Goal: Task Accomplishment & Management: Complete application form

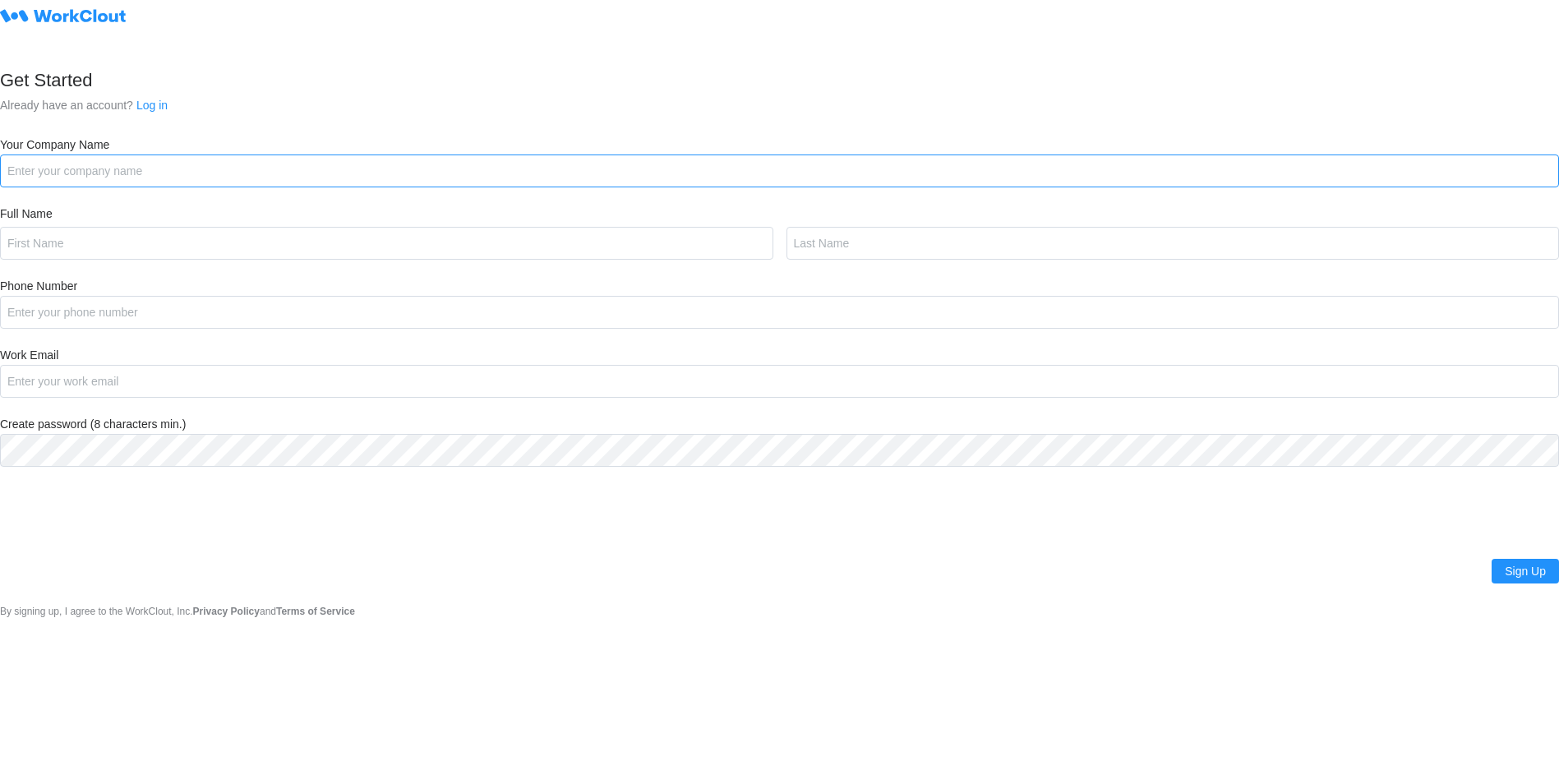
click at [82, 169] on input "Your Company Name" at bounding box center [779, 171] width 1559 height 33
type input "Tongala Nutrition"
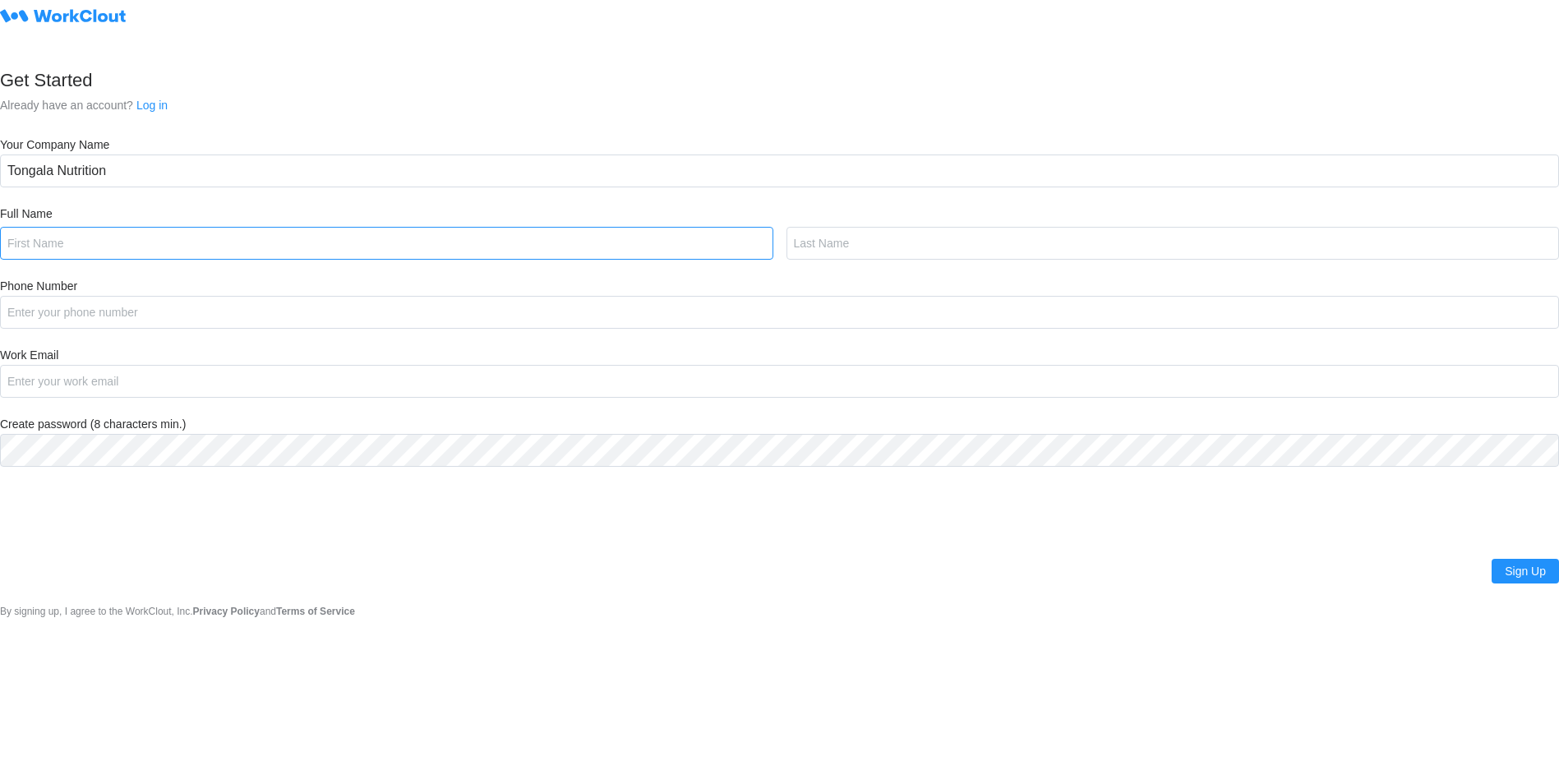
type input "Tracy"
type input "Watson"
type input "0427825491"
type input "tracy.watson@tongalanutrition.com.au"
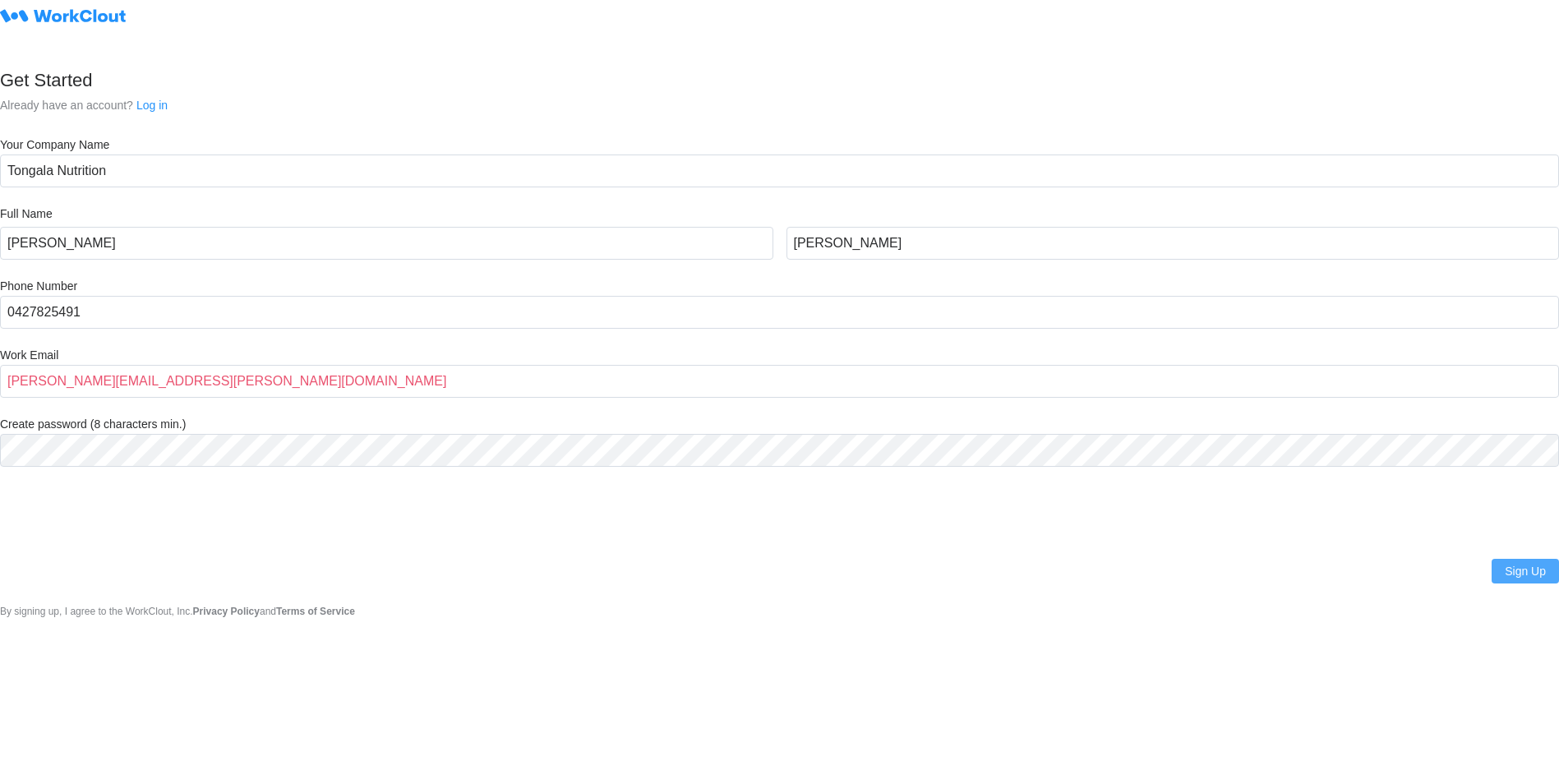
click at [1536, 567] on span "Sign Up" at bounding box center [1525, 572] width 41 height 12
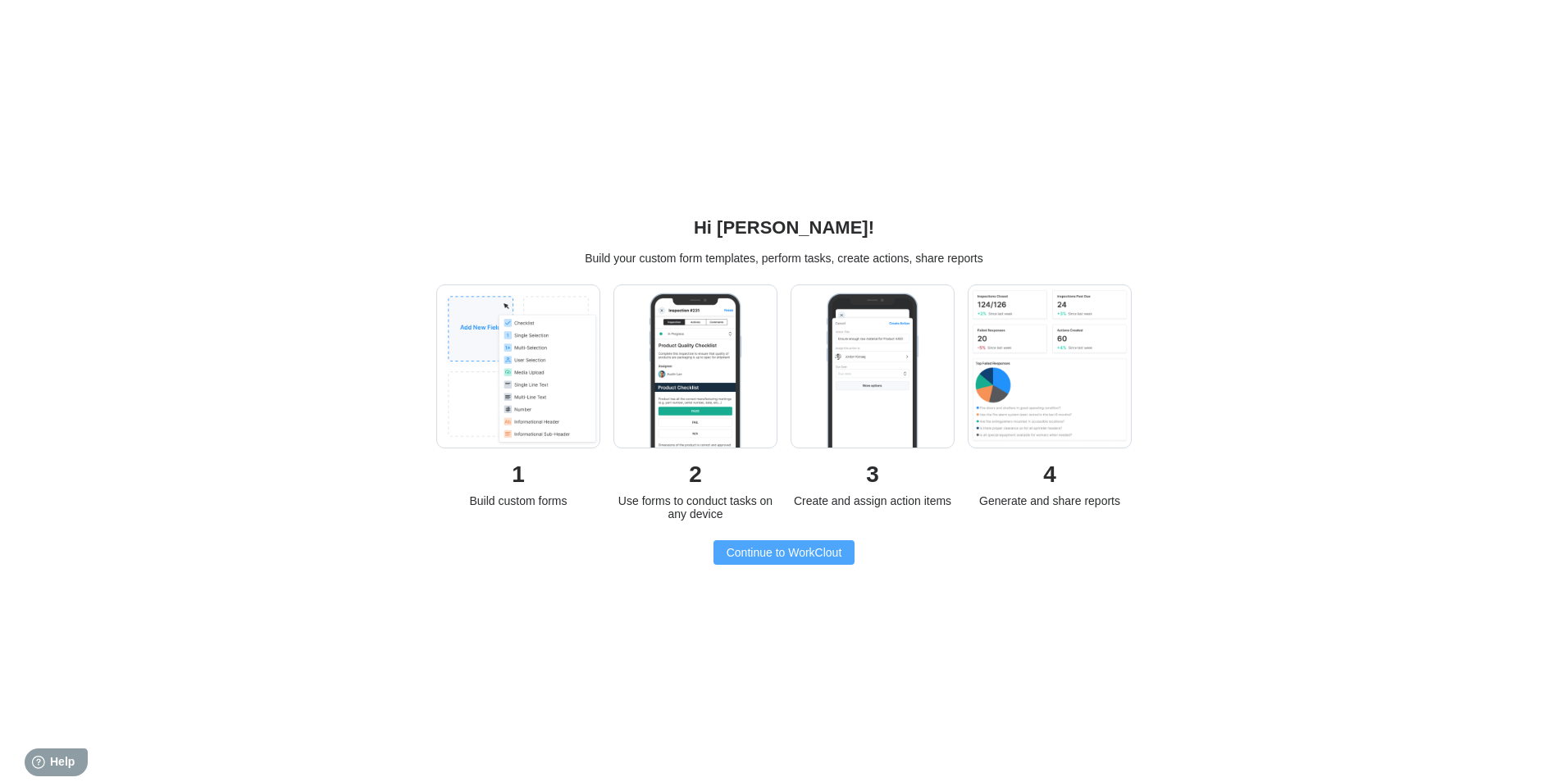
click at [794, 559] on span "Continue to WorkClout" at bounding box center [784, 553] width 116 height 12
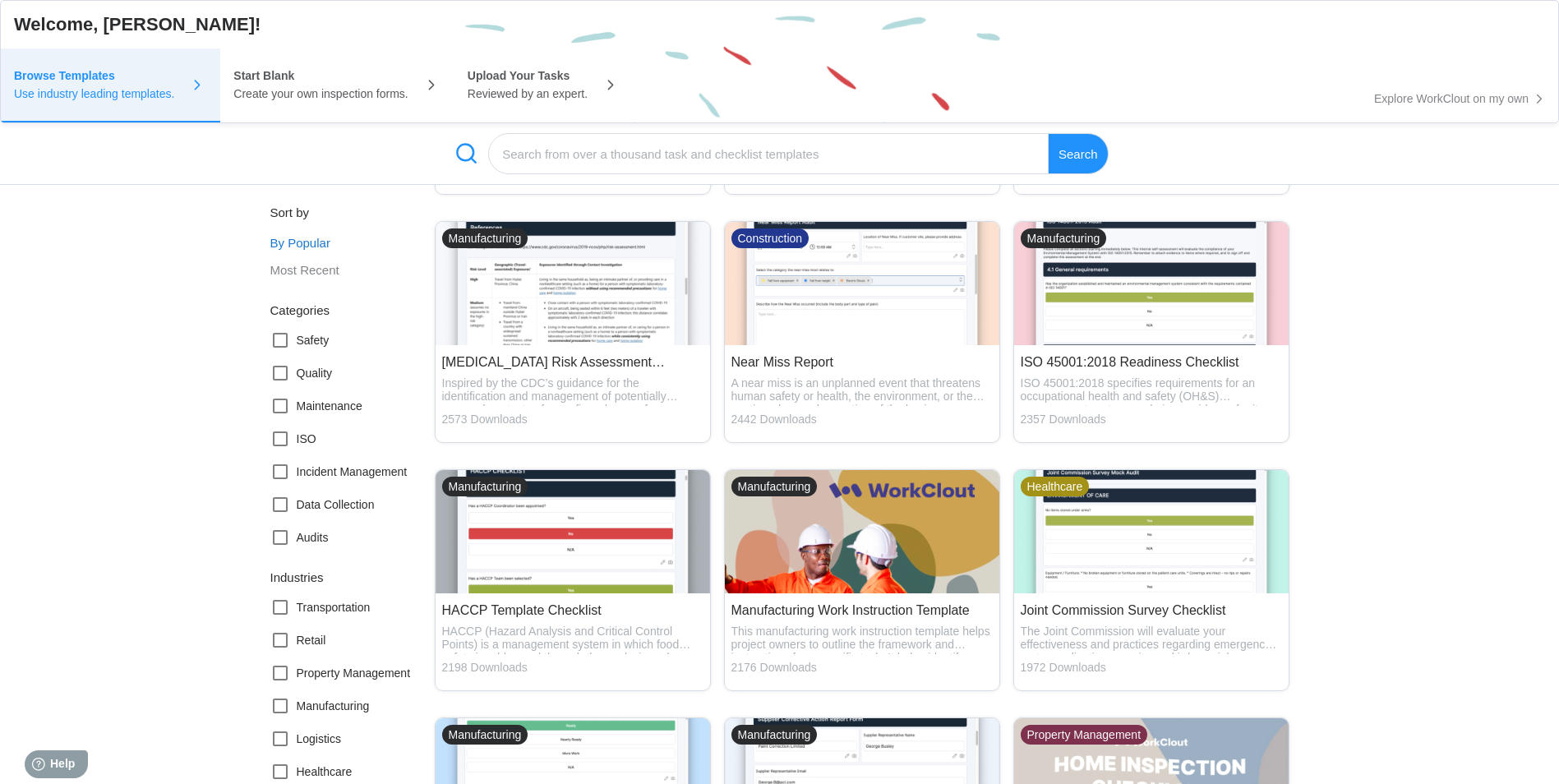
scroll to position [576, 0]
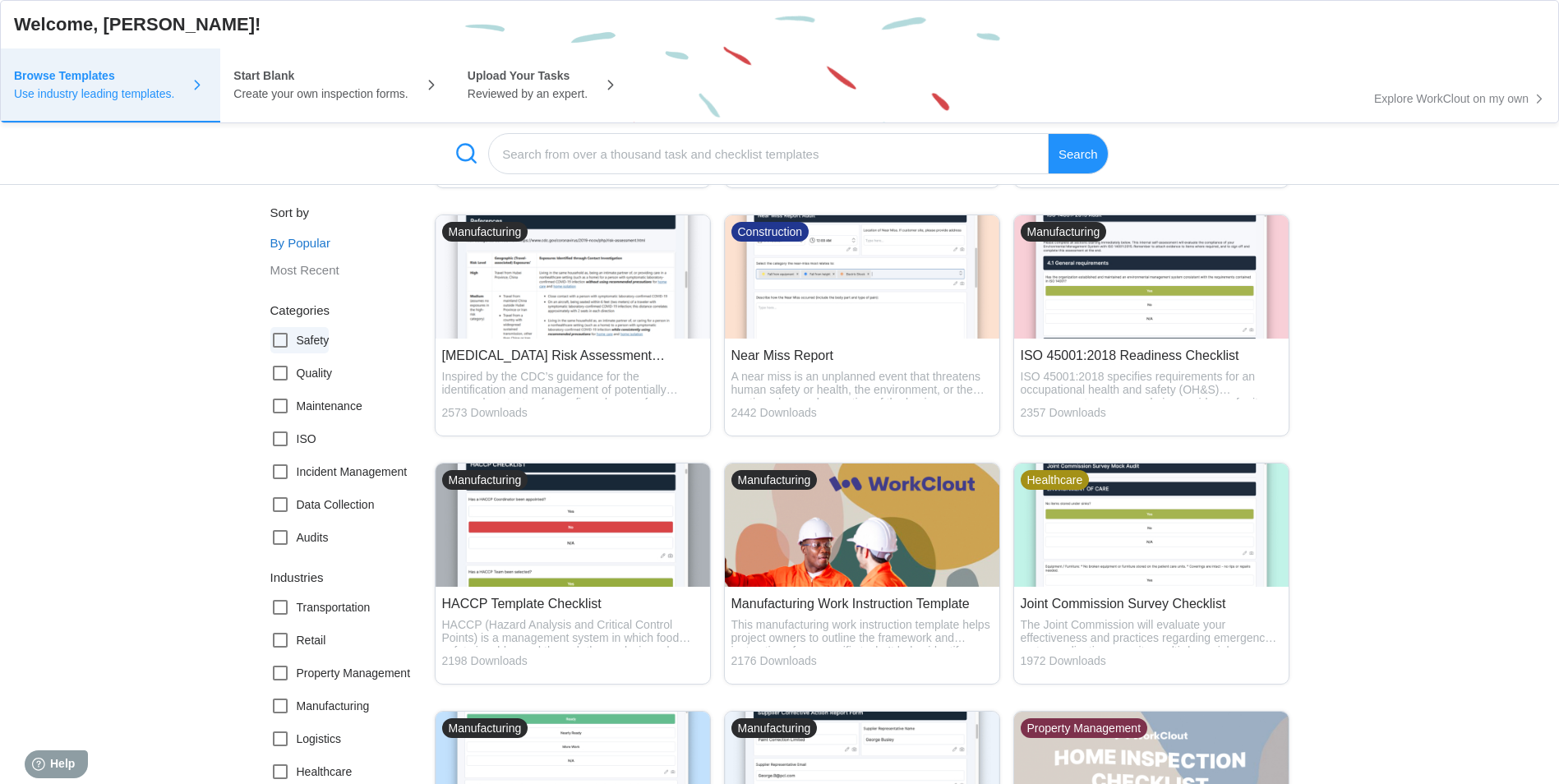
click at [278, 343] on icon at bounding box center [280, 340] width 20 height 20
click at [271, 331] on input "Safety" at bounding box center [270, 330] width 1 height 1
checkbox input "true"
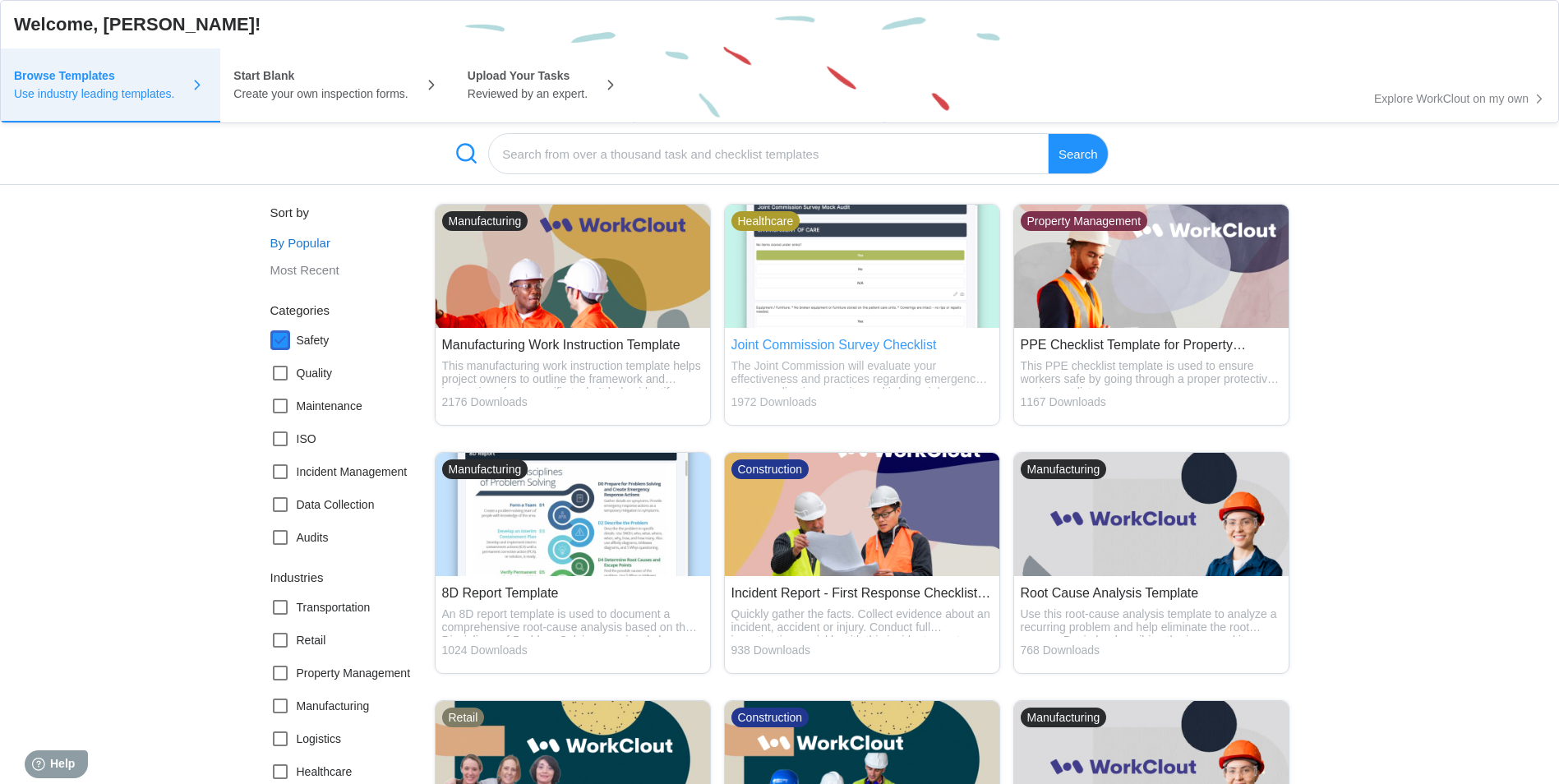
scroll to position [904, 0]
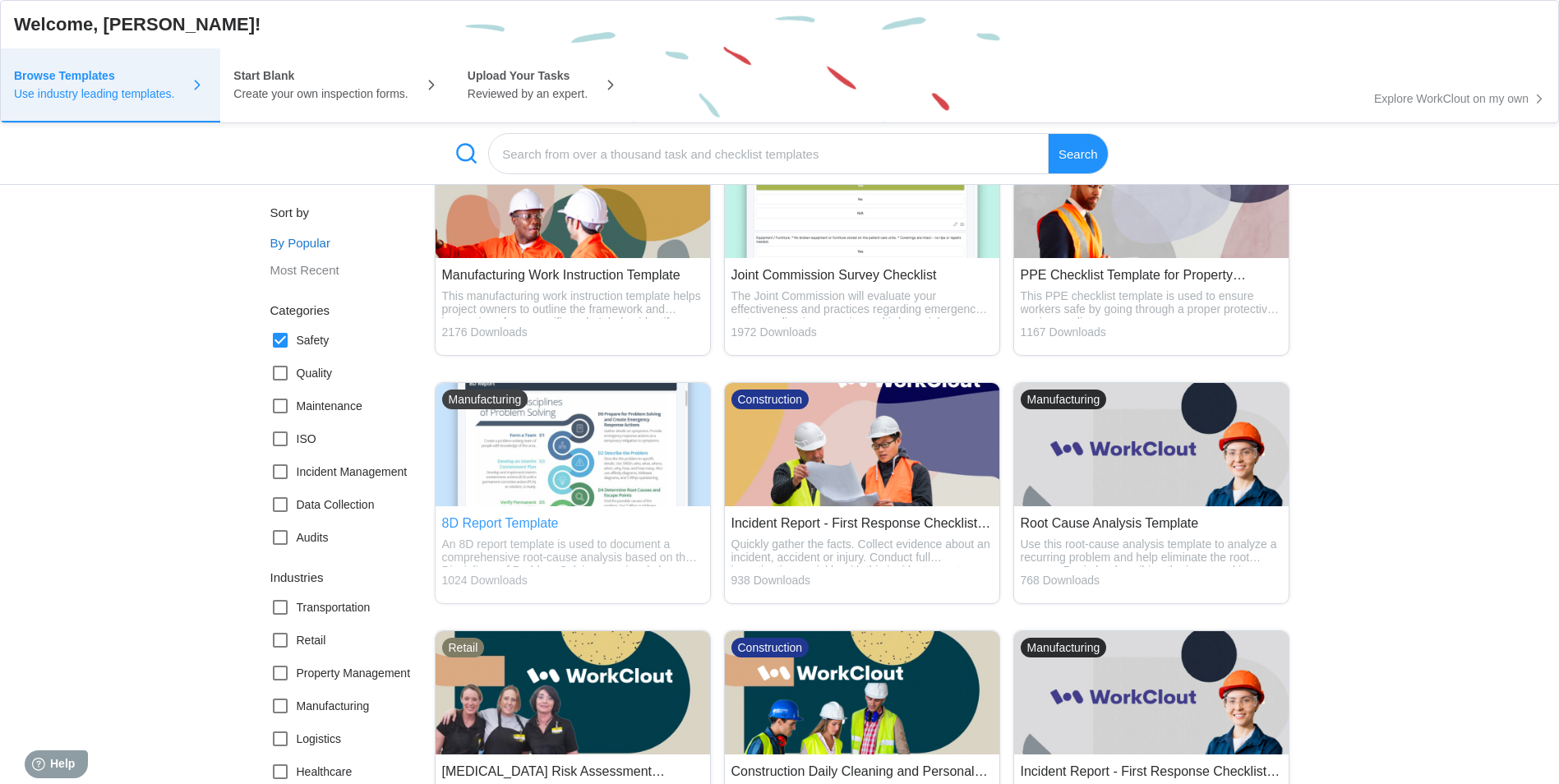
click at [550, 474] on img at bounding box center [572, 445] width 274 height 124
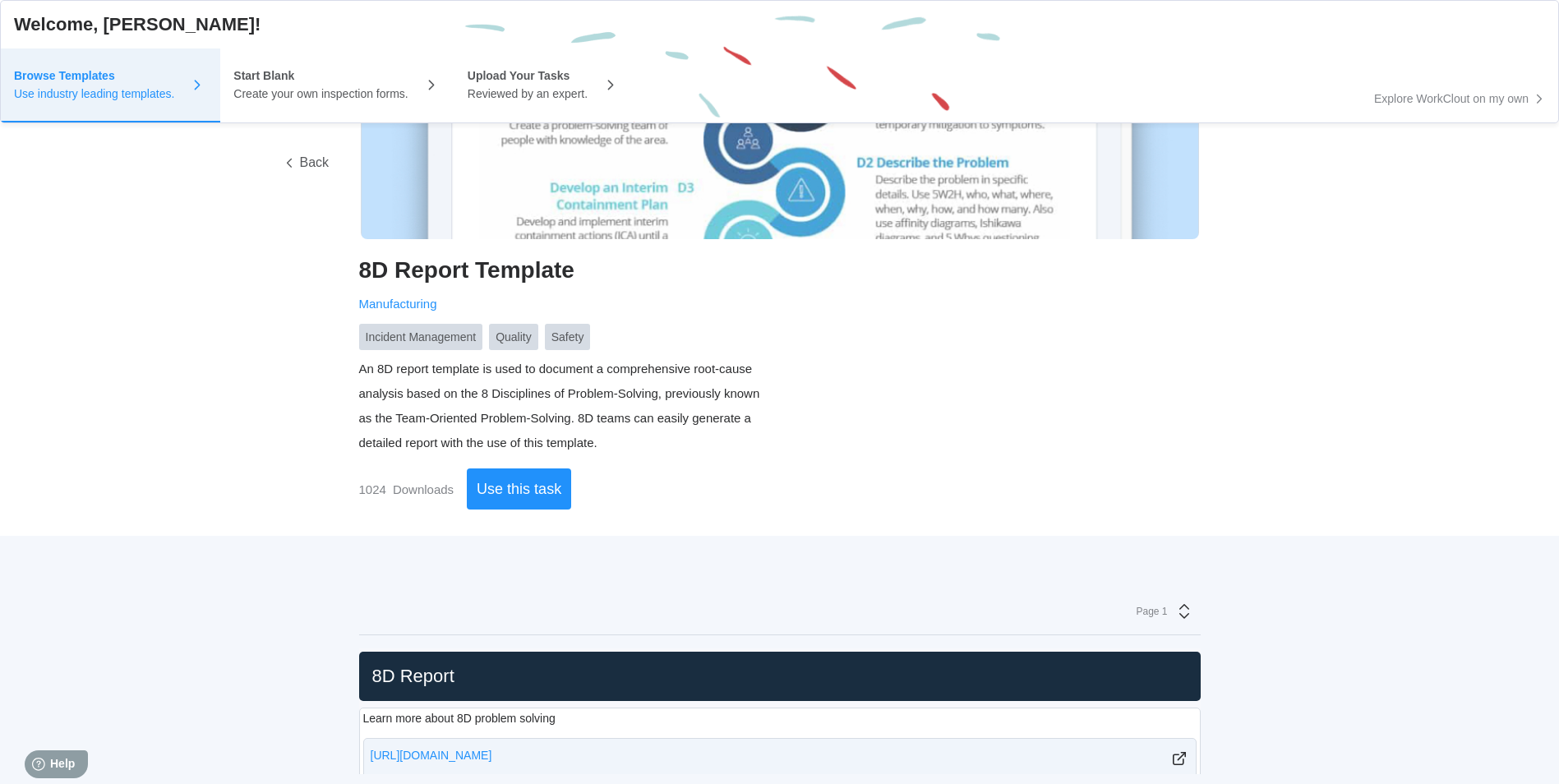
scroll to position [0, 0]
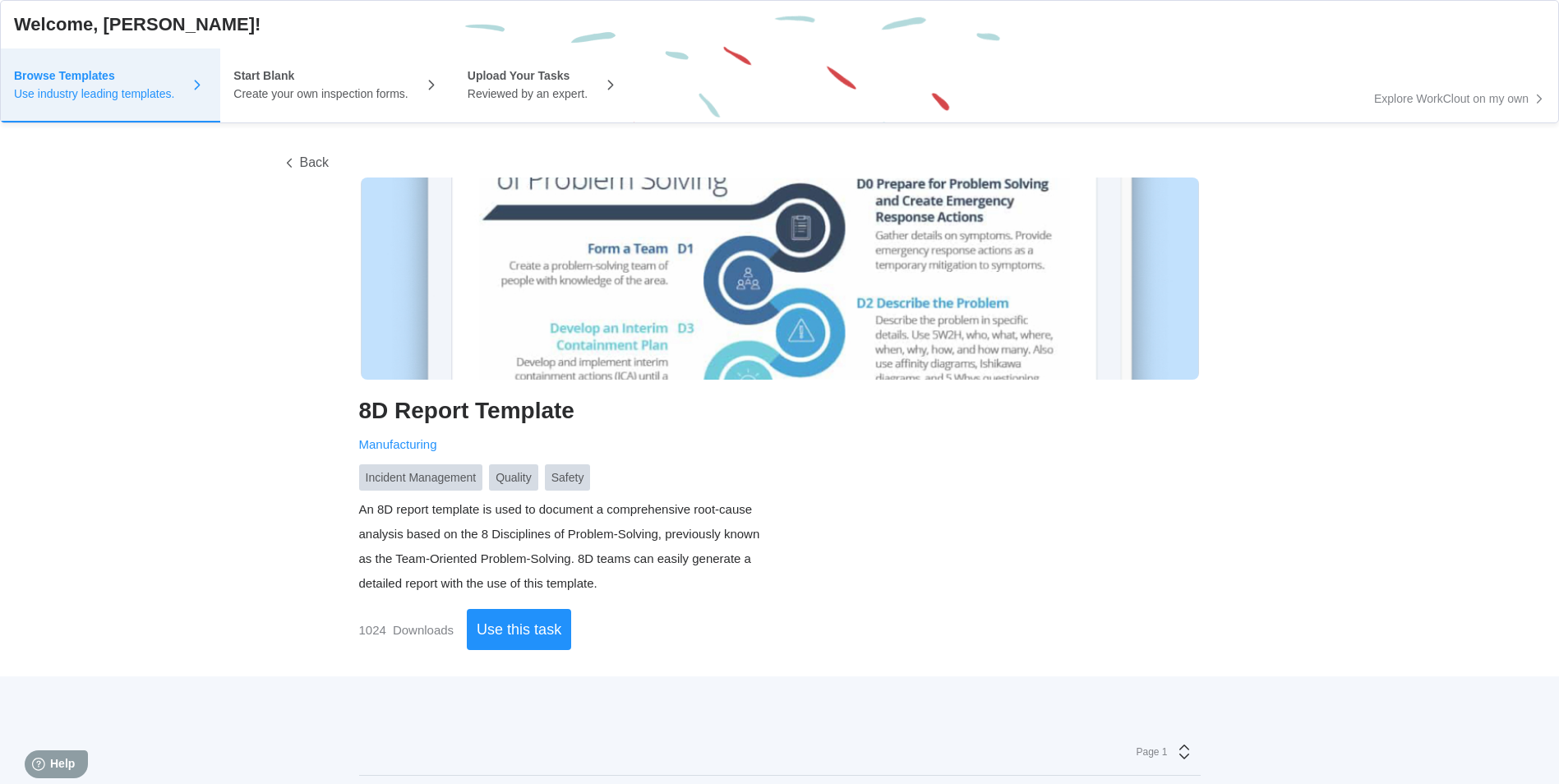
click at [1074, 629] on div "1024 Downloads Use this task" at bounding box center [780, 630] width 842 height 41
click at [1483, 104] on span "Explore WorkClout on my own" at bounding box center [1452, 99] width 155 height 12
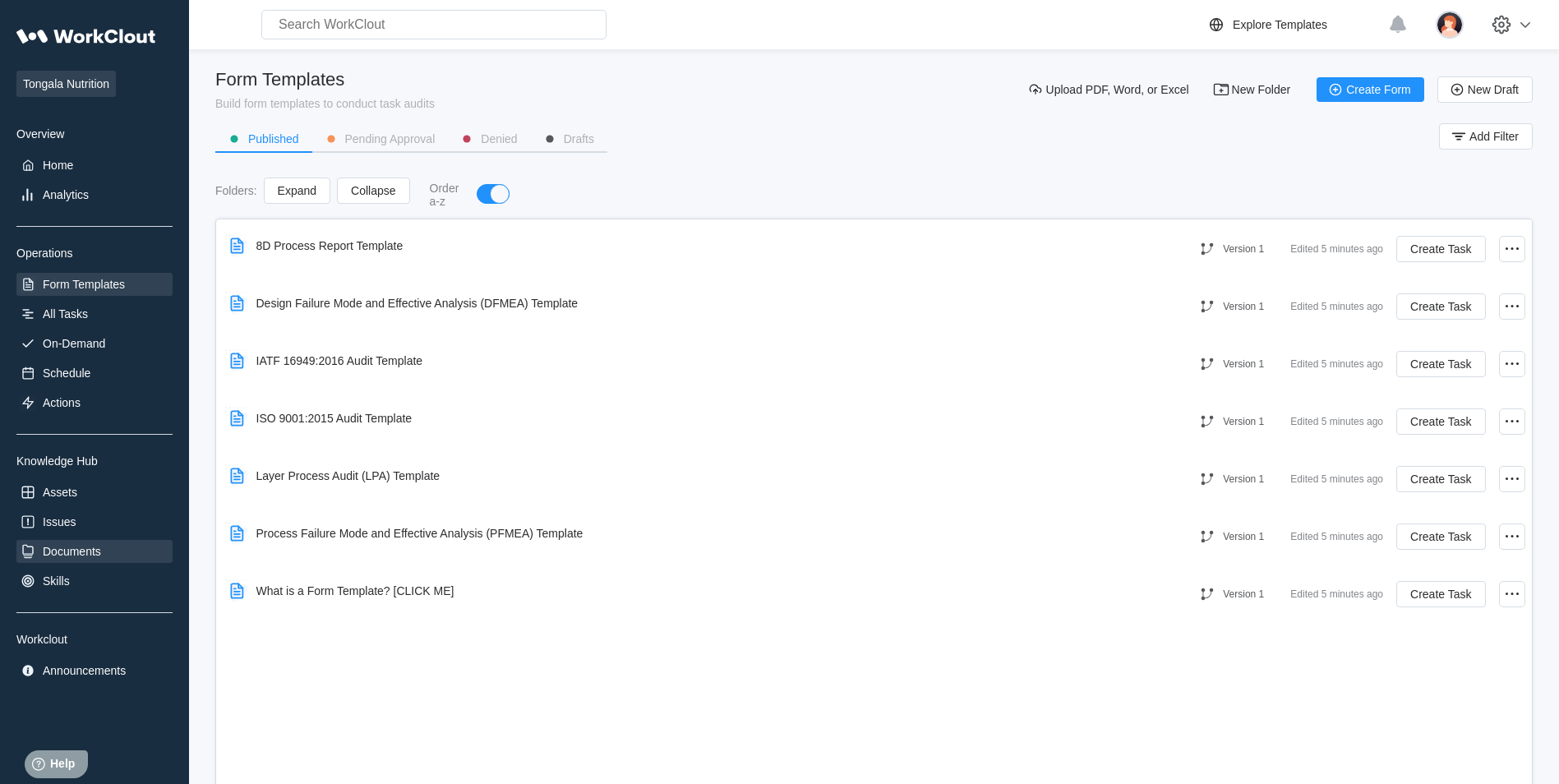
click at [102, 550] on div "Documents" at bounding box center [95, 552] width 156 height 23
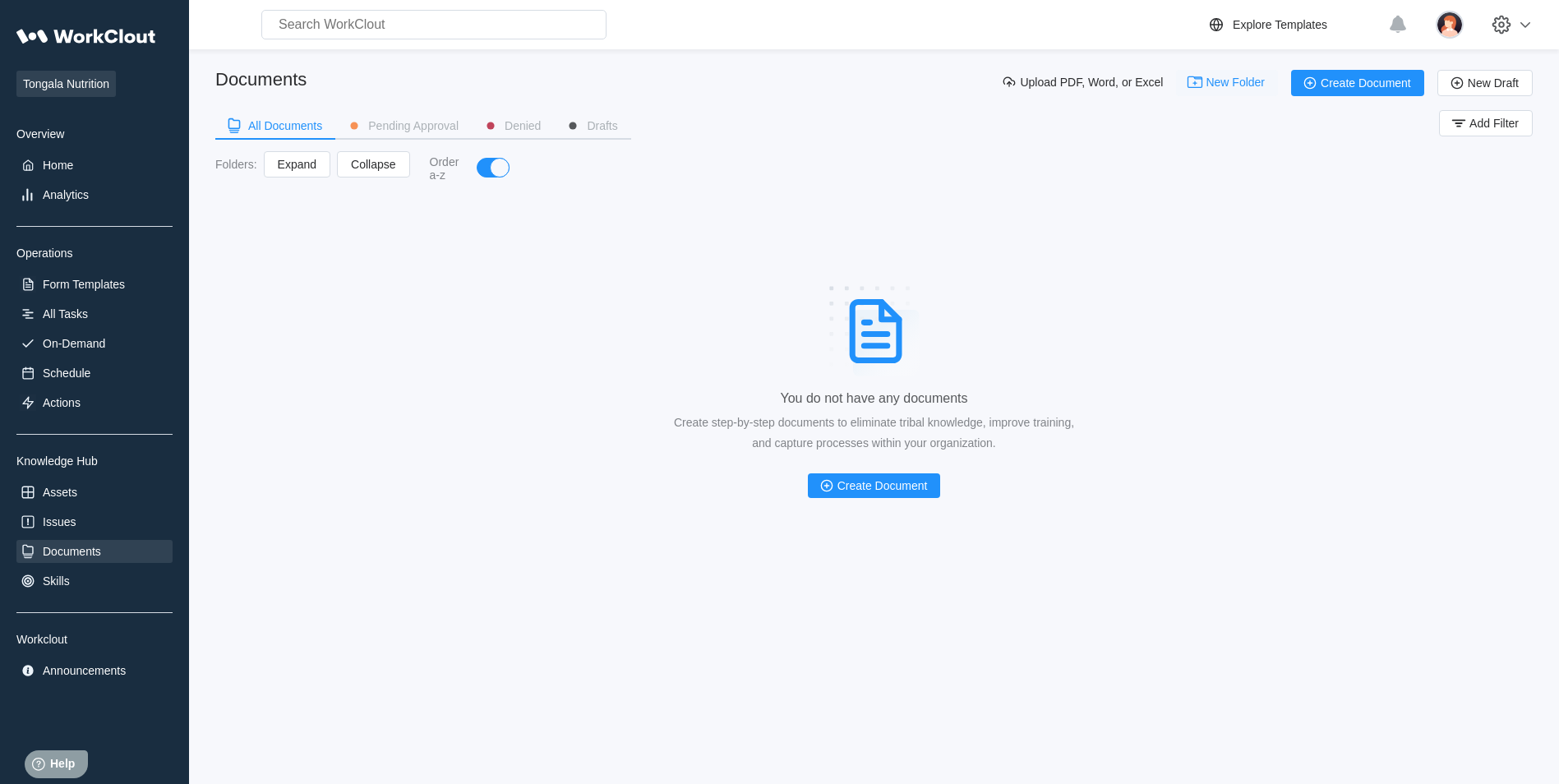
click at [1236, 82] on span "New Folder" at bounding box center [1235, 83] width 59 height 13
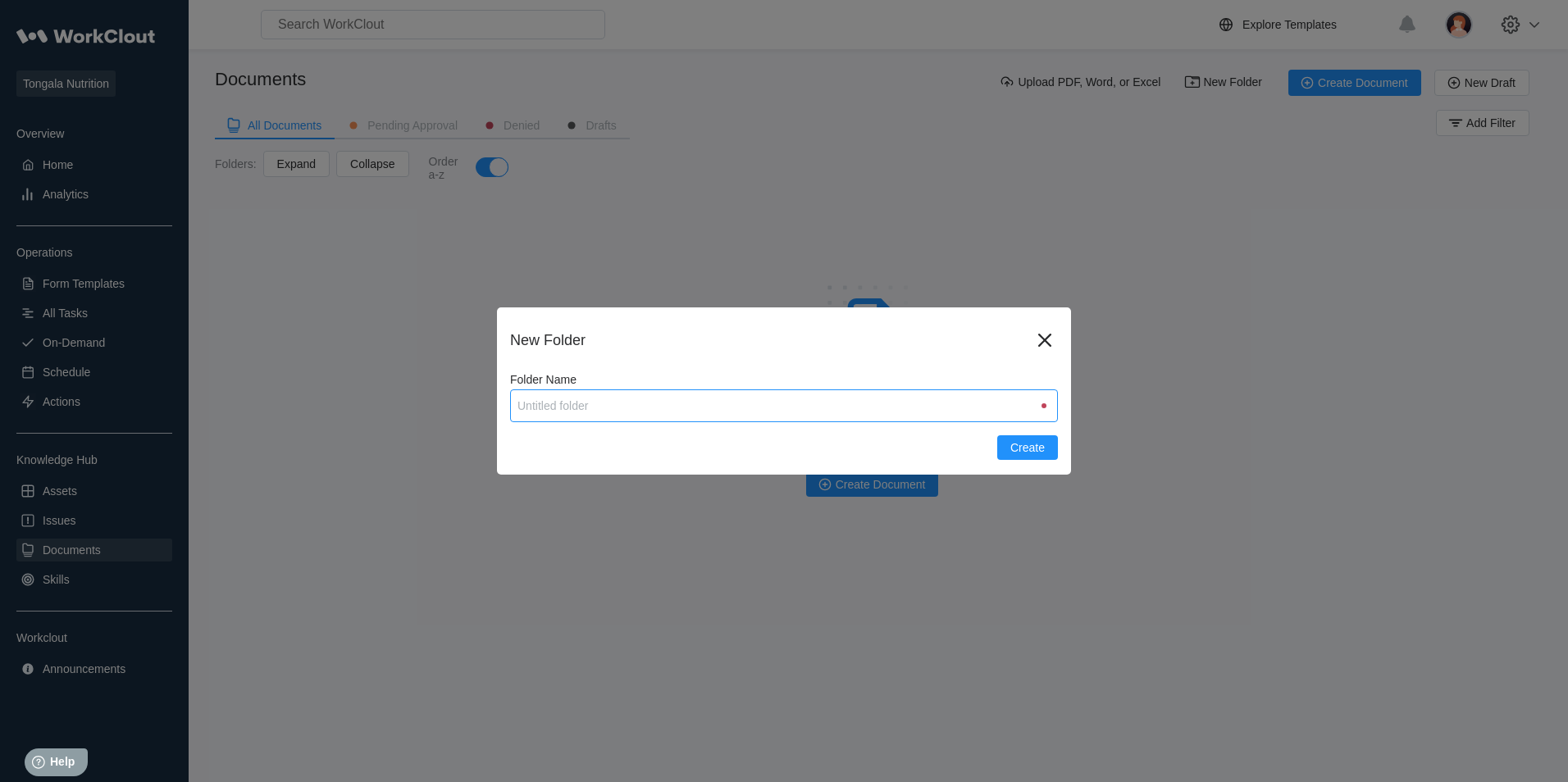
click at [571, 410] on input "Folder Name" at bounding box center [784, 406] width 548 height 33
type input "LOGISTICS"
drag, startPoint x: 1008, startPoint y: 452, endPoint x: 987, endPoint y: 468, distance: 26.4
click at [1008, 453] on button "Create" at bounding box center [1028, 448] width 61 height 25
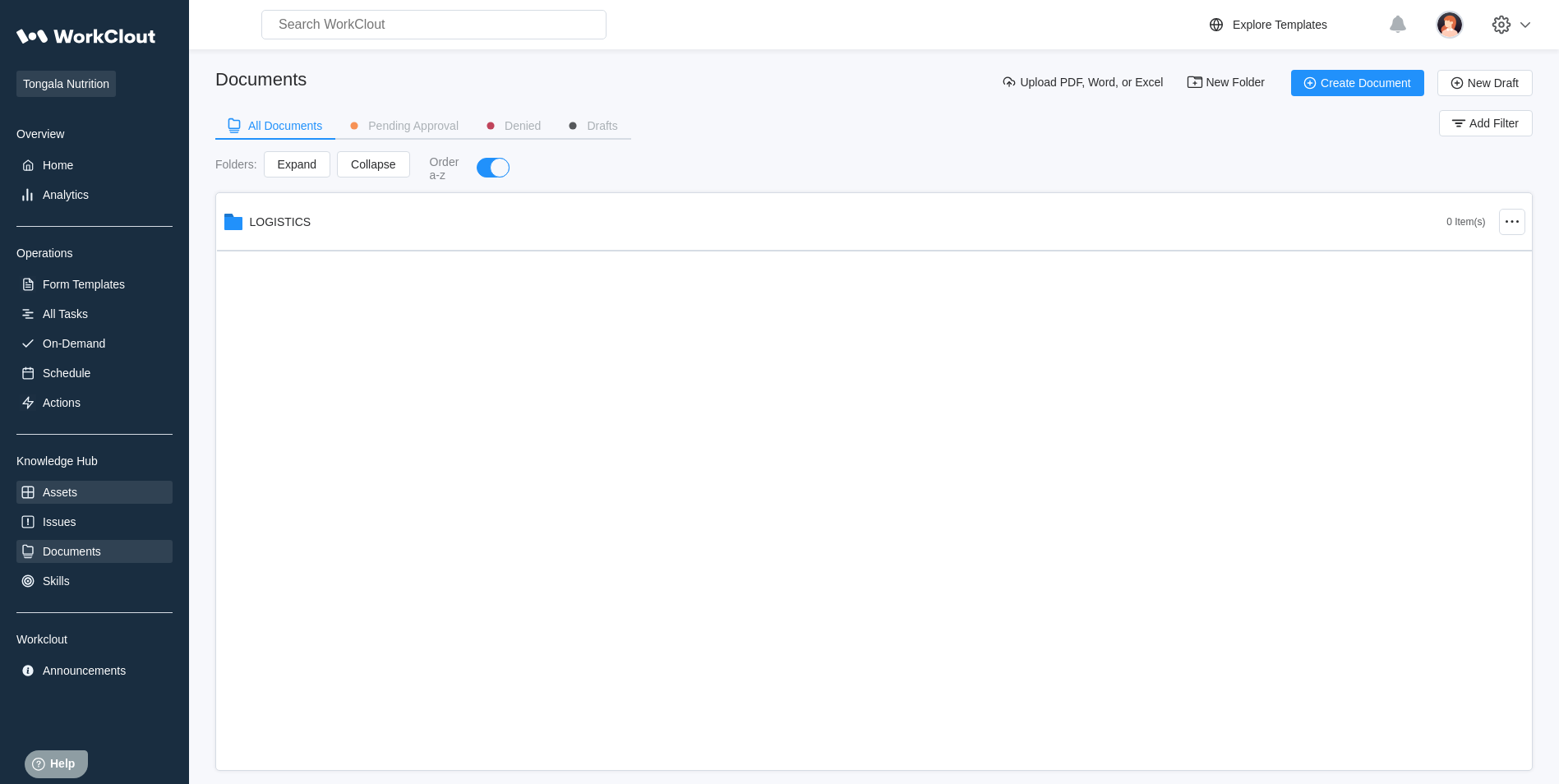
click at [65, 493] on div "Assets" at bounding box center [60, 492] width 35 height 13
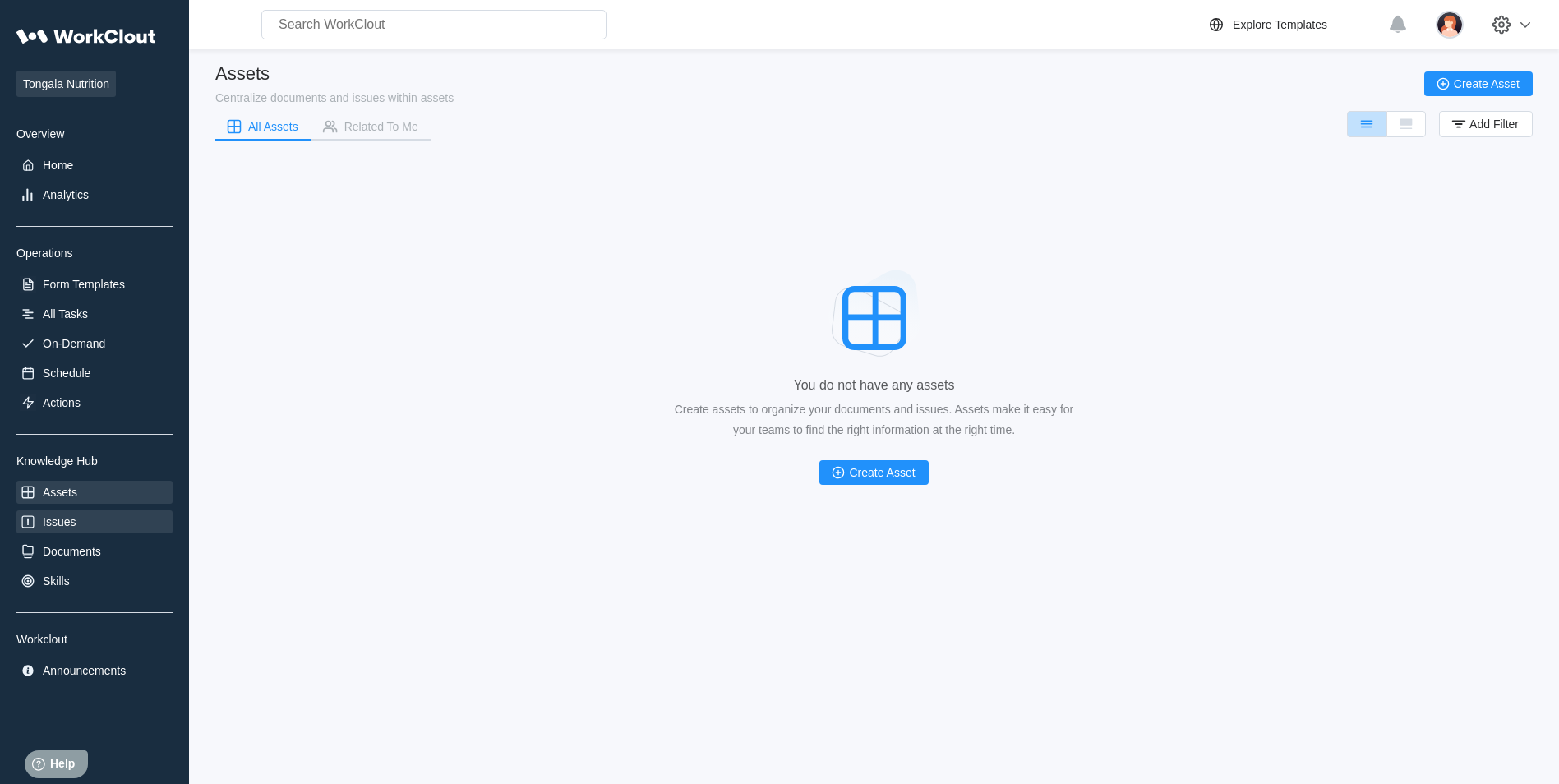
click at [65, 523] on div "Issues" at bounding box center [59, 522] width 33 height 13
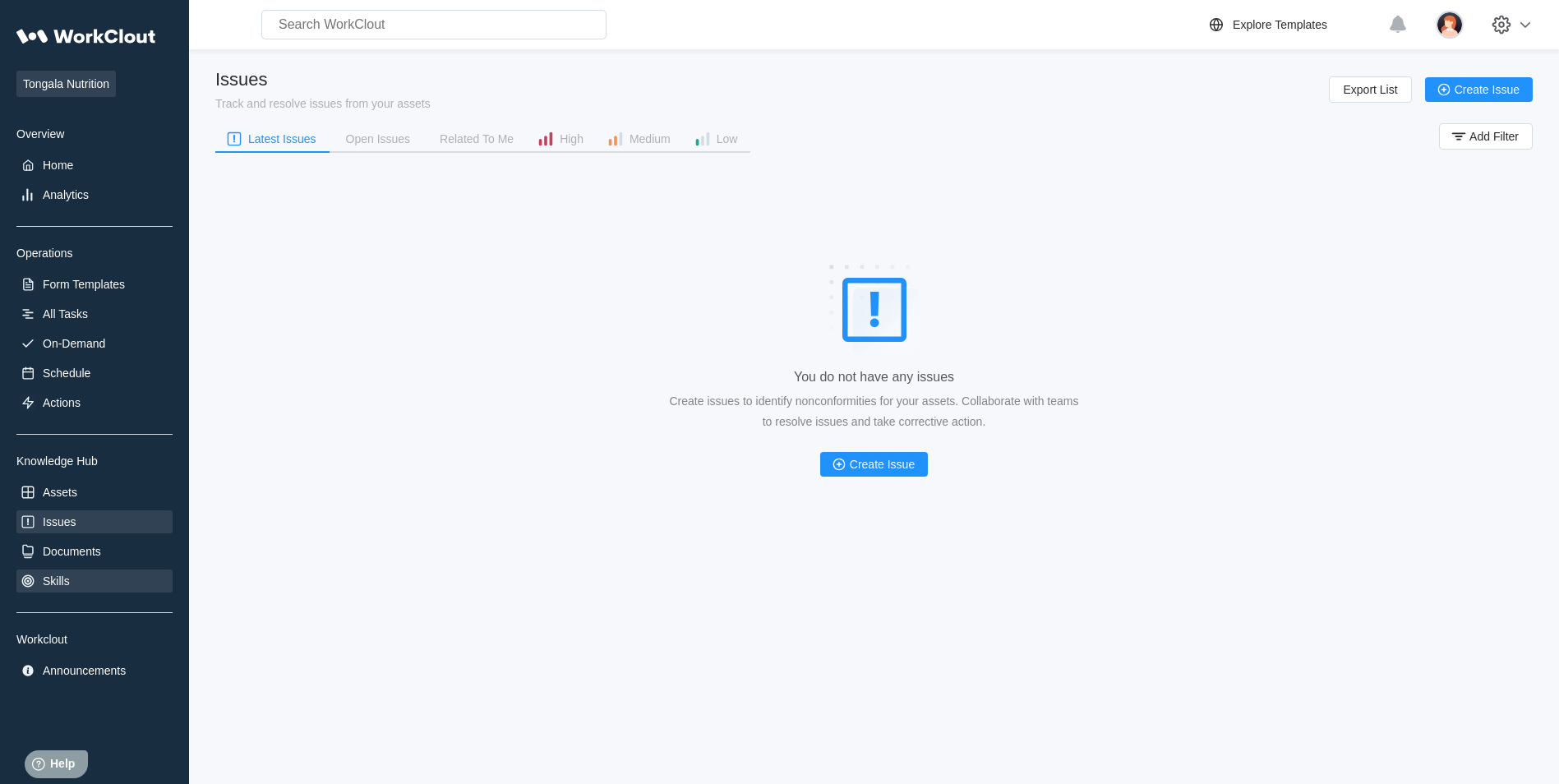
click at [61, 580] on div "Skills" at bounding box center [56, 581] width 27 height 13
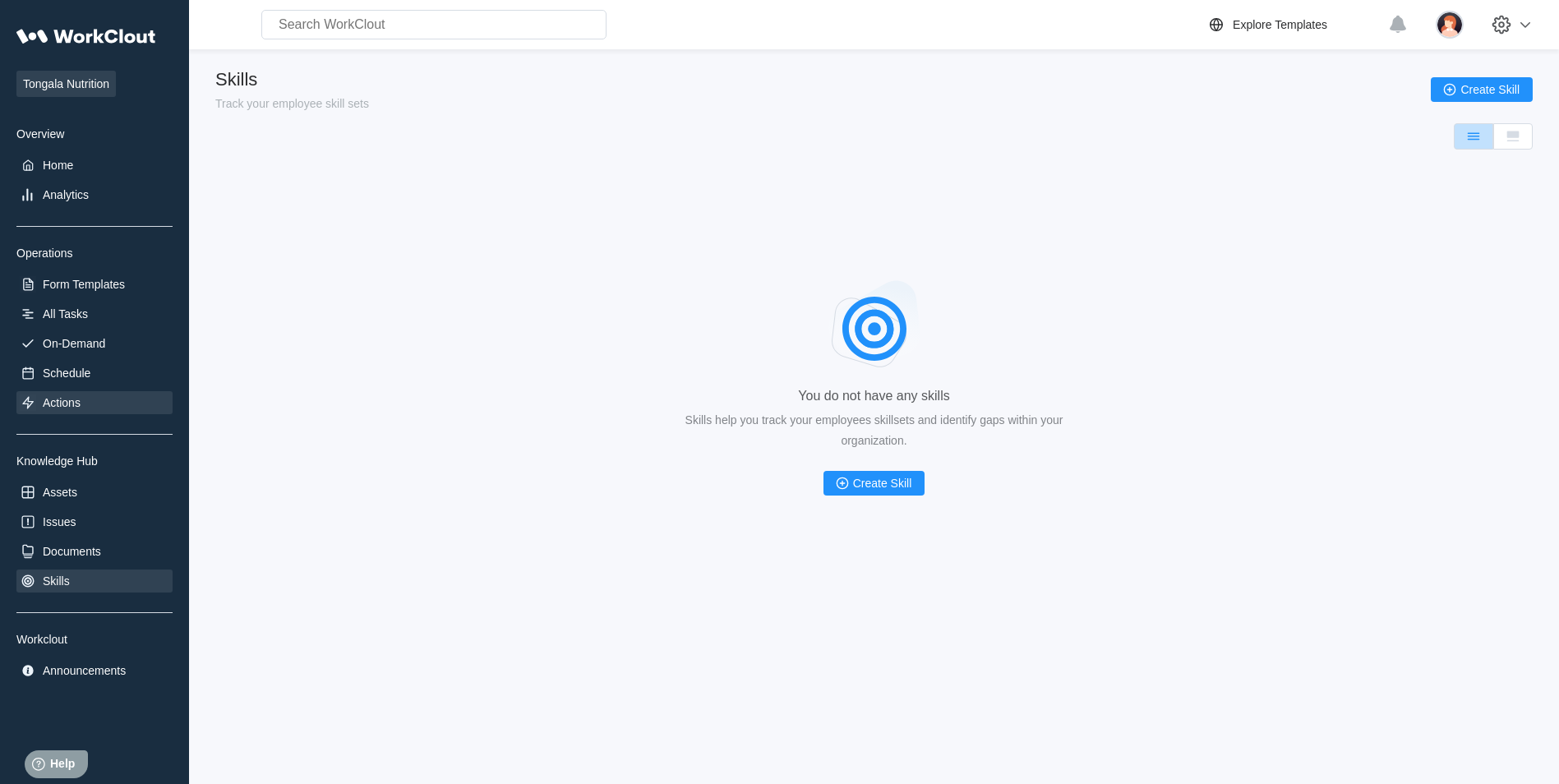
click at [87, 403] on div "Actions" at bounding box center [95, 403] width 156 height 23
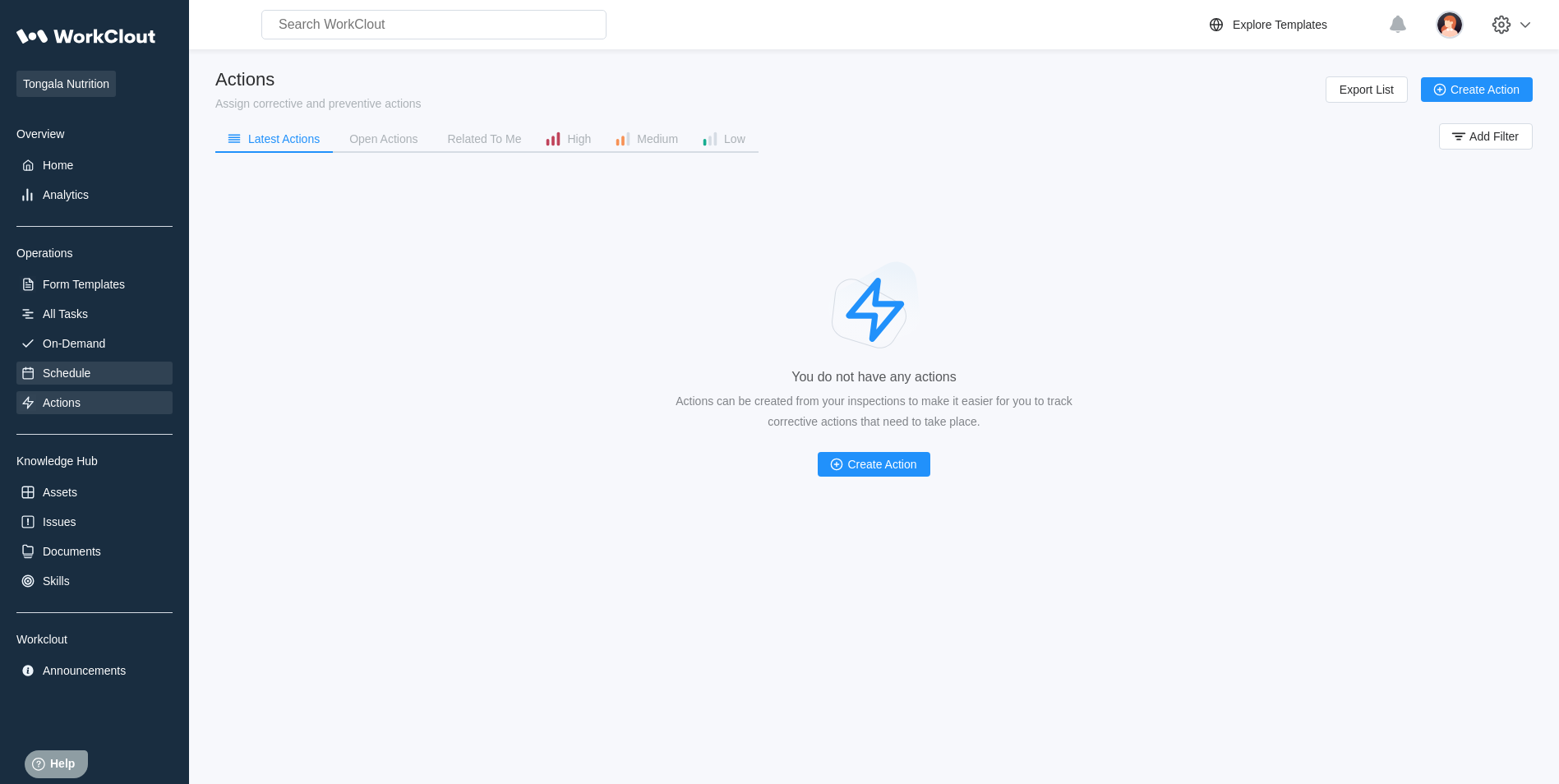
click at [83, 371] on div "Schedule" at bounding box center [67, 373] width 48 height 13
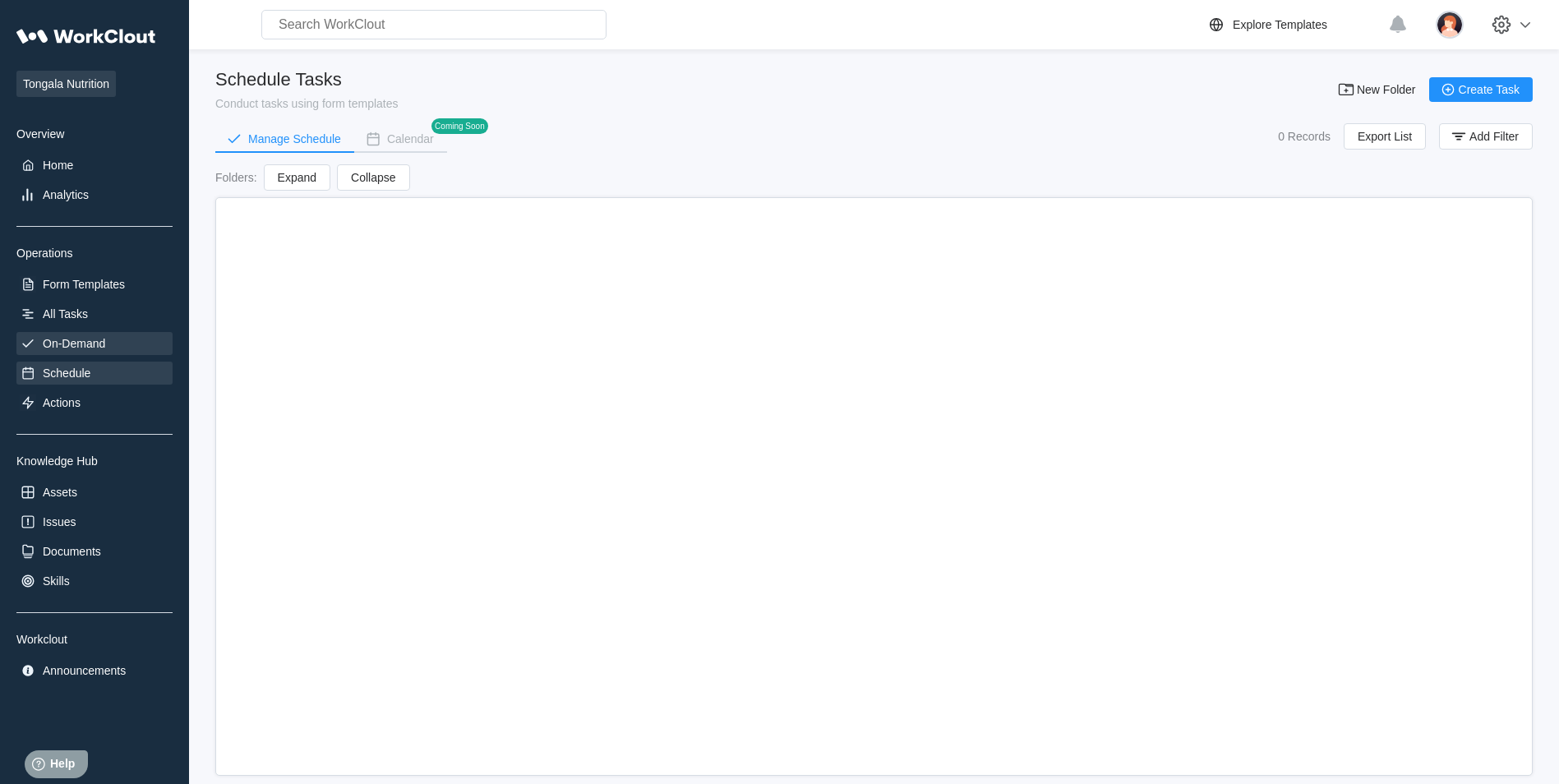
click at [83, 338] on div "On-Demand" at bounding box center [74, 343] width 63 height 13
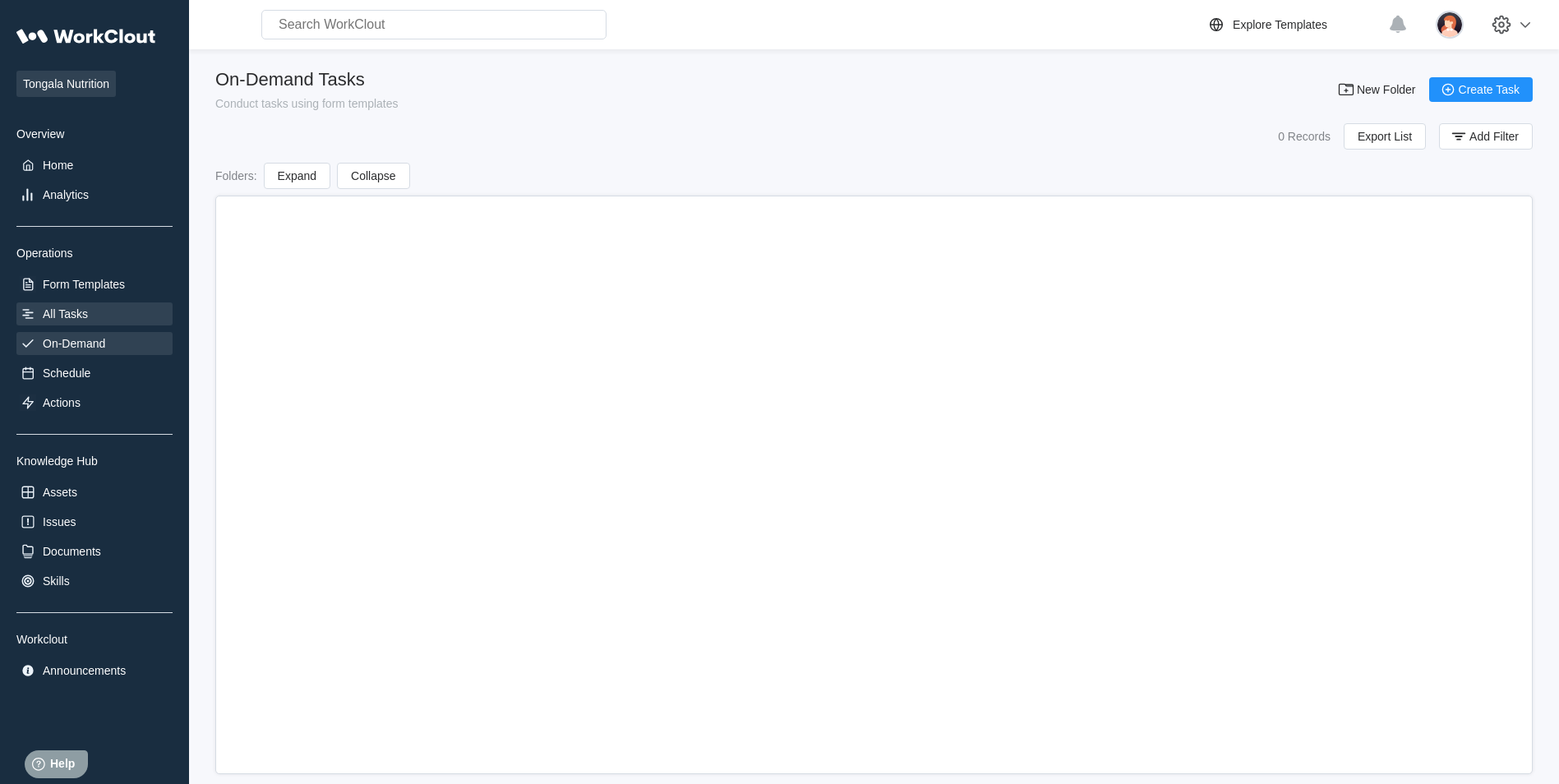
click at [82, 315] on div "All Tasks" at bounding box center [65, 314] width 45 height 13
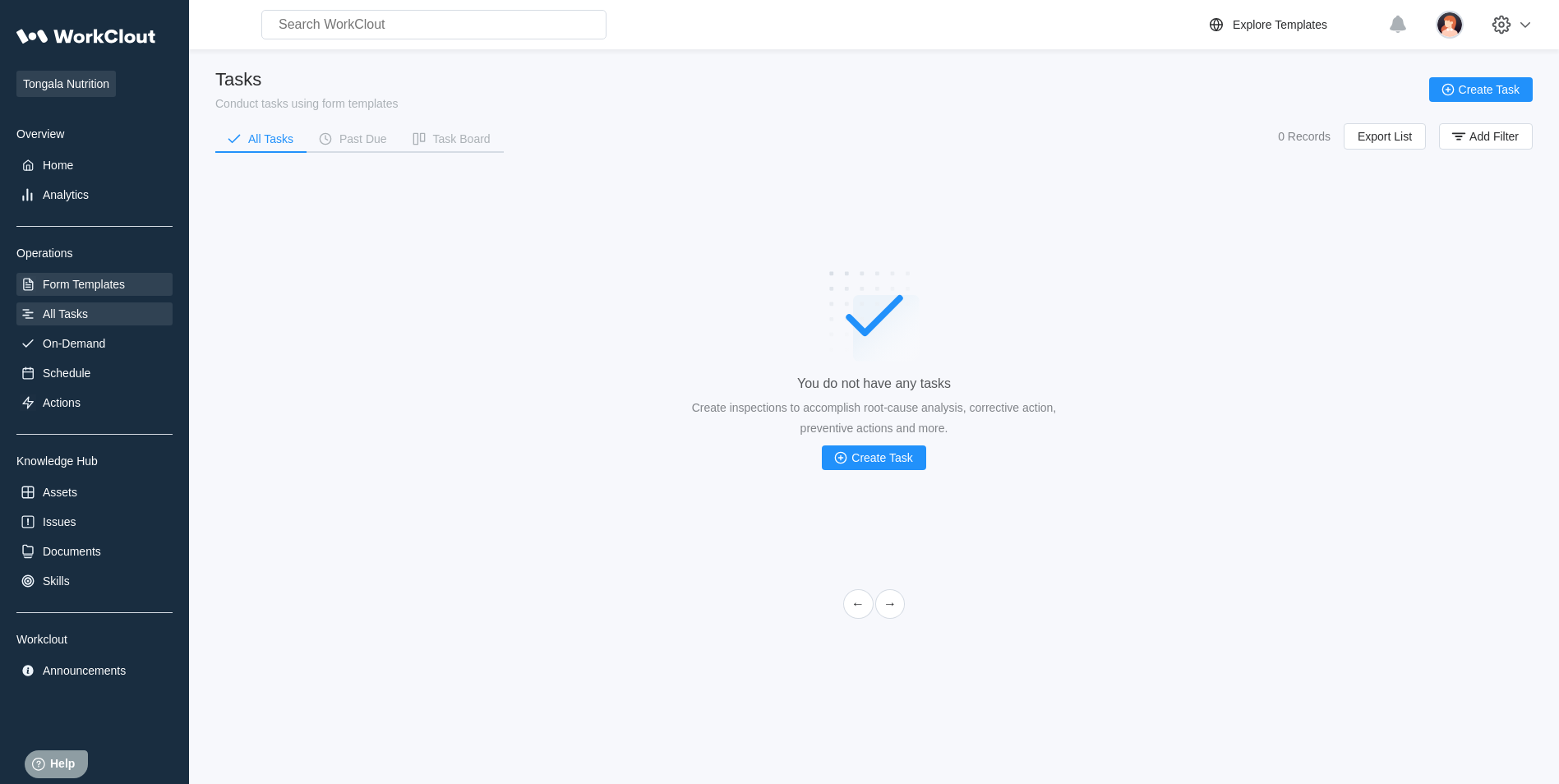
click at [79, 278] on div "Form Templates" at bounding box center [84, 284] width 82 height 13
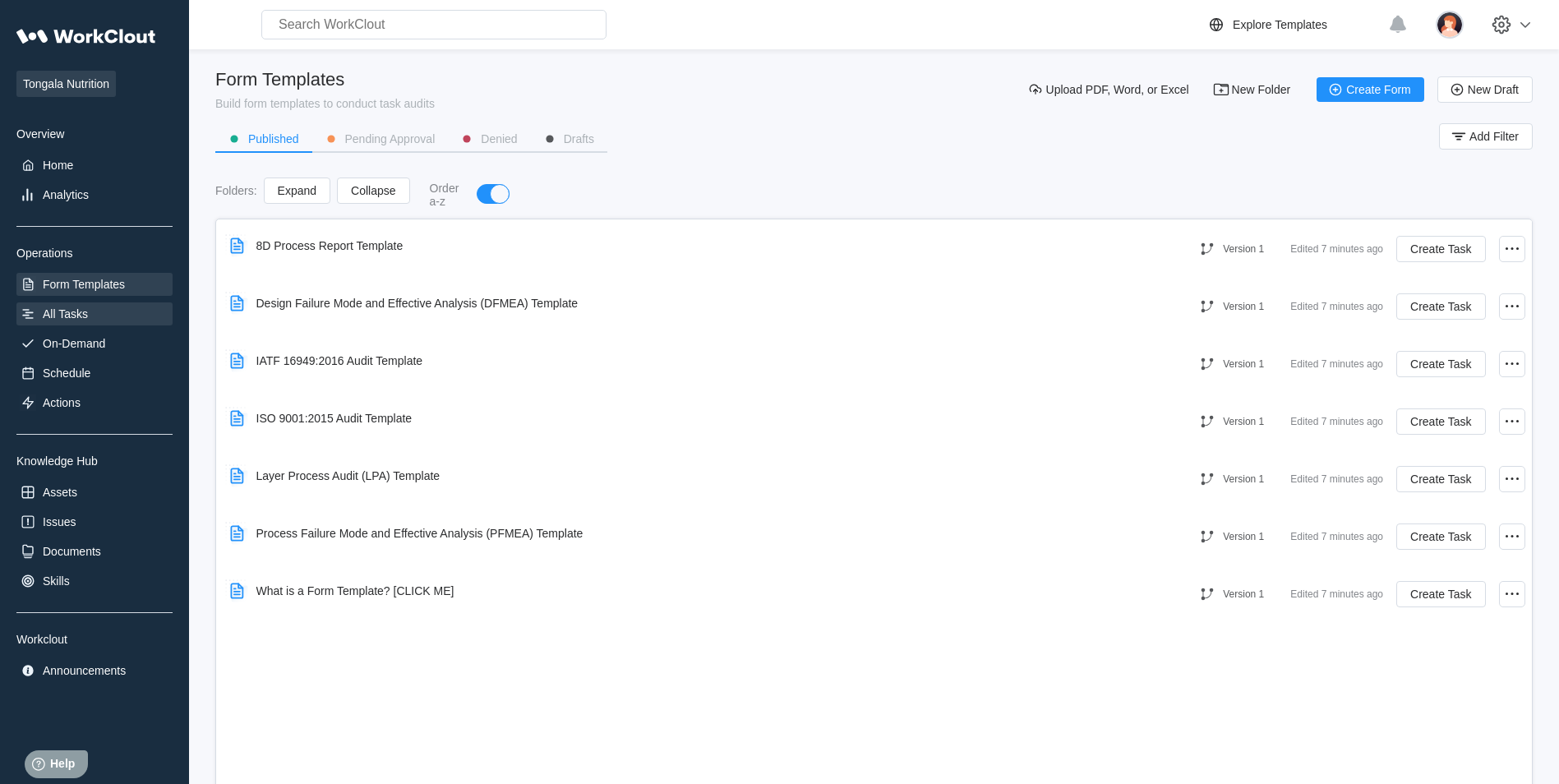
click at [68, 311] on div "All Tasks" at bounding box center [65, 314] width 45 height 13
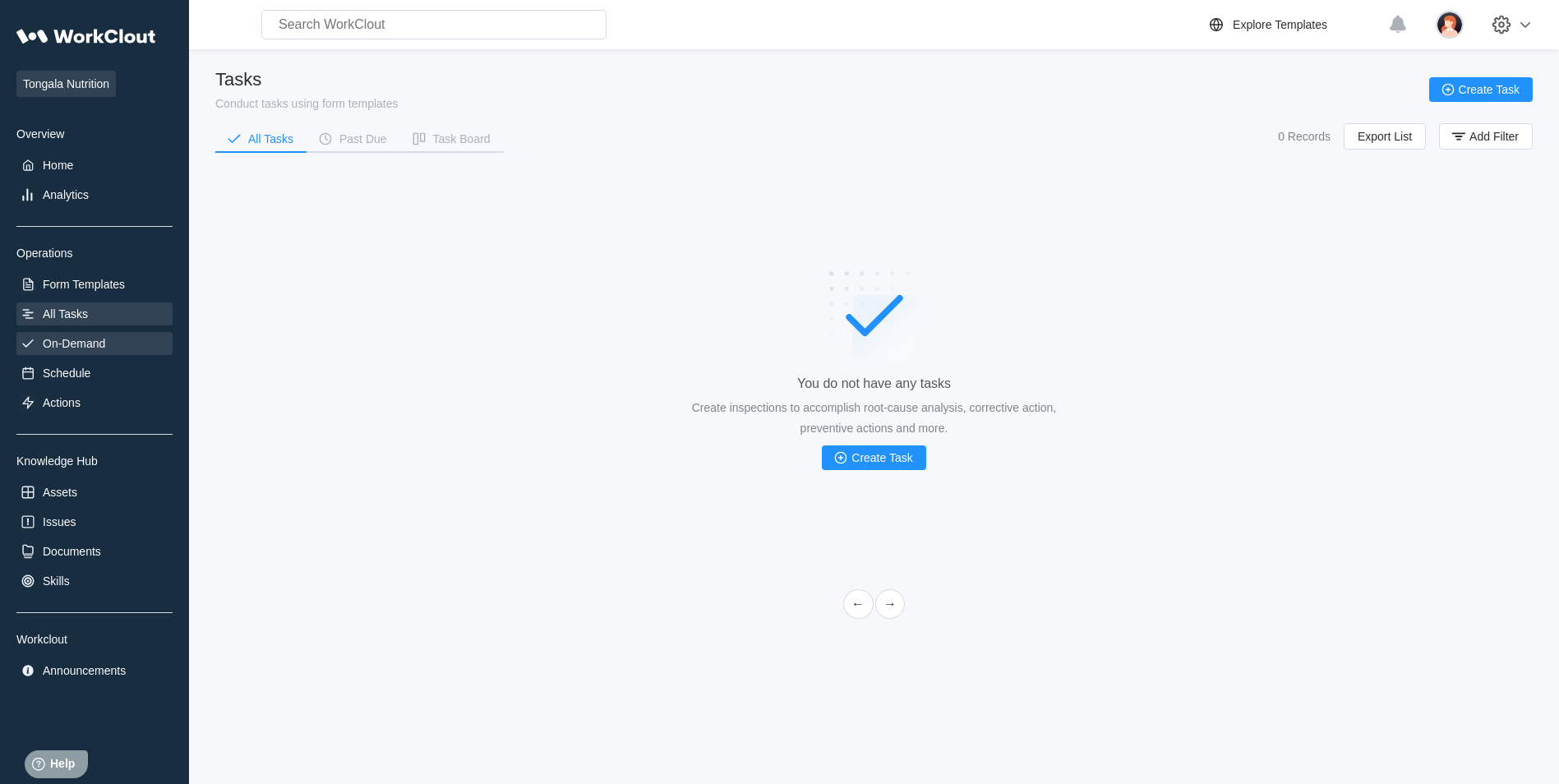
click at [66, 350] on div "On-Demand" at bounding box center [95, 343] width 156 height 23
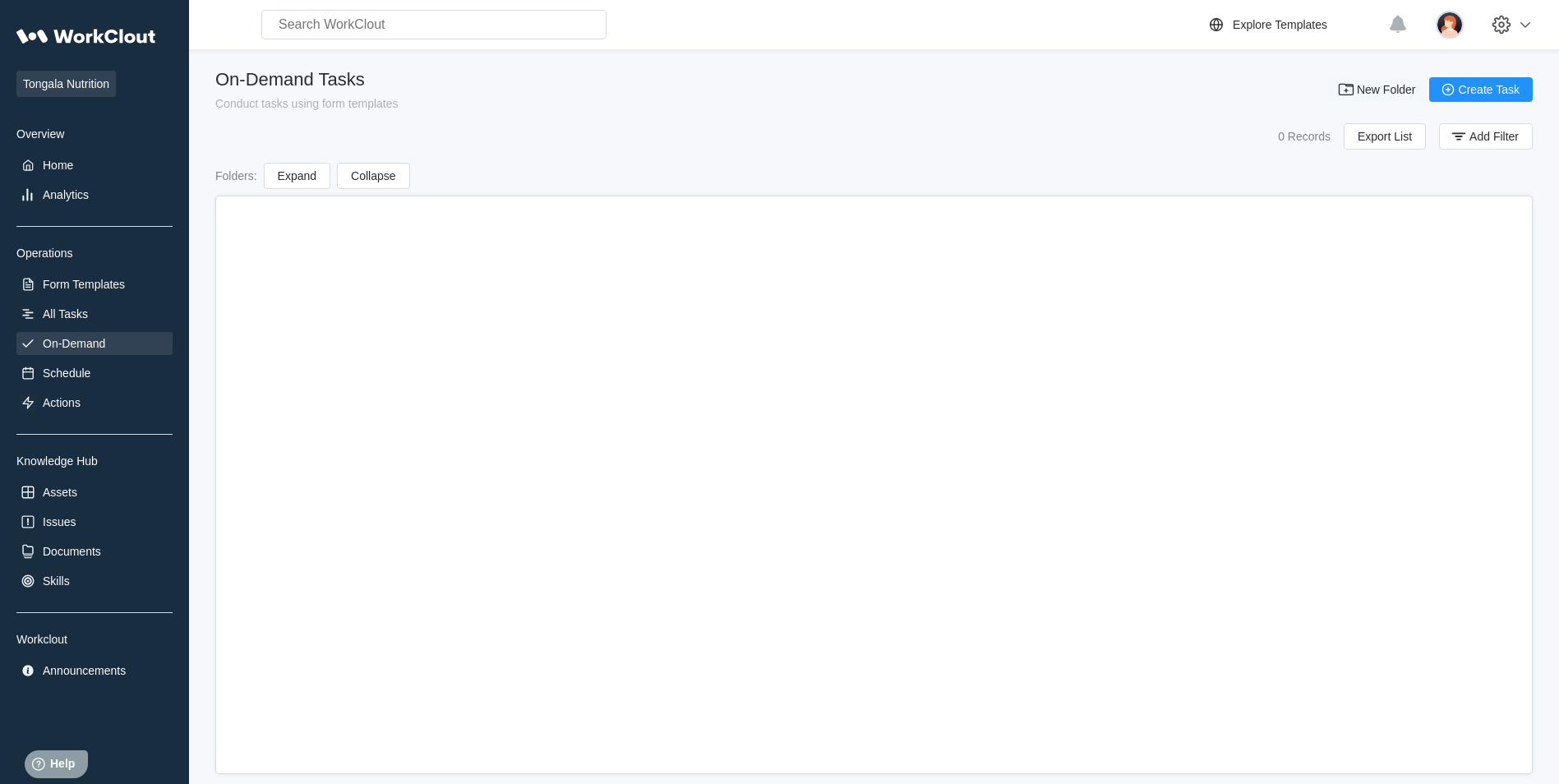
click at [1375, 96] on span "New Folder" at bounding box center [1387, 90] width 59 height 12
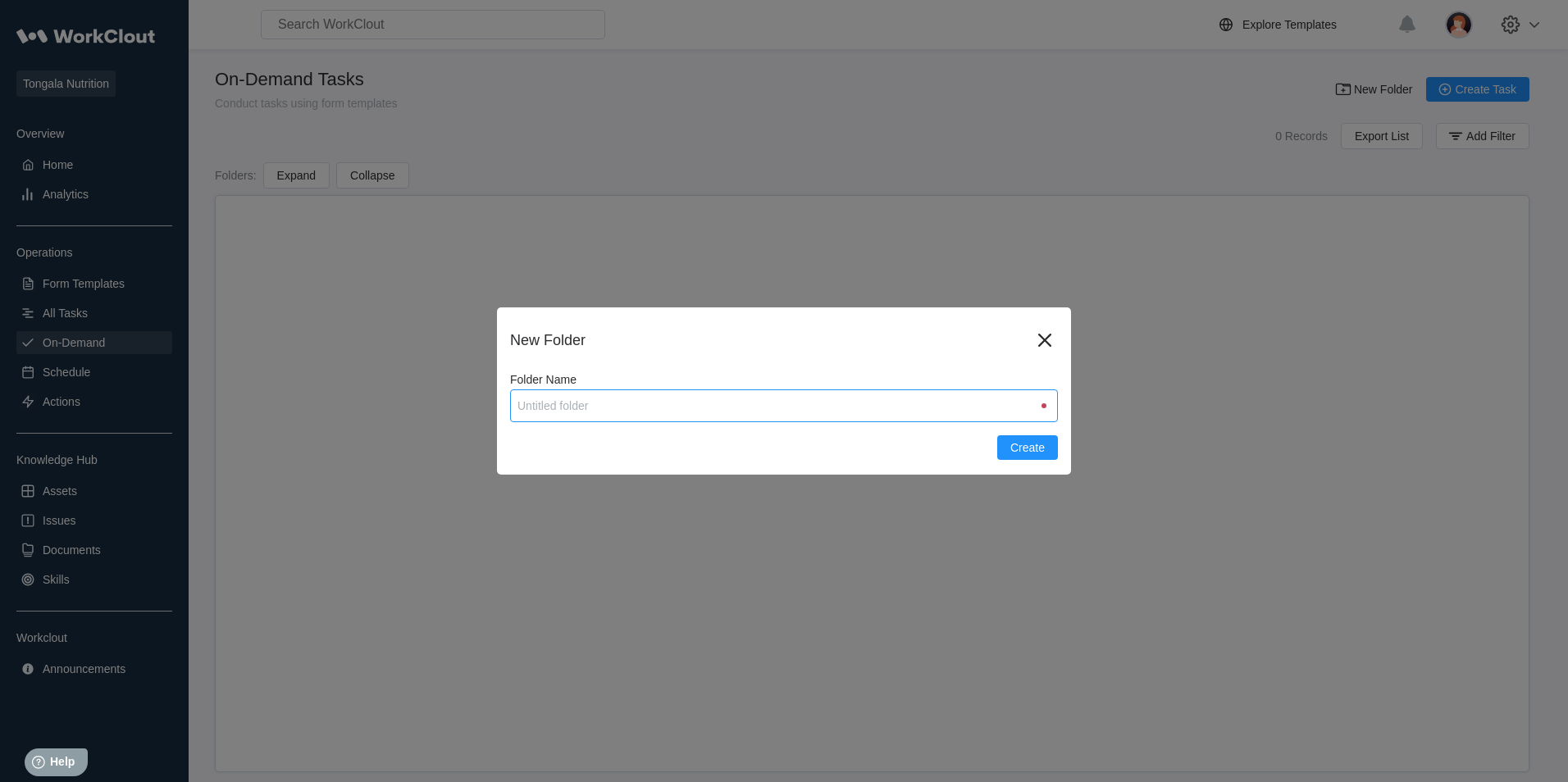
click at [556, 405] on input "Folder Name" at bounding box center [784, 406] width 548 height 33
type input "EXPORT DOCUMENTATION FLOW"
click at [1023, 448] on span "Create" at bounding box center [1028, 448] width 35 height 12
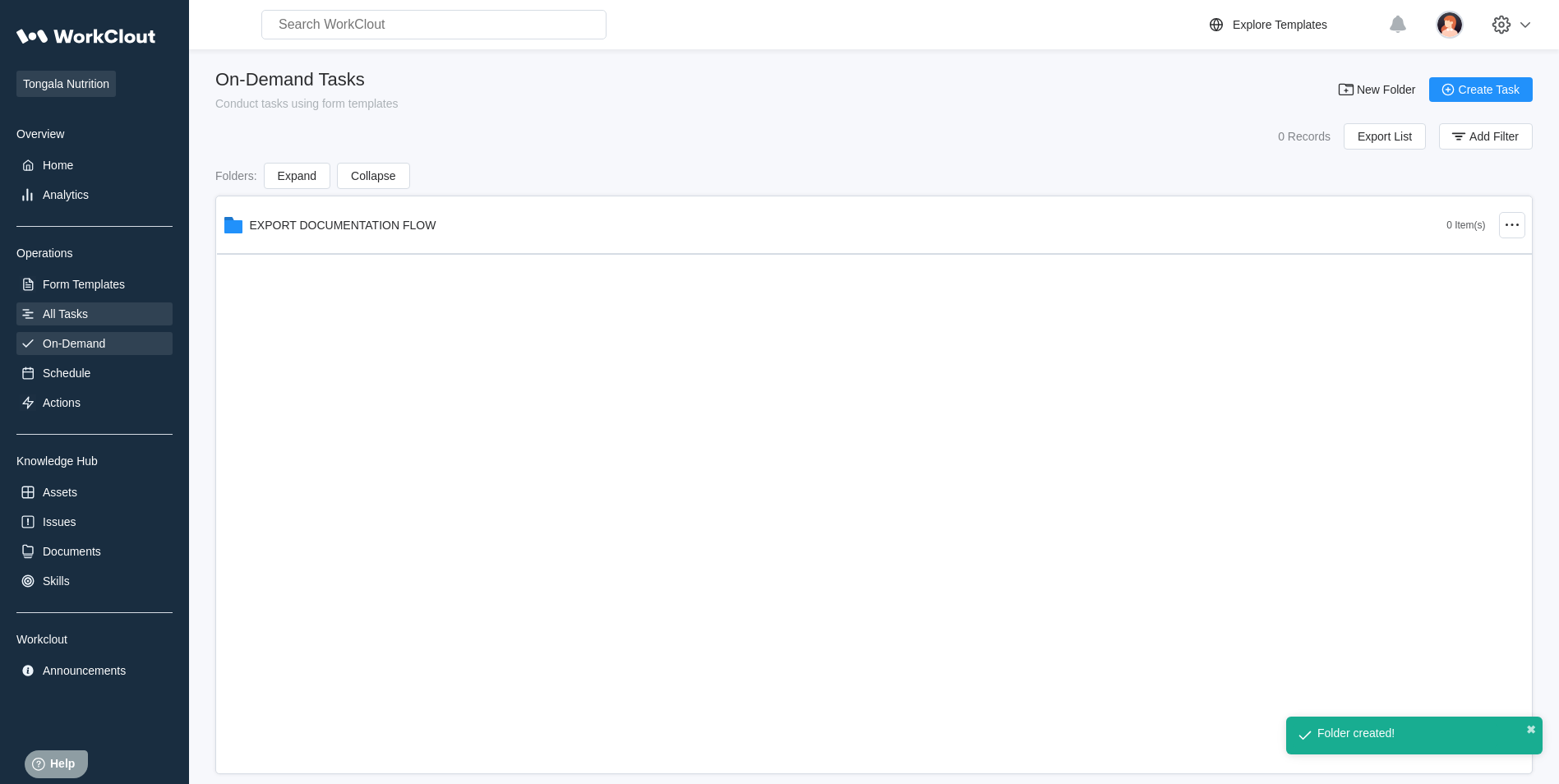
click at [73, 311] on div "All Tasks" at bounding box center [65, 314] width 45 height 13
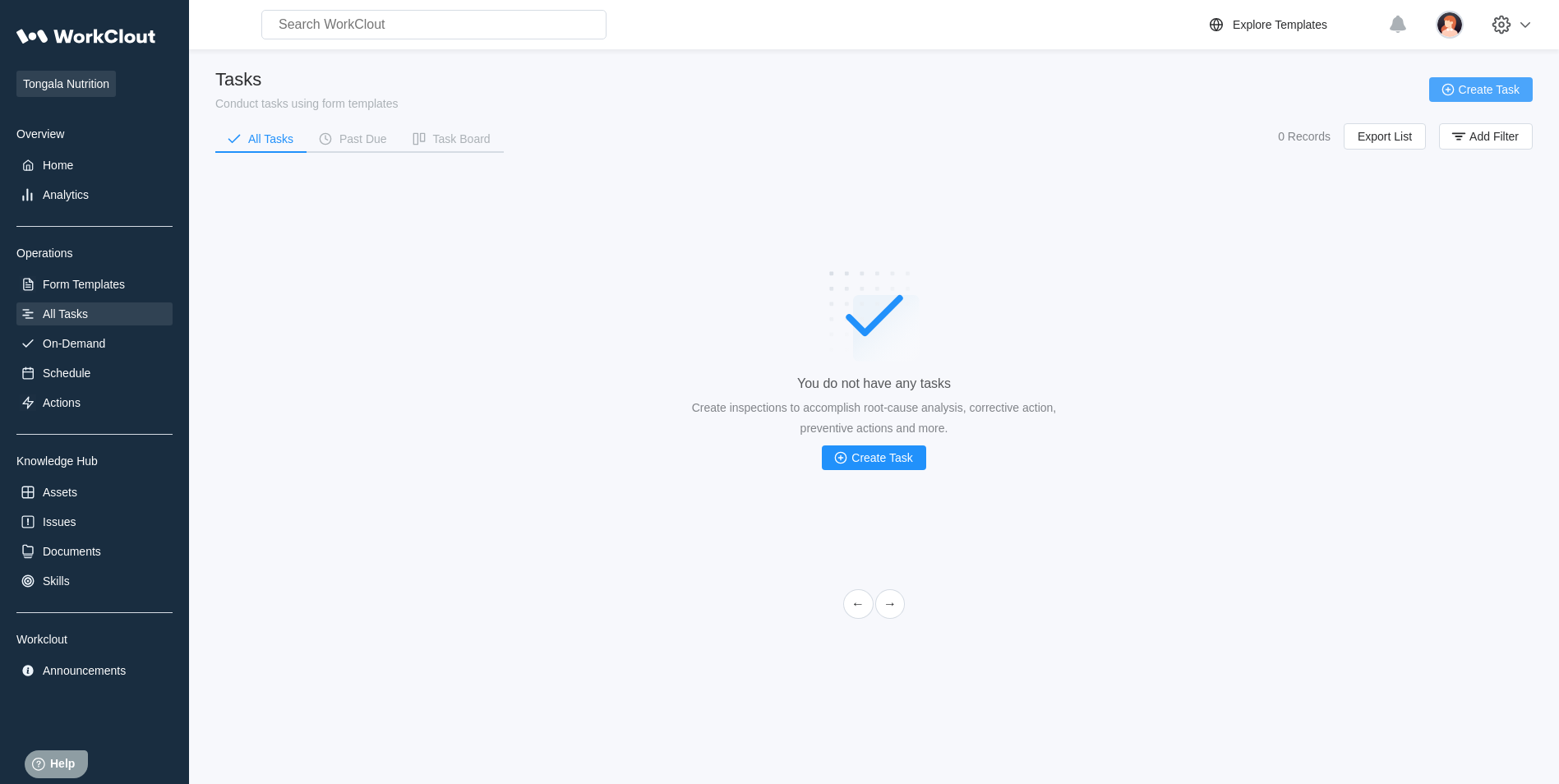
click at [1465, 90] on span "Create Task" at bounding box center [1490, 90] width 61 height 12
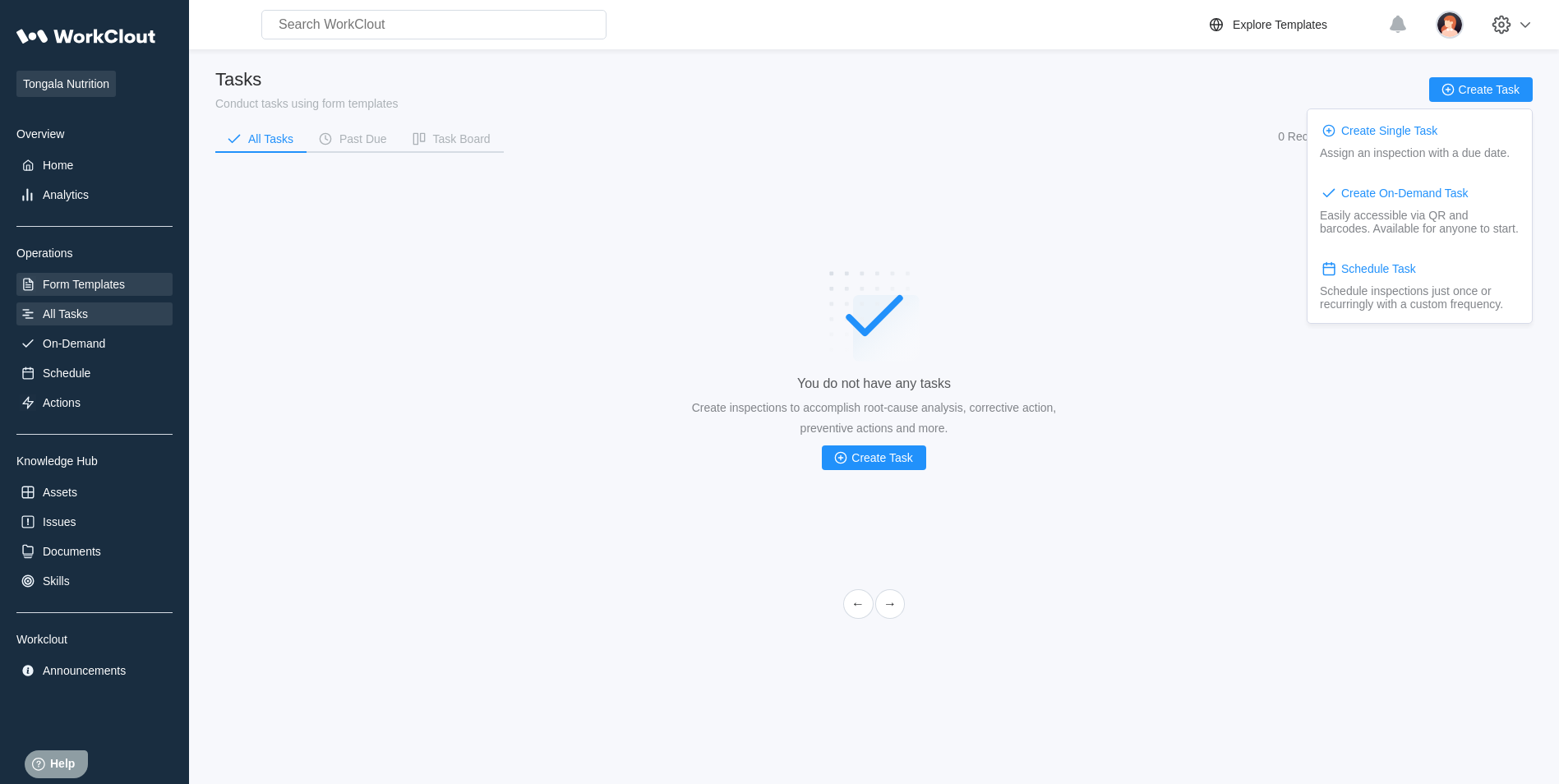
click at [54, 284] on div "Form Templates" at bounding box center [84, 284] width 82 height 13
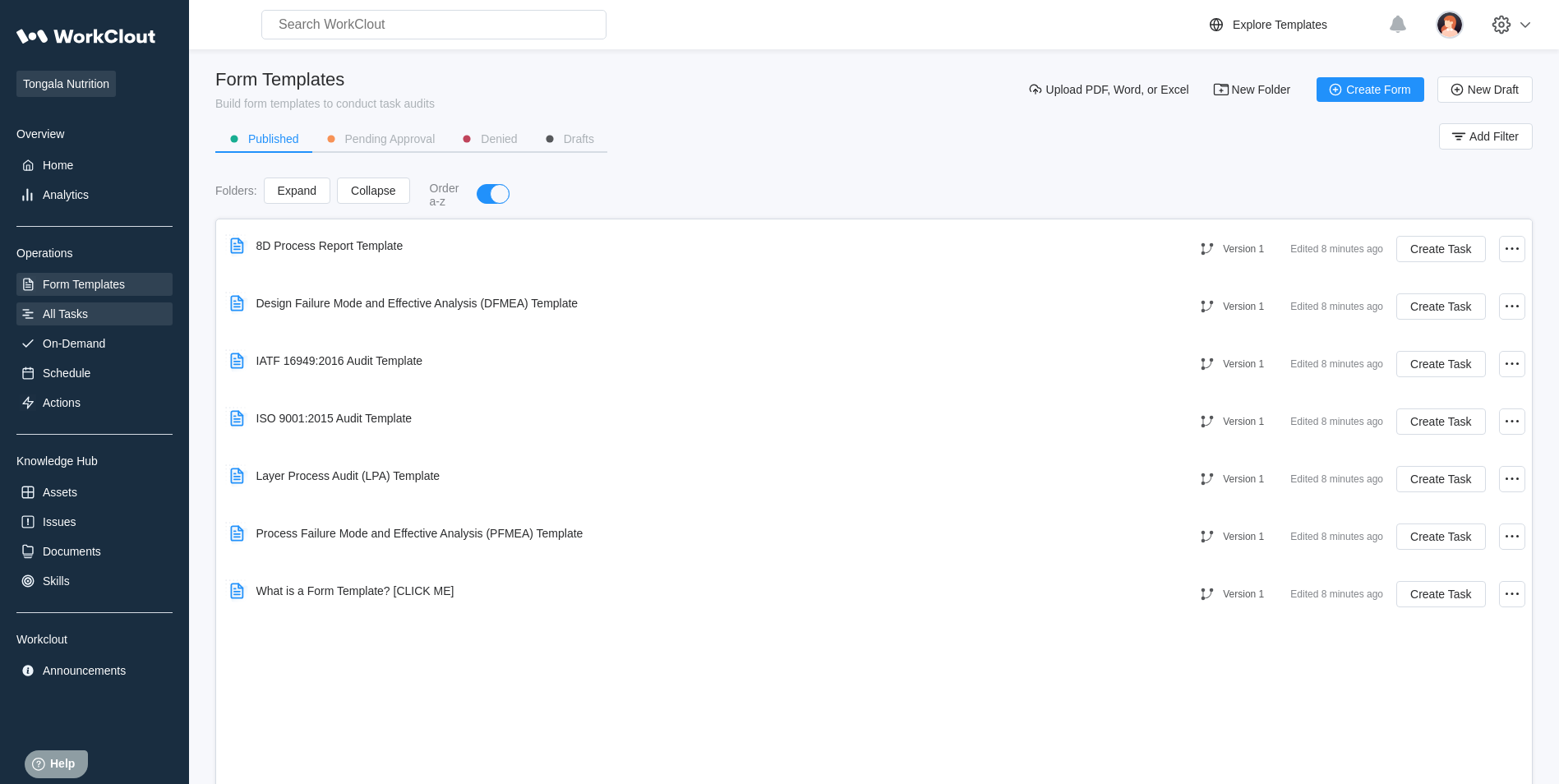
click at [56, 315] on div "All Tasks" at bounding box center [65, 314] width 45 height 13
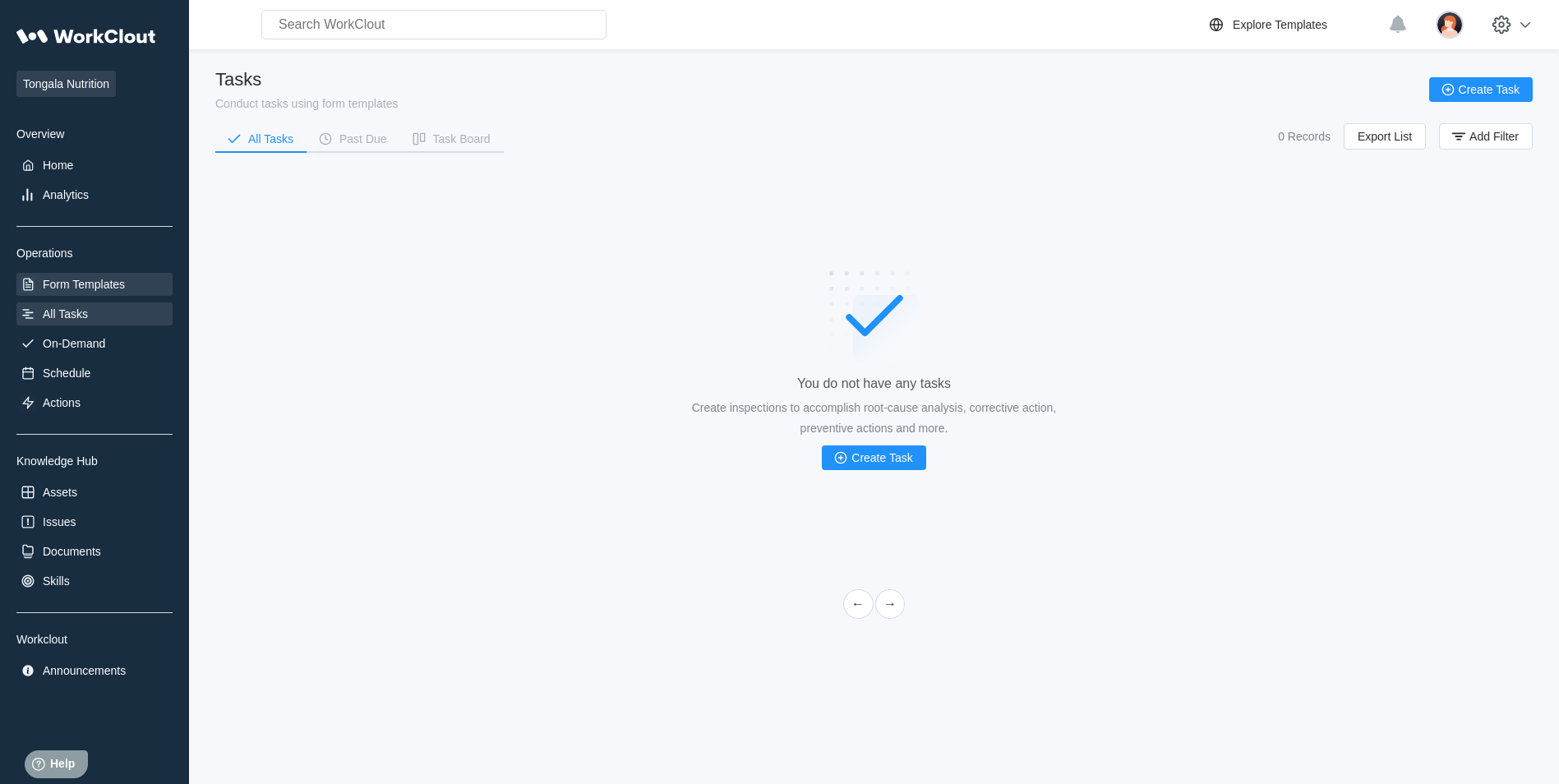
click at [58, 281] on div "Form Templates" at bounding box center [84, 284] width 82 height 13
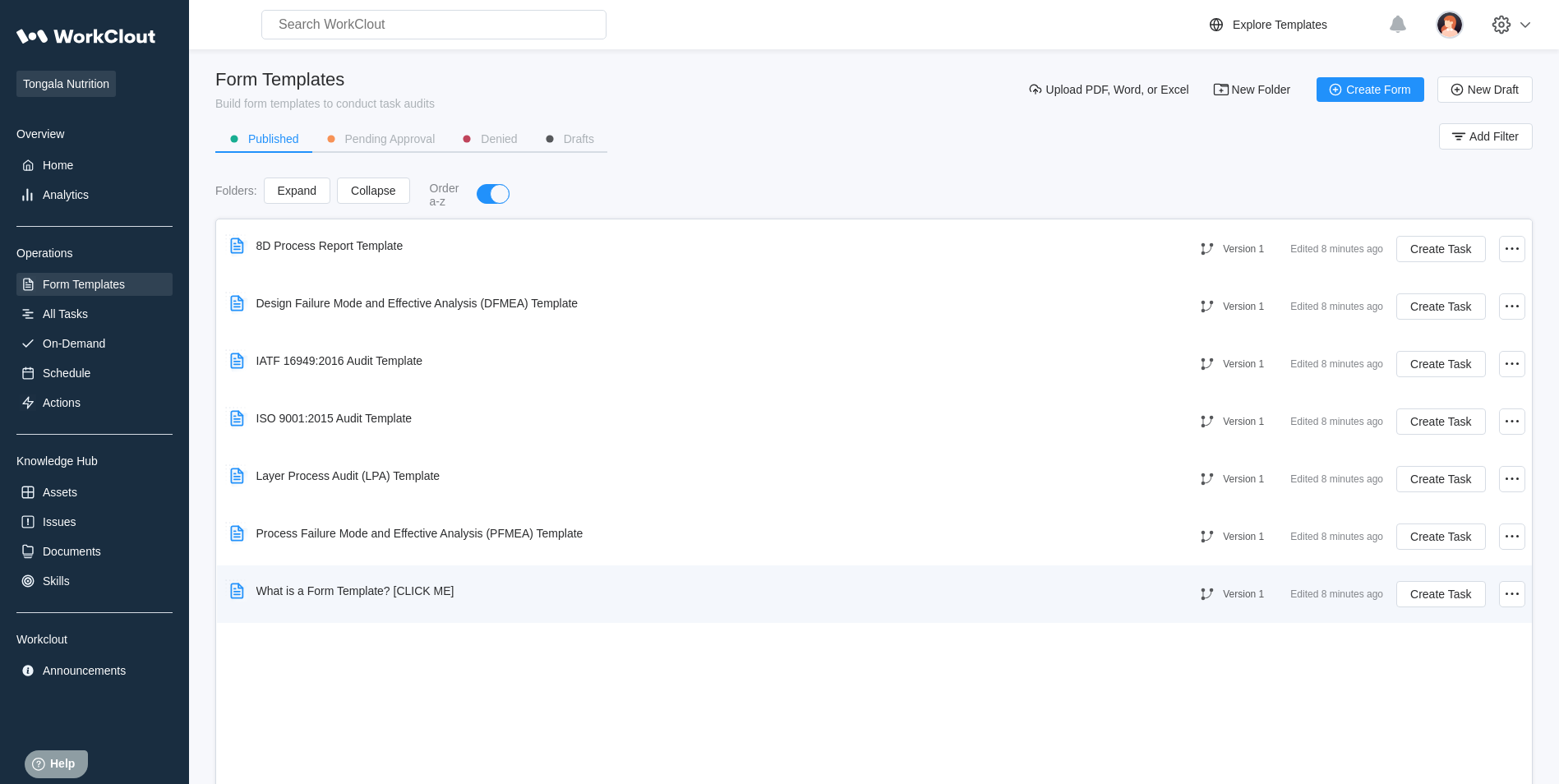
click at [322, 593] on div "What is a Form Template? [CLICK ME]" at bounding box center [355, 591] width 198 height 13
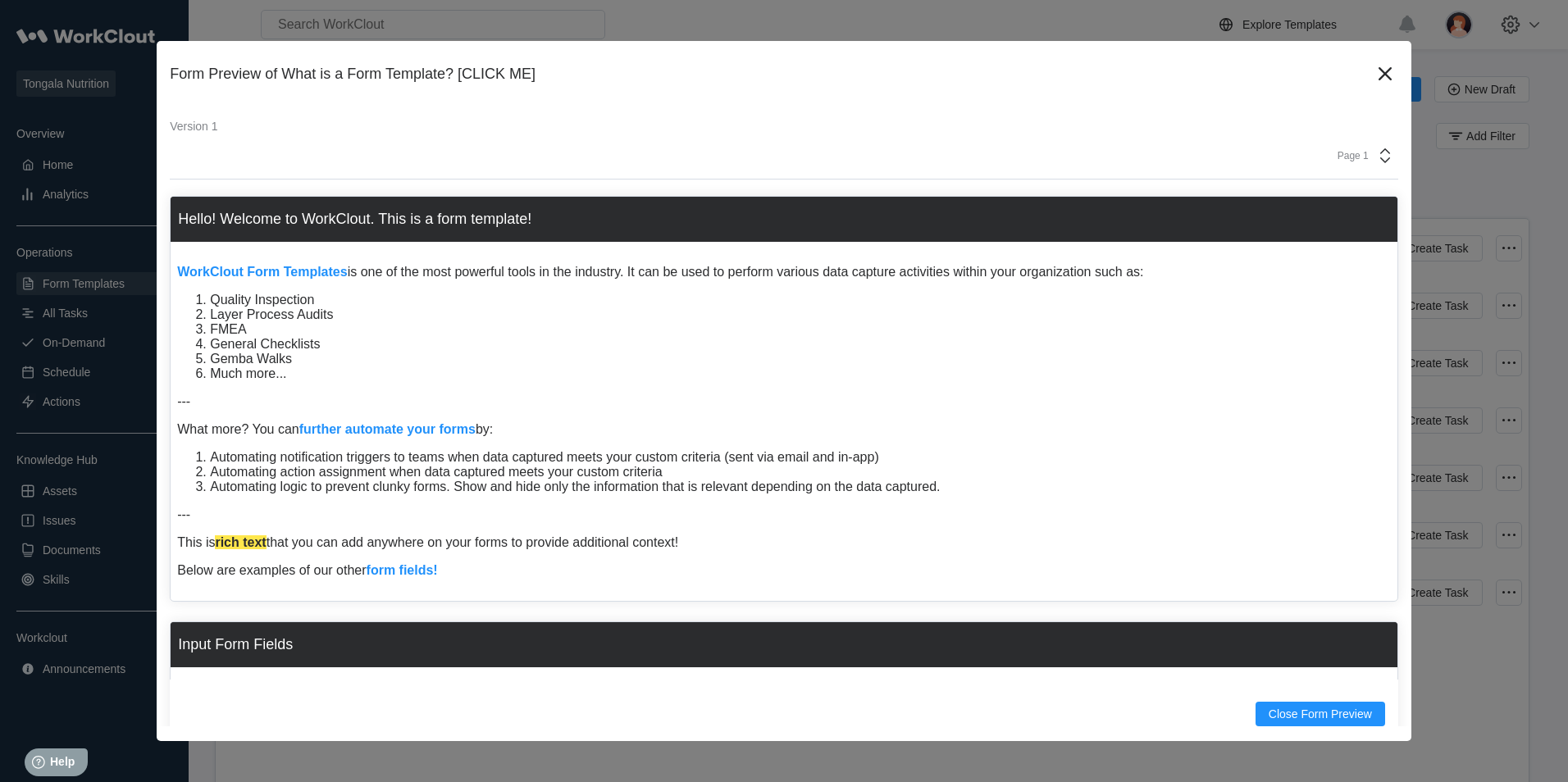
click at [486, 77] on div "Form Preview of What is a Form Template? [CLICK ME]" at bounding box center [771, 74] width 1202 height 17
click at [974, 361] on li "Gemba Walks" at bounding box center [800, 359] width 1181 height 15
click at [1377, 68] on icon at bounding box center [1386, 74] width 26 height 26
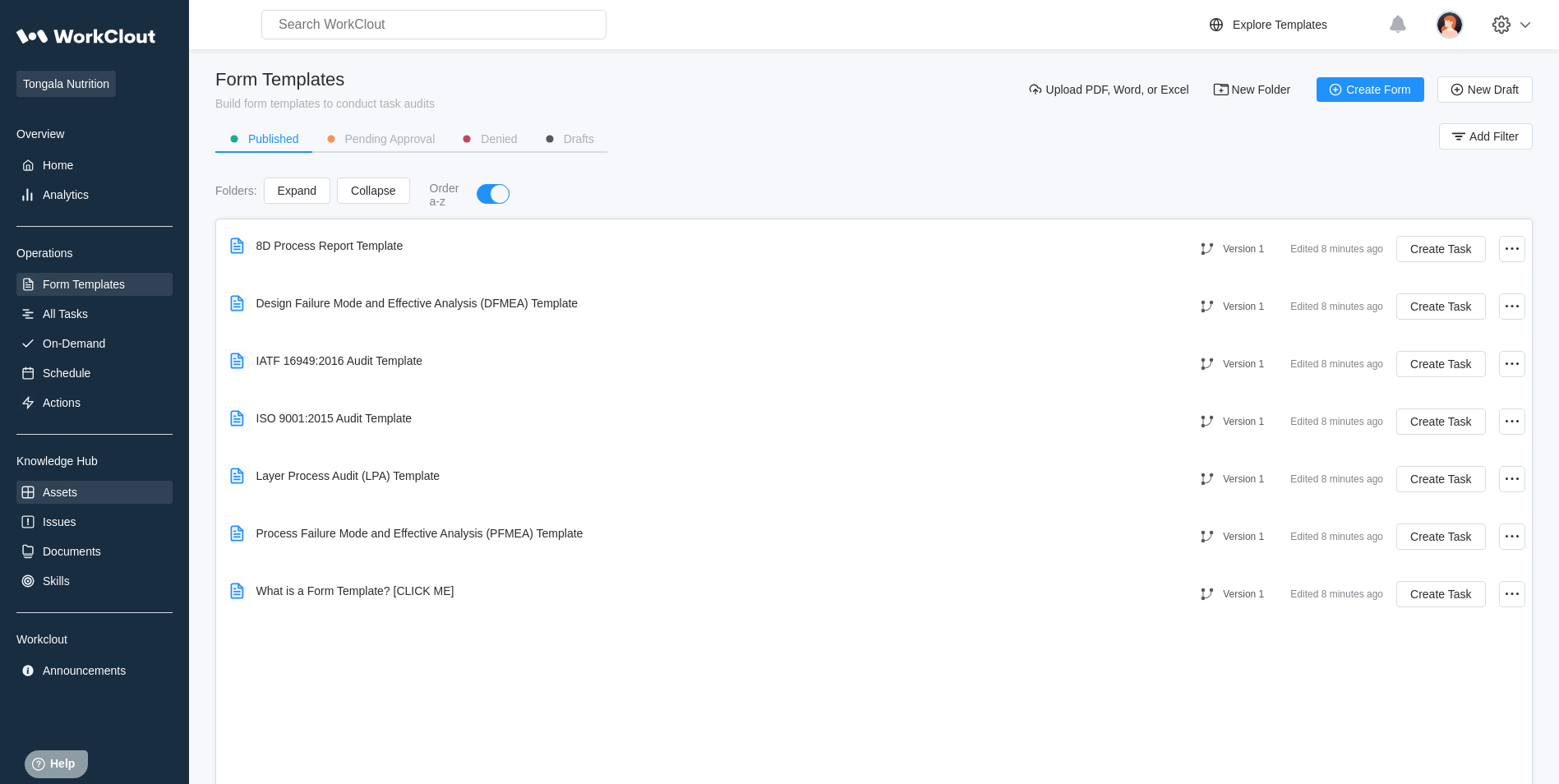
click at [92, 483] on div "Assets" at bounding box center [95, 492] width 156 height 23
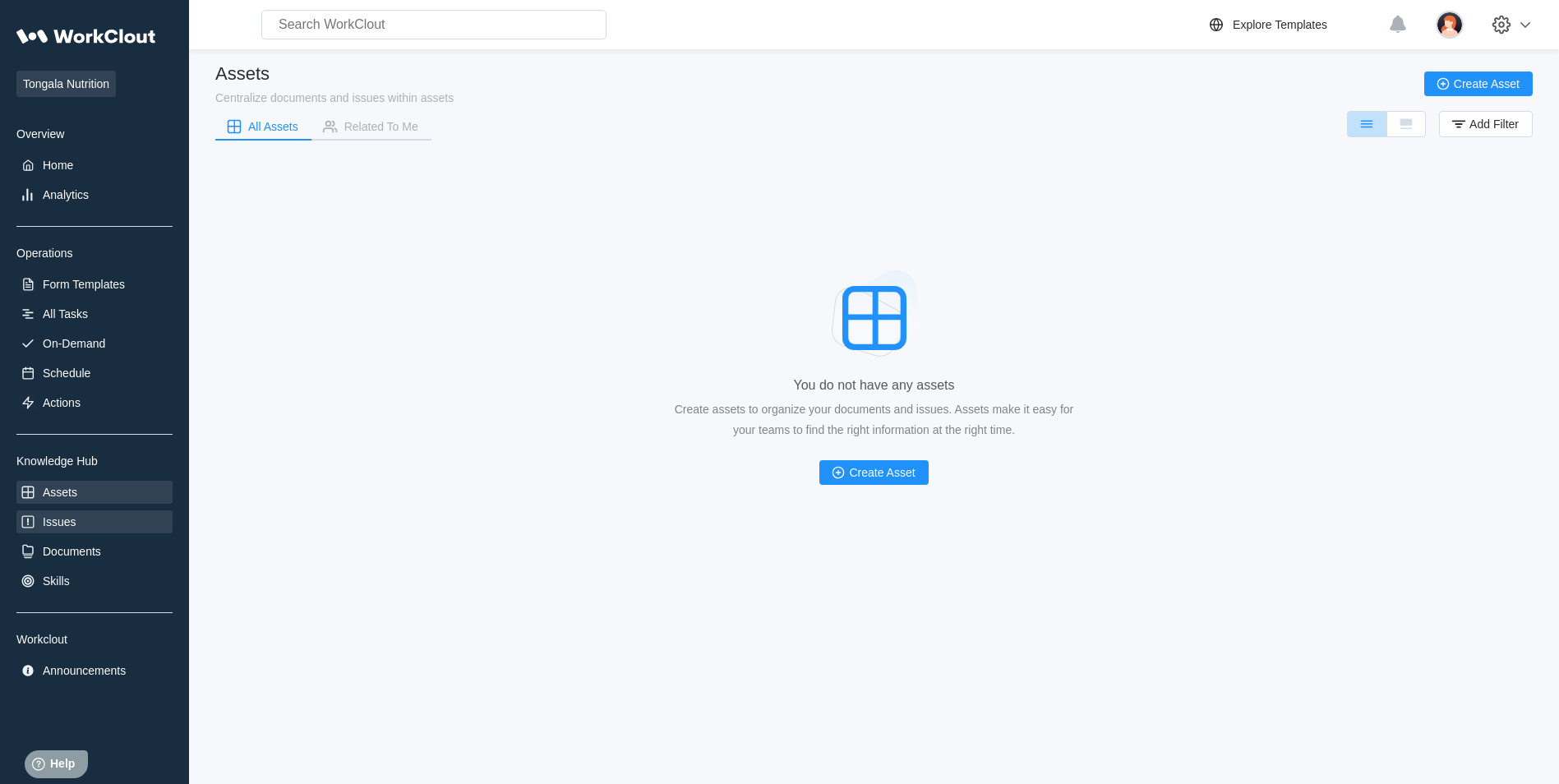
click at [84, 520] on div "Issues" at bounding box center [95, 522] width 156 height 23
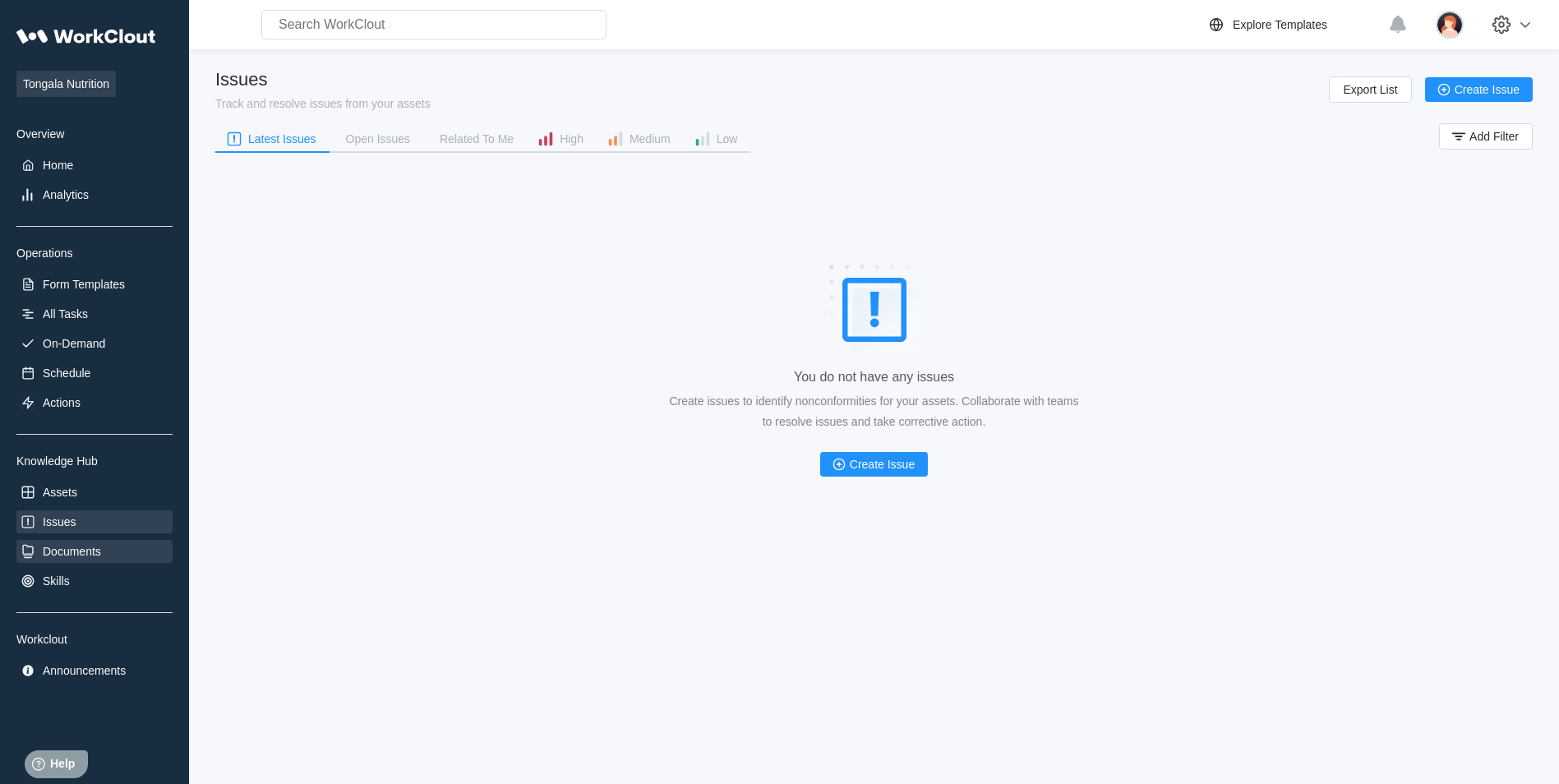
click at [87, 545] on div "Documents" at bounding box center [72, 552] width 58 height 13
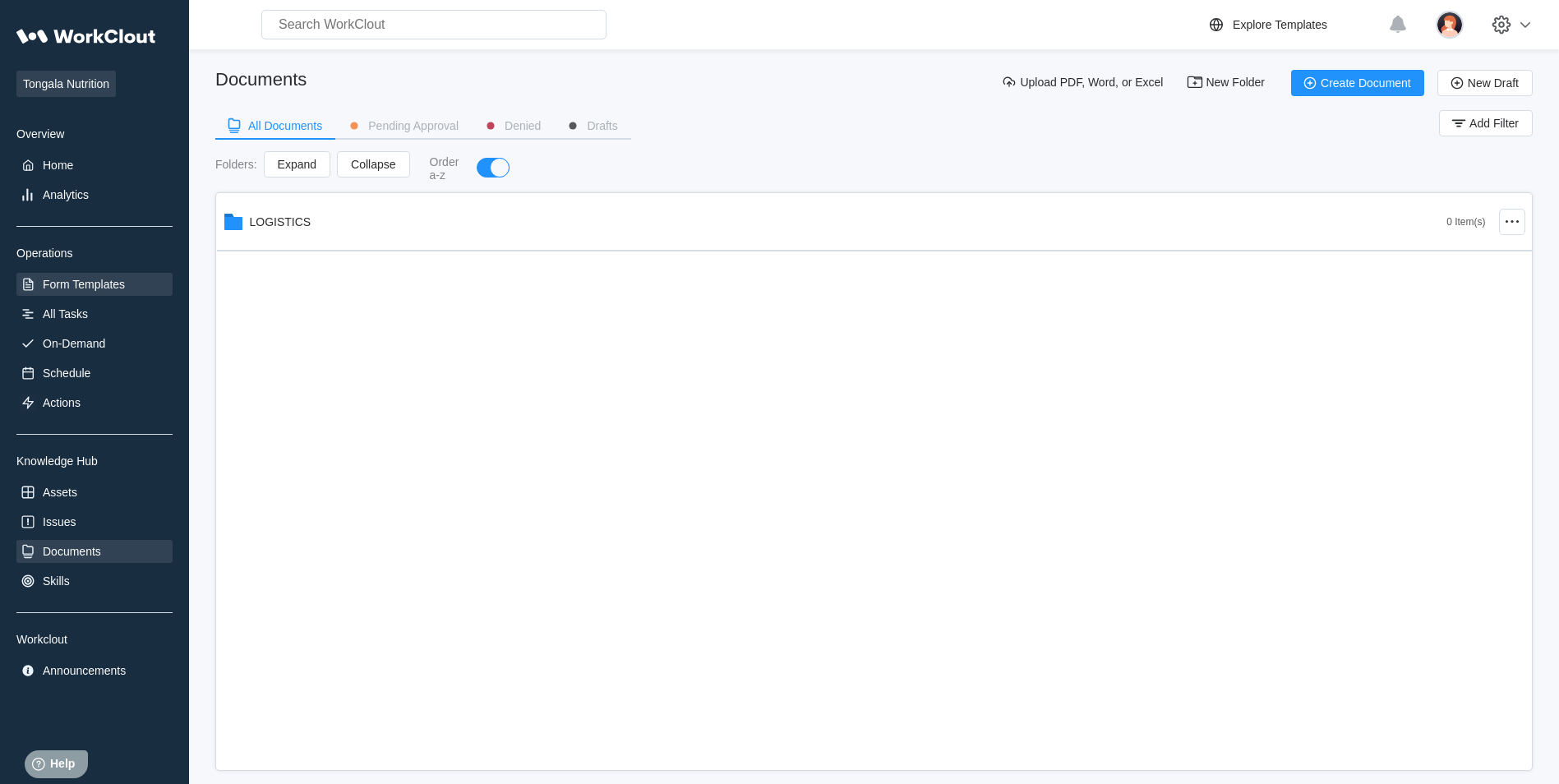
click at [92, 282] on div "Form Templates" at bounding box center [84, 284] width 82 height 13
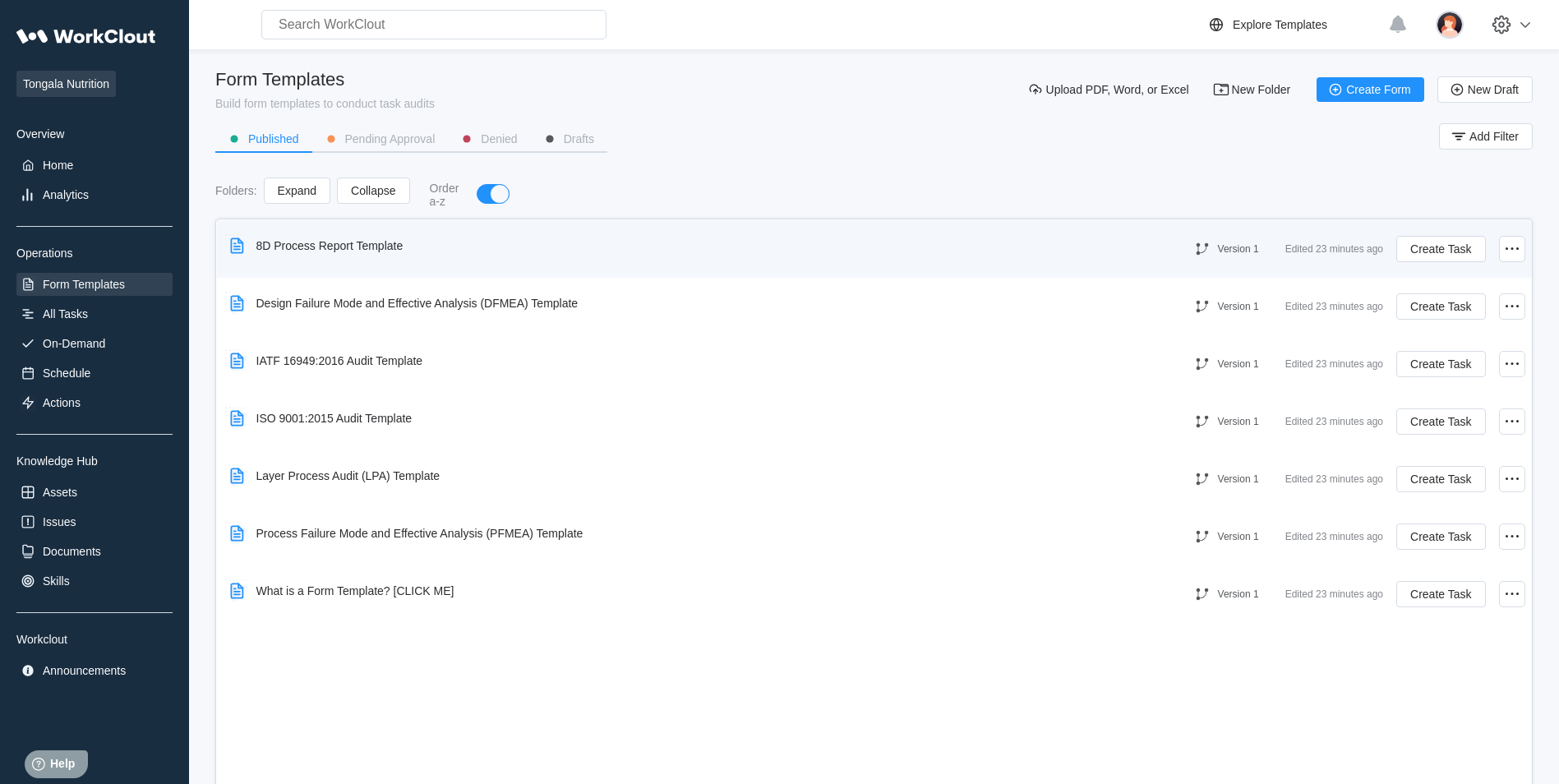
click at [402, 251] on div "8D Process Report Template" at bounding box center [329, 245] width 147 height 13
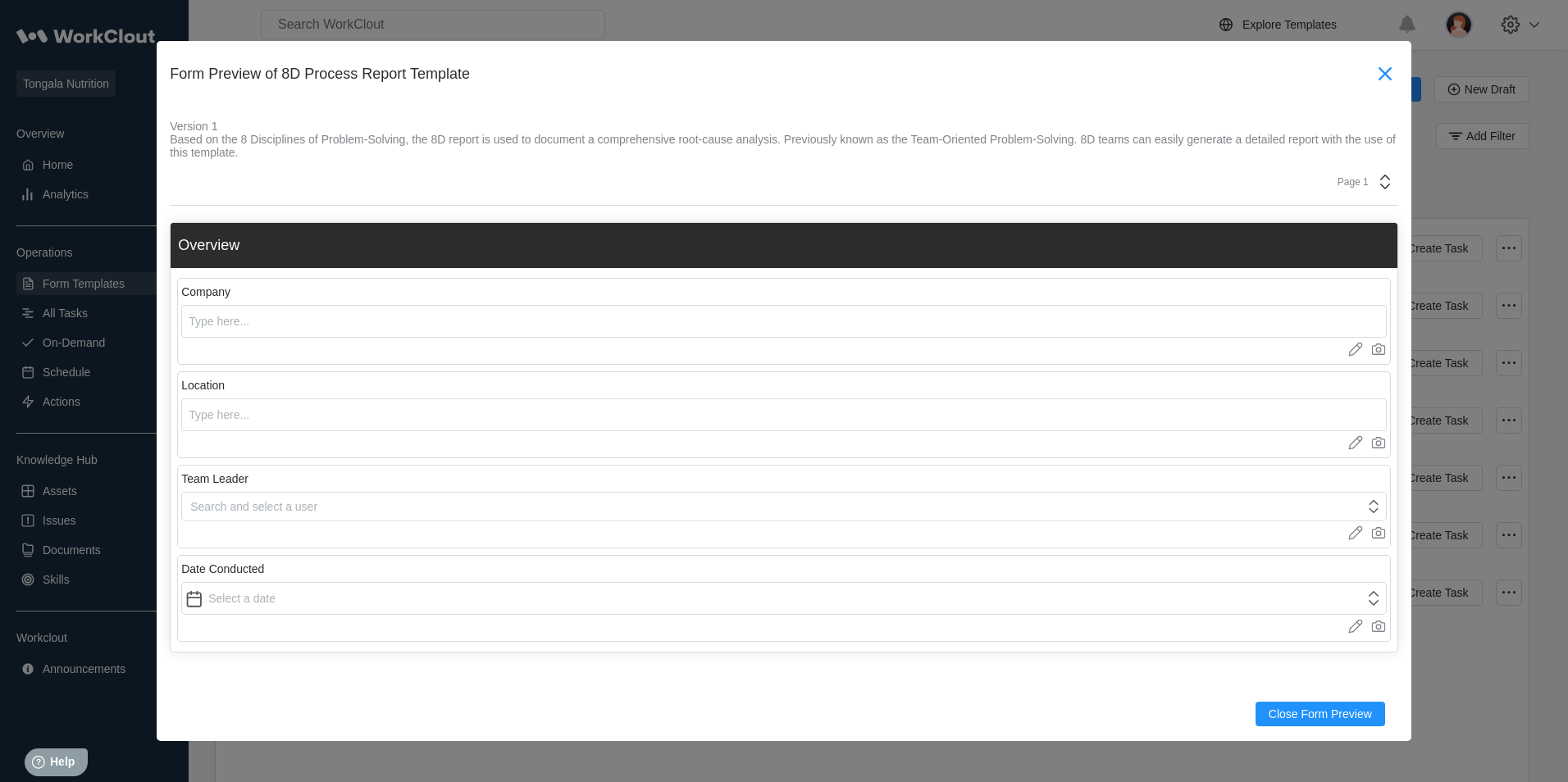
click at [1374, 70] on icon at bounding box center [1386, 74] width 26 height 26
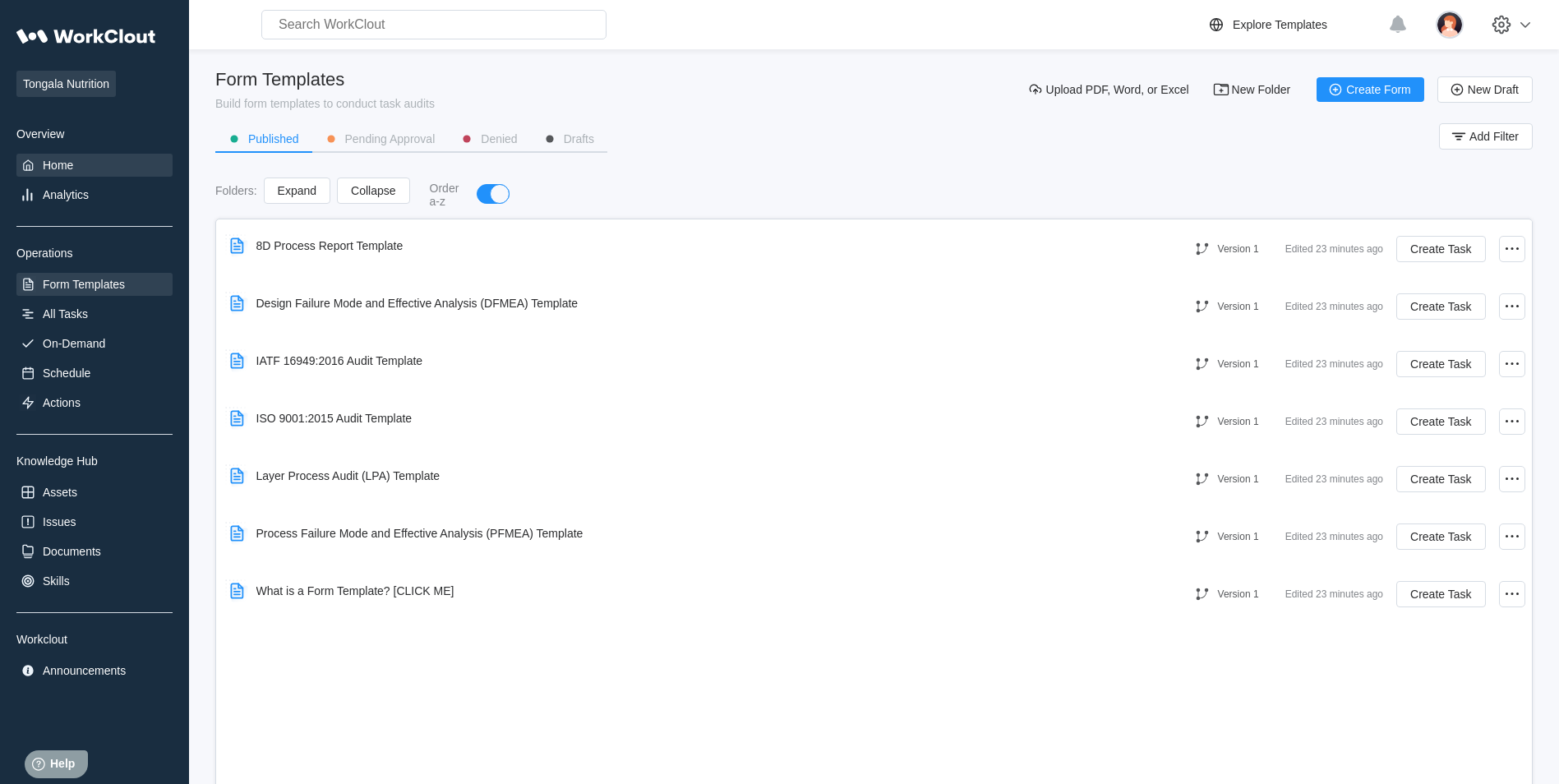
click at [59, 167] on div "Home" at bounding box center [58, 166] width 30 height 13
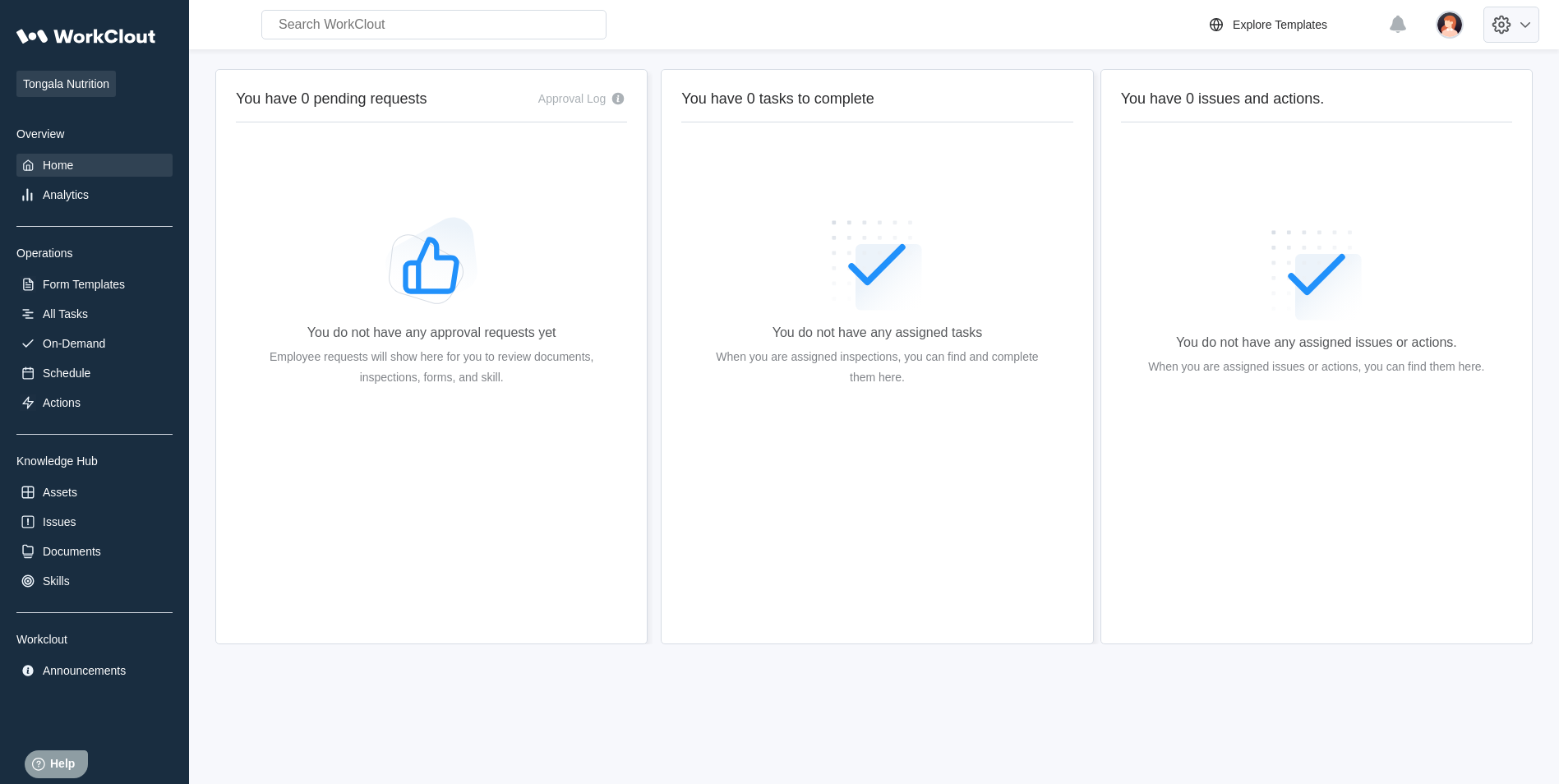
click at [1535, 28] on icon at bounding box center [1525, 25] width 20 height 20
click at [1337, 113] on div "Plan & Billing" at bounding box center [1428, 116] width 231 height 26
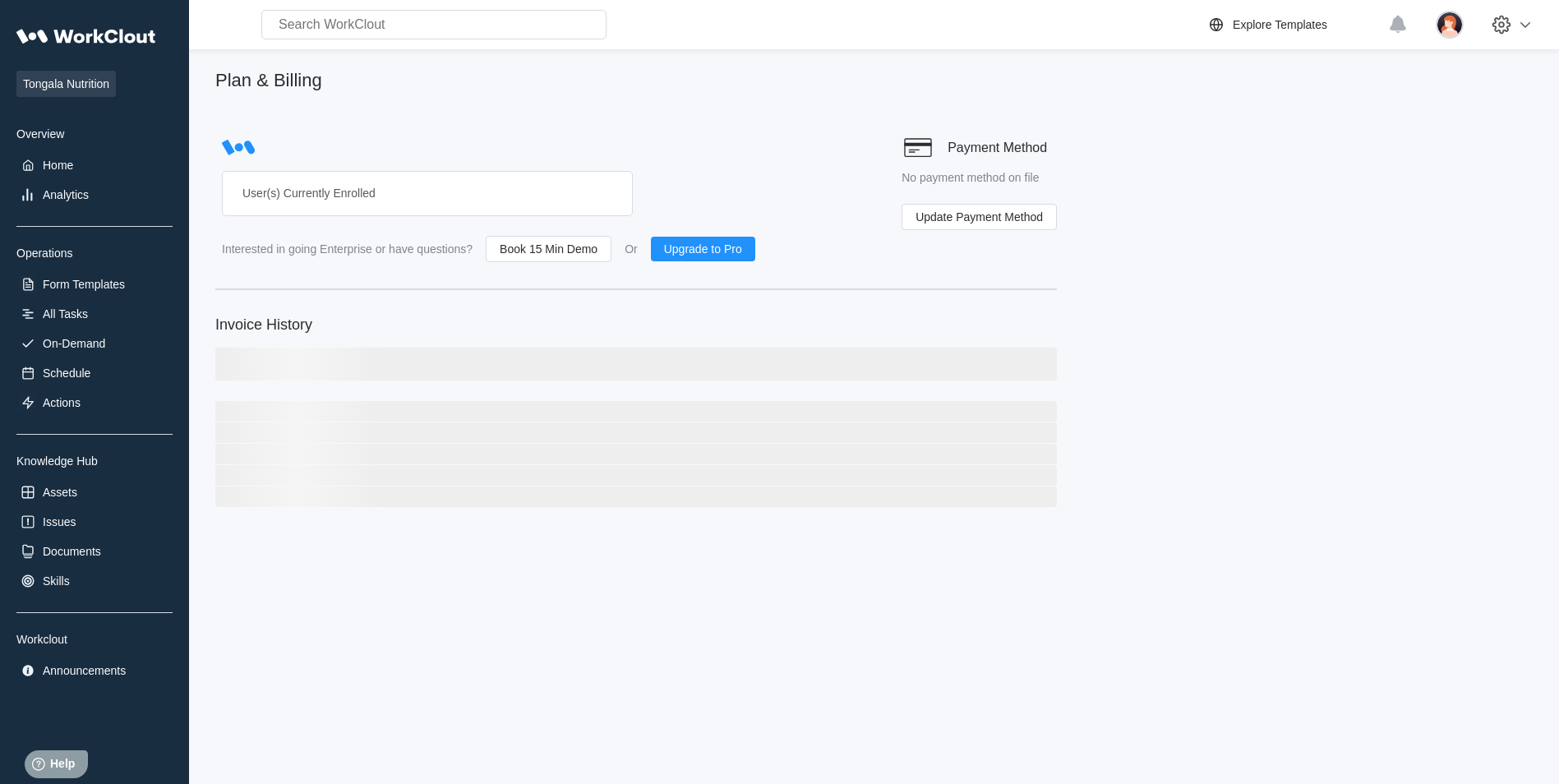
select select "20"
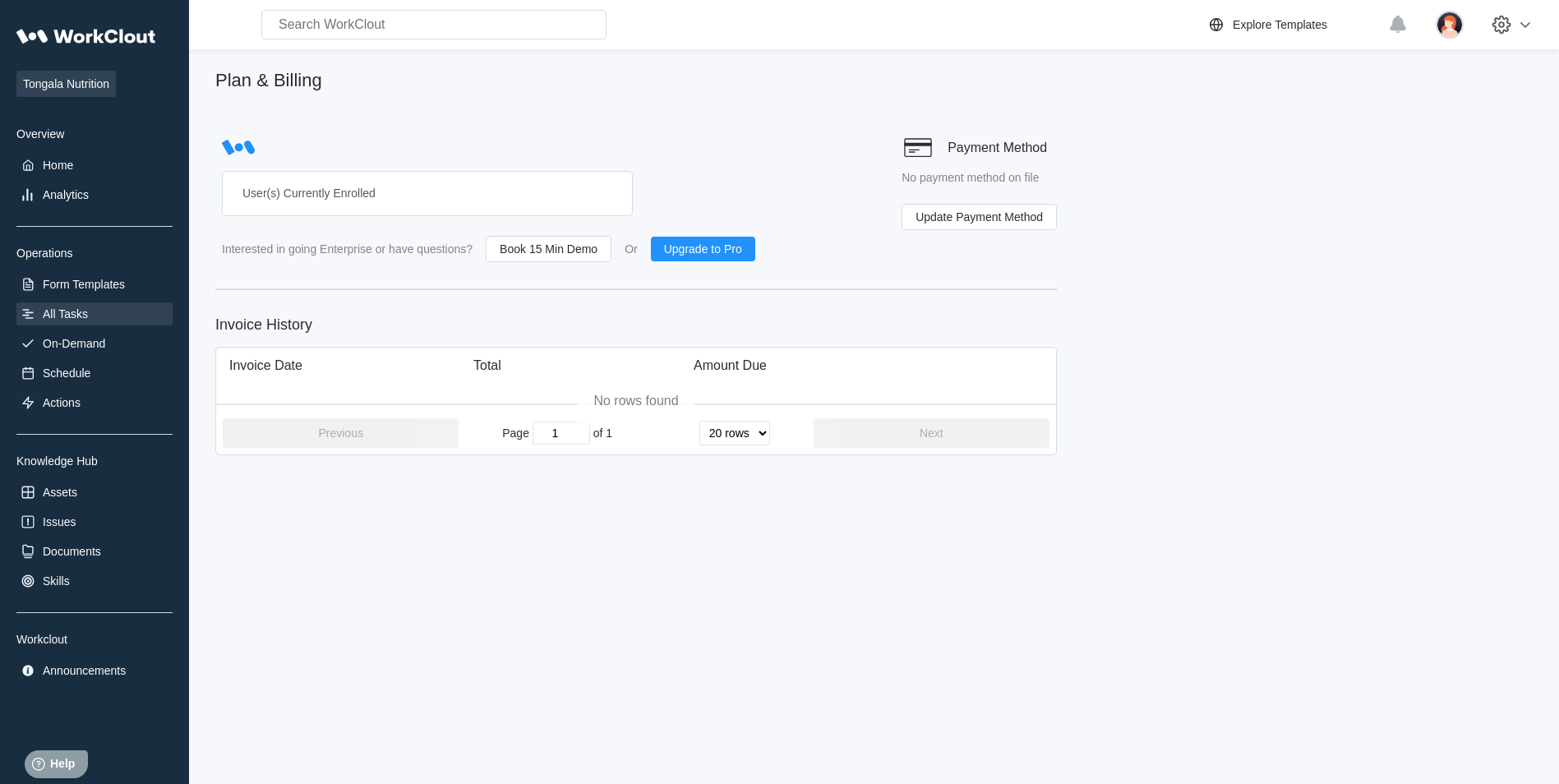
click at [58, 303] on div "All Tasks" at bounding box center [95, 314] width 156 height 23
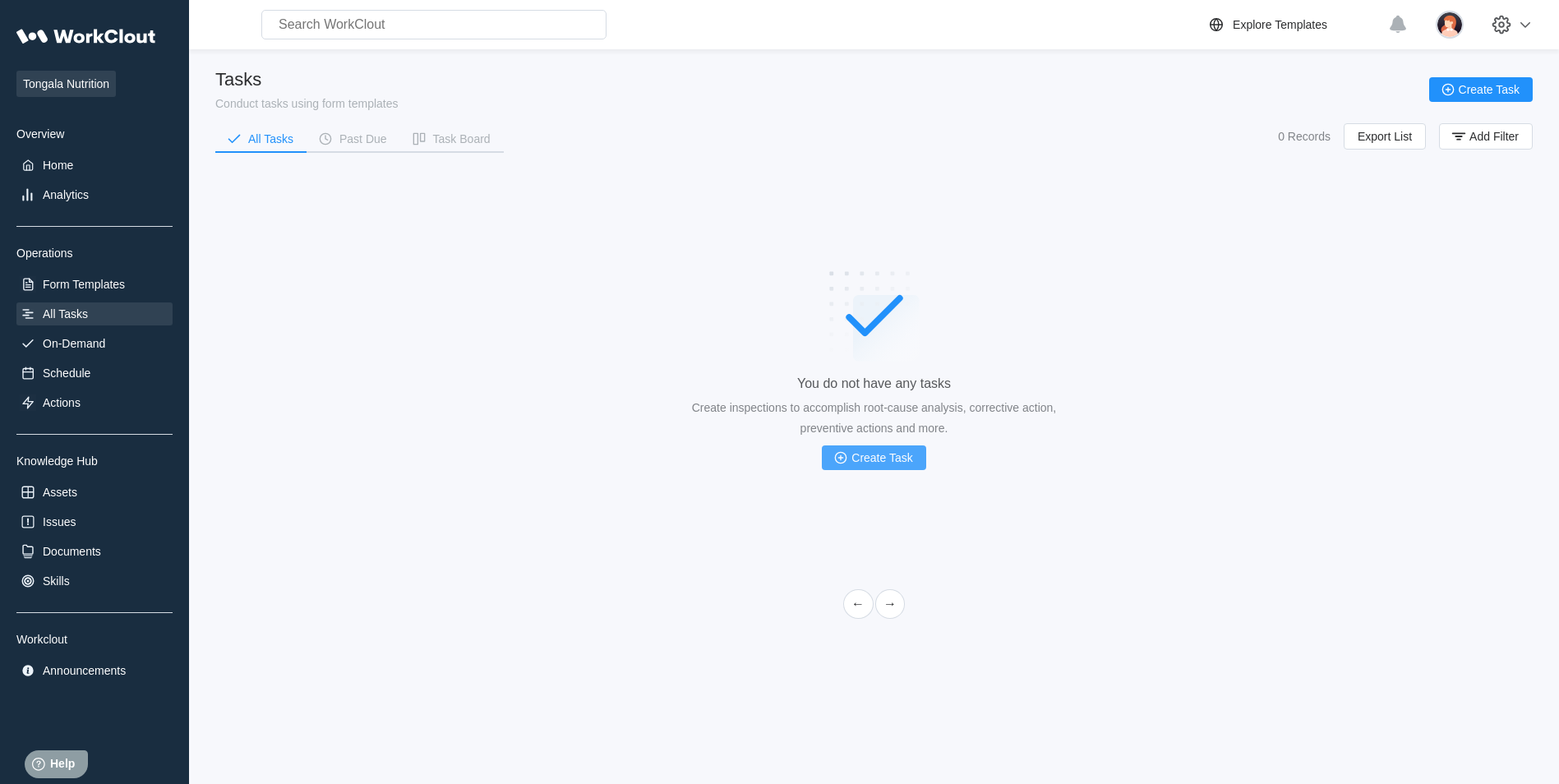
click at [875, 455] on span "Create Task" at bounding box center [882, 458] width 61 height 12
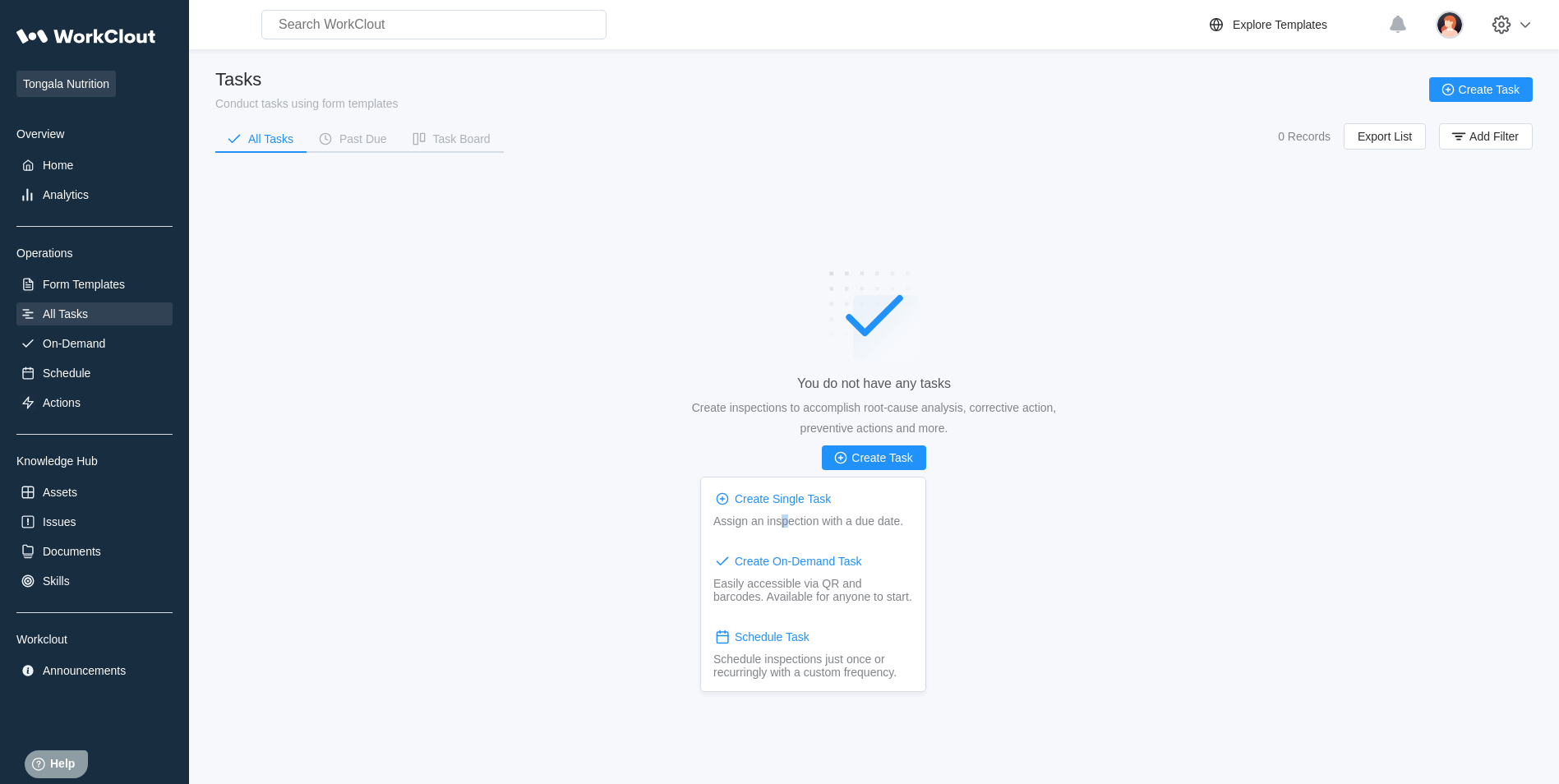
drag, startPoint x: 787, startPoint y: 511, endPoint x: 806, endPoint y: 516, distance: 19.6
click at [789, 512] on div "Create Single Task Assign an inspection with a due date." at bounding box center [813, 509] width 224 height 63
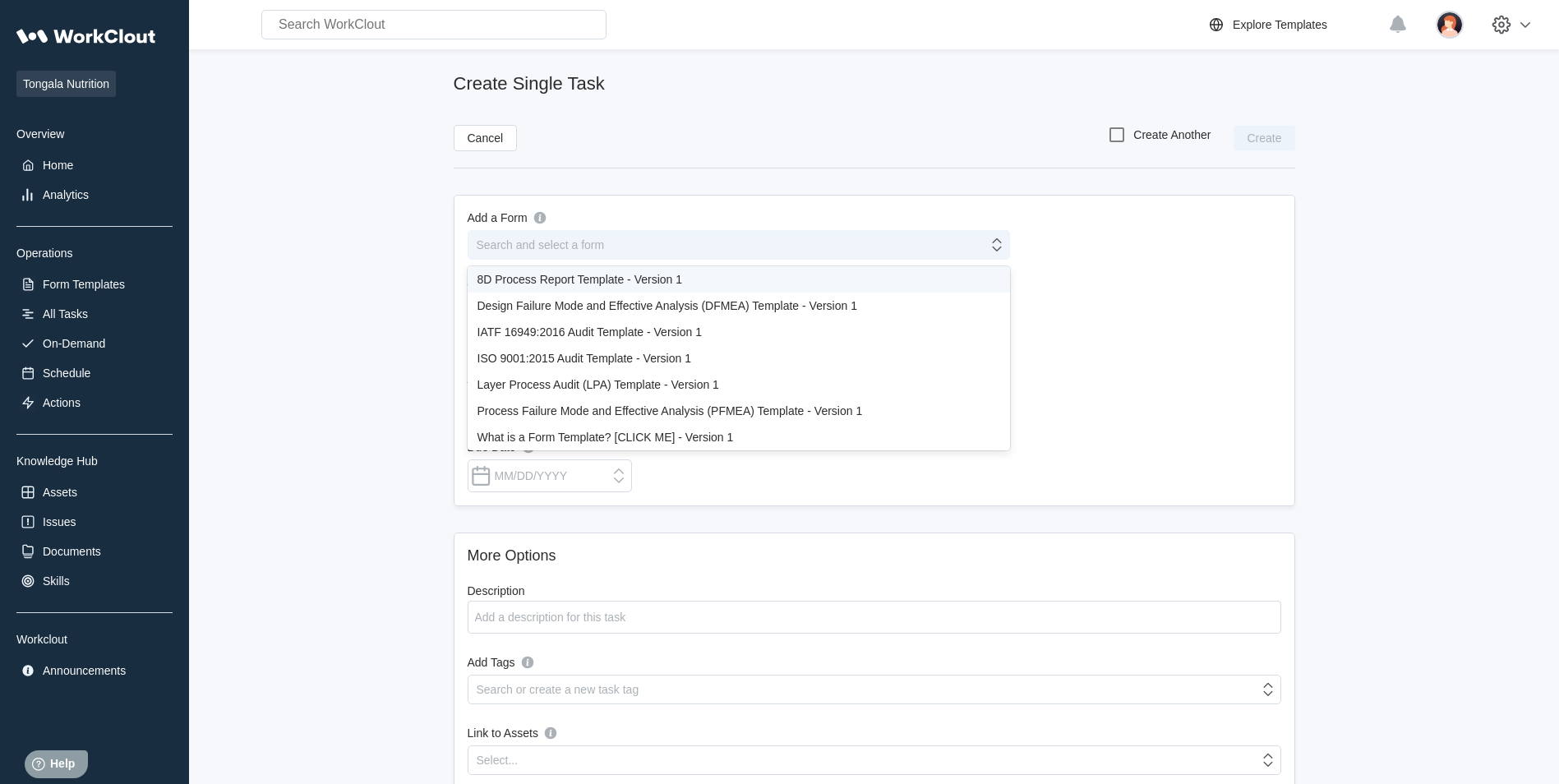
click at [536, 242] on div "Search and select a form" at bounding box center [541, 245] width 128 height 13
click at [576, 436] on div "What is a Form Template? [CLICK ME] - Version 1" at bounding box center [739, 437] width 523 height 13
type input "What is a Form Template? [CLICK ME] - Version 1"
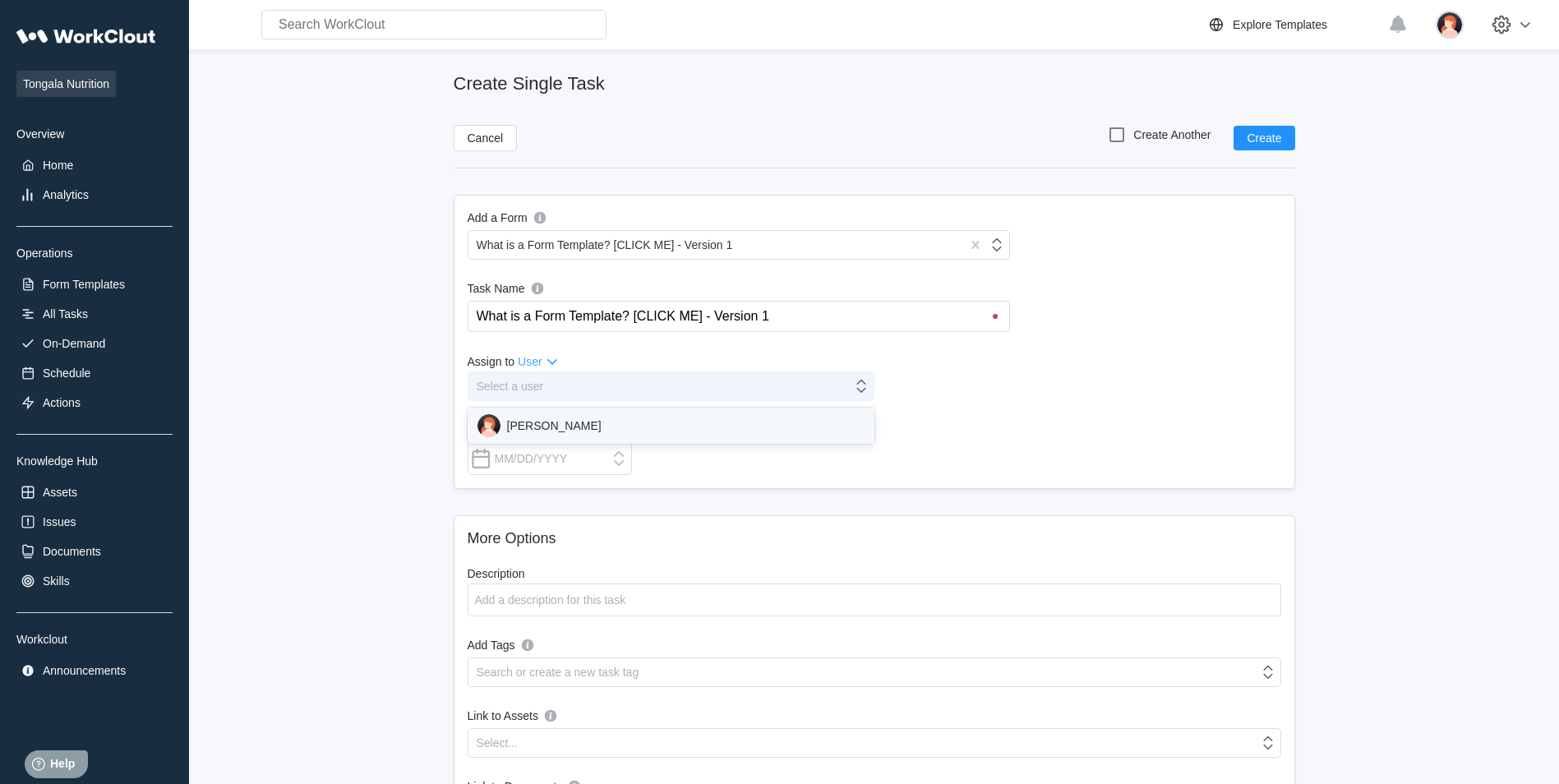
click at [549, 381] on div "Select a user" at bounding box center [660, 386] width 384 height 23
click at [545, 420] on div "[PERSON_NAME]" at bounding box center [671, 426] width 387 height 23
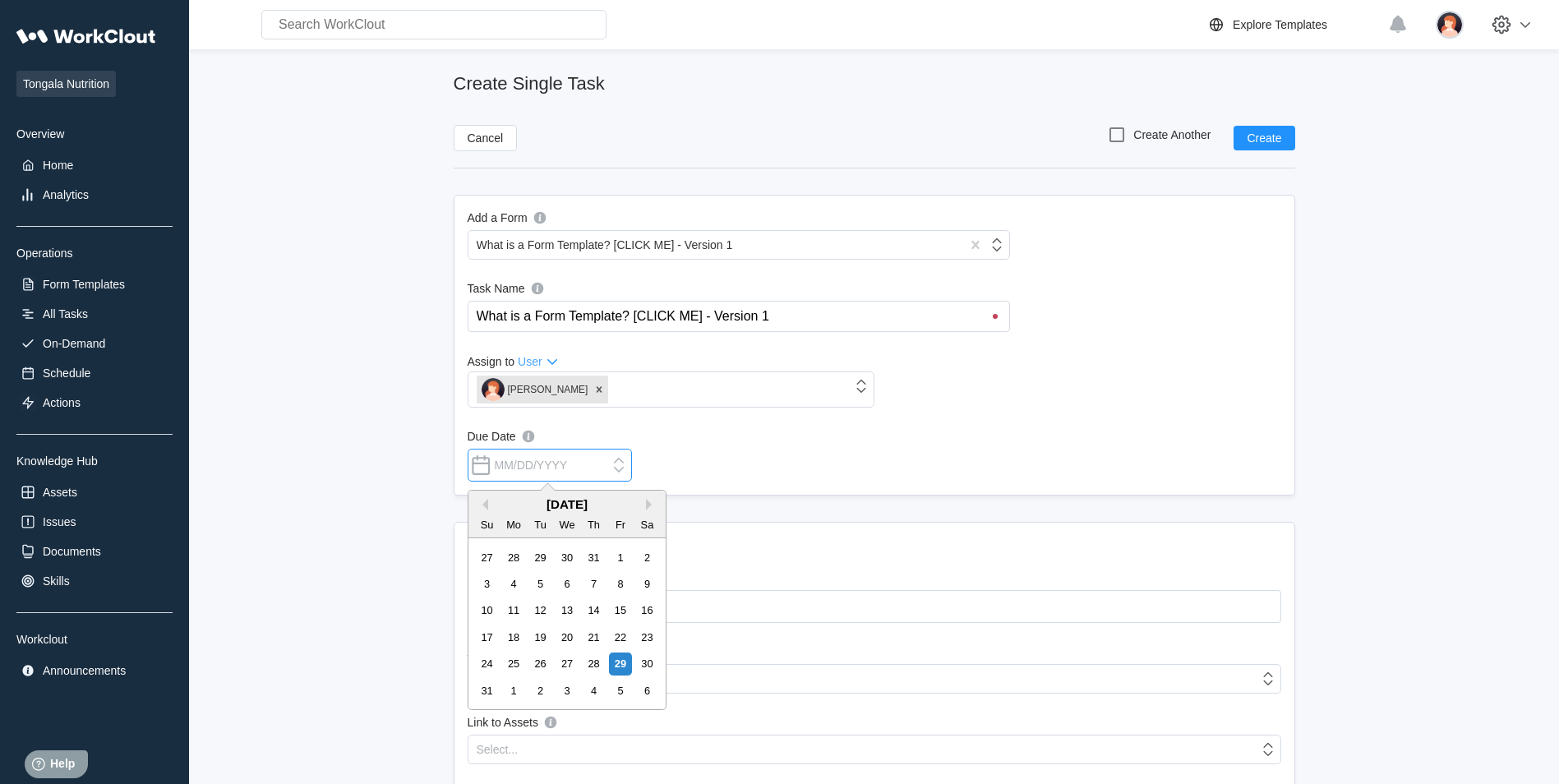
click at [526, 464] on input "Due Date" at bounding box center [550, 465] width 165 height 33
click at [521, 692] on div "1" at bounding box center [514, 690] width 22 height 22
type input "[DATE]"
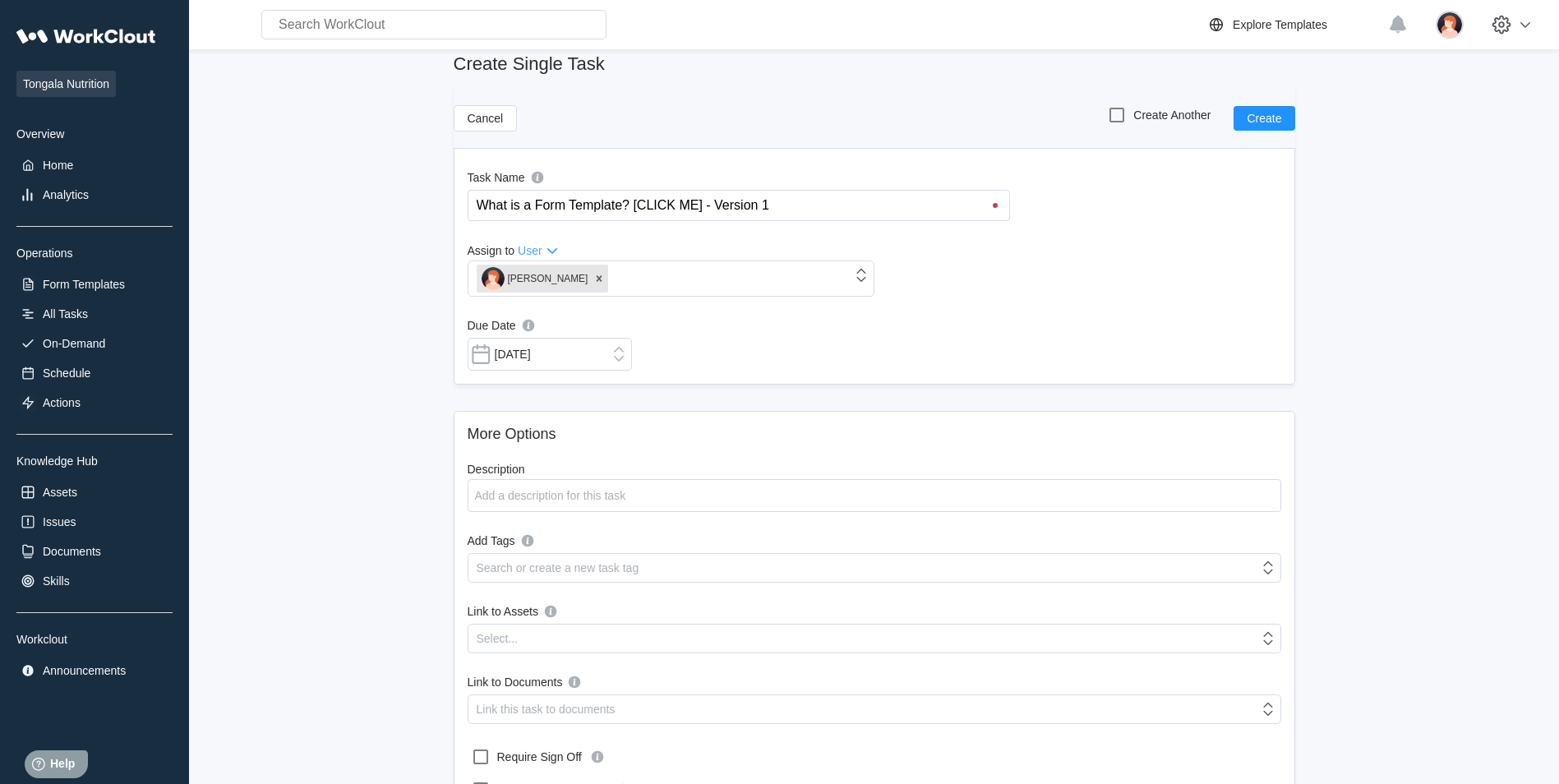
scroll to position [165, 0]
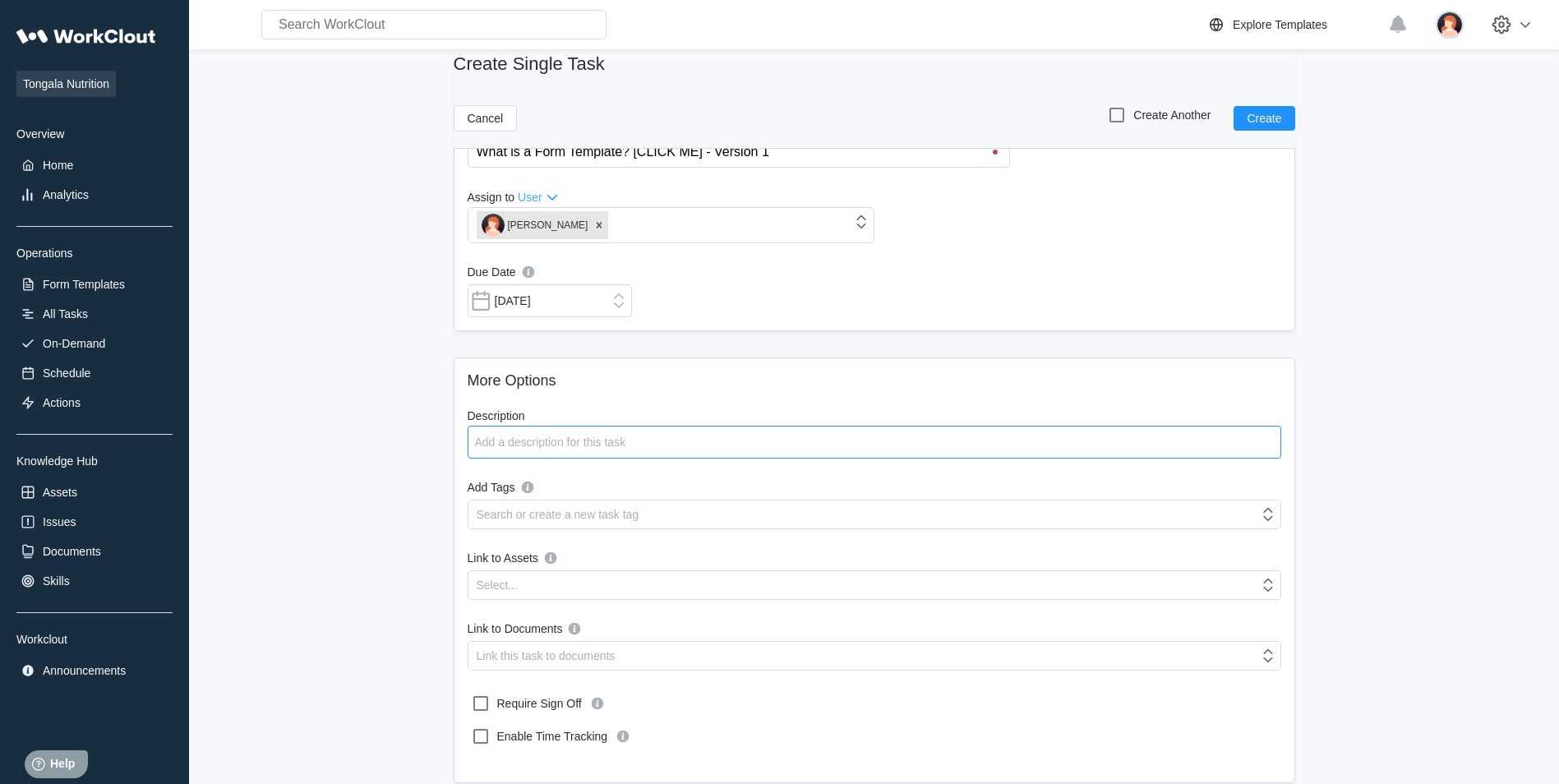
click at [499, 440] on textarea "Description" at bounding box center [875, 442] width 814 height 33
type textarea "L"
type textarea "x"
type textarea "Le"
type textarea "x"
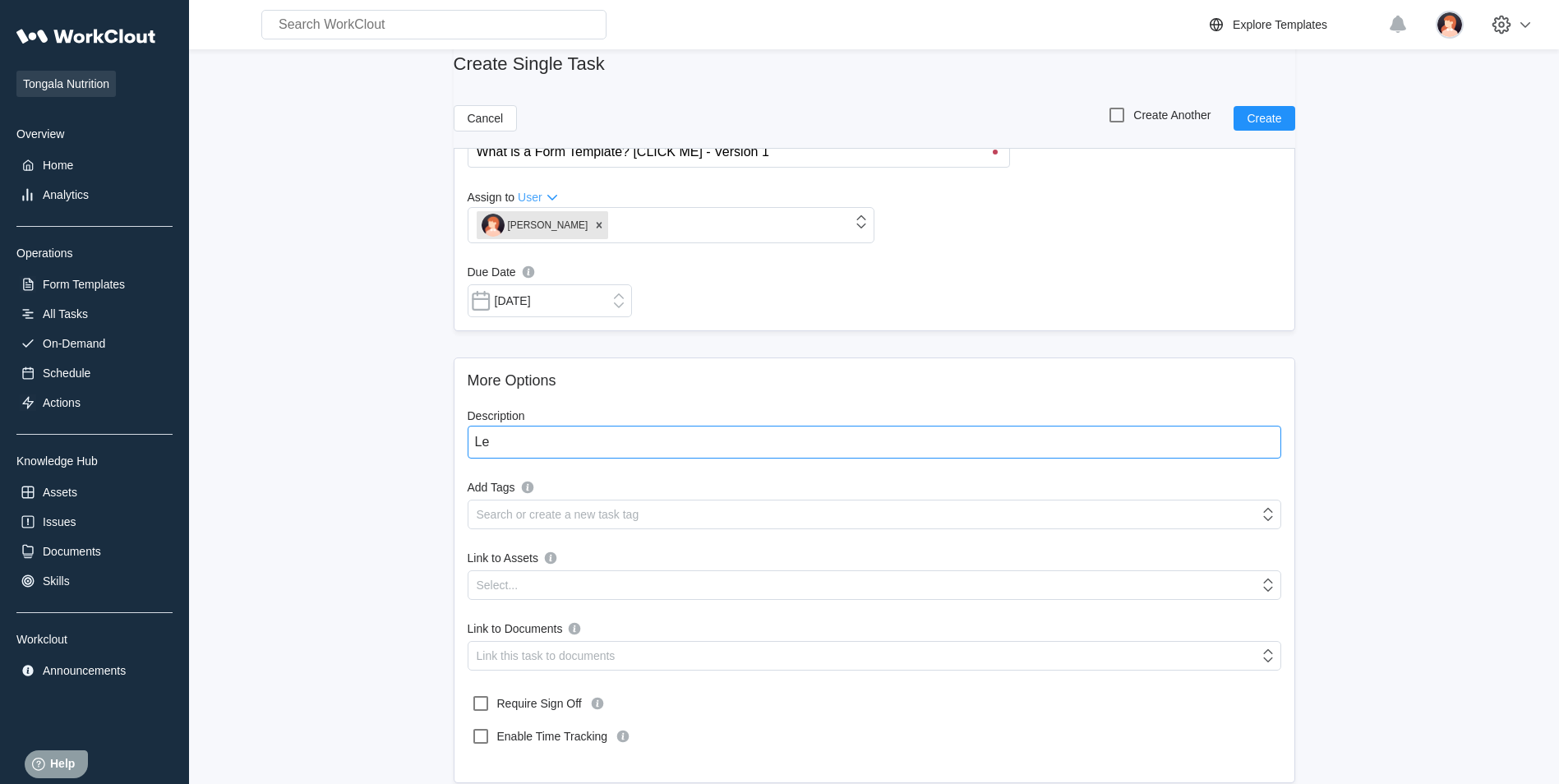
type textarea "Leq"
type textarea "x"
type textarea "Leqa"
type textarea "x"
type textarea "Leqar"
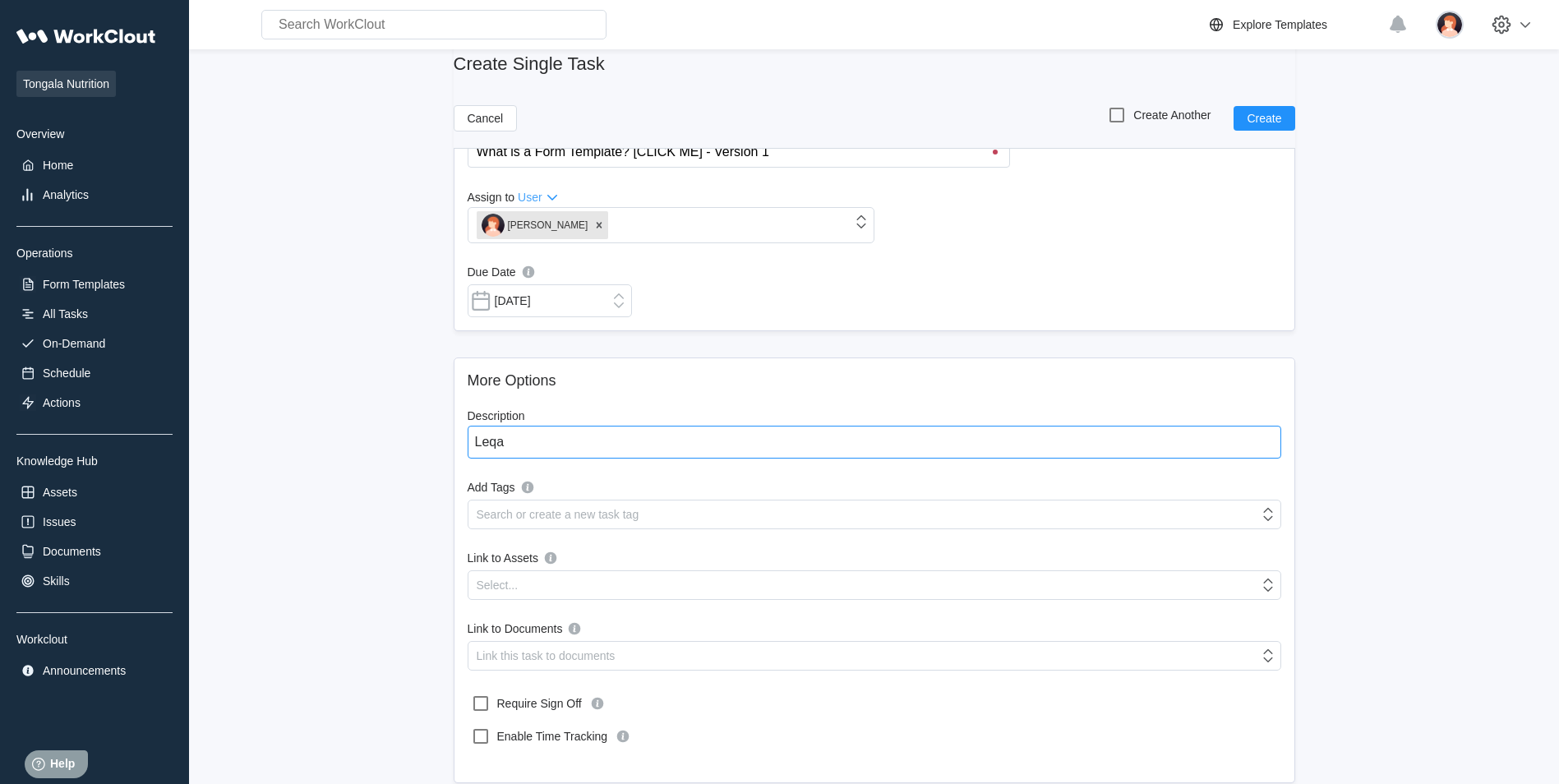
type textarea "x"
type textarea "Leqa"
type textarea "x"
type textarea "Leq"
type textarea "x"
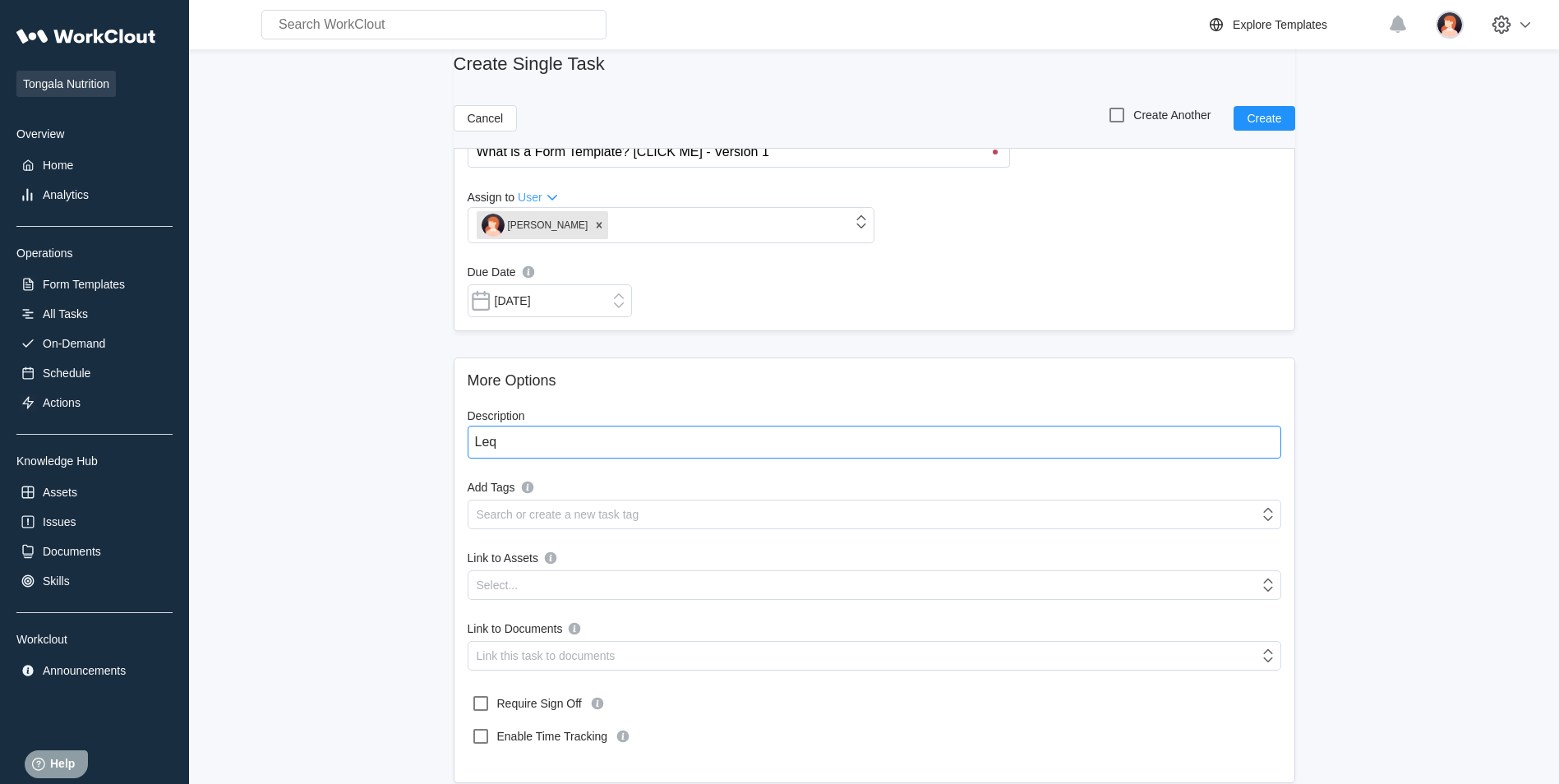
type textarea "Le"
type textarea "x"
type textarea "Lea"
type textarea "x"
type textarea "[PERSON_NAME]"
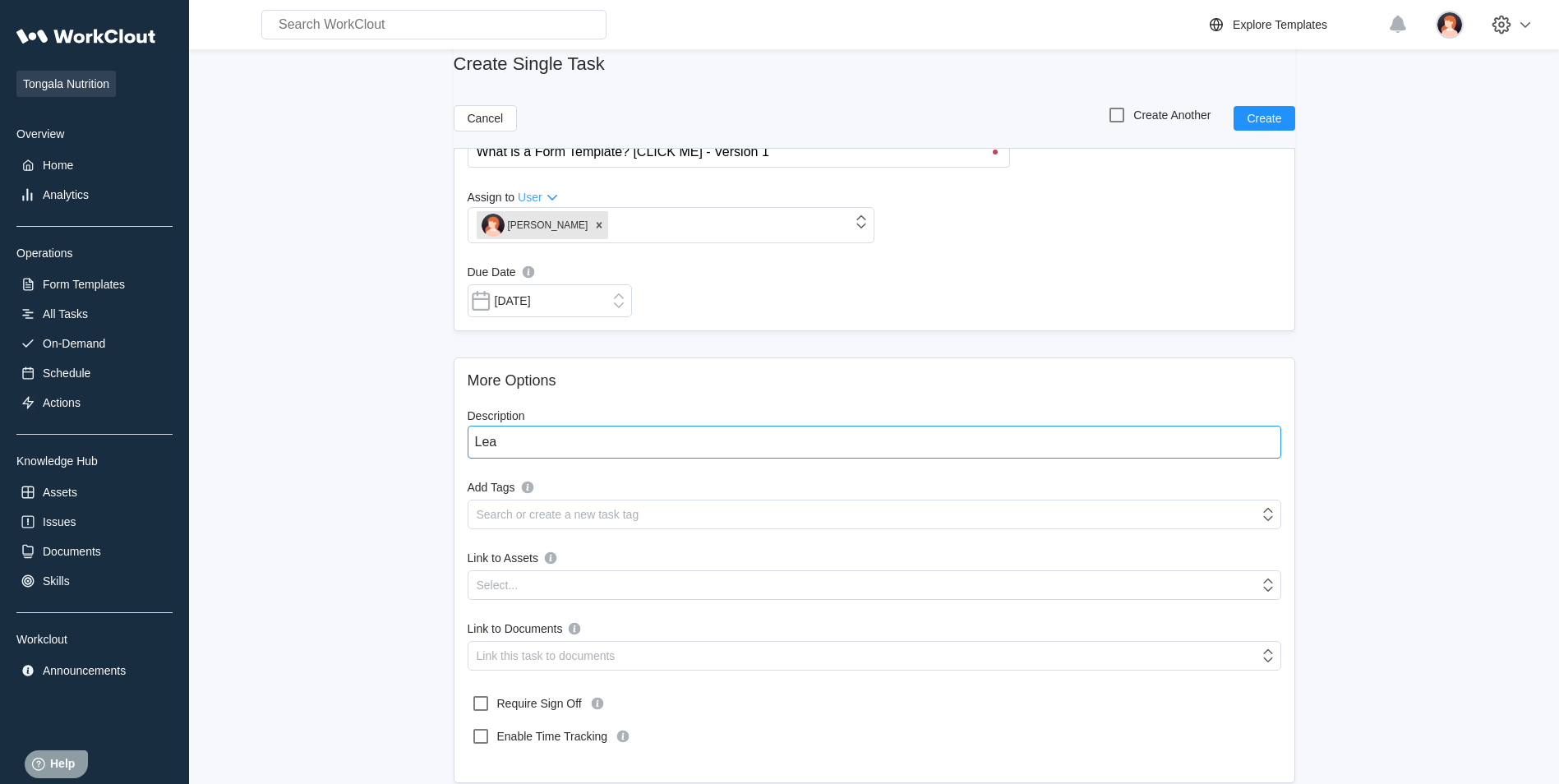
type textarea "x"
type textarea "Learn"
type textarea "x"
type textarea "Learn"
type textarea "x"
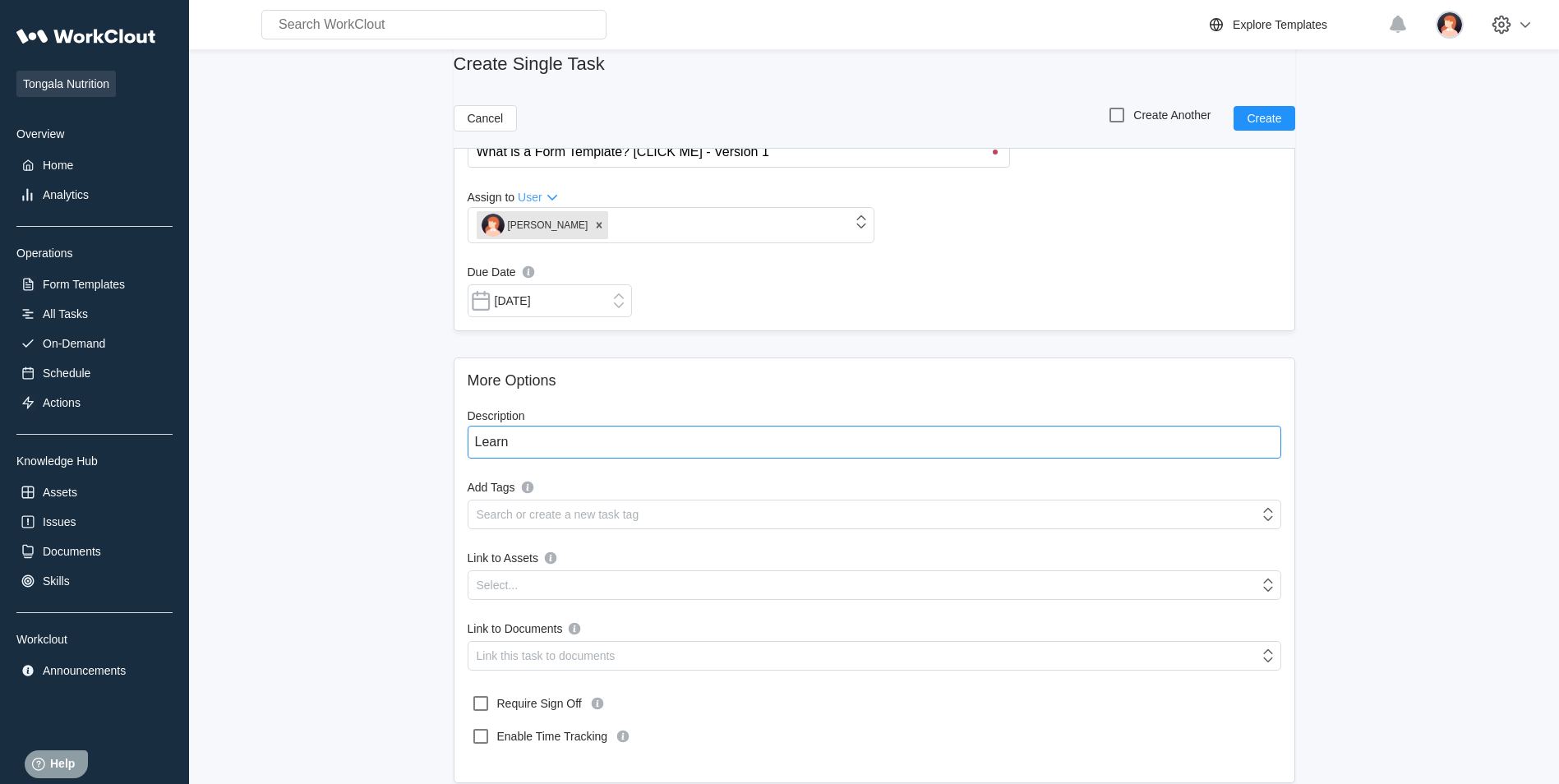
type textarea "Learn h"
type textarea "x"
type textarea "Learn ho"
type textarea "x"
type textarea "Learn how"
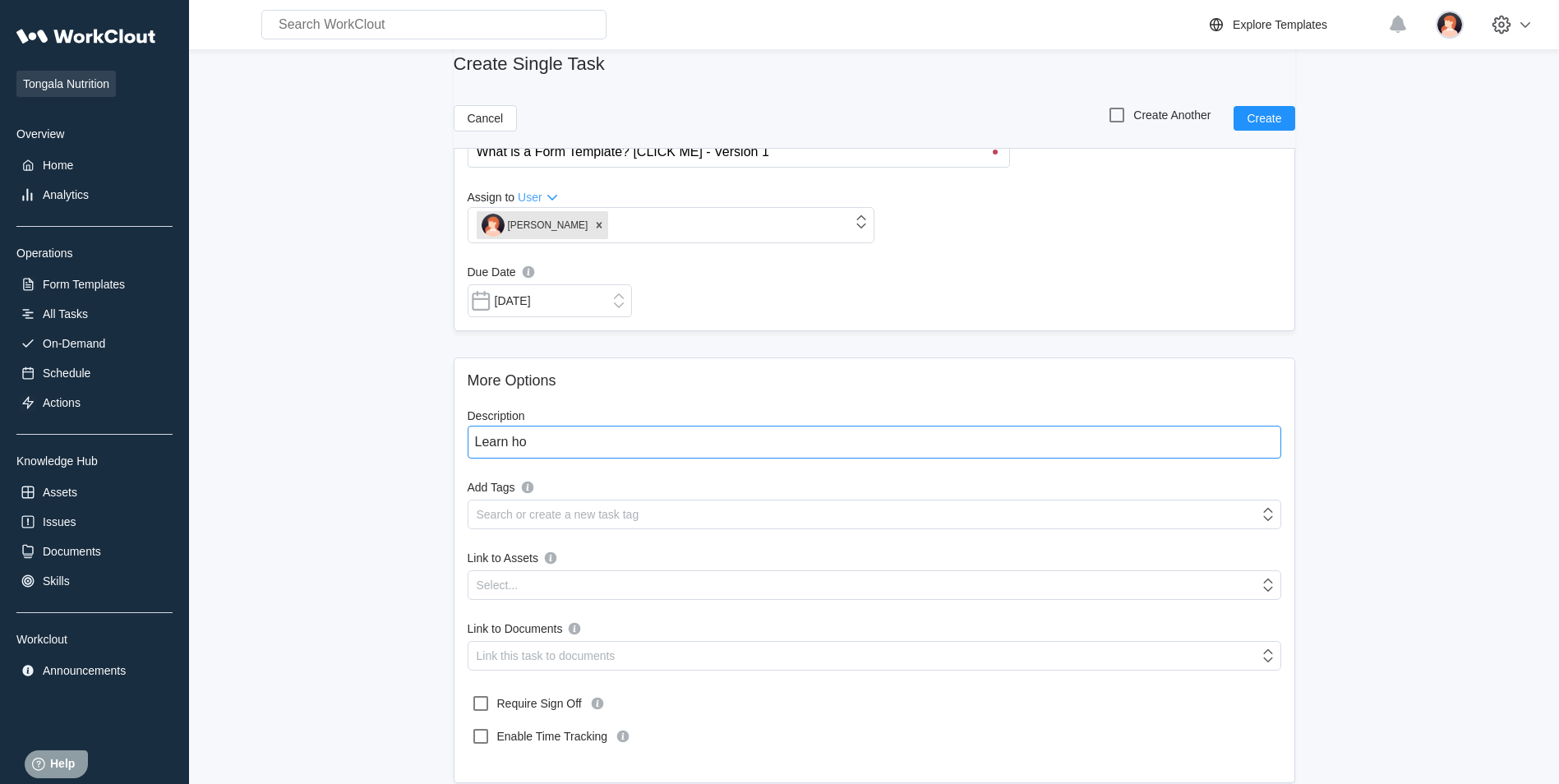
type textarea "x"
type textarea "Learn how"
type textarea "x"
type textarea "Learn how t"
type textarea "x"
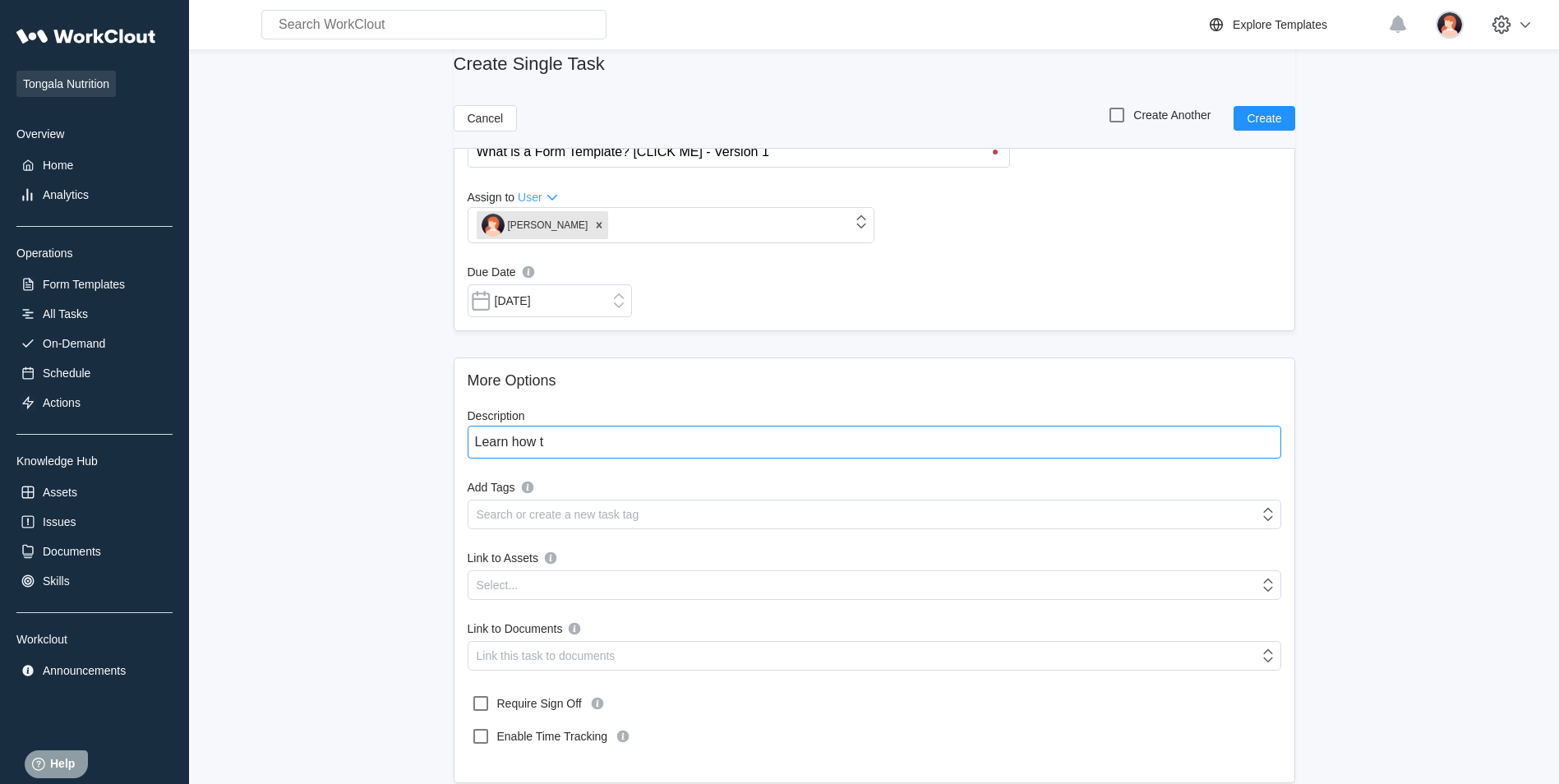
type textarea "Learn how to"
type textarea "x"
type textarea "Learn how to"
type textarea "x"
type textarea "Learn how to u"
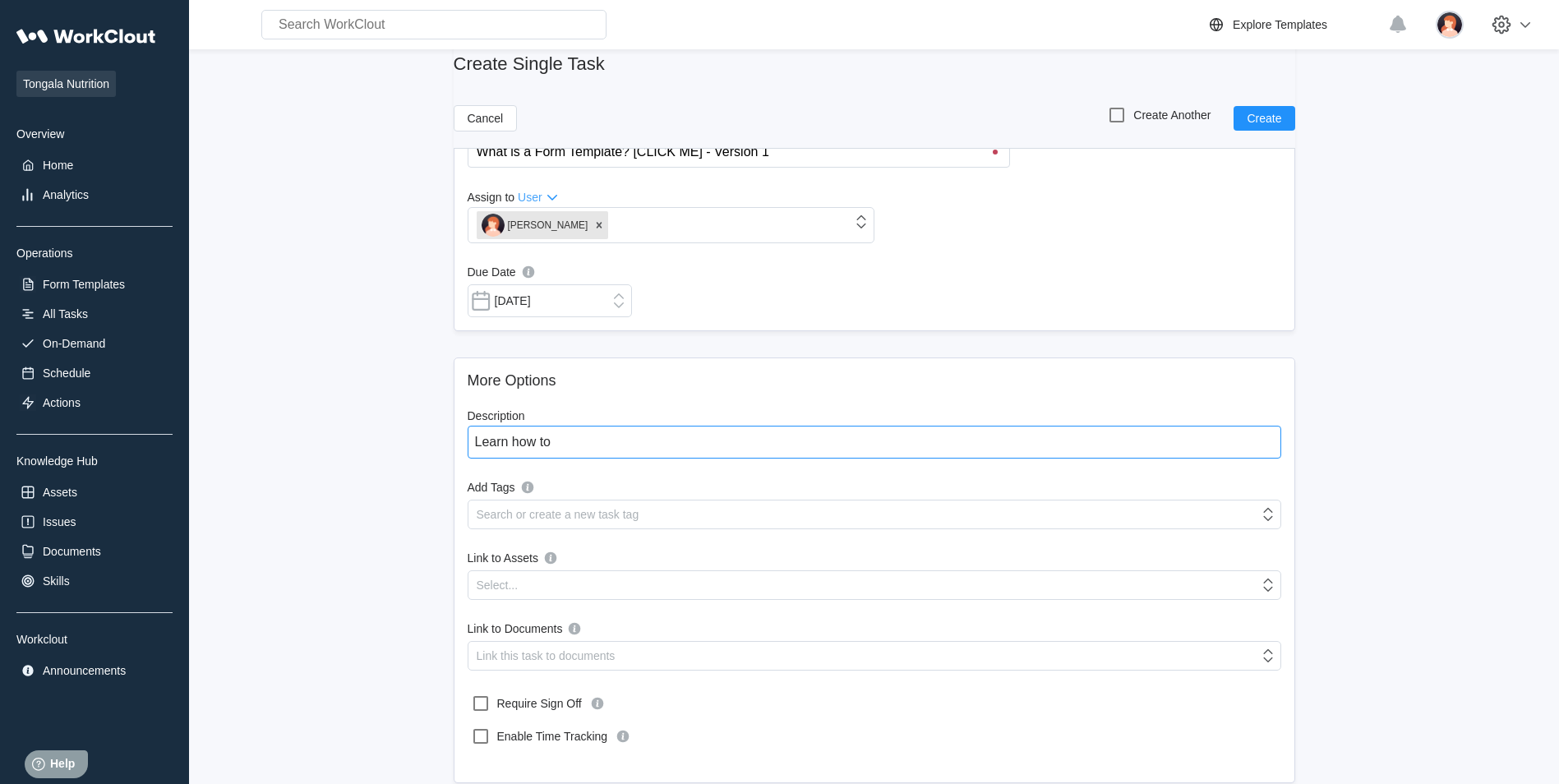
type textarea "x"
type textarea "Learn how to us"
type textarea "x"
type textarea "Learn how to use"
type textarea "x"
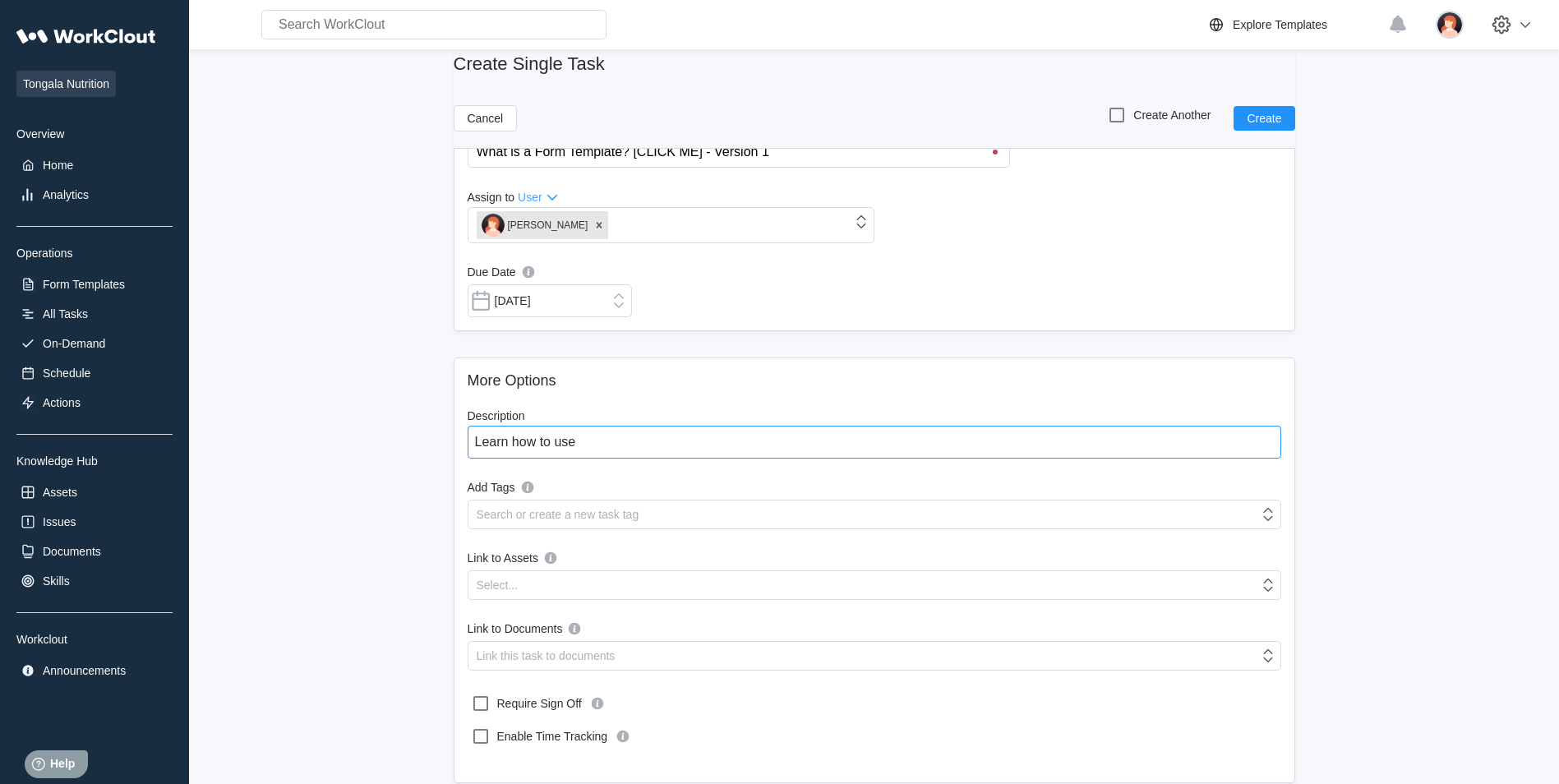
type textarea "Learn how to use"
type textarea "x"
type textarea "Learn how to use w"
type textarea "x"
type textarea "Learn how to use wo"
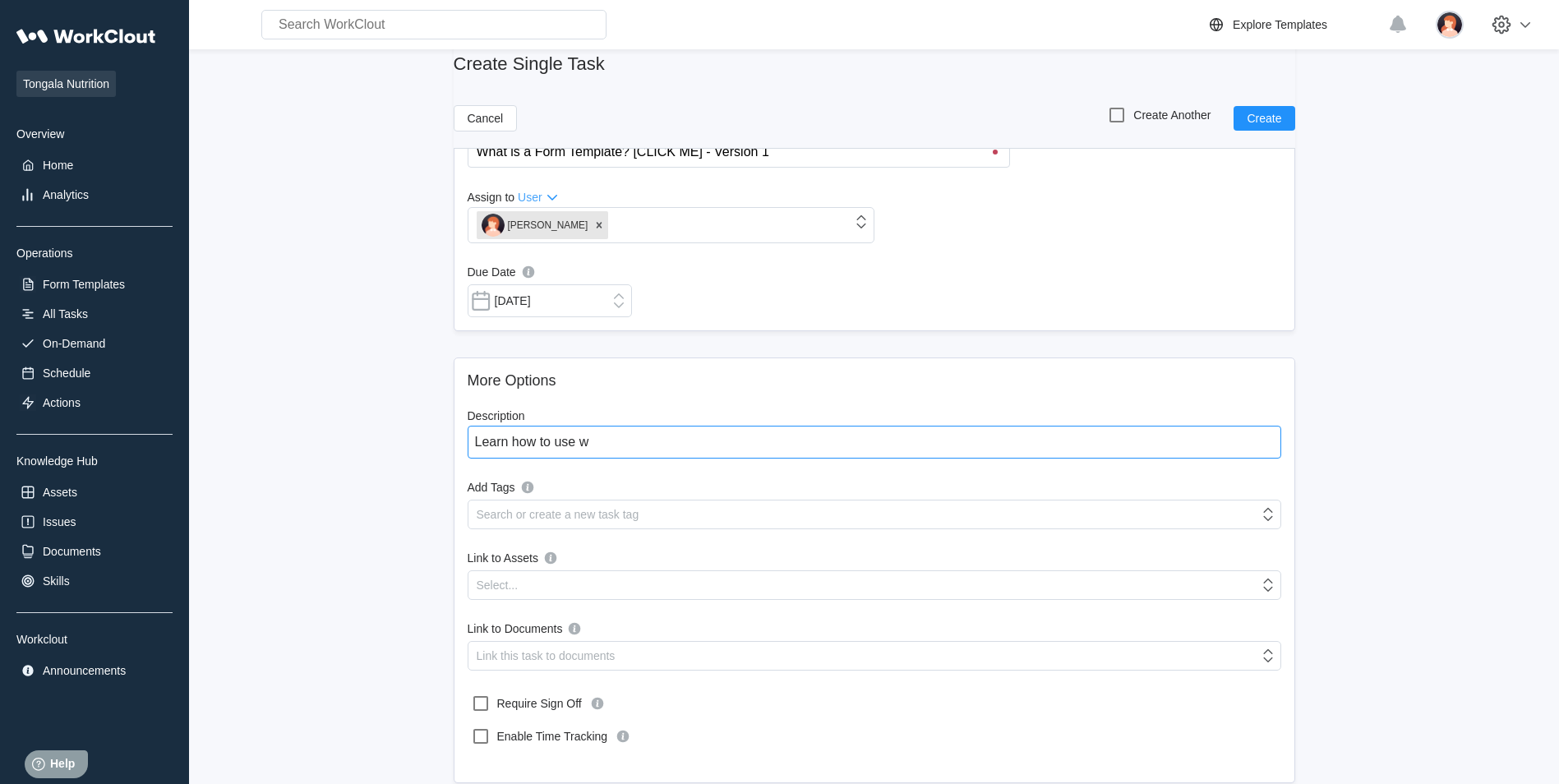
type textarea "x"
type textarea "Learn how to use wor"
type textarea "x"
type textarea "Learn how to use work"
type textarea "x"
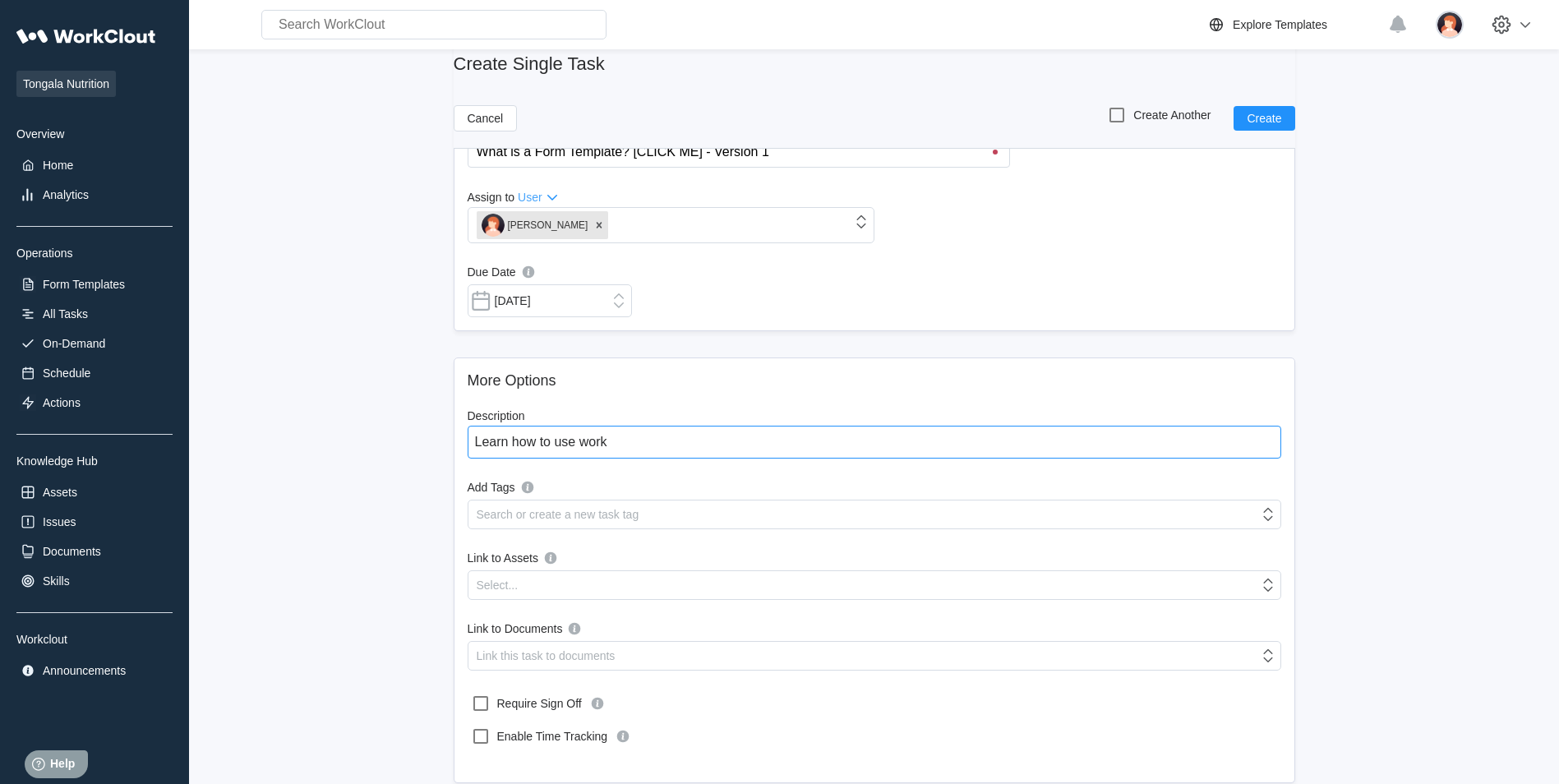
type textarea "Learn how to use workc"
type textarea "x"
type textarea "Learn how to use workcl"
type textarea "x"
type textarea "Learn how to use workclo"
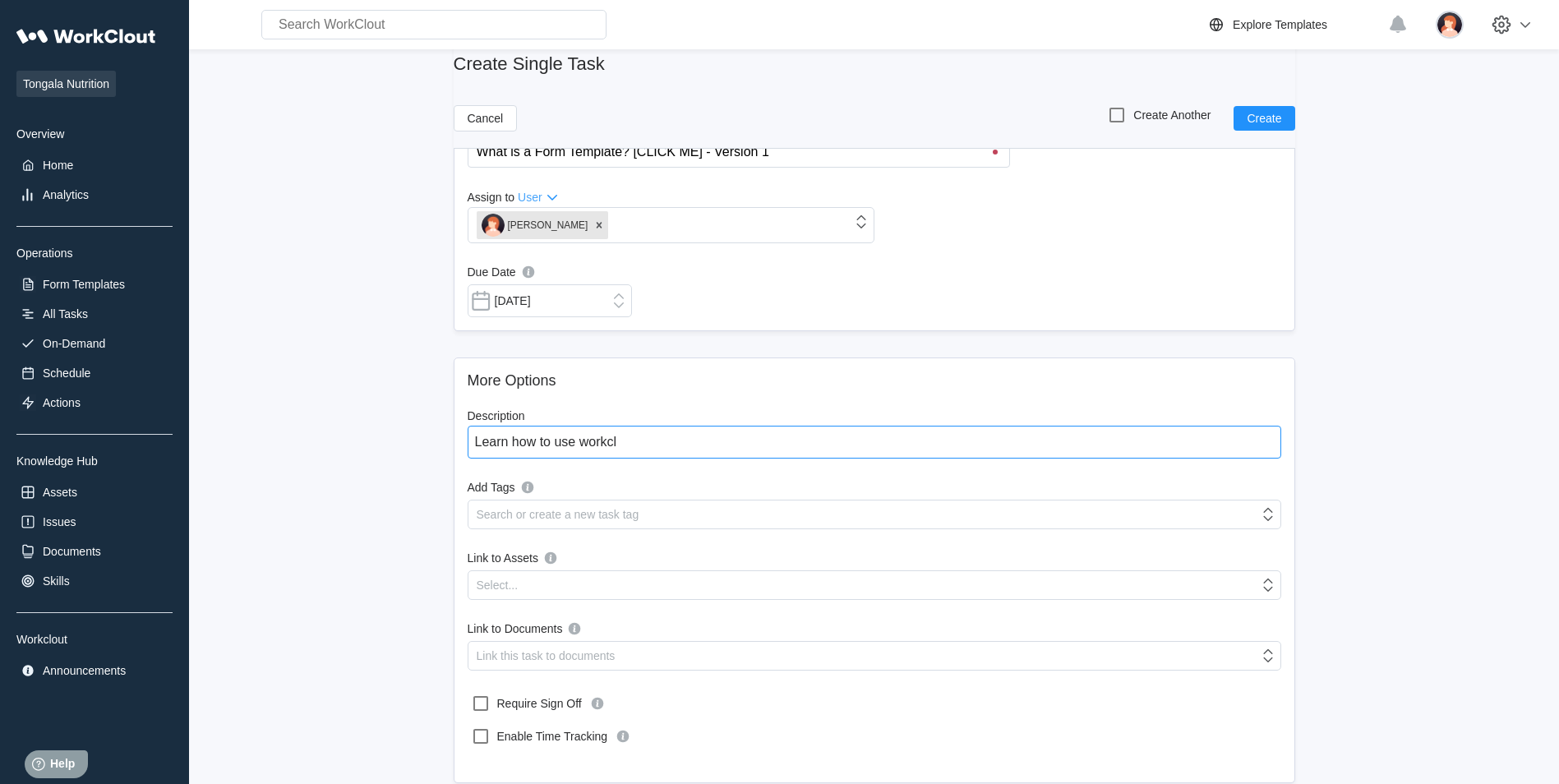
type textarea "x"
type textarea "Learn how to use workclou"
type textarea "x"
type textarea "Learn how to use workclout"
type textarea "x"
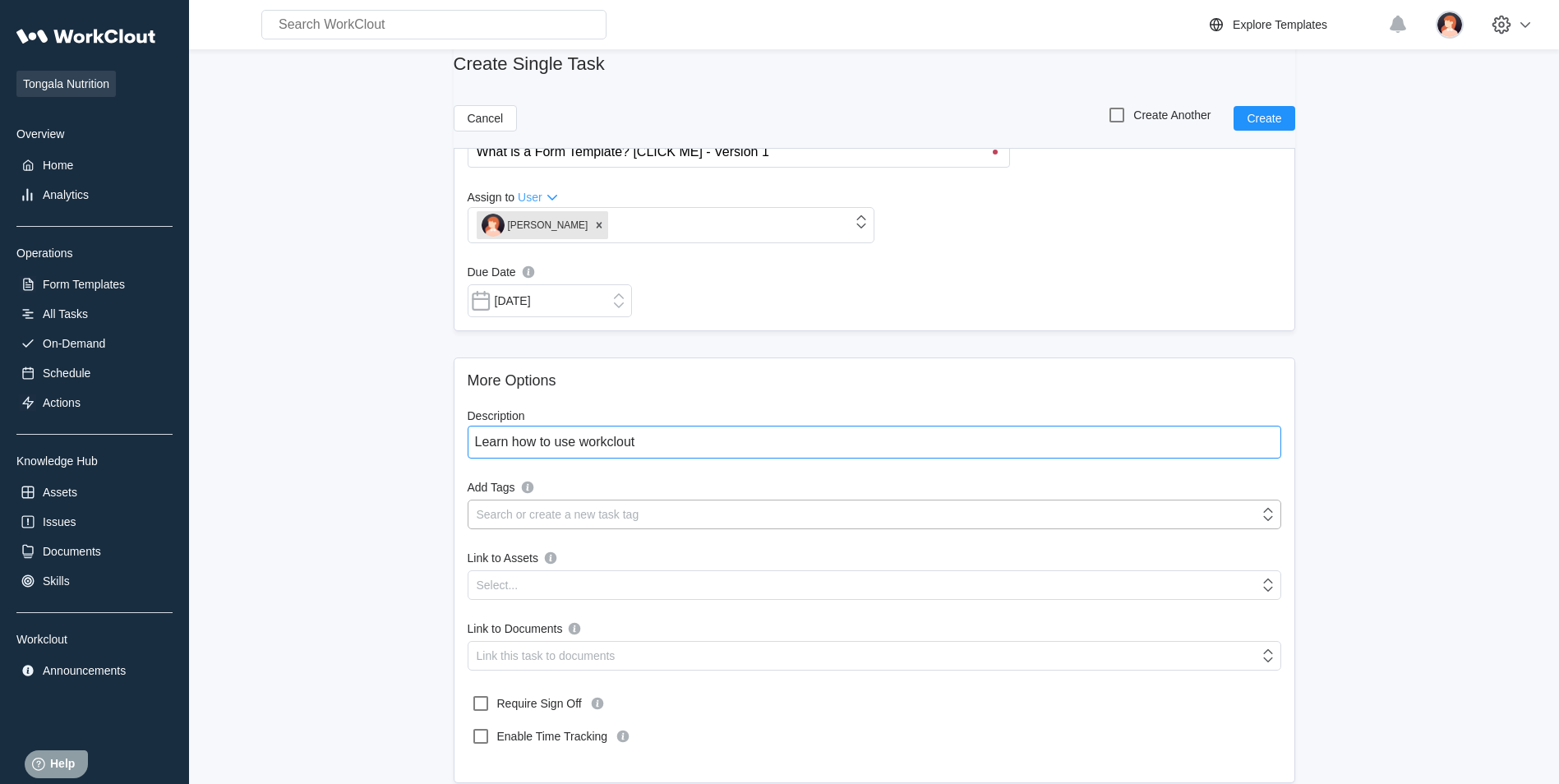
type textarea "Learn how to use workclout"
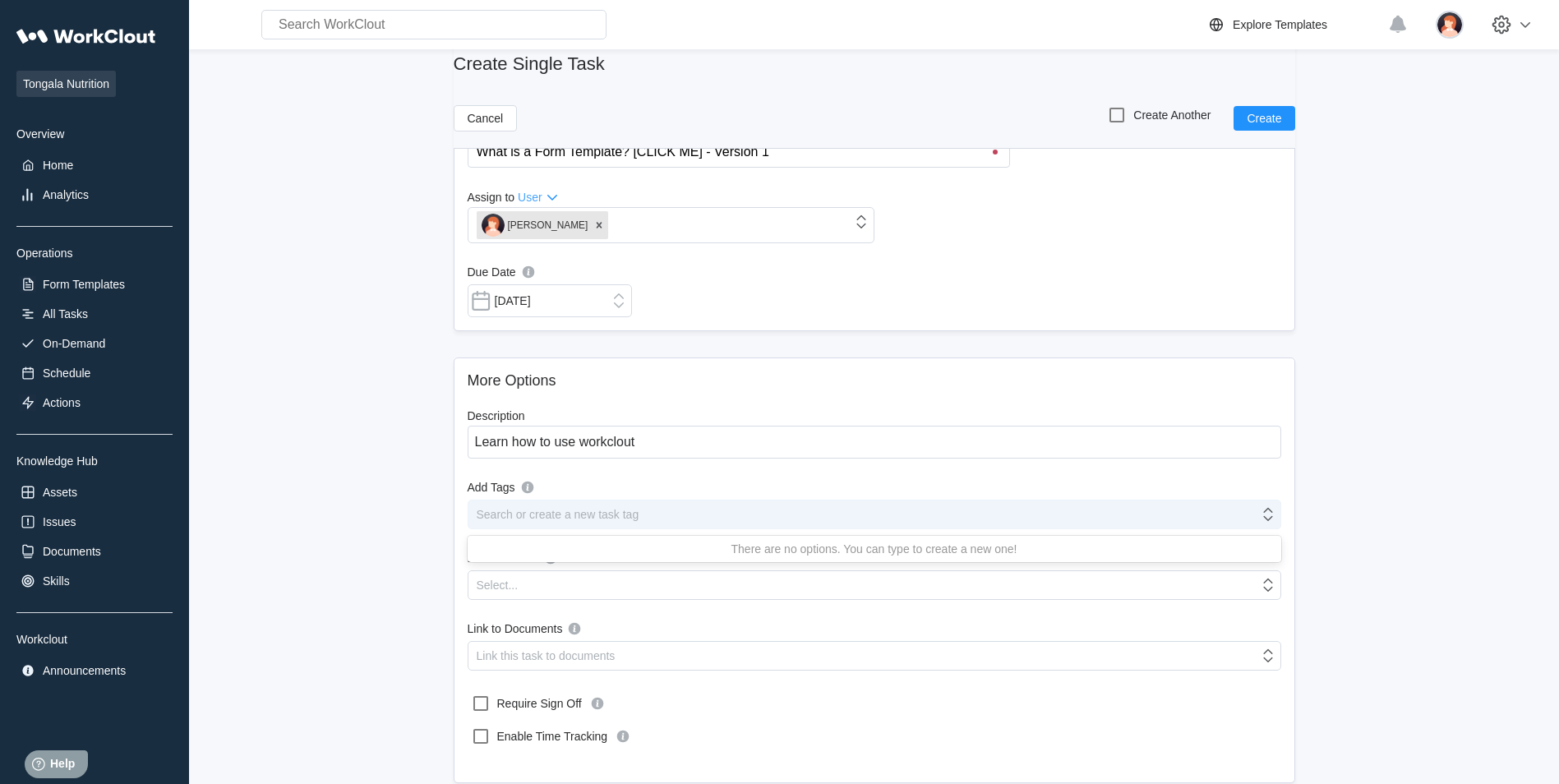
click at [563, 506] on div "Search or create a new task tag" at bounding box center [864, 515] width 791 height 23
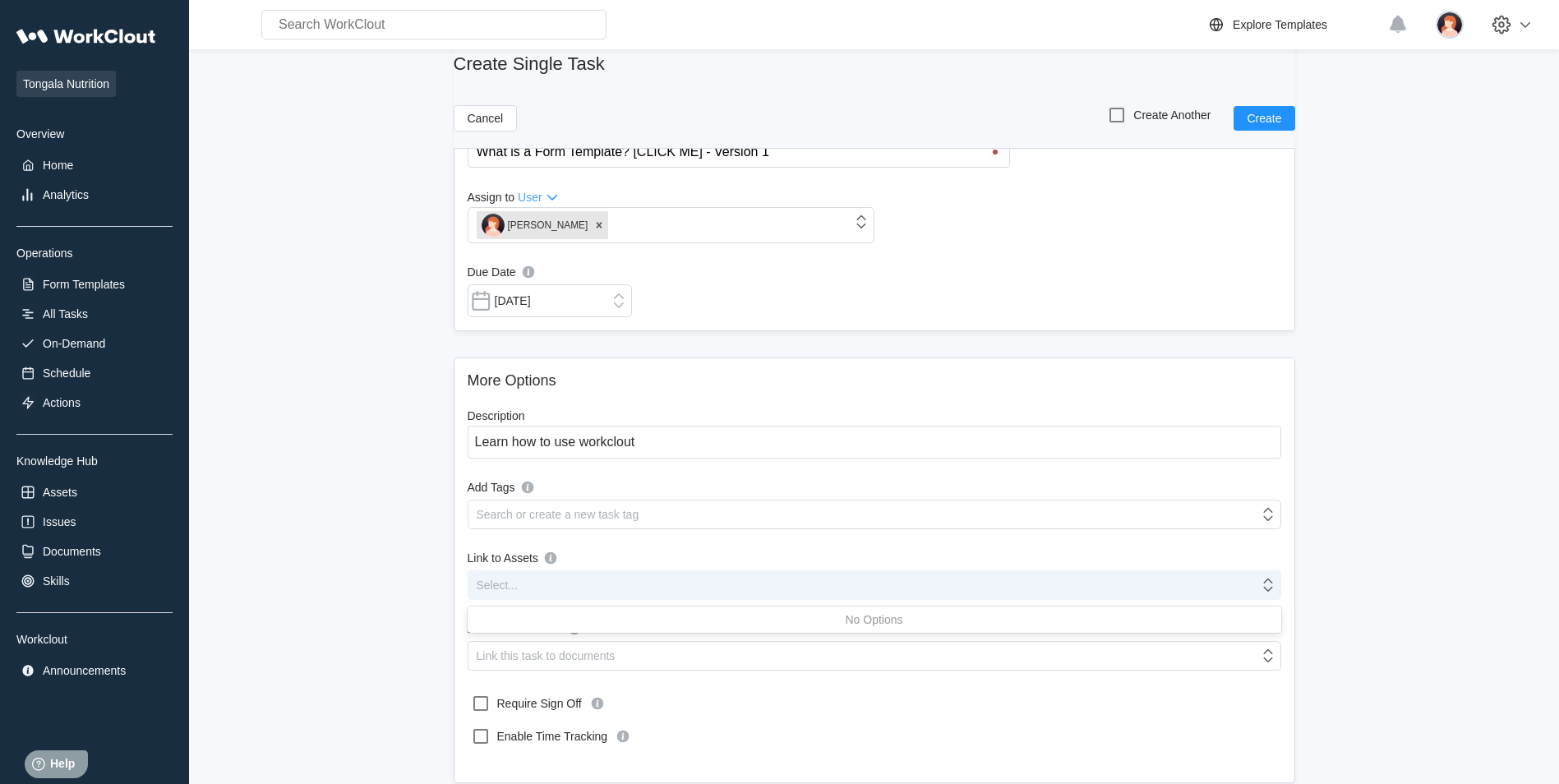
click at [517, 579] on div "Select..." at bounding box center [497, 586] width 42 height 13
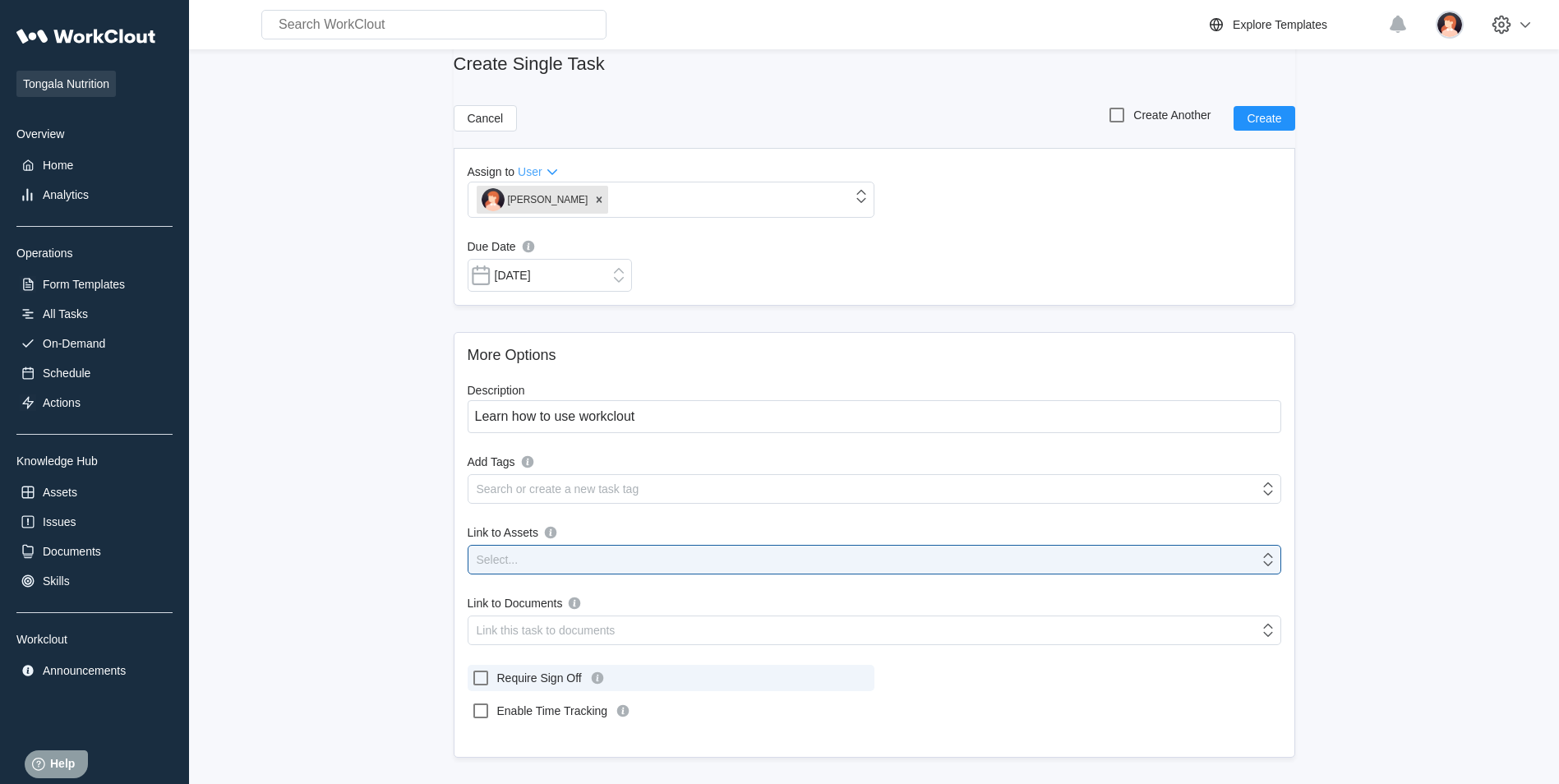
click at [488, 671] on icon at bounding box center [481, 678] width 15 height 15
click at [472, 669] on input "Require Sign Off" at bounding box center [471, 668] width 1 height 1
checkbox input "true"
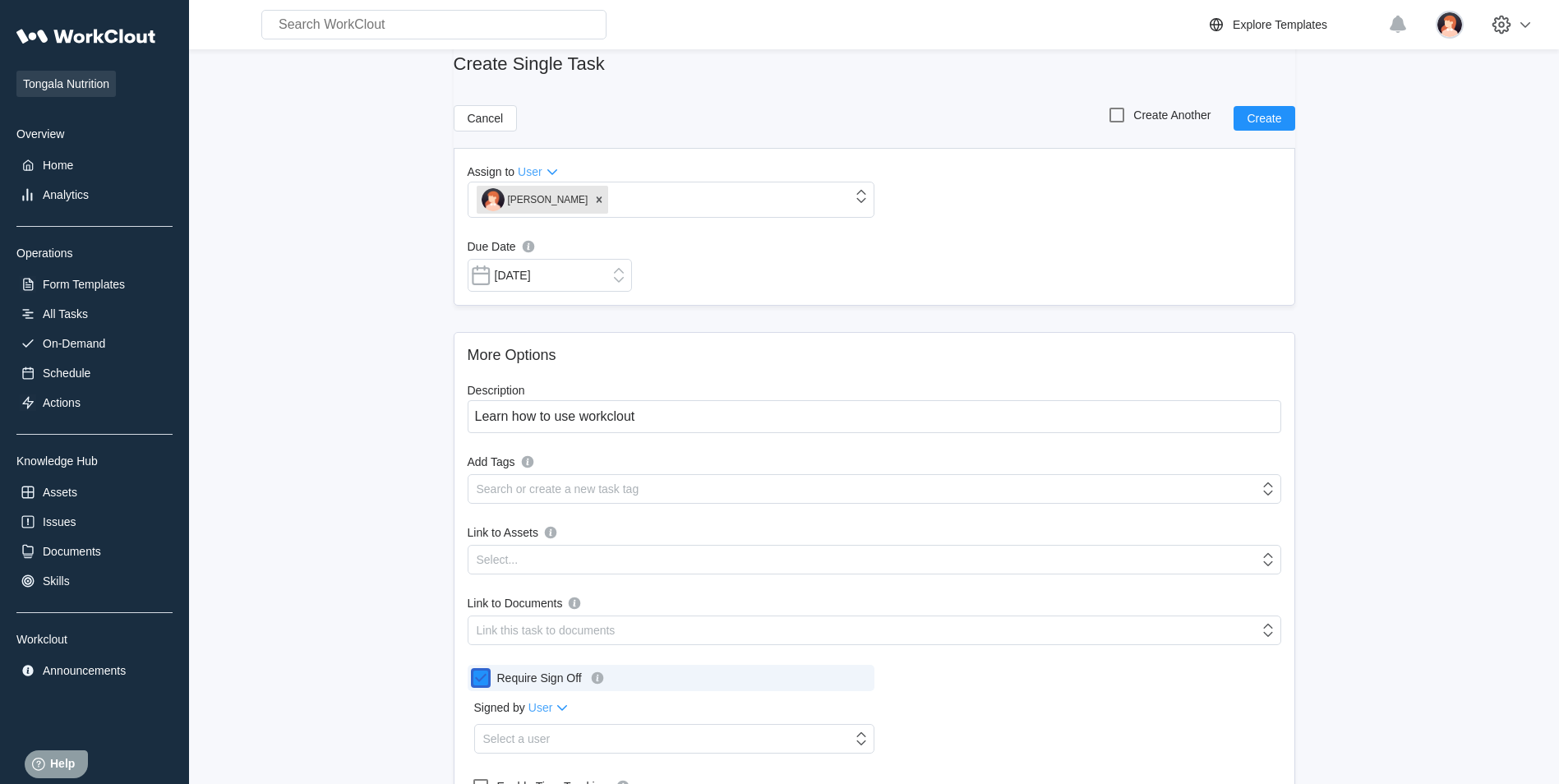
scroll to position [265, 0]
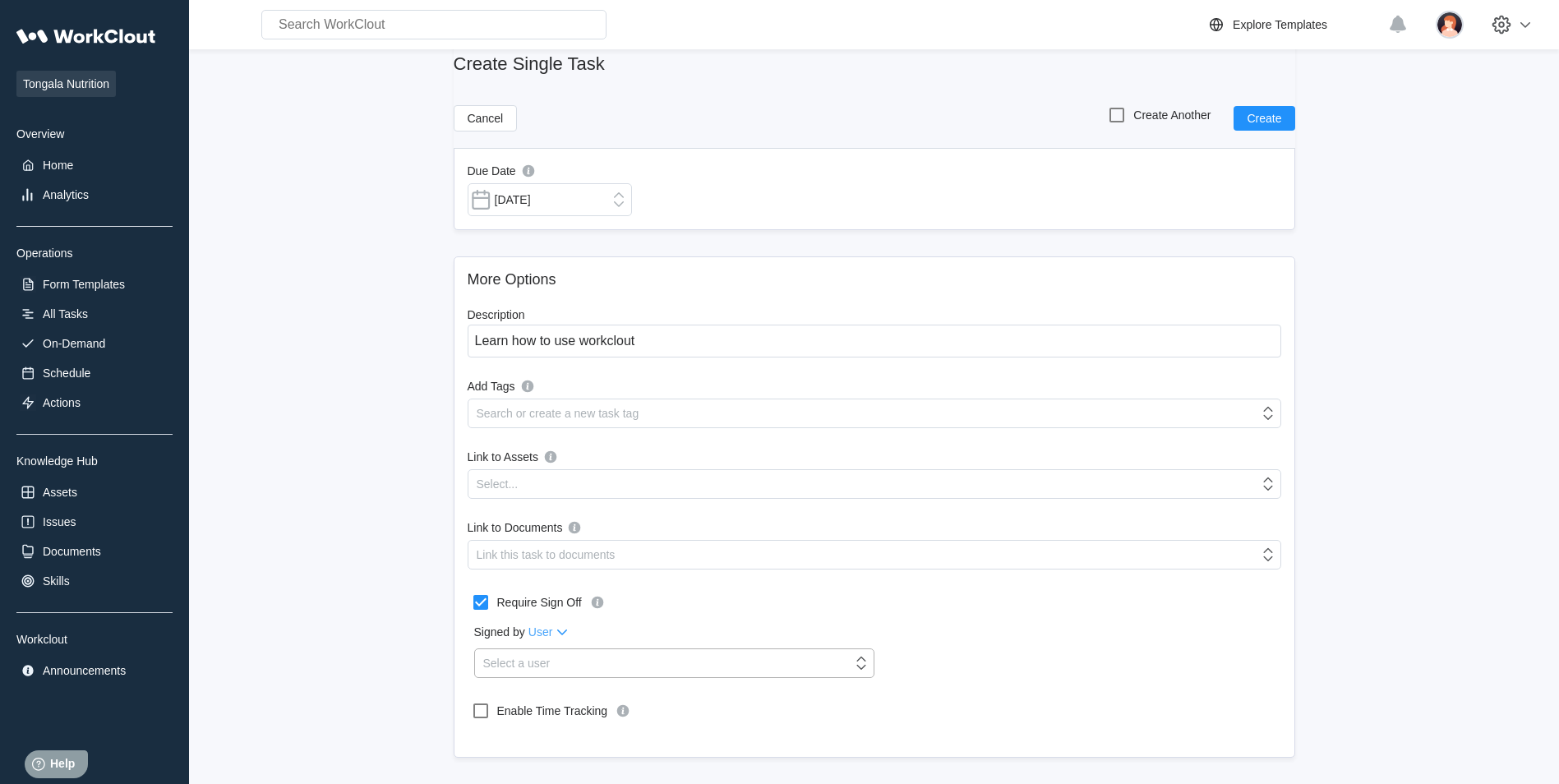
click at [539, 648] on div "Select a user" at bounding box center [674, 663] width 400 height 30
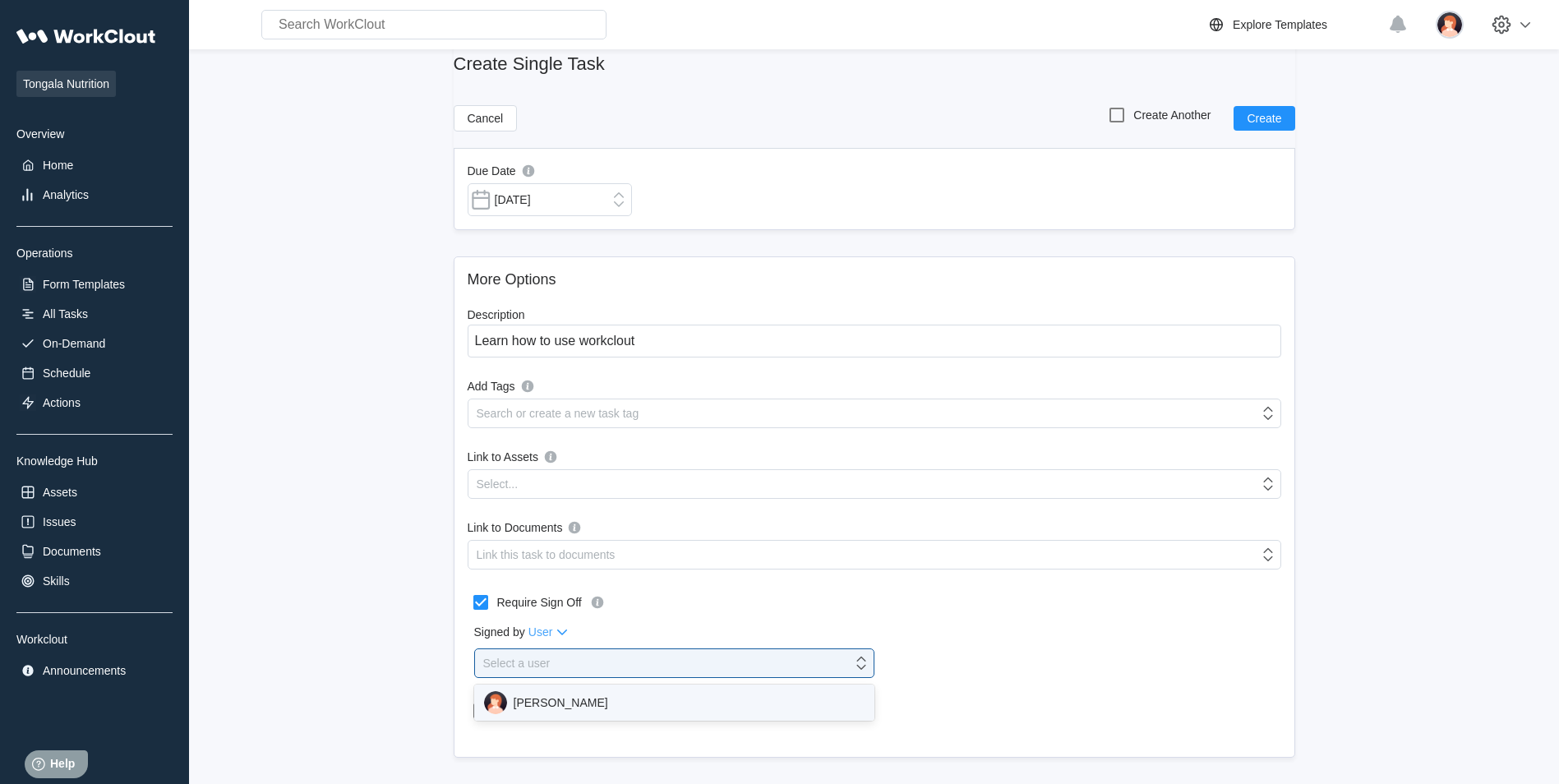
click at [532, 704] on div "[PERSON_NAME]" at bounding box center [674, 702] width 380 height 23
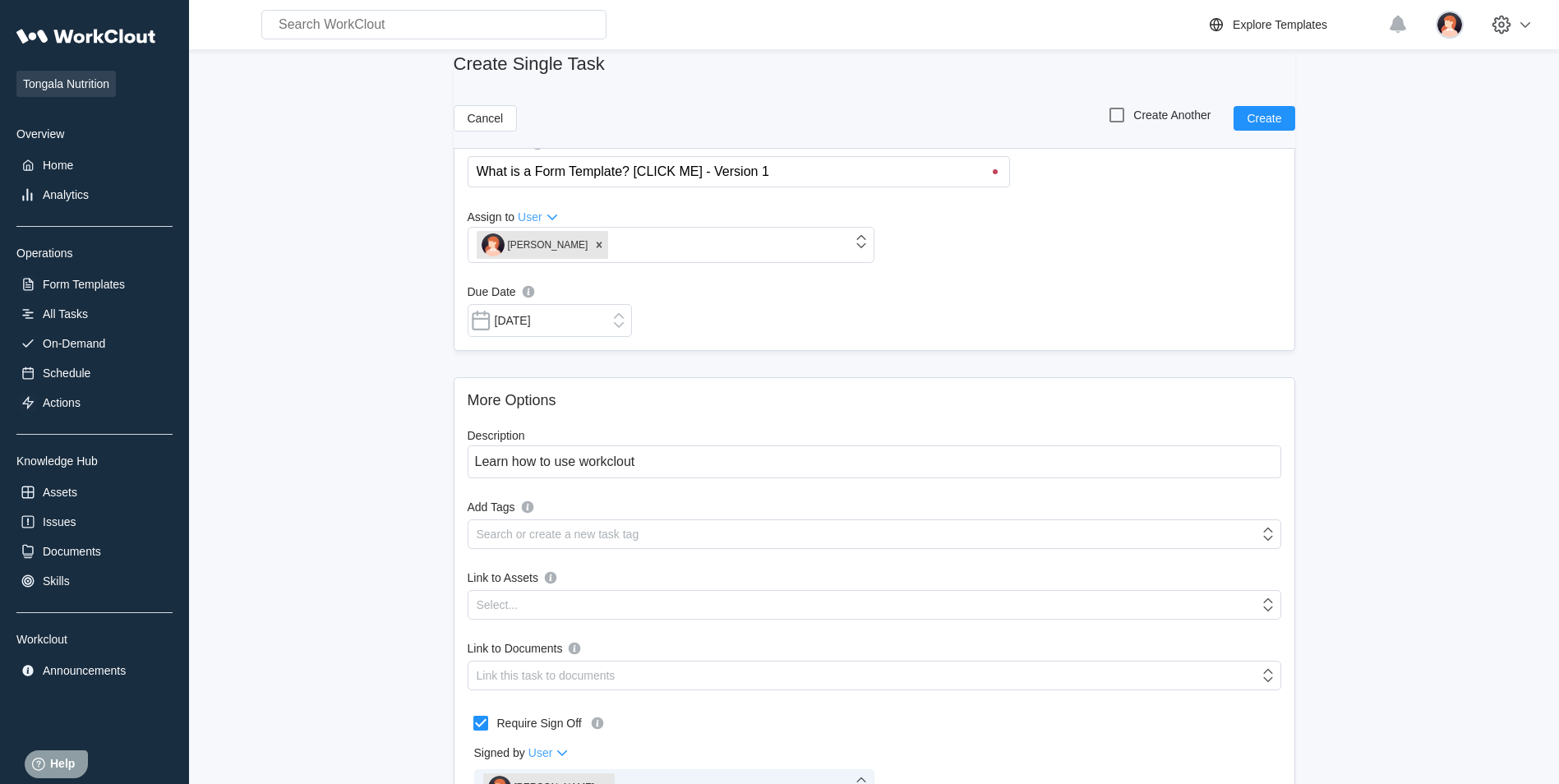
scroll to position [0, 0]
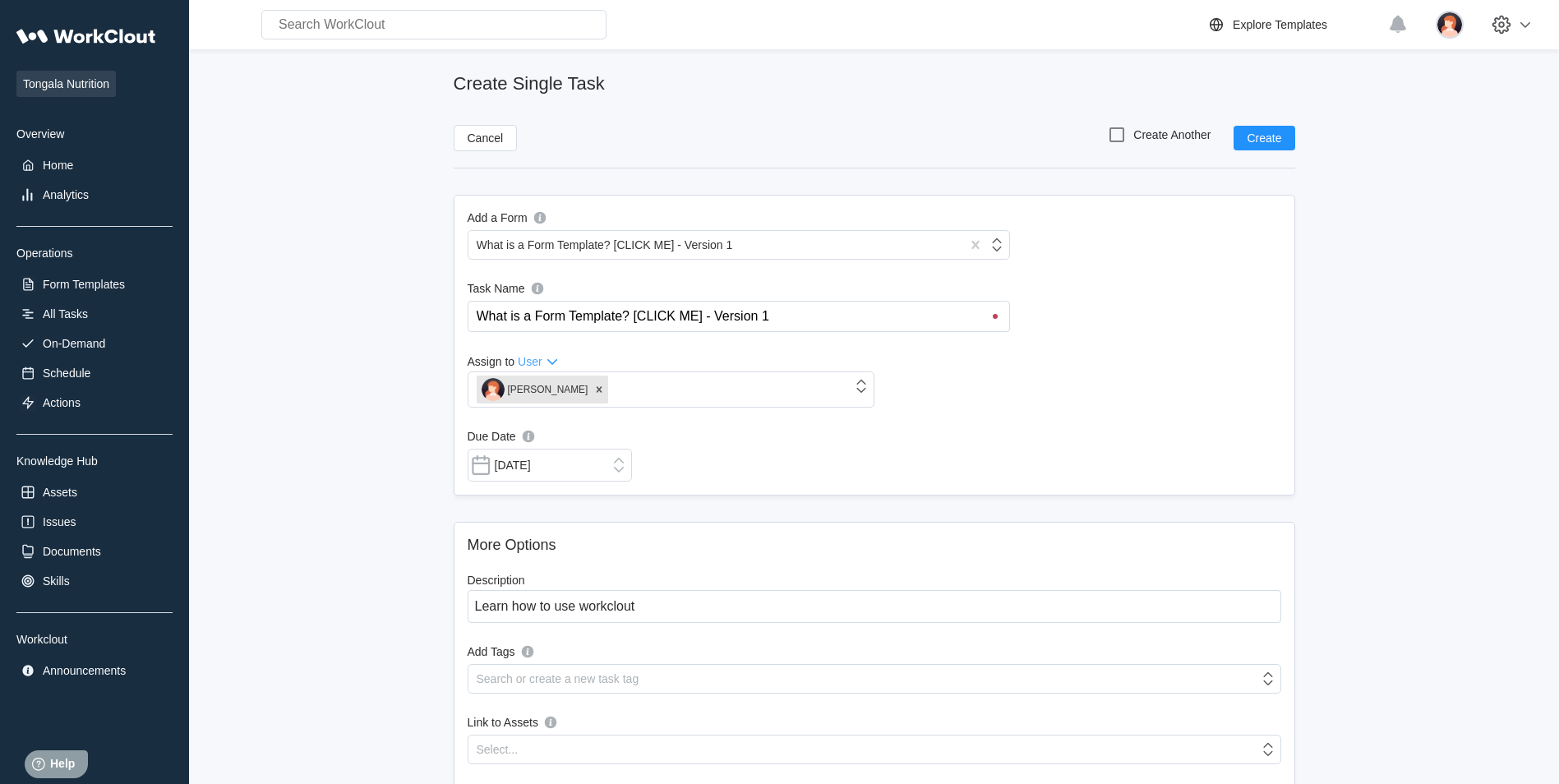
click at [1001, 315] on input "What is a Form Template? [CLICK ME] - Version 1" at bounding box center [742, 316] width 534 height 30
click at [637, 306] on input "What is a Form Template? [CLICK ME] - Version 1" at bounding box center [742, 316] width 534 height 30
click at [565, 316] on input "What is a Form Template? [CLICK ME] - Version 1" at bounding box center [742, 316] width 534 height 30
click at [1271, 136] on span "Create" at bounding box center [1264, 138] width 35 height 12
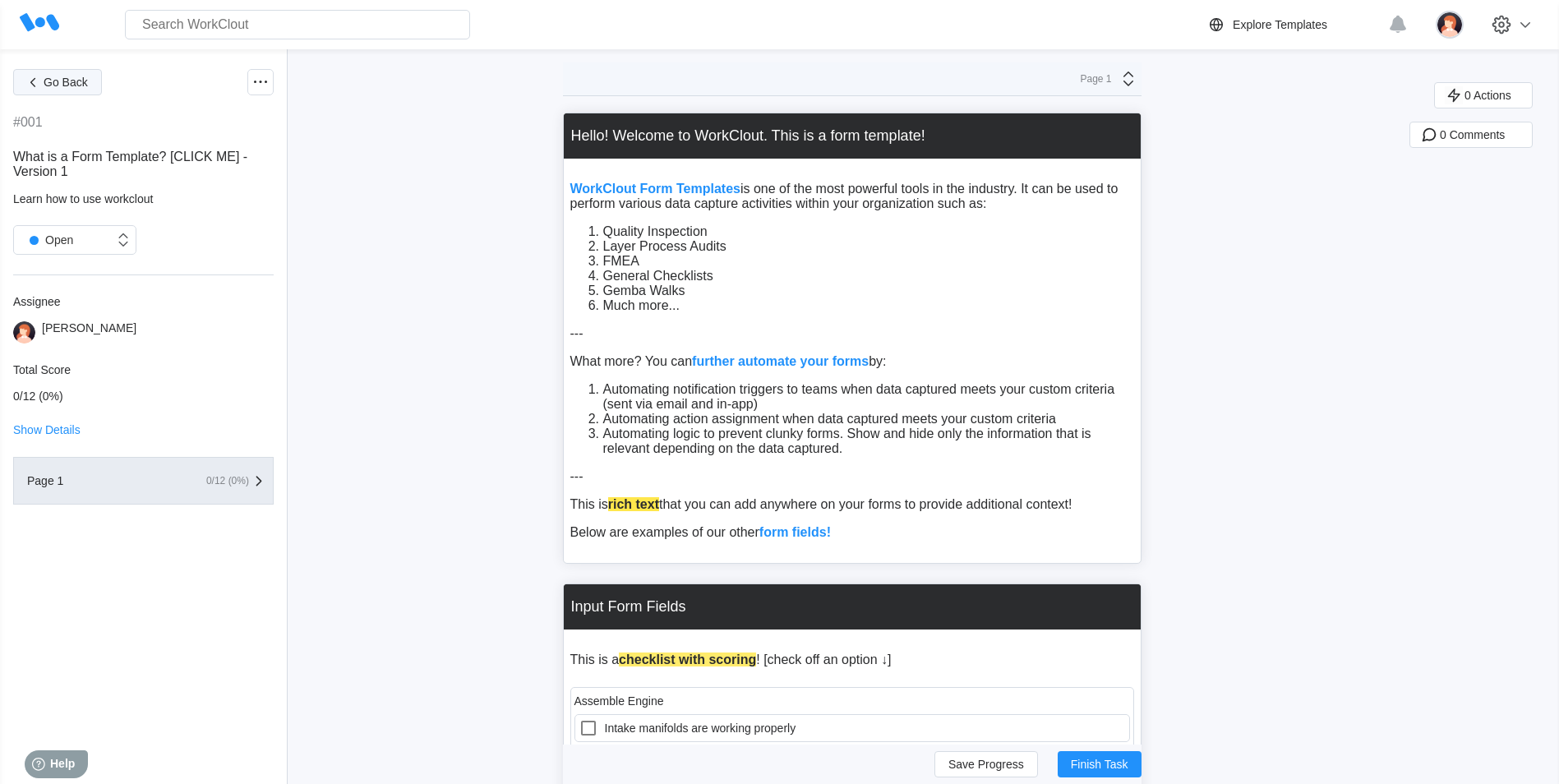
click at [64, 85] on span "Go Back" at bounding box center [66, 82] width 44 height 12
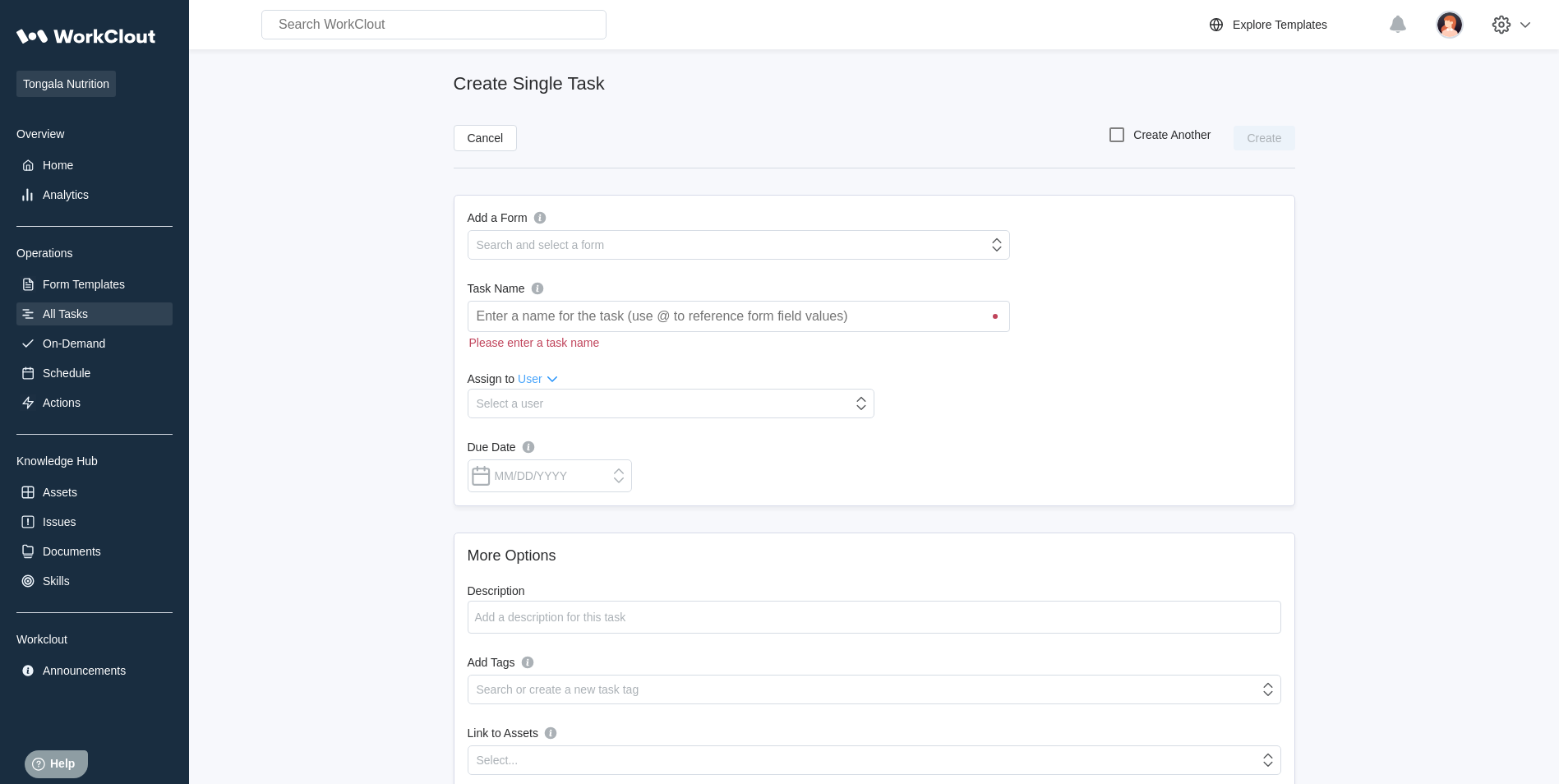
click at [60, 318] on div "All Tasks" at bounding box center [65, 314] width 45 height 13
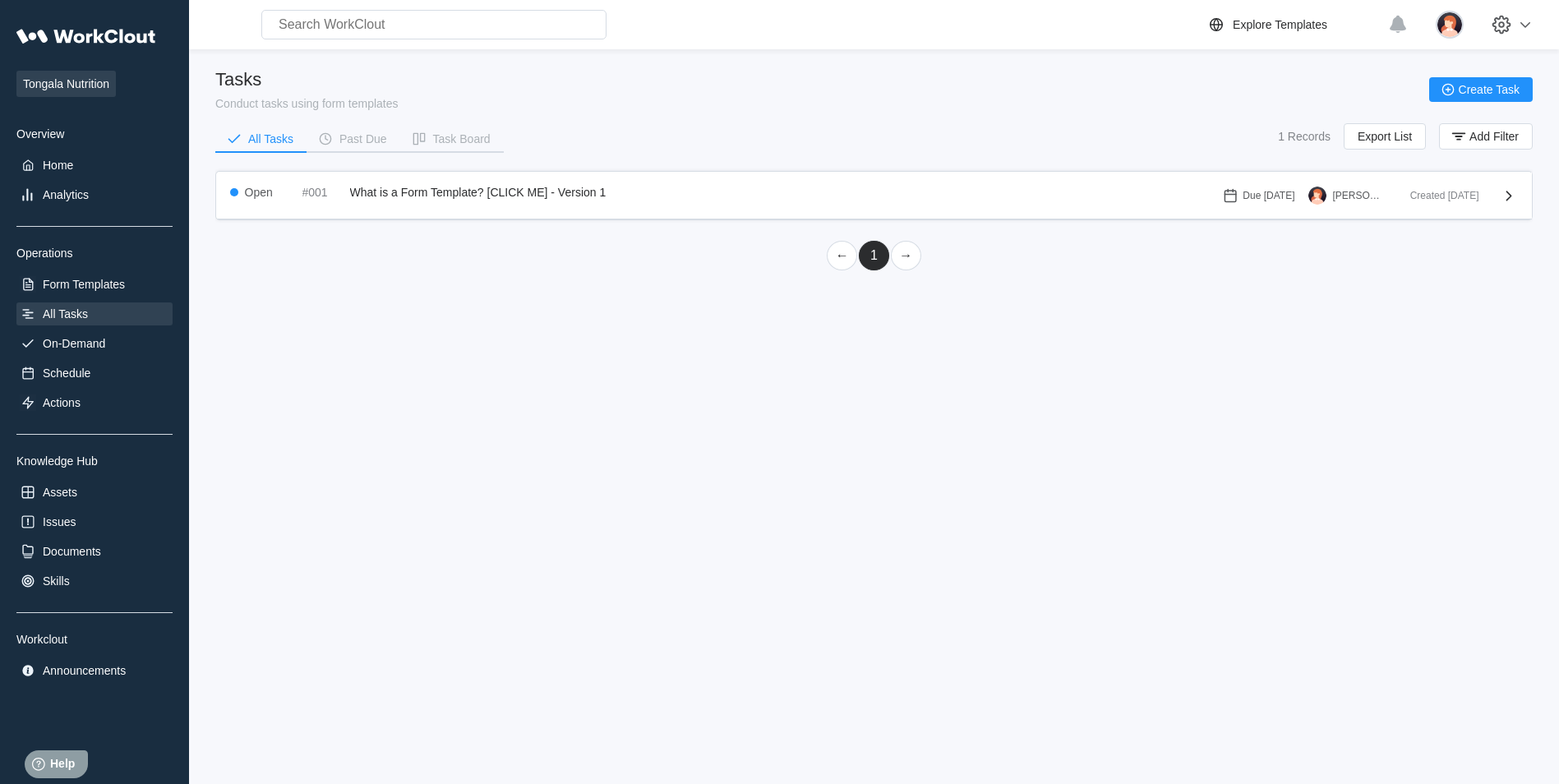
click at [50, 82] on span "Tongala Nutrition" at bounding box center [66, 84] width 100 height 26
click at [44, 404] on div "Actions" at bounding box center [62, 403] width 38 height 13
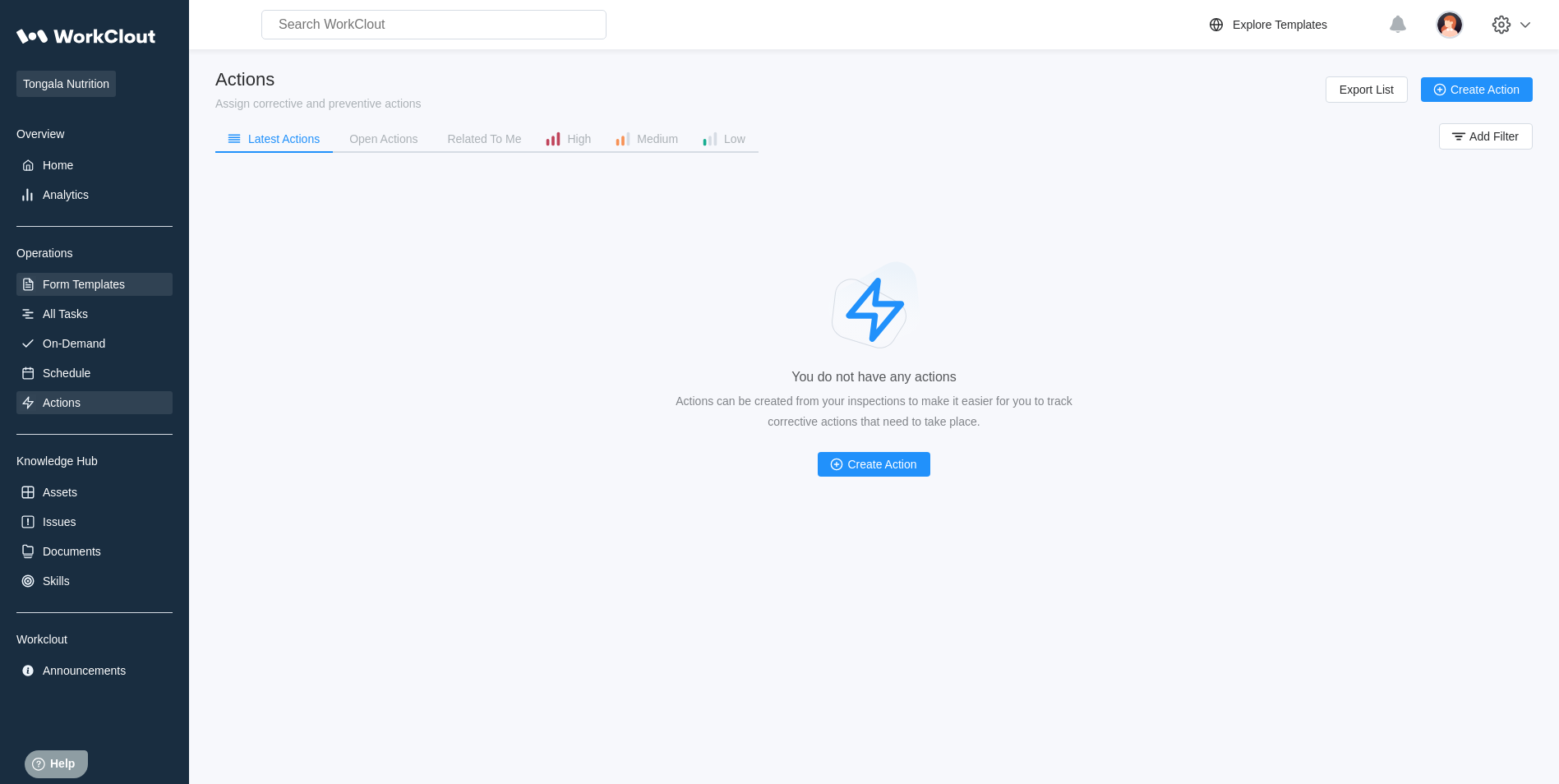
click at [59, 279] on div "Form Templates" at bounding box center [84, 284] width 82 height 13
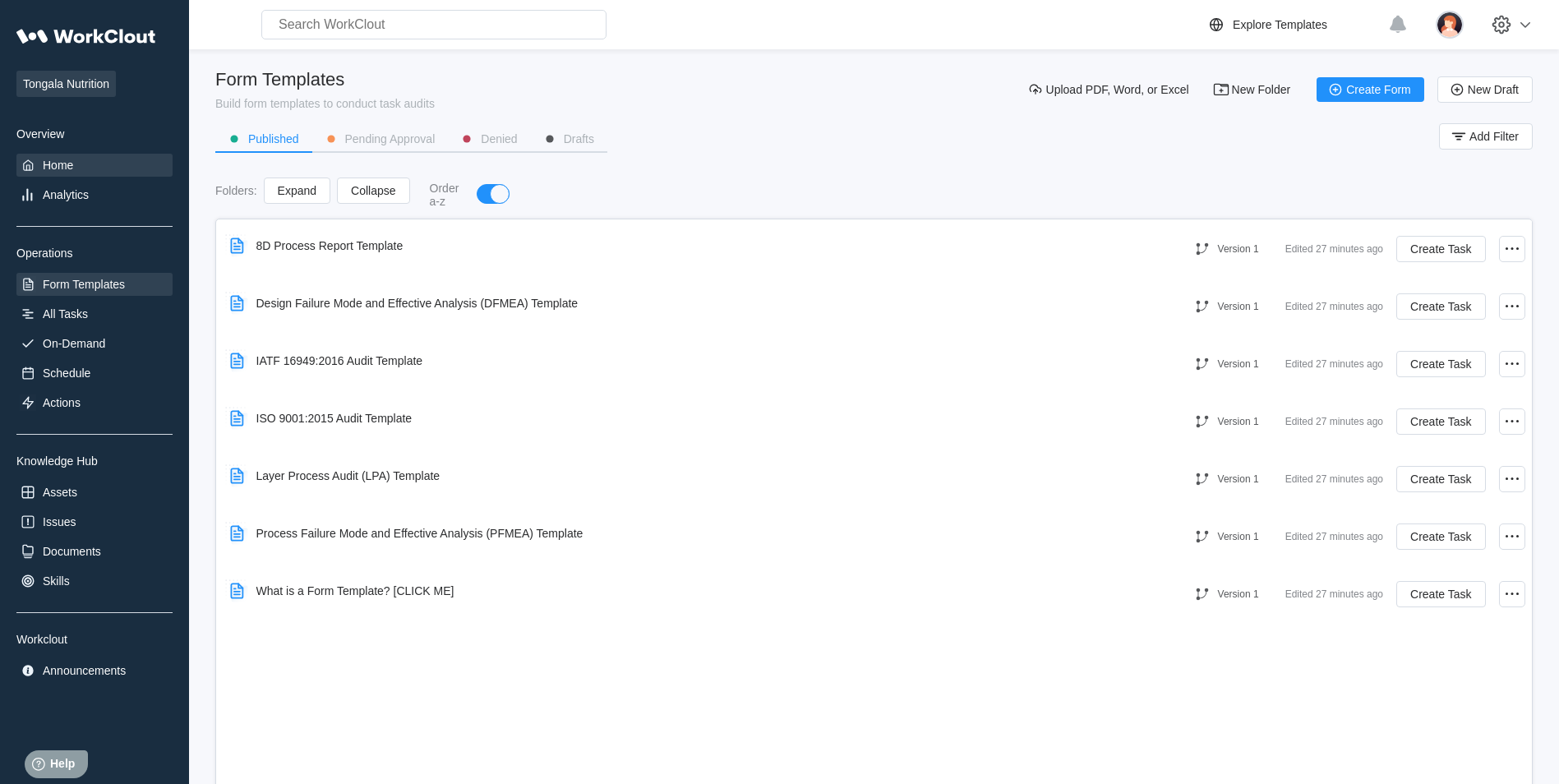
click at [71, 166] on div "Home" at bounding box center [58, 166] width 30 height 13
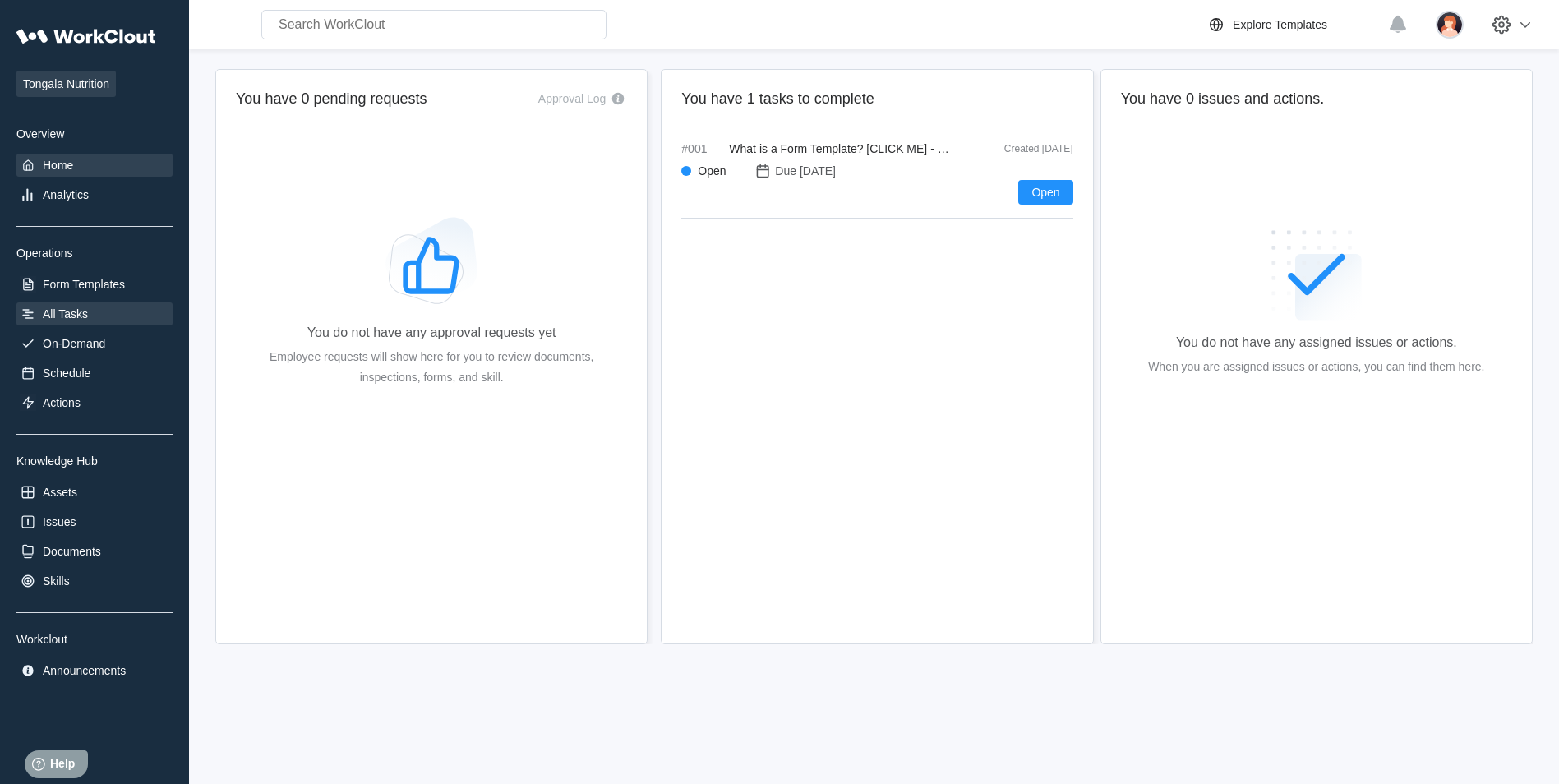
click at [94, 307] on div "All Tasks" at bounding box center [95, 314] width 156 height 23
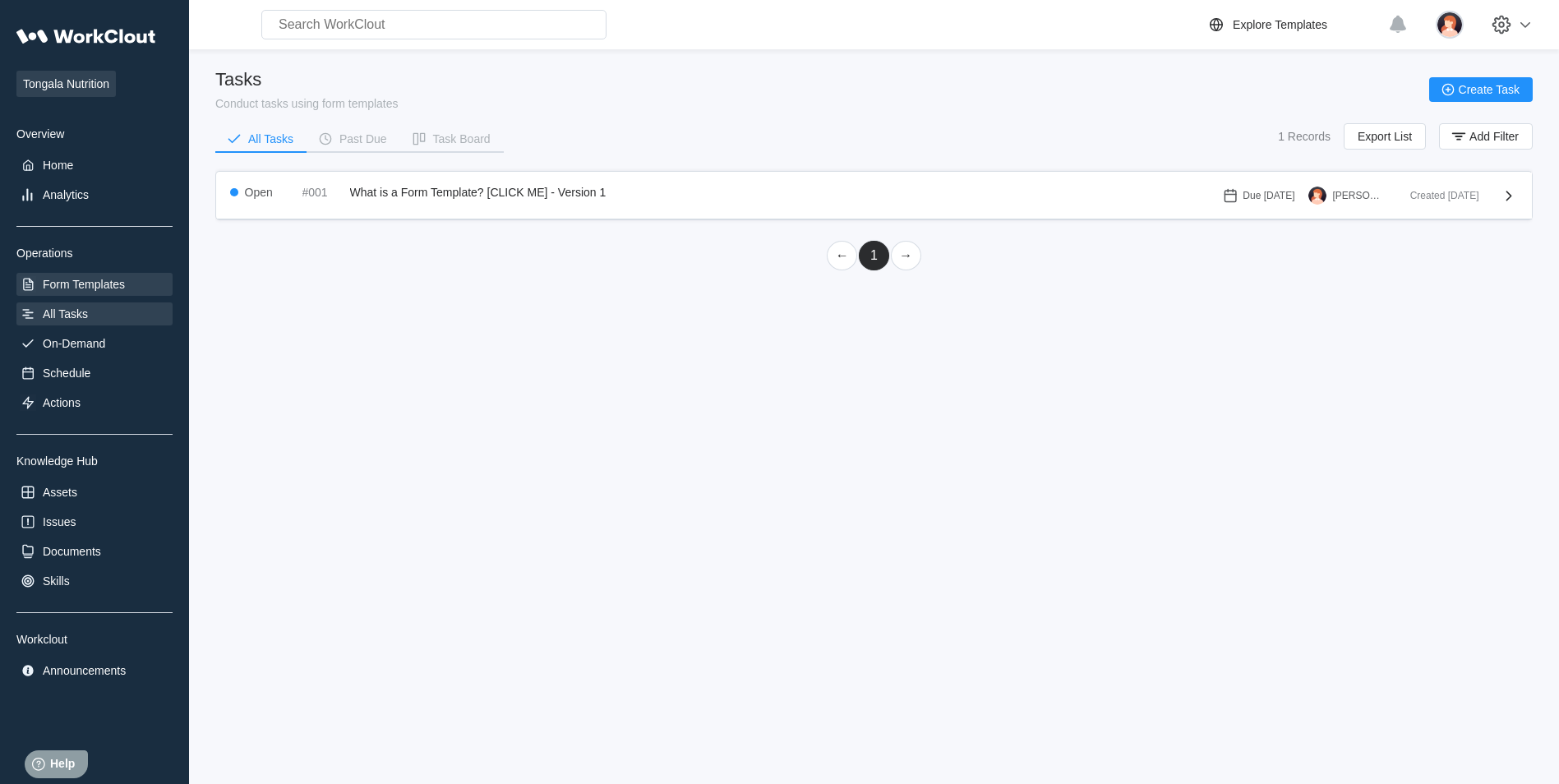
click at [119, 286] on div "Form Templates" at bounding box center [84, 284] width 82 height 13
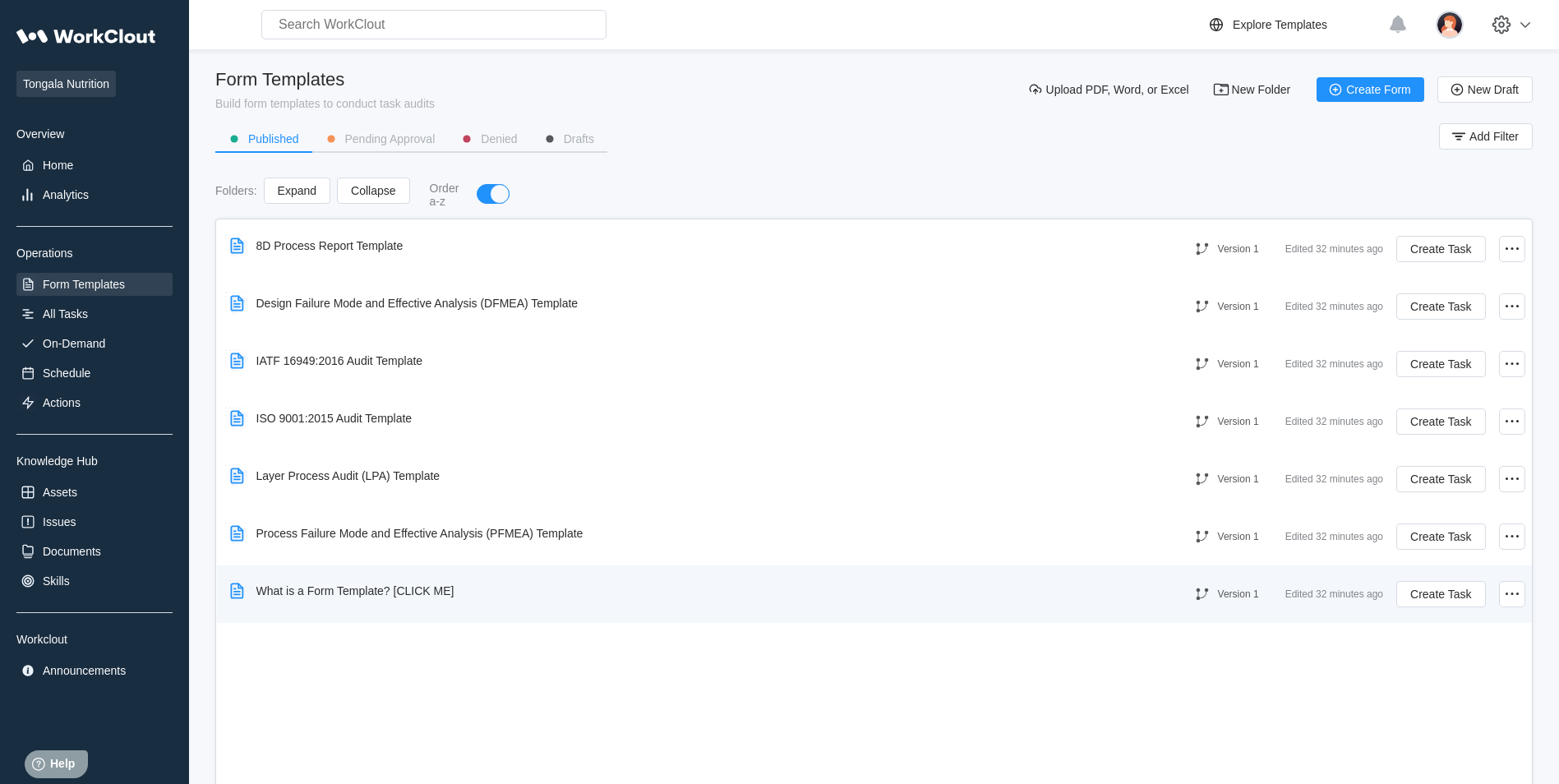
click at [367, 595] on div "What is a Form Template? [CLICK ME]" at bounding box center [355, 591] width 198 height 13
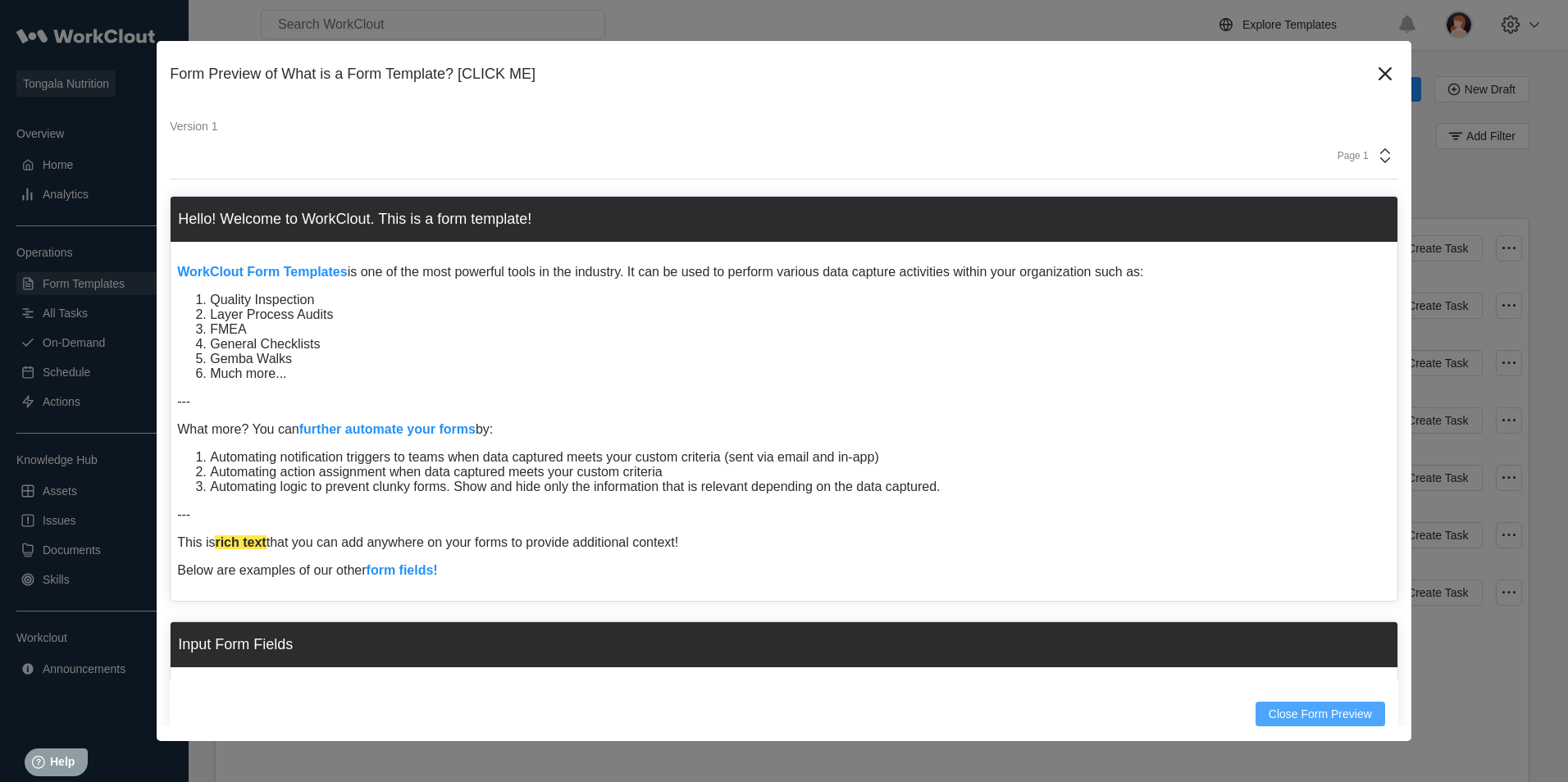
click at [1302, 715] on span "Close Form Preview" at bounding box center [1321, 714] width 104 height 12
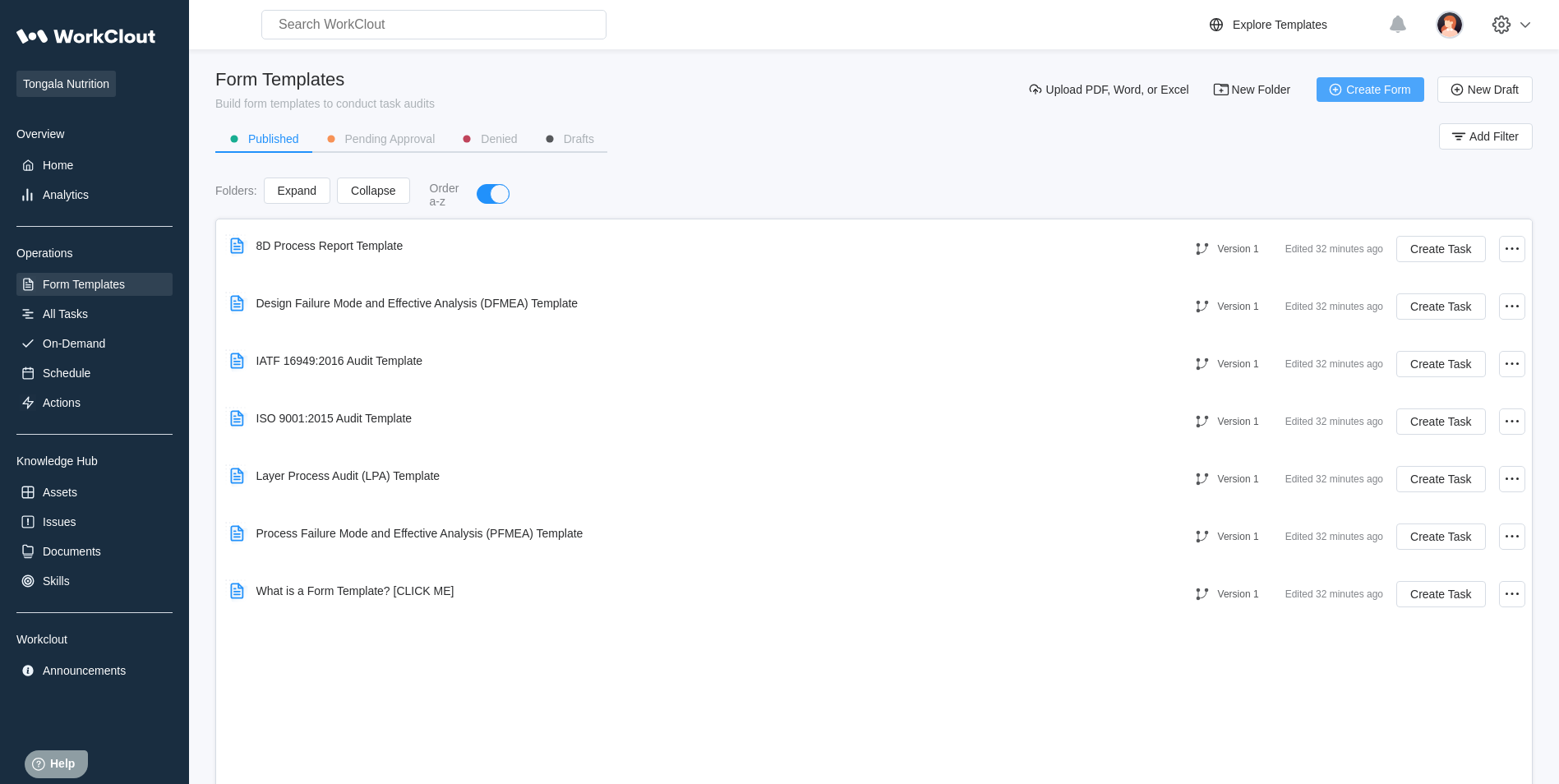
click at [1367, 89] on span "Create Form" at bounding box center [1379, 90] width 65 height 12
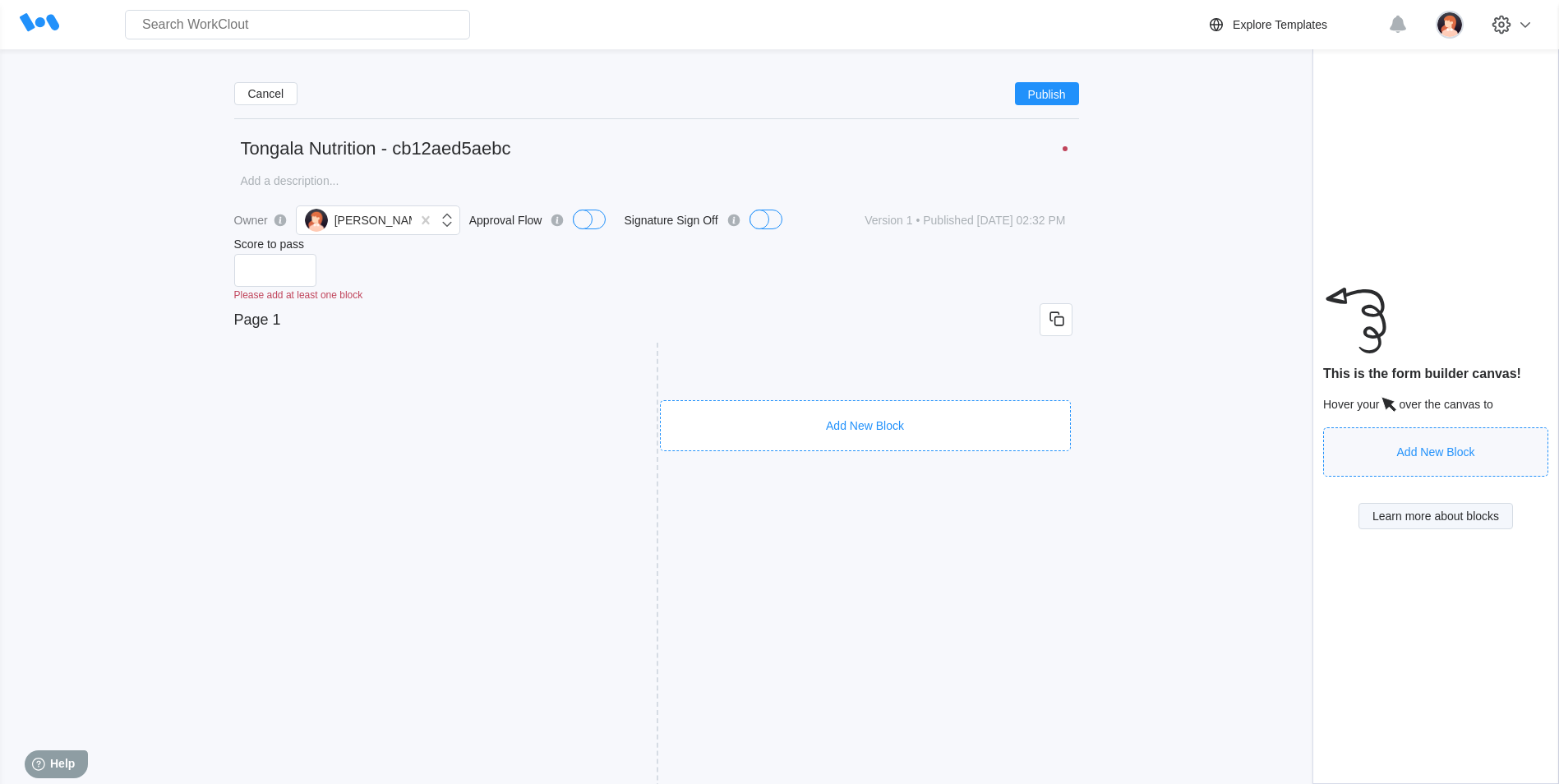
click at [1451, 522] on span "Learn more about blocks" at bounding box center [1436, 516] width 127 height 12
click at [1460, 459] on div "Add New Block" at bounding box center [1436, 452] width 78 height 13
click at [1453, 459] on div "Add New Block" at bounding box center [1436, 452] width 78 height 13
type input "1"
click at [310, 264] on input "1" at bounding box center [275, 270] width 82 height 33
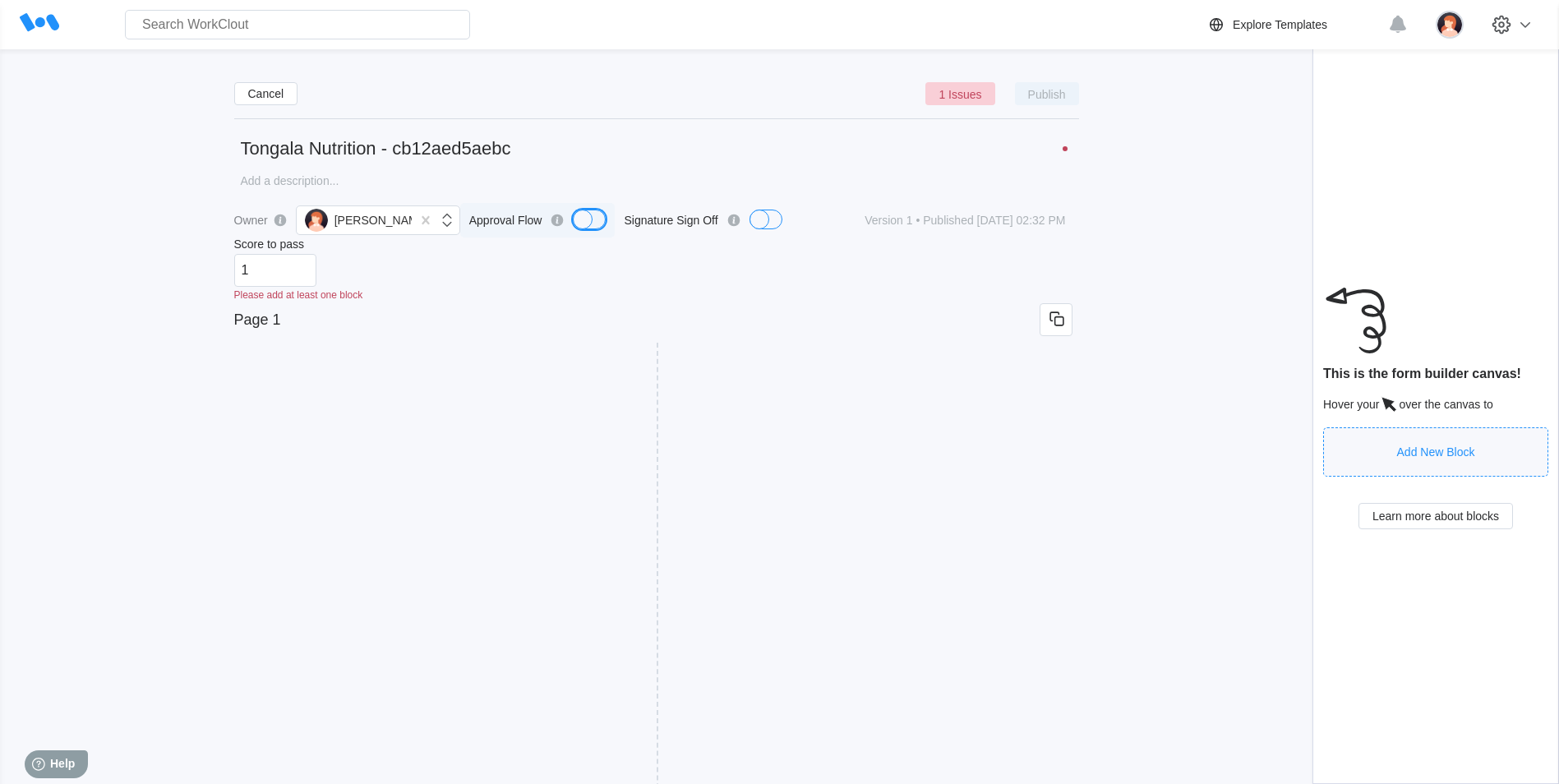
click at [586, 218] on div "button" at bounding box center [583, 219] width 20 height 20
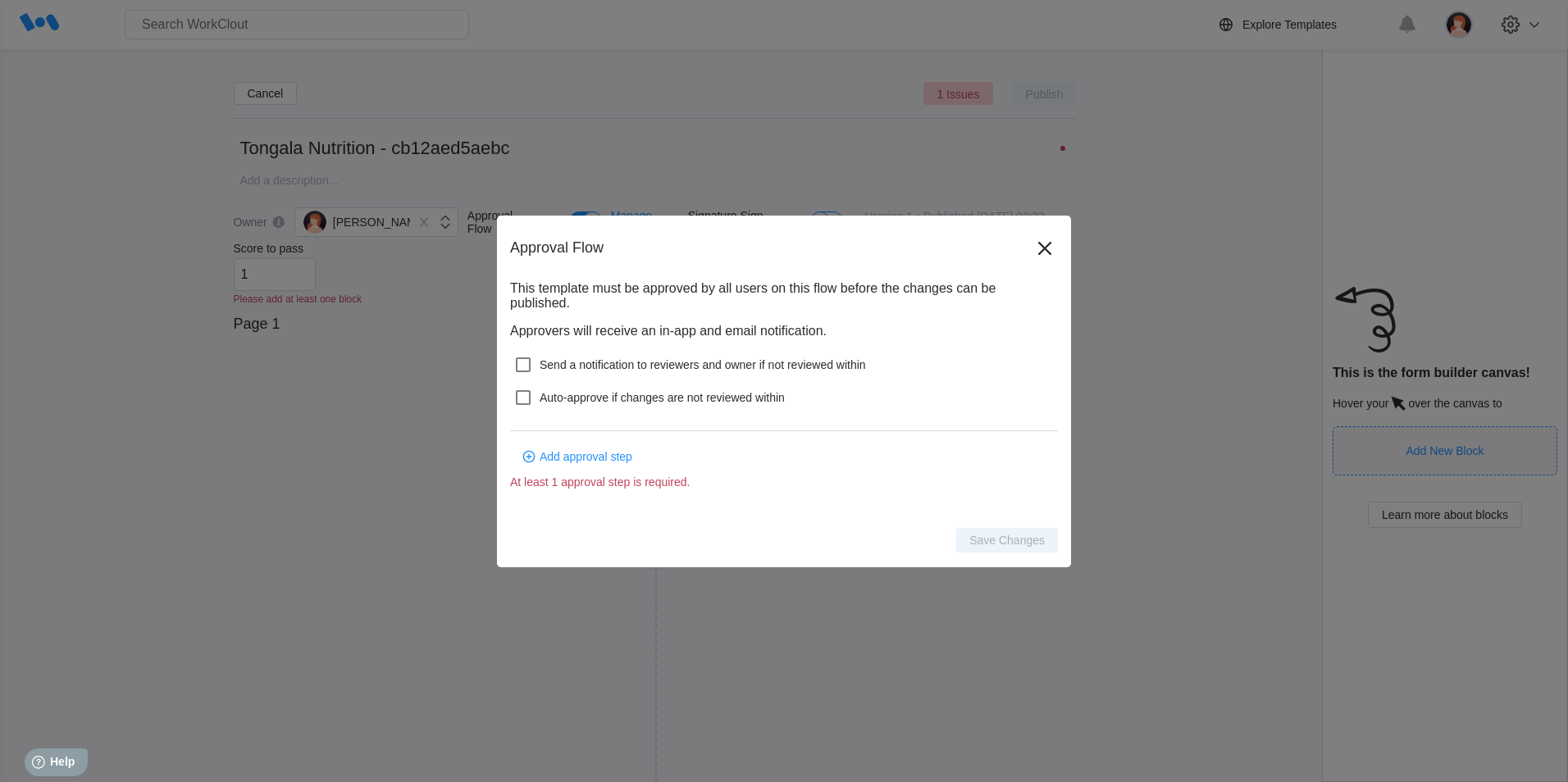
click at [1044, 246] on icon at bounding box center [1045, 247] width 13 height 13
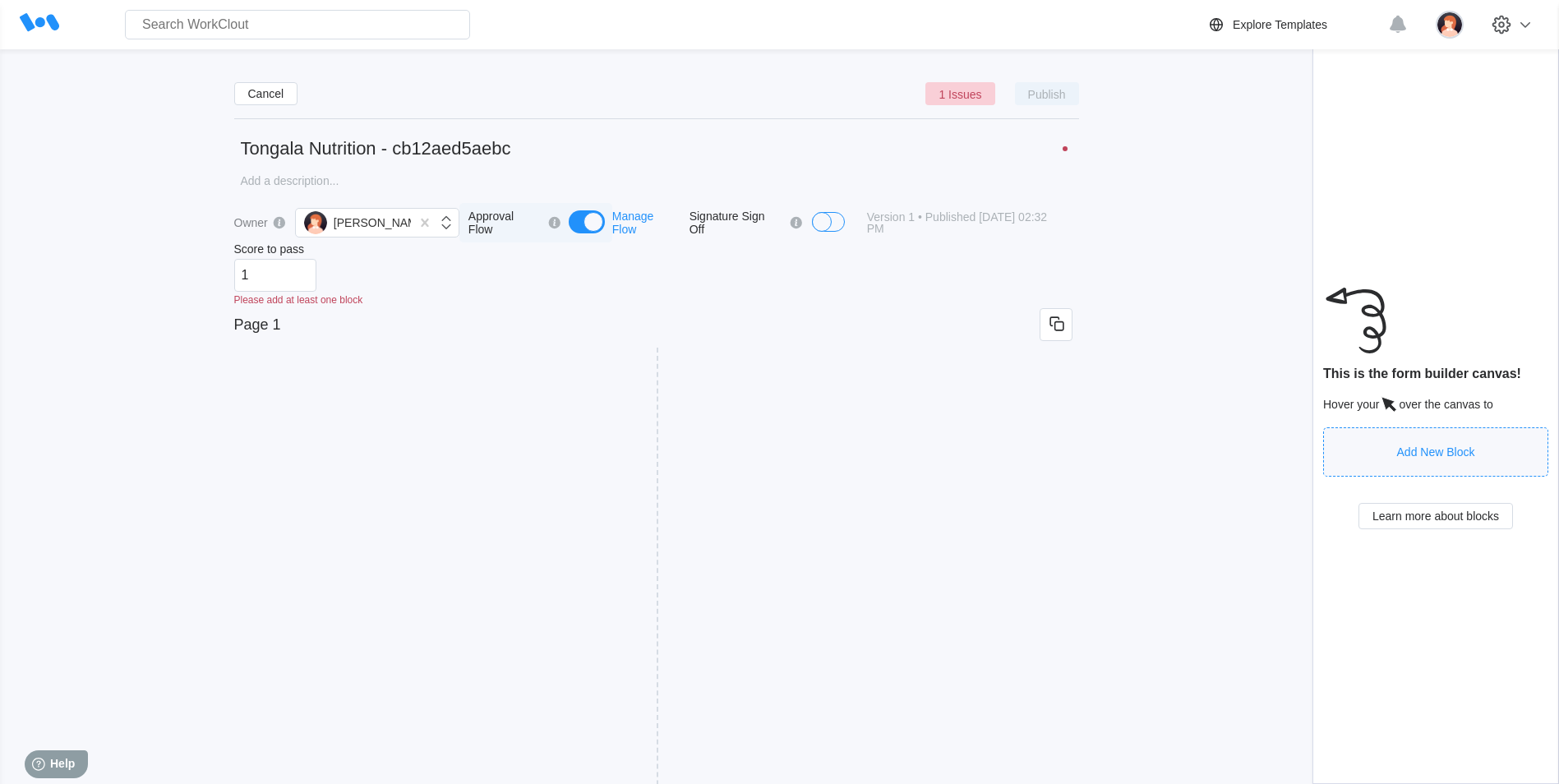
click at [584, 219] on div "button" at bounding box center [594, 222] width 20 height 20
click at [376, 315] on input "Page 1" at bounding box center [637, 320] width 805 height 33
click at [358, 328] on input "Page 1" at bounding box center [637, 320] width 805 height 33
click at [306, 338] on div "Owner [PERSON_NAME] Approval Flow Signature Sign Off Version 1 • Published [DAT…" at bounding box center [656, 539] width 845 height 672
click at [1406, 459] on div "Add New Block" at bounding box center [1436, 452] width 78 height 13
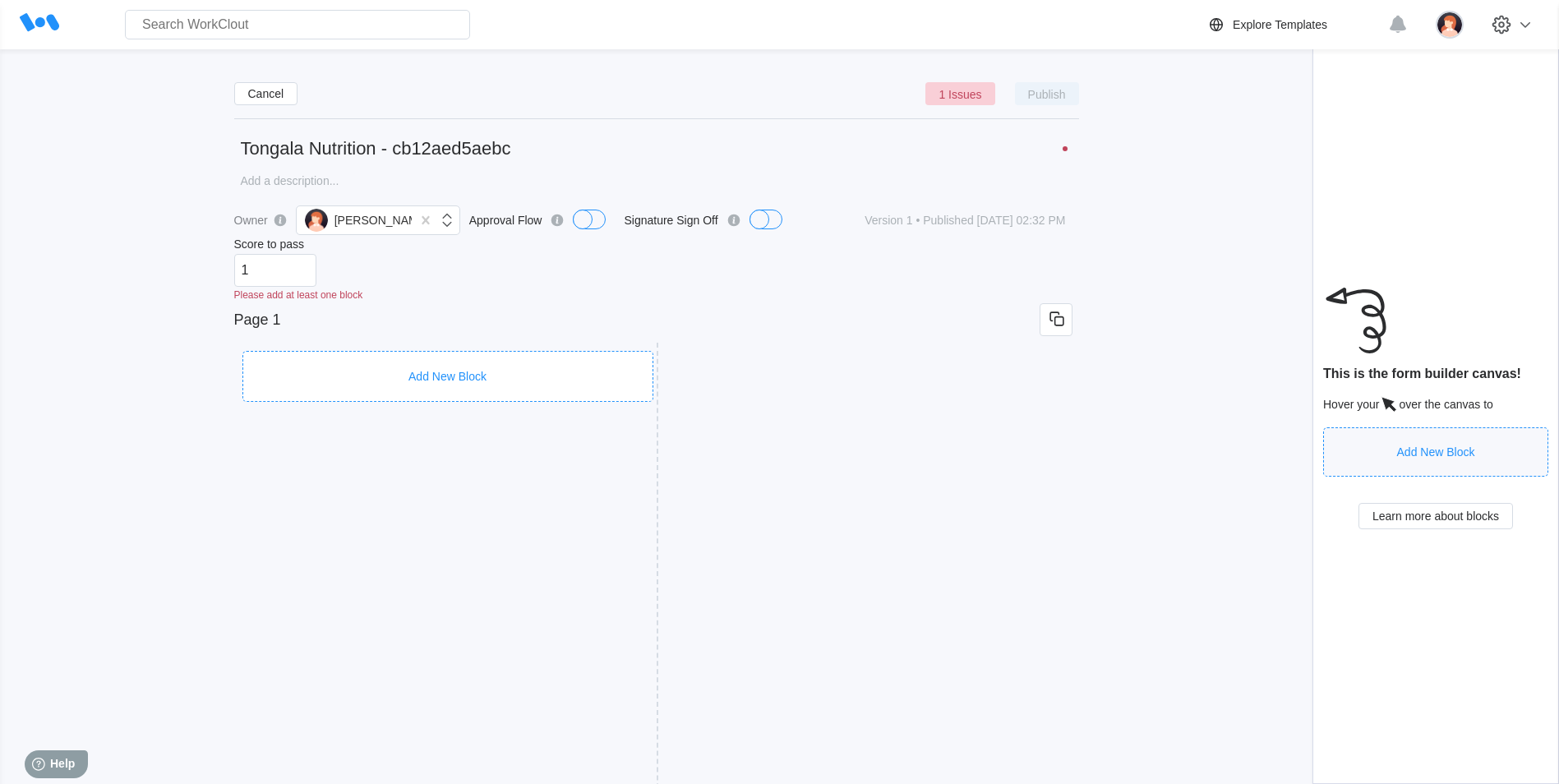
click at [498, 351] on div "Add New Block" at bounding box center [447, 376] width 411 height 51
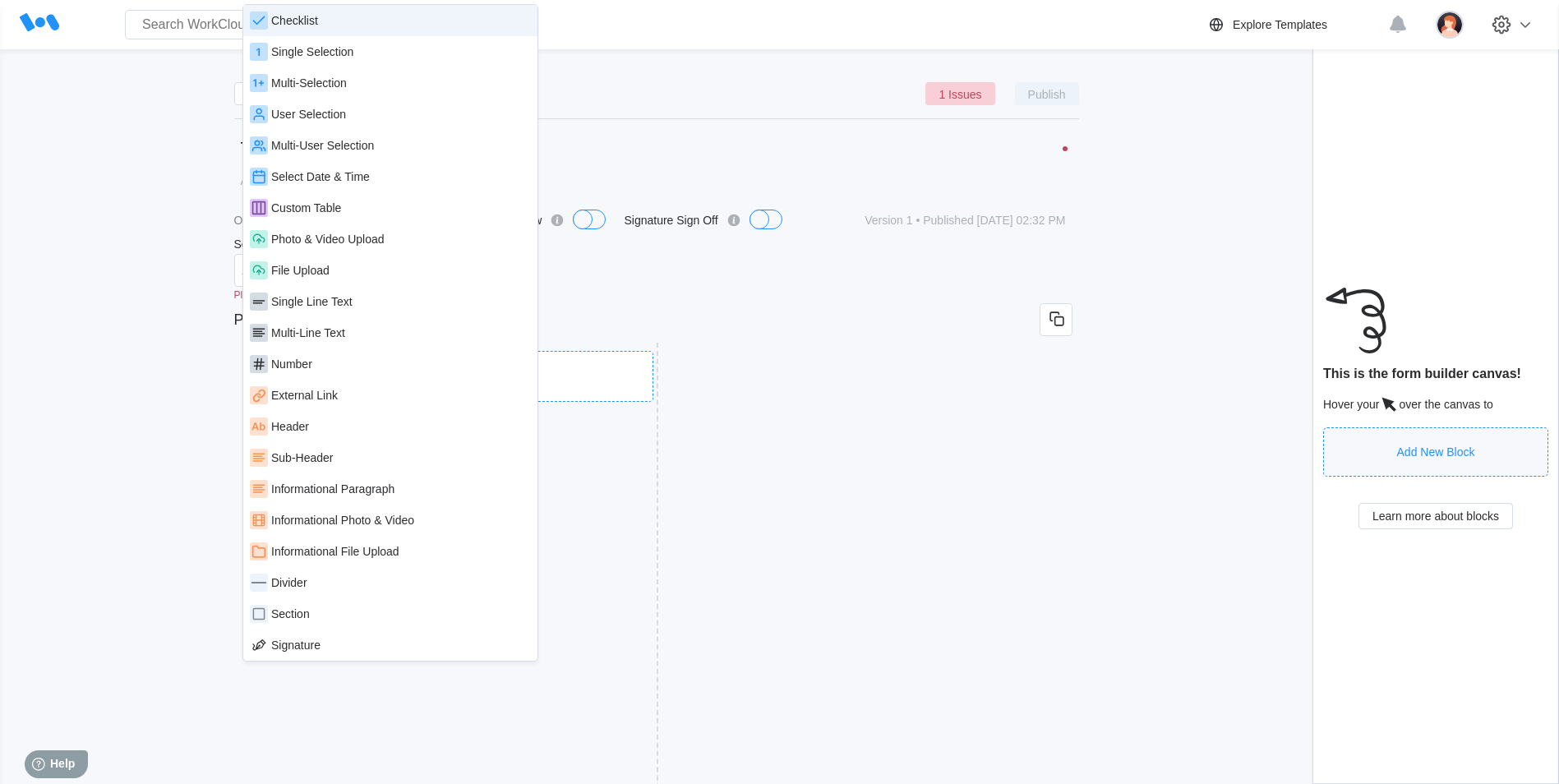
click at [336, 21] on div "Checklist" at bounding box center [390, 21] width 281 height 18
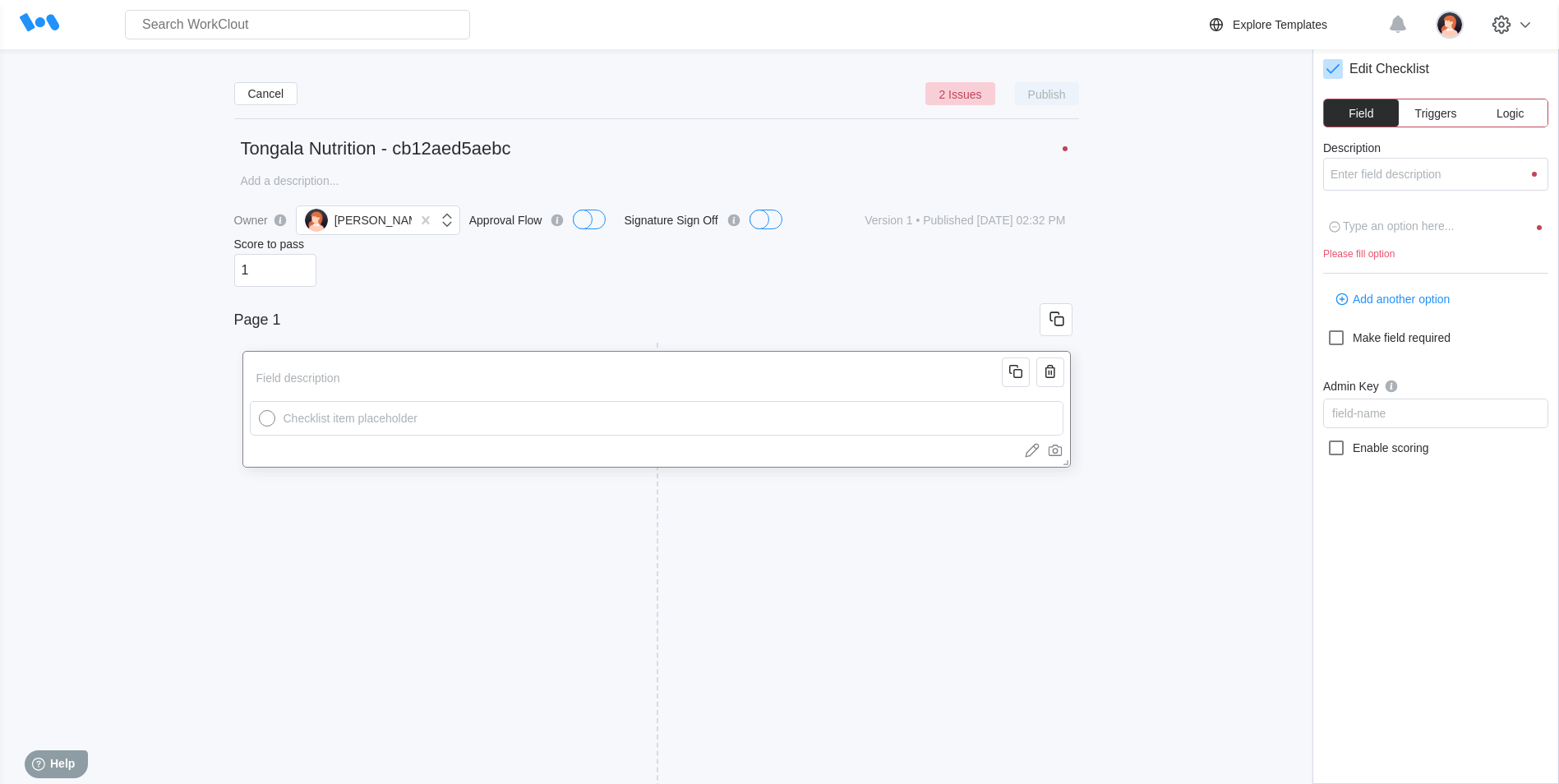
click at [414, 412] on input "text" at bounding box center [666, 418] width 779 height 33
type input "R"
type textarea "R"
type textarea "x"
type input "Re"
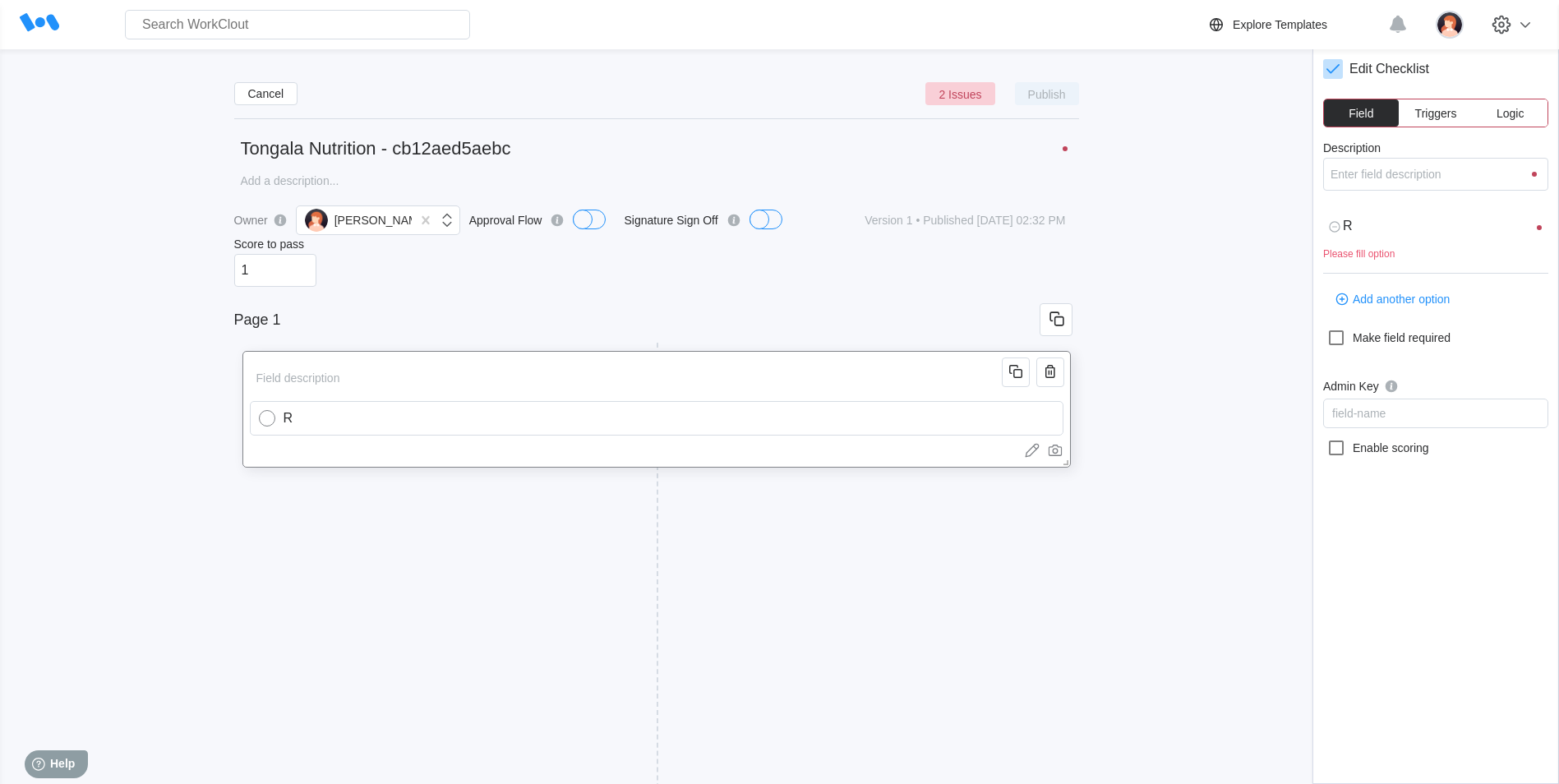
type textarea "Re"
type textarea "x"
type input "Res"
type textarea "Res"
type textarea "x"
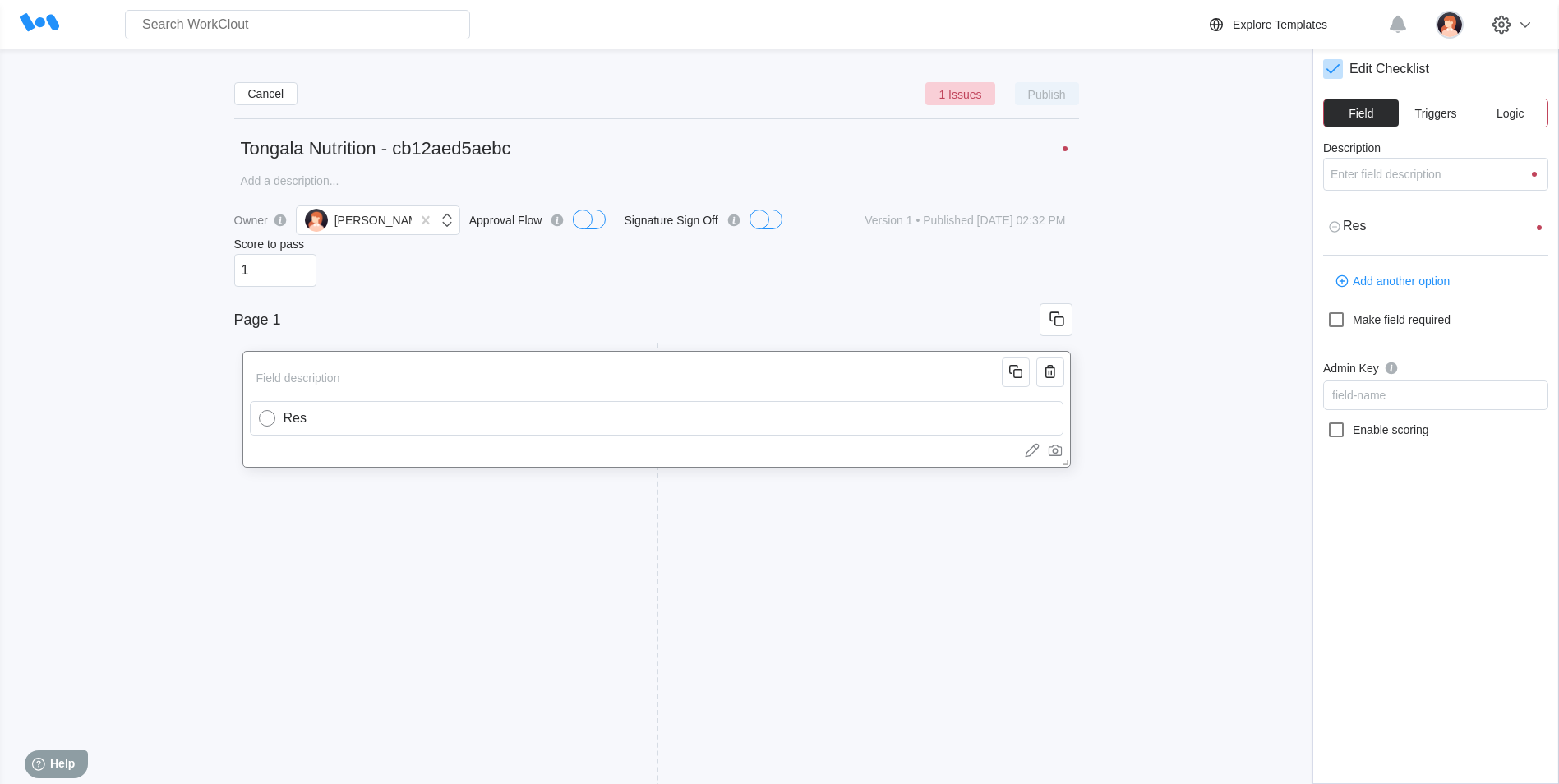
type input "Rese"
type textarea "Rese"
type textarea "x"
type input "[PERSON_NAME]"
type textarea "[PERSON_NAME]"
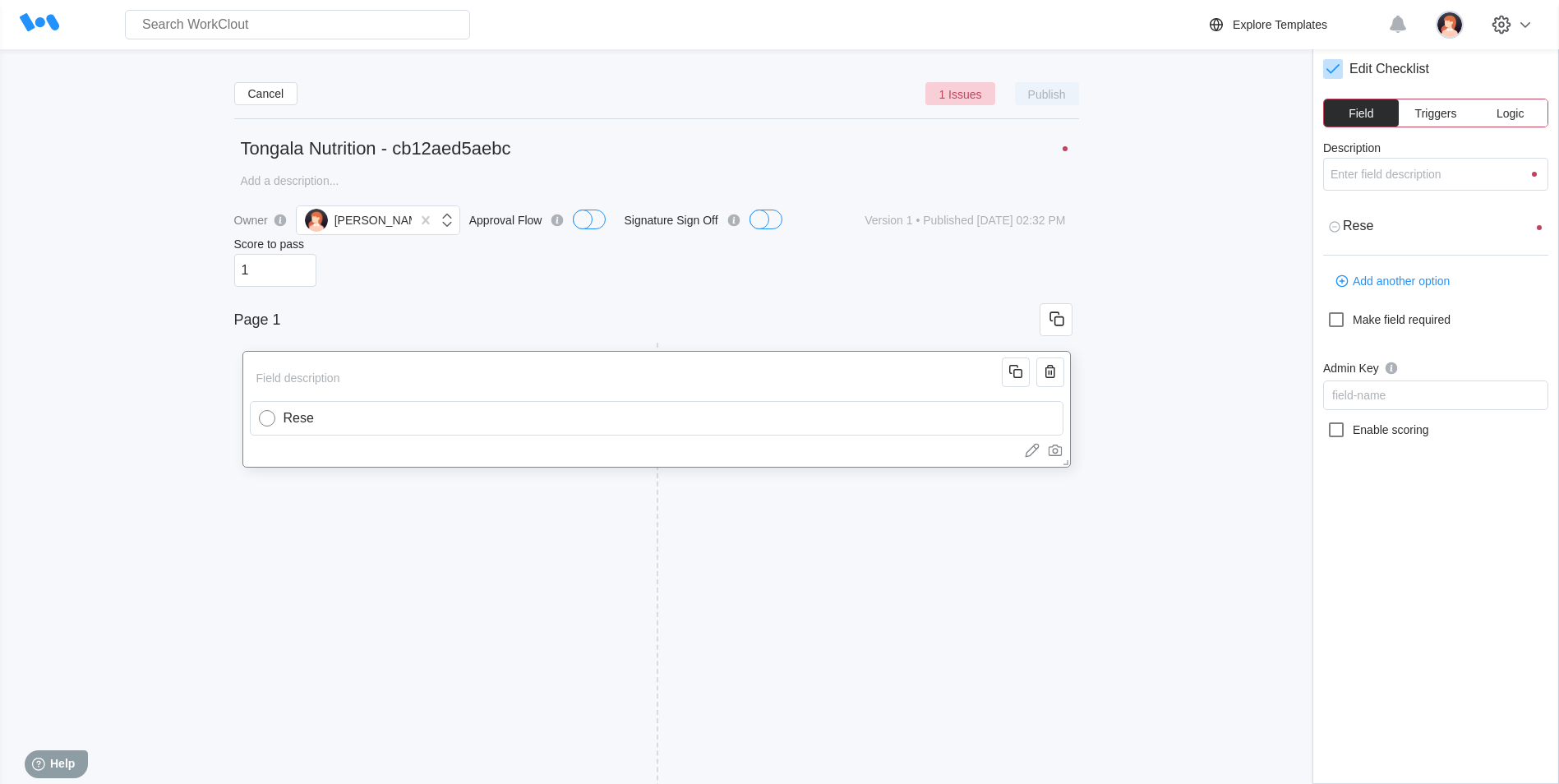
type textarea "x"
type input "Rese"
type textarea "Rese"
type textarea "x"
type input "Res"
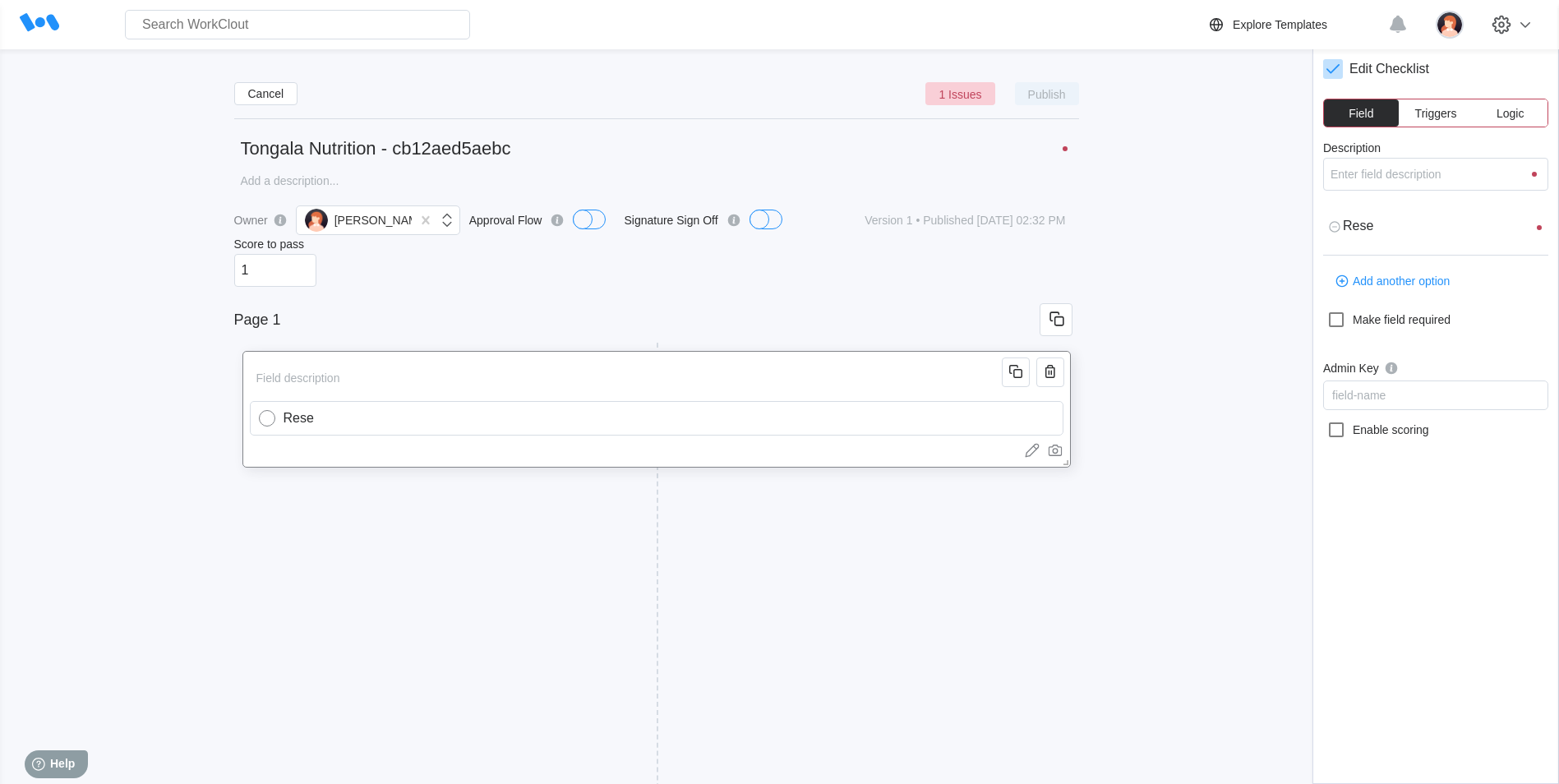
type textarea "Res"
type textarea "x"
type input "Rese"
type textarea "Rese"
type textarea "x"
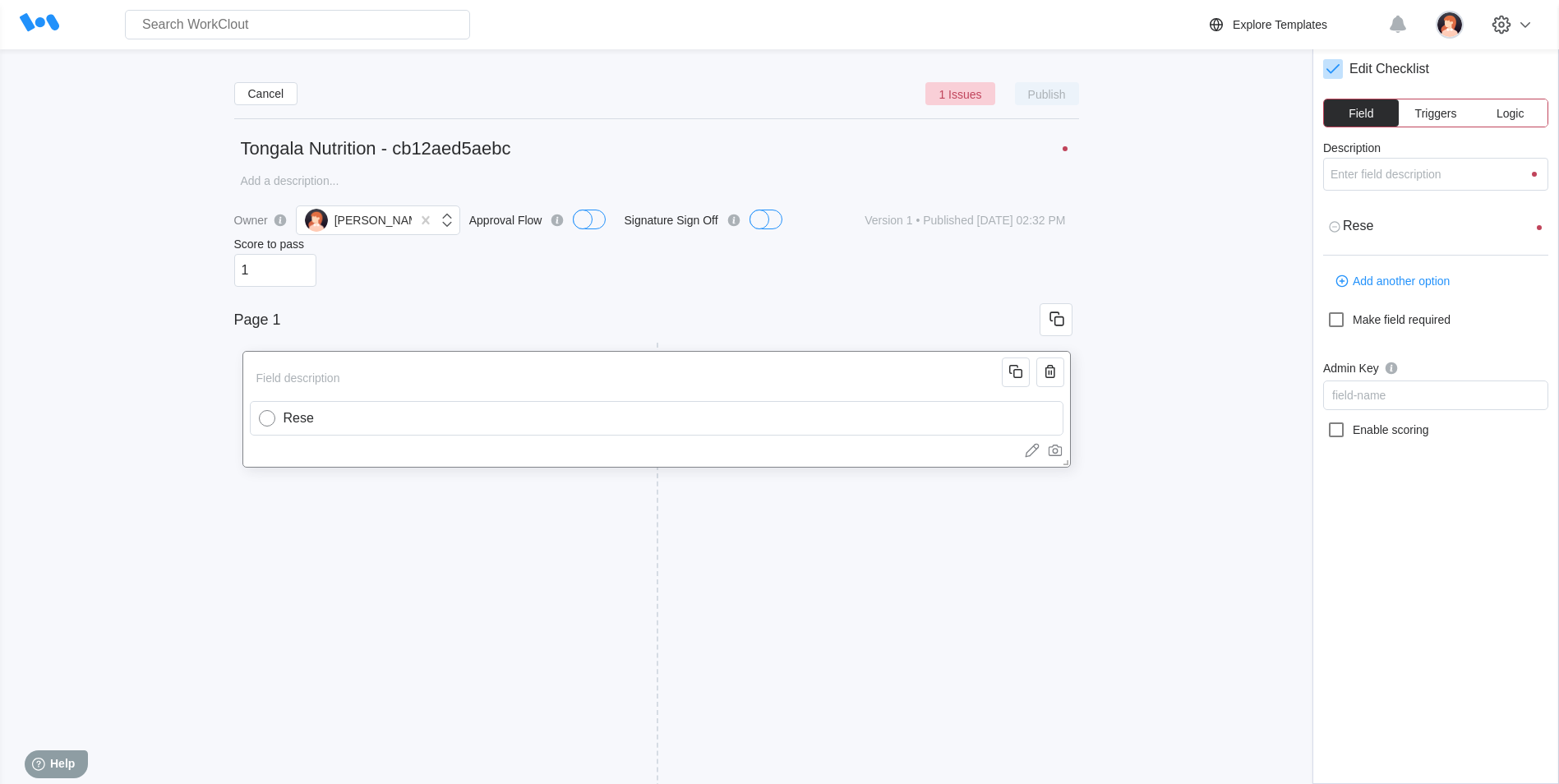
type input "Resea"
type textarea "Resea"
type textarea "x"
type input "Resear"
type textarea "Resear"
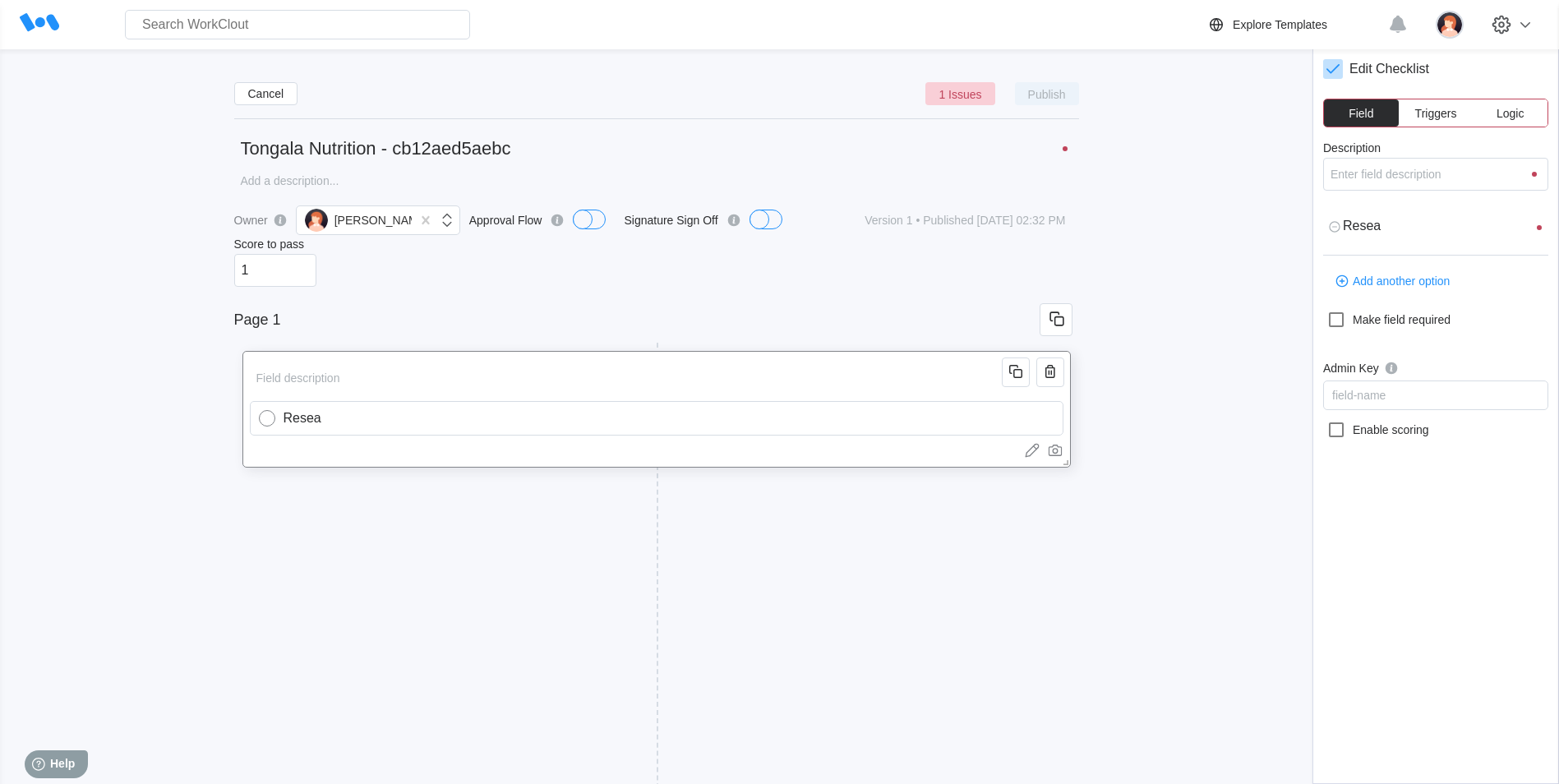
type textarea "x"
type input "Researc"
type textarea "Researc"
type textarea "x"
type input "Research"
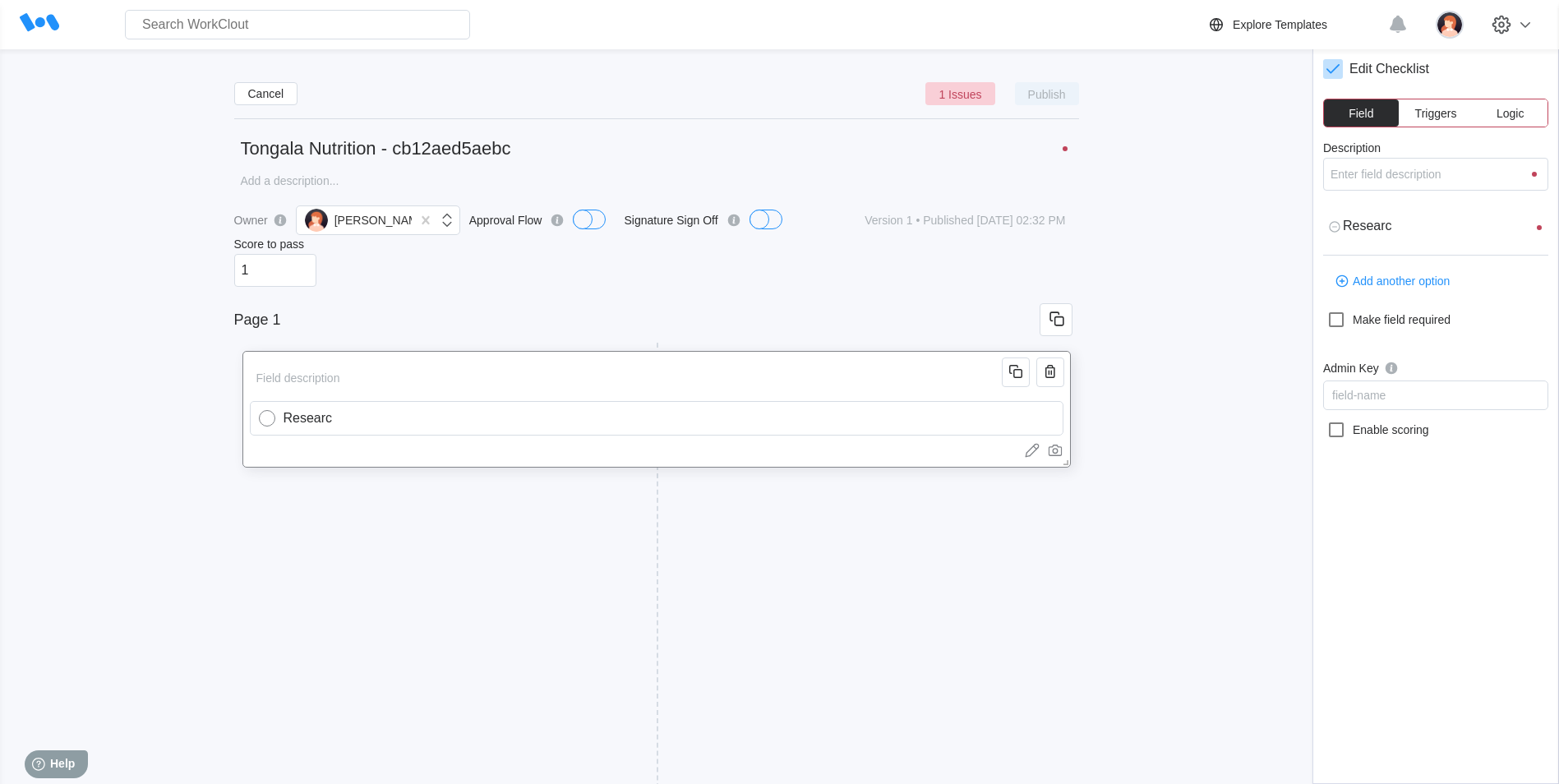
type textarea "Research"
type textarea "x"
type input "Research"
type textarea "Research"
type textarea "x"
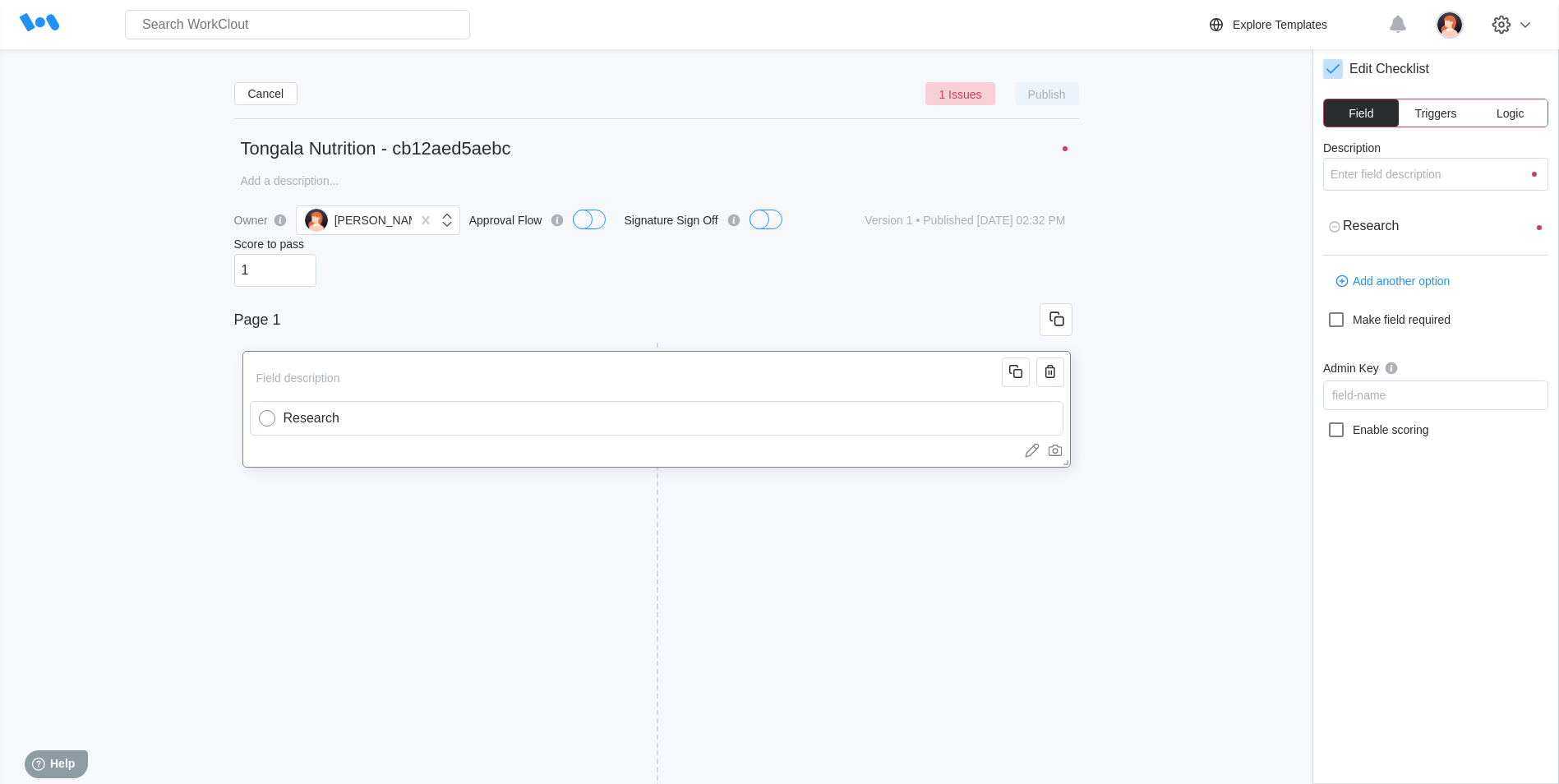
type input "Research e"
type textarea "Research e"
type textarea "x"
type input "Research ex"
type textarea "Research ex"
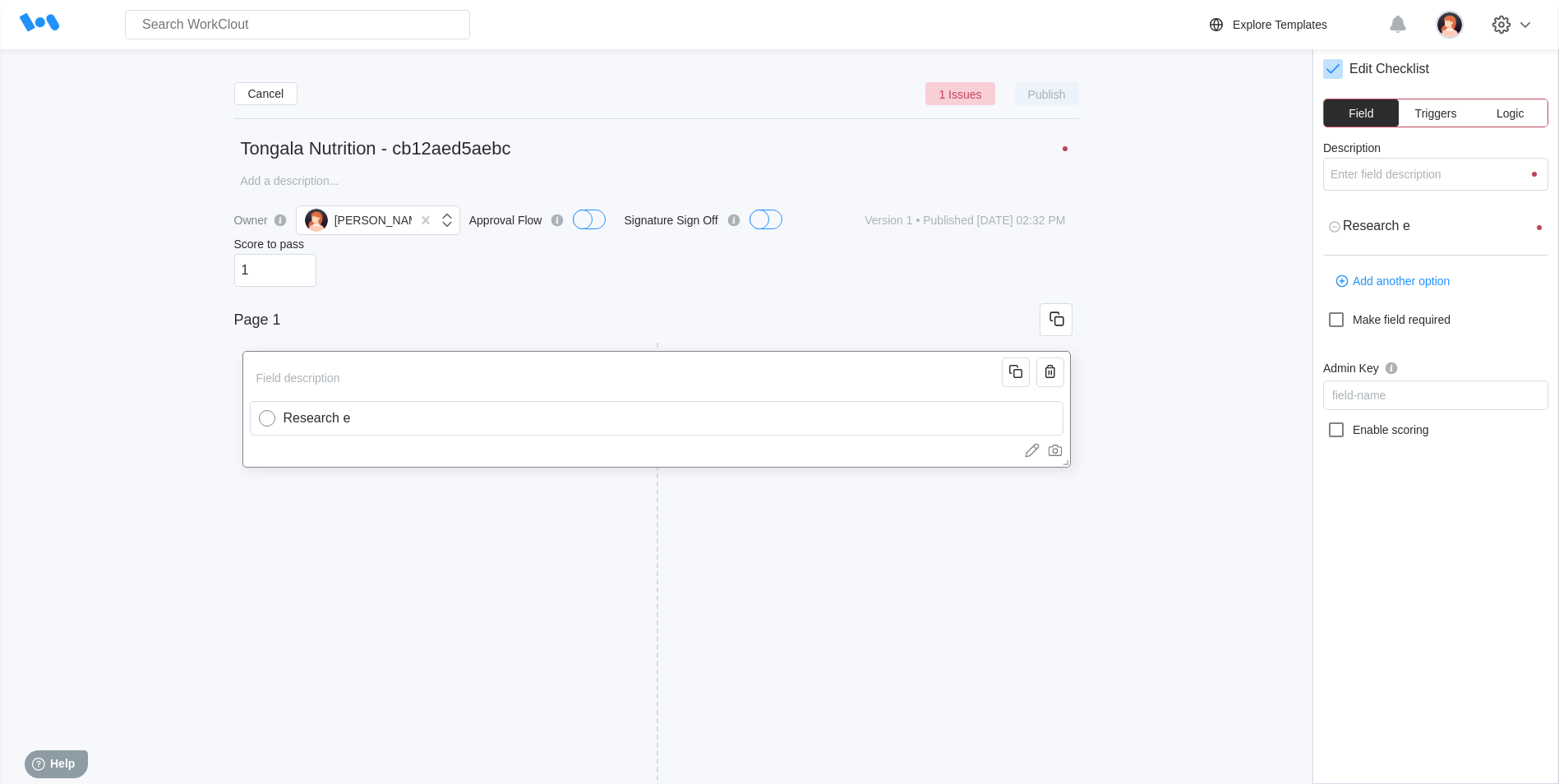
type textarea "x"
type input "Research exp"
type textarea "Research exp"
type textarea "x"
type input "Research expo"
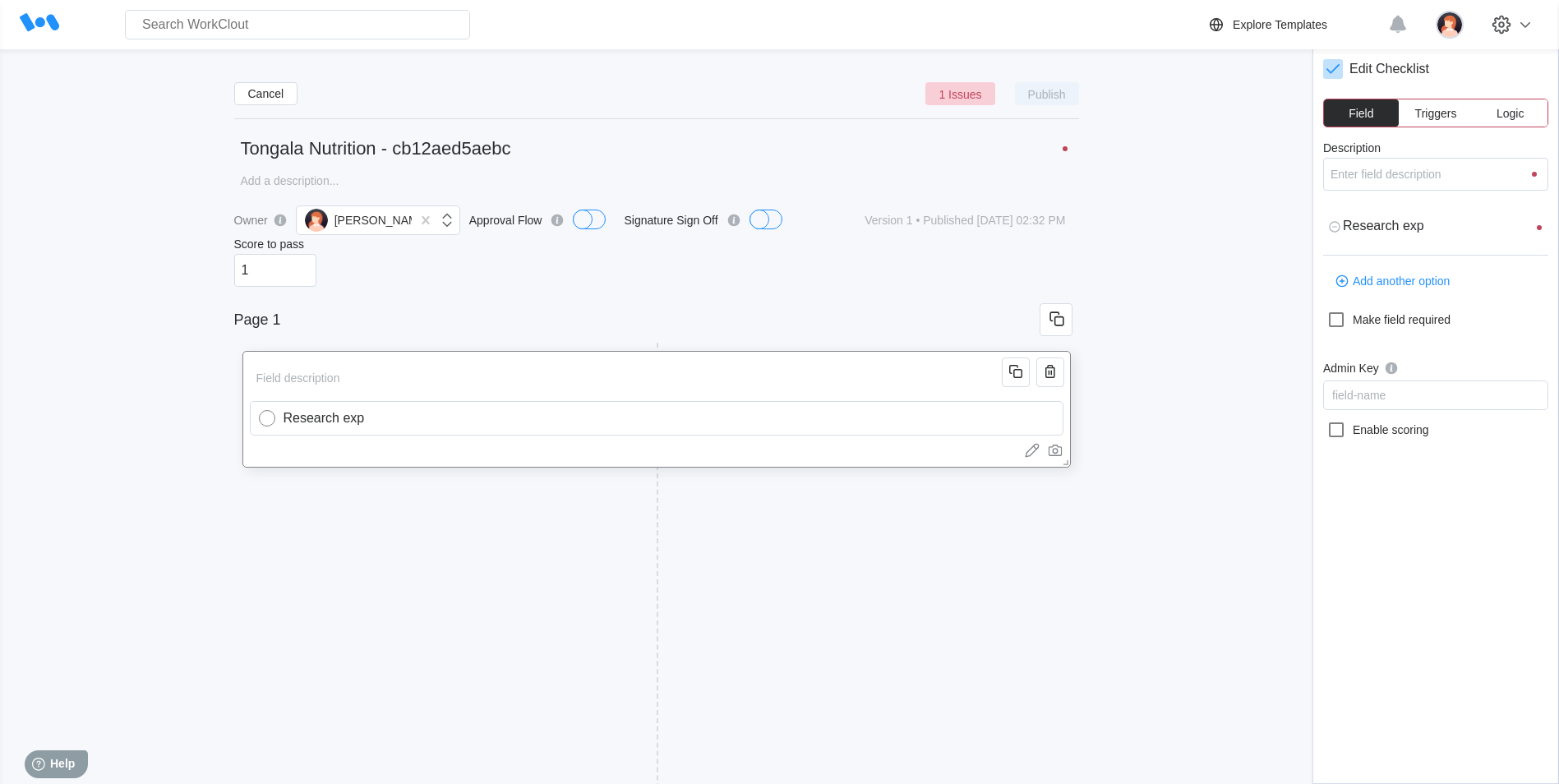
type textarea "Research expo"
type textarea "x"
type input "Research expor"
type textarea "Research expor"
type textarea "x"
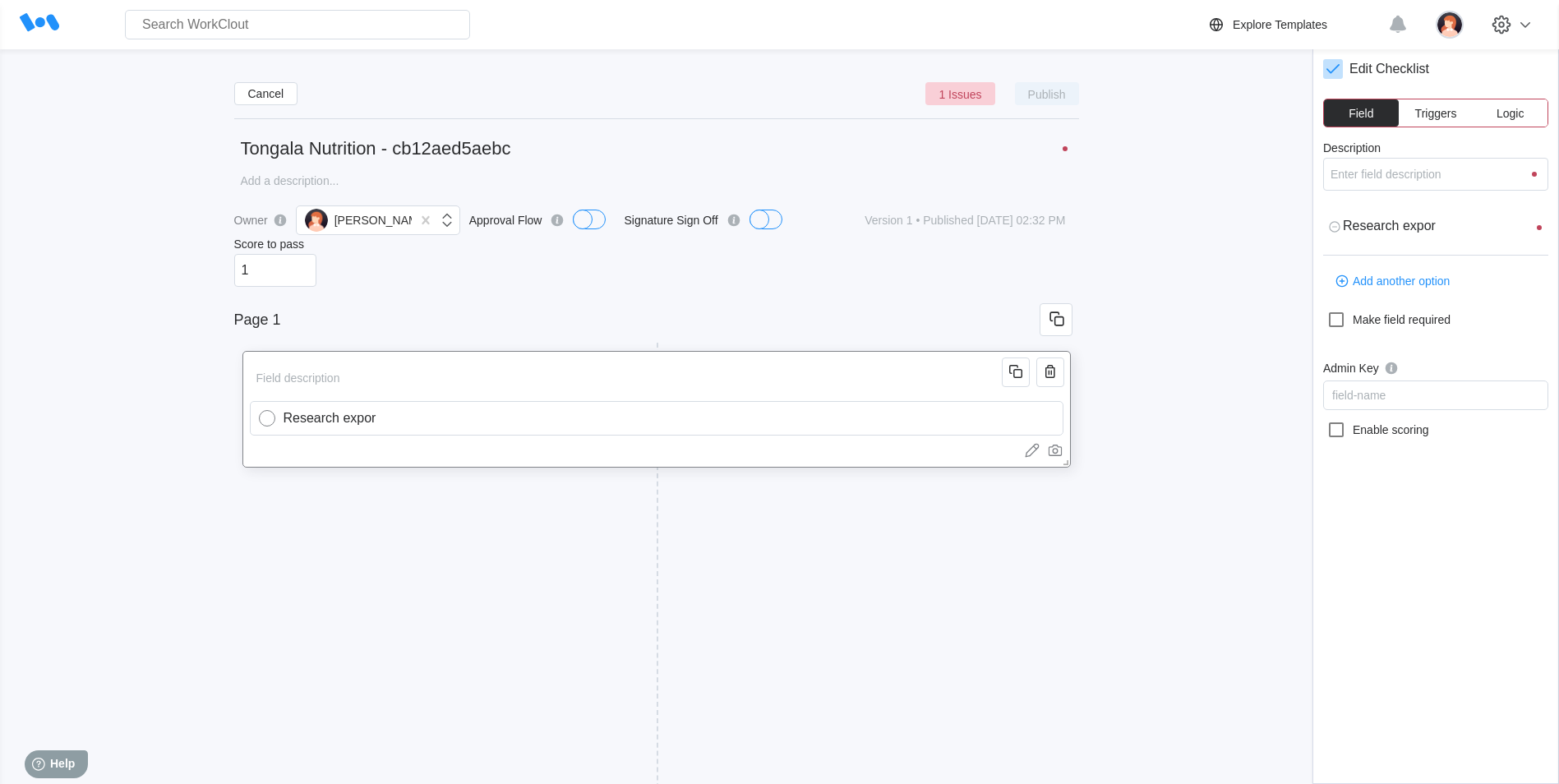
type input "Research export"
type textarea "Research export"
type textarea "x"
type input "Research export"
type textarea "Research export"
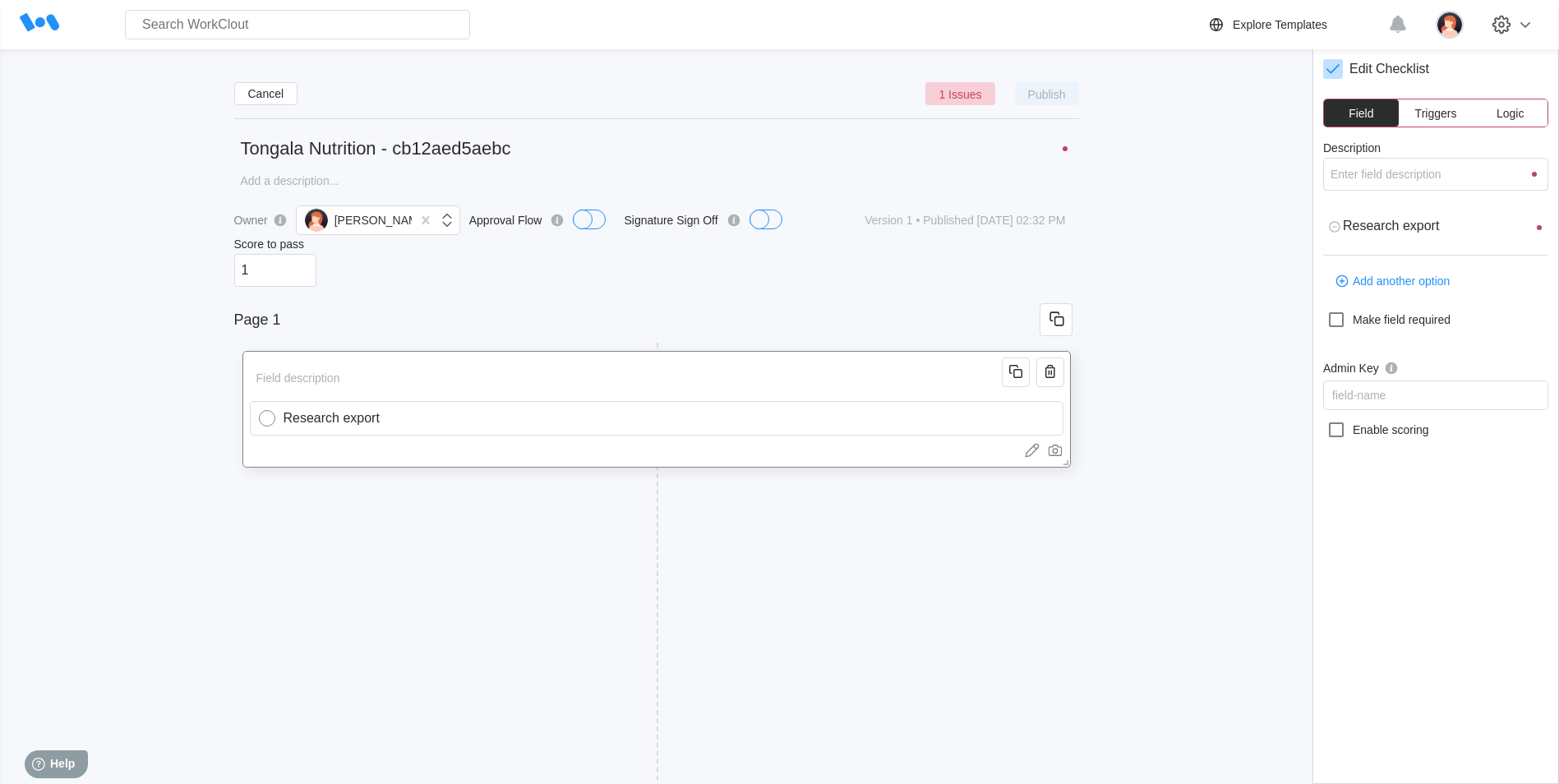
type textarea "x"
type input "Research export d"
type textarea "Research export d"
type textarea "x"
type input "Research export do"
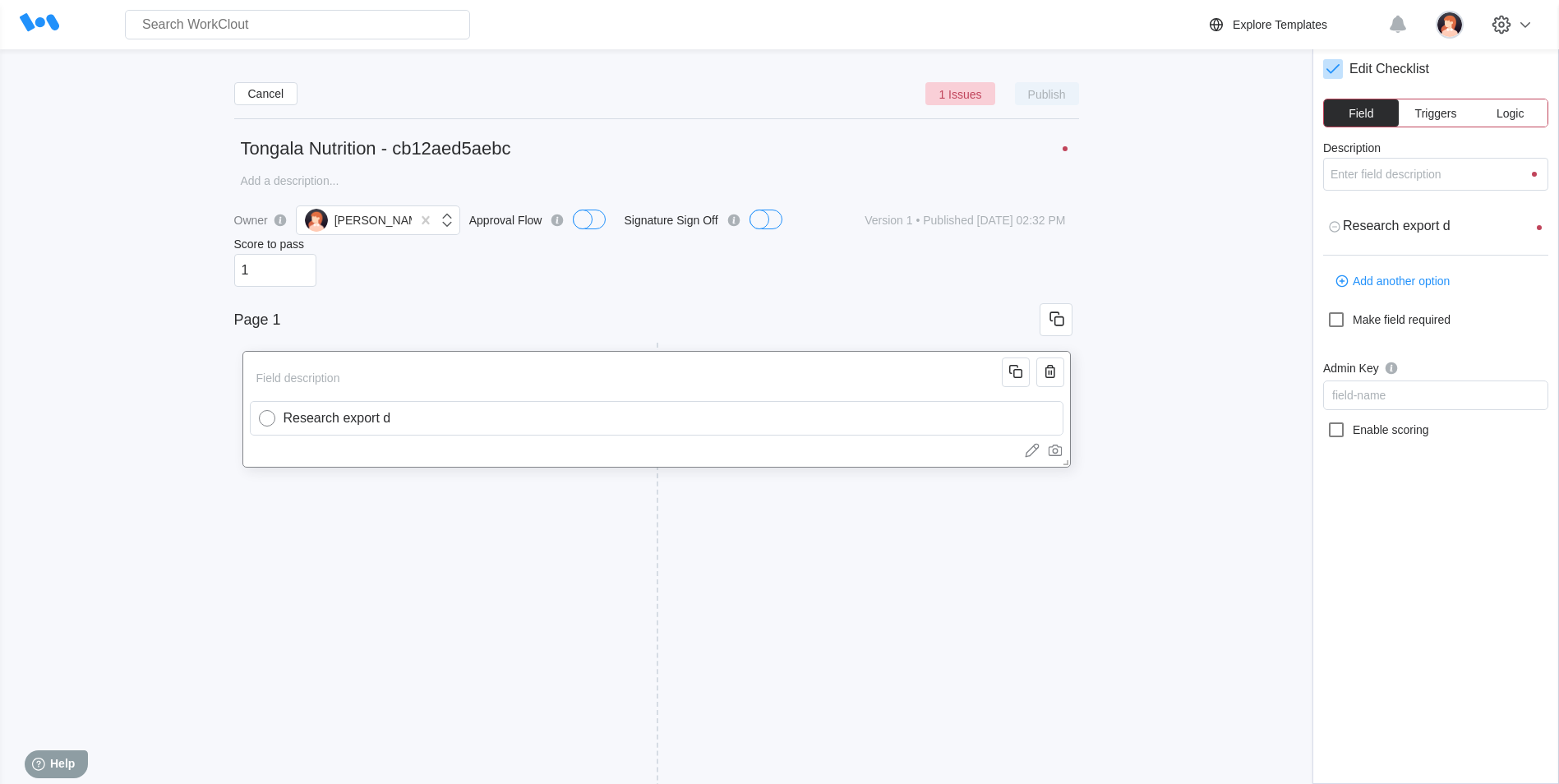
type textarea "Research export do"
type textarea "x"
type input "Research export doc"
type textarea "Research export doc"
type textarea "x"
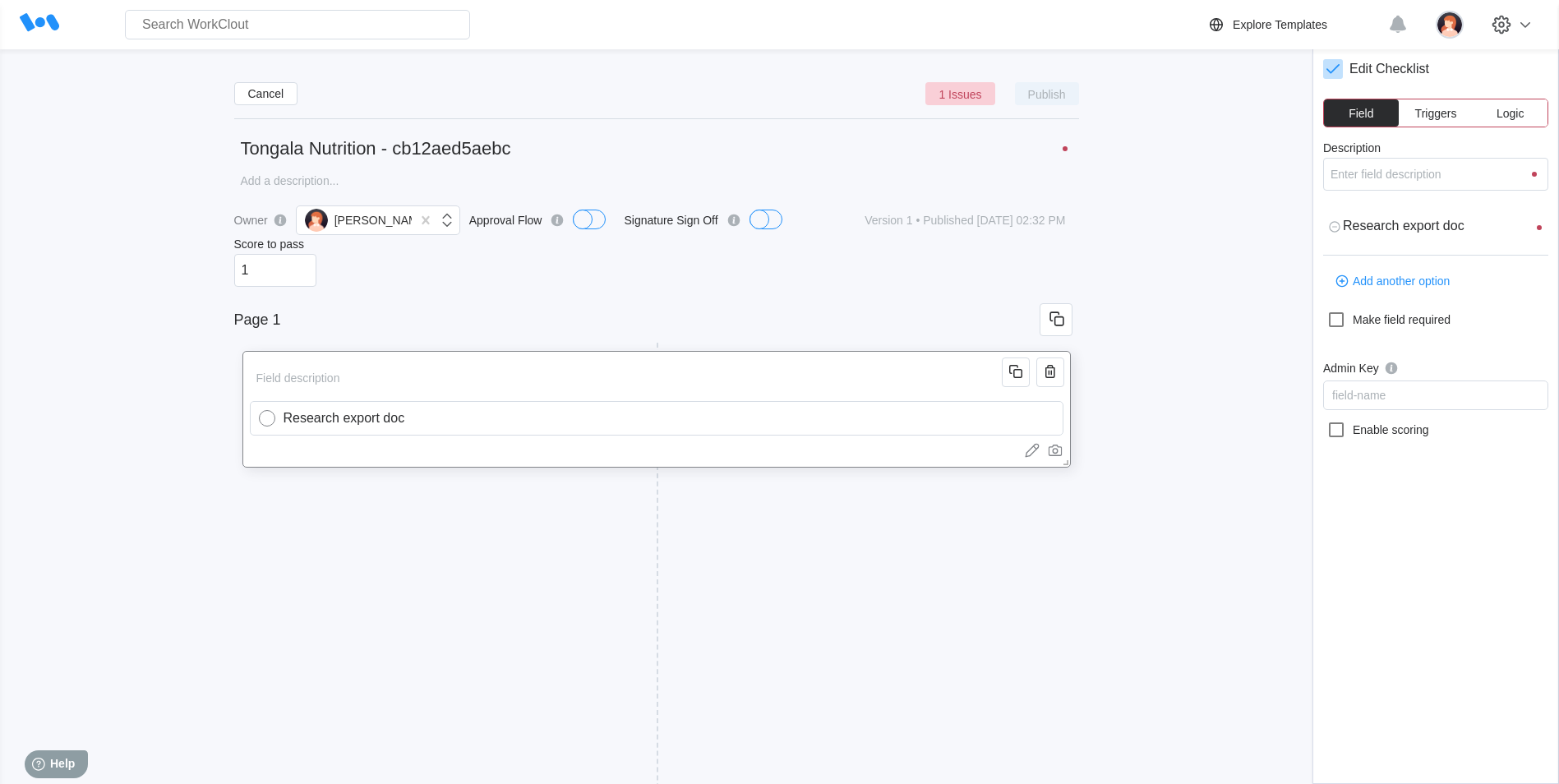
type input "Research export docu"
type textarea "Research export docu"
type textarea "x"
type input "Research export docum"
type textarea "Research export docum"
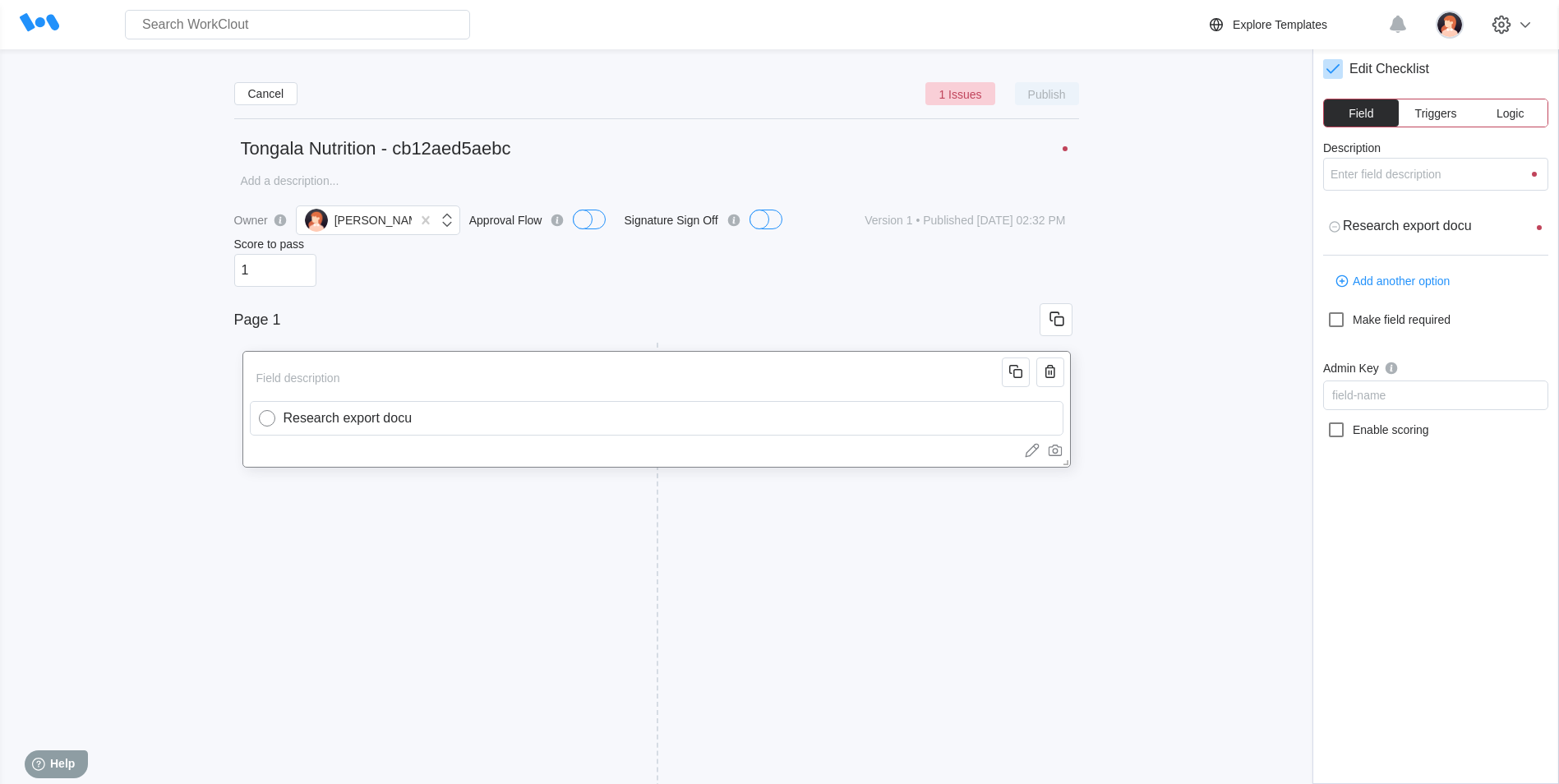
type textarea "x"
type input "Research export docume"
type textarea "Research export docume"
type textarea "x"
type input "Research export documen"
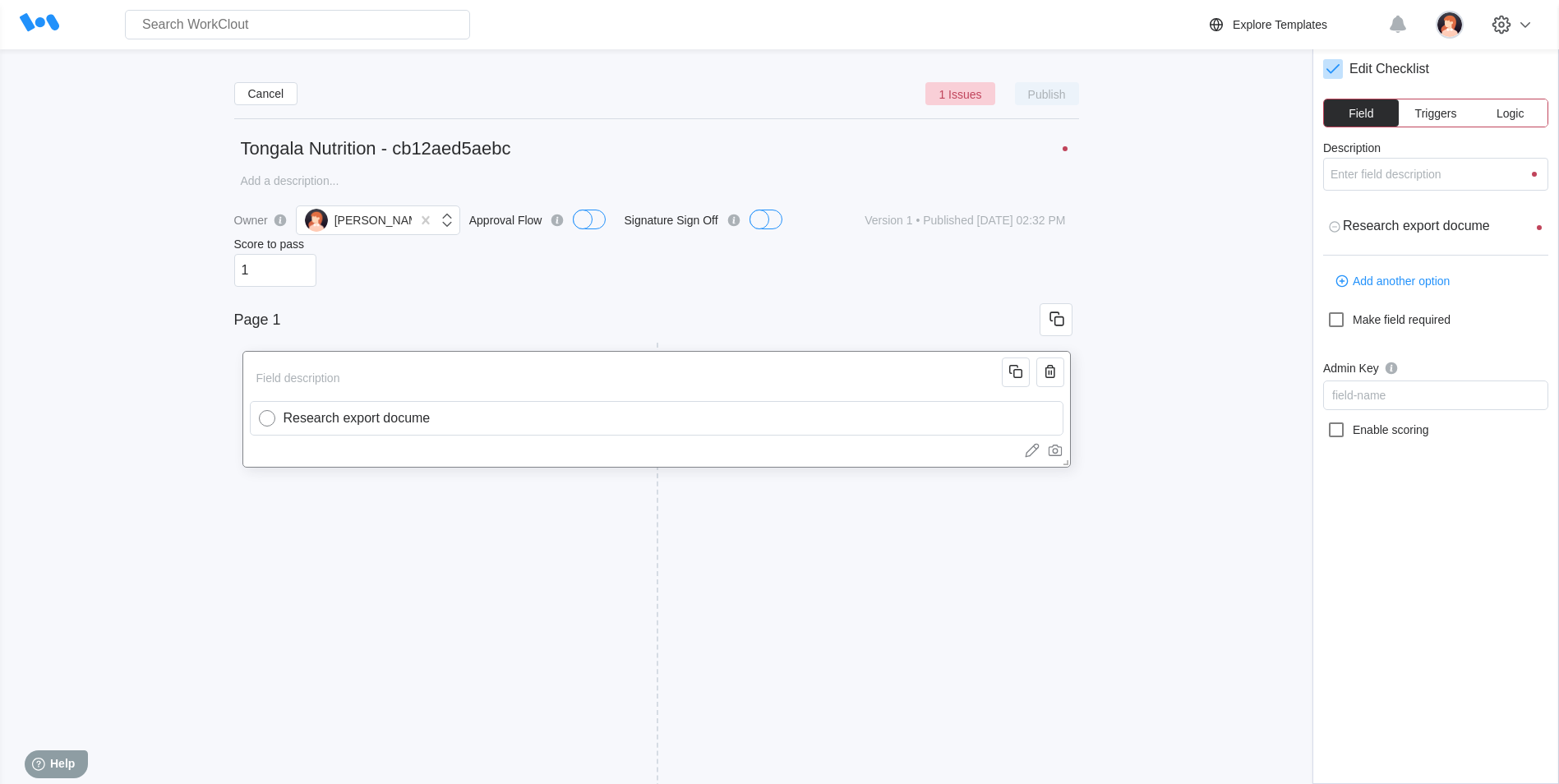
type textarea "Research export documen"
type textarea "x"
type input "Research export document"
type textarea "Research export document"
type textarea "x"
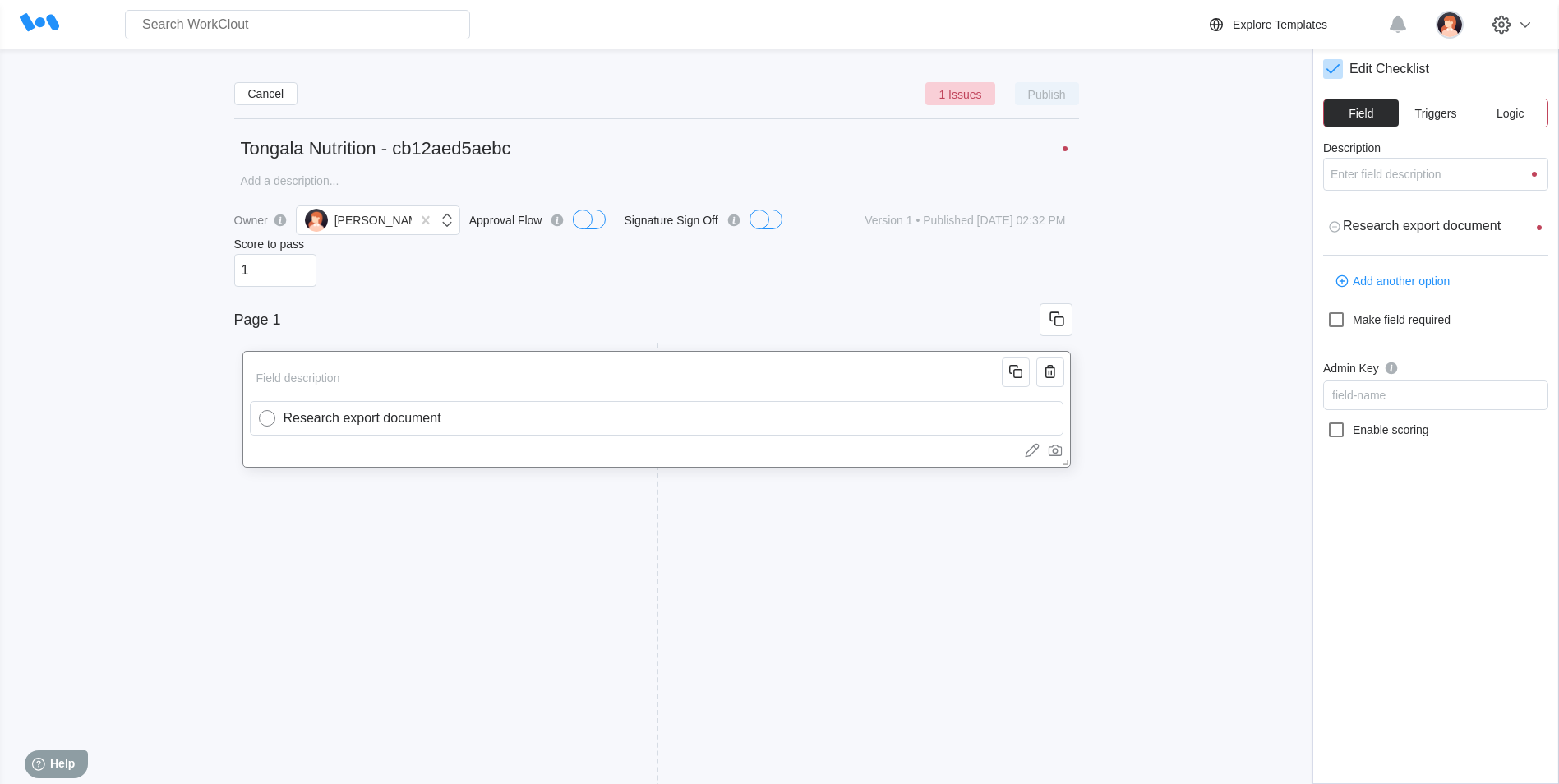
type input "Research export documenta"
type textarea "Research export documenta"
type textarea "x"
type input "Research export documentat"
type textarea "Research export documentat"
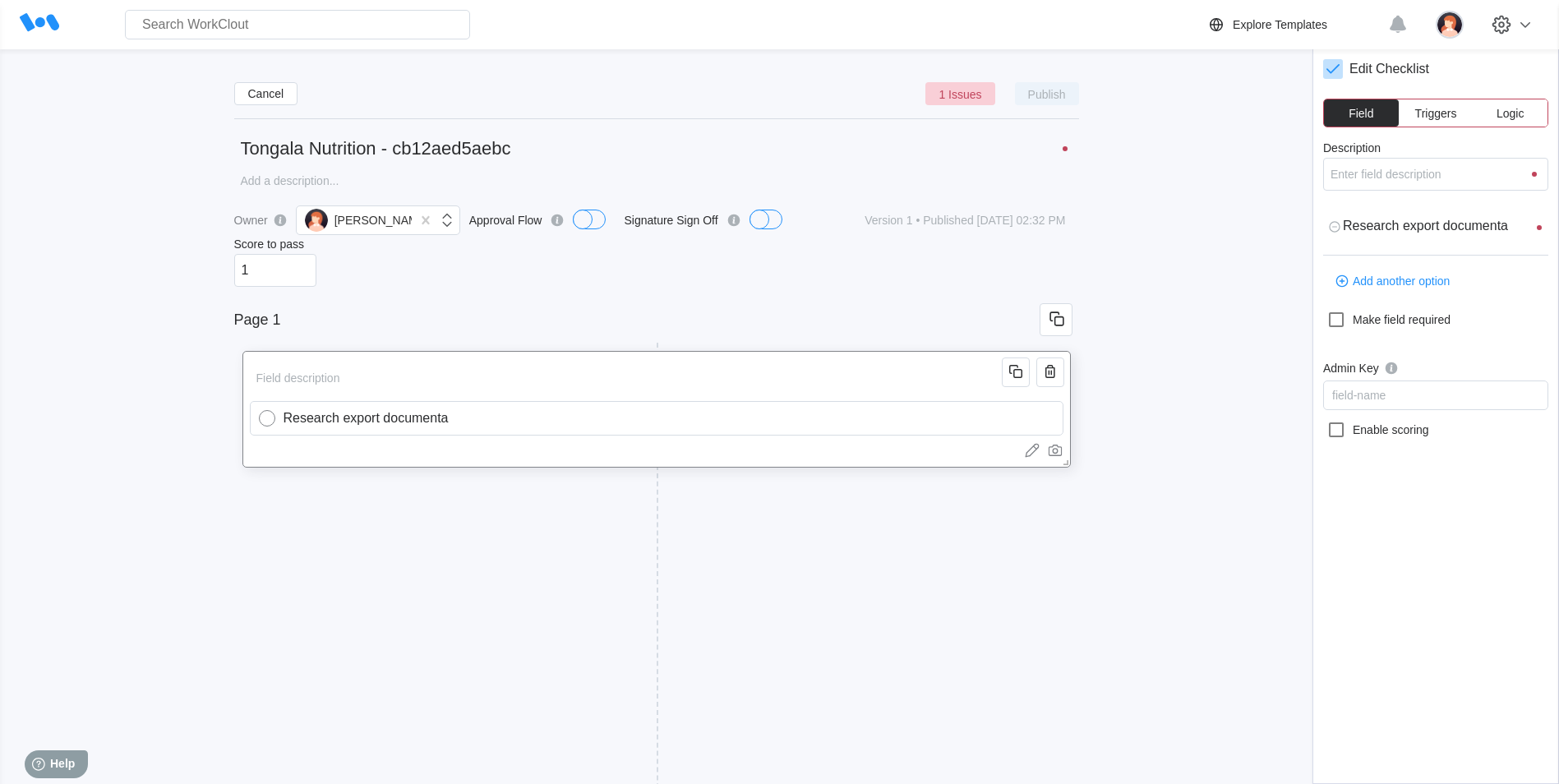
type textarea "x"
type input "Research export documentati"
type textarea "Research export documentati"
type textarea "x"
type input "Research export documentatio"
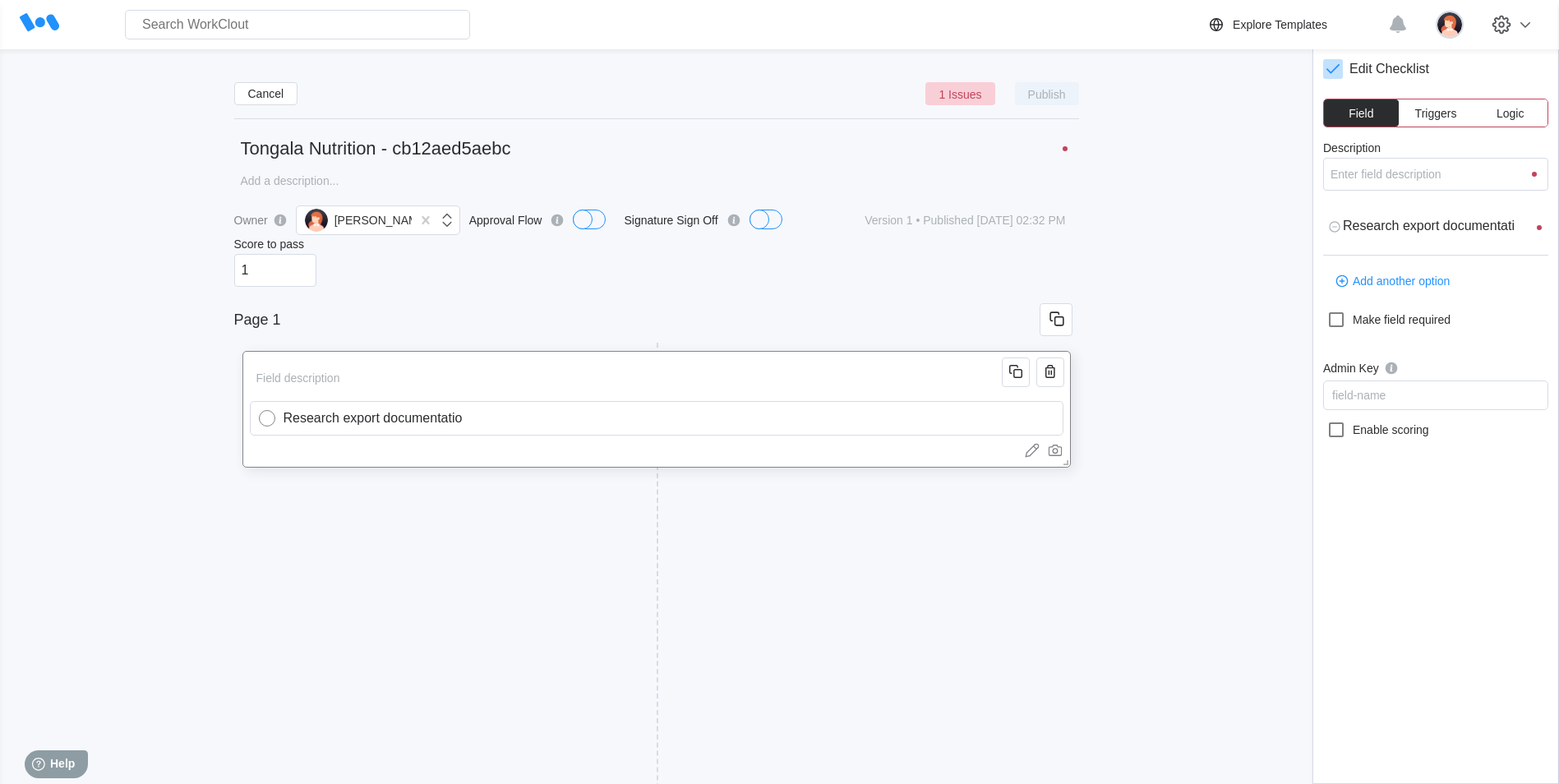
type textarea "Research export documentatio"
type textarea "x"
type input "Research export documentation"
type textarea "Research export documentation"
type textarea "x"
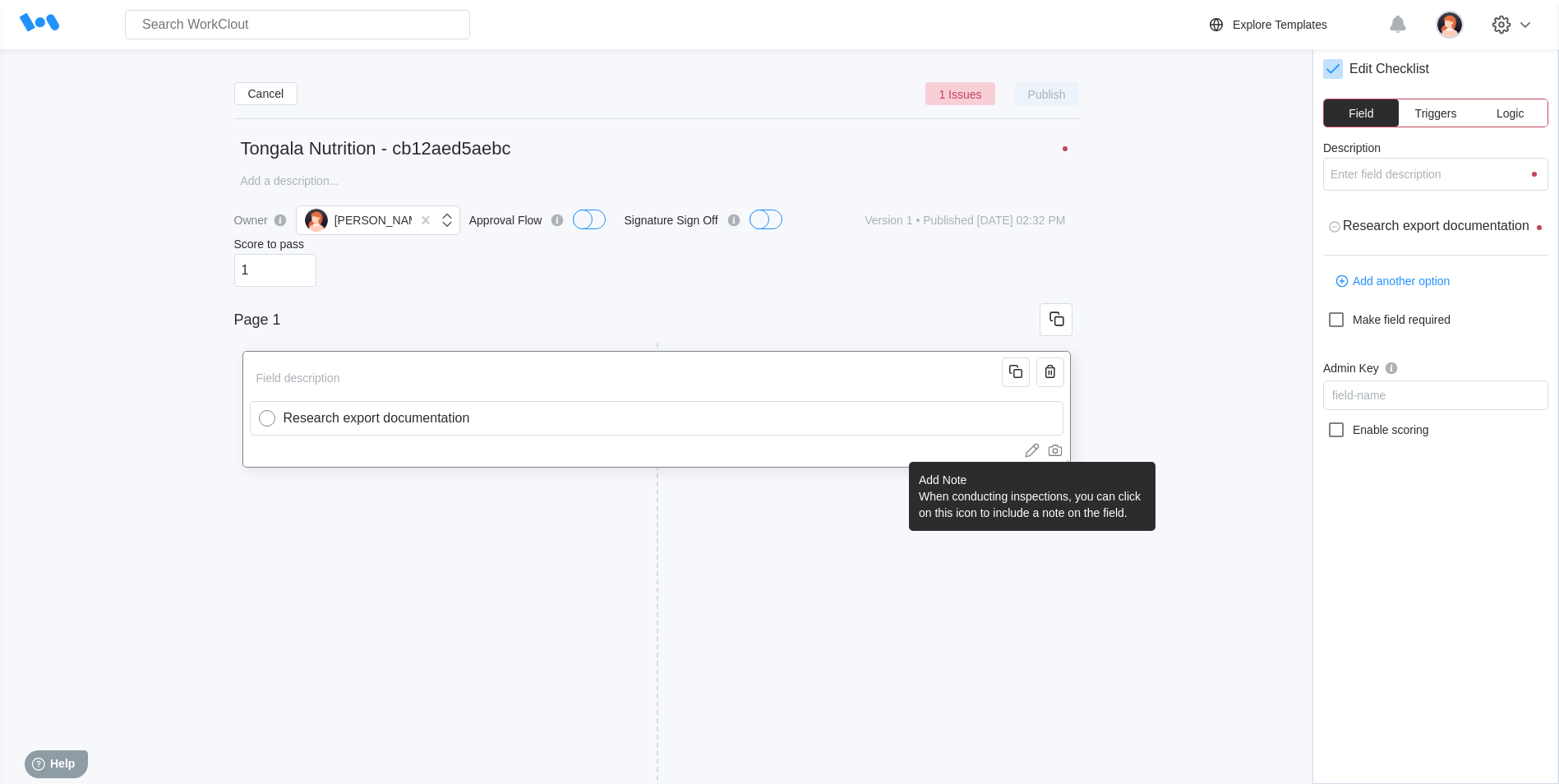
type input "Research export documentation"
type textarea "x"
click at [1039, 457] on icon at bounding box center [1033, 450] width 16 height 16
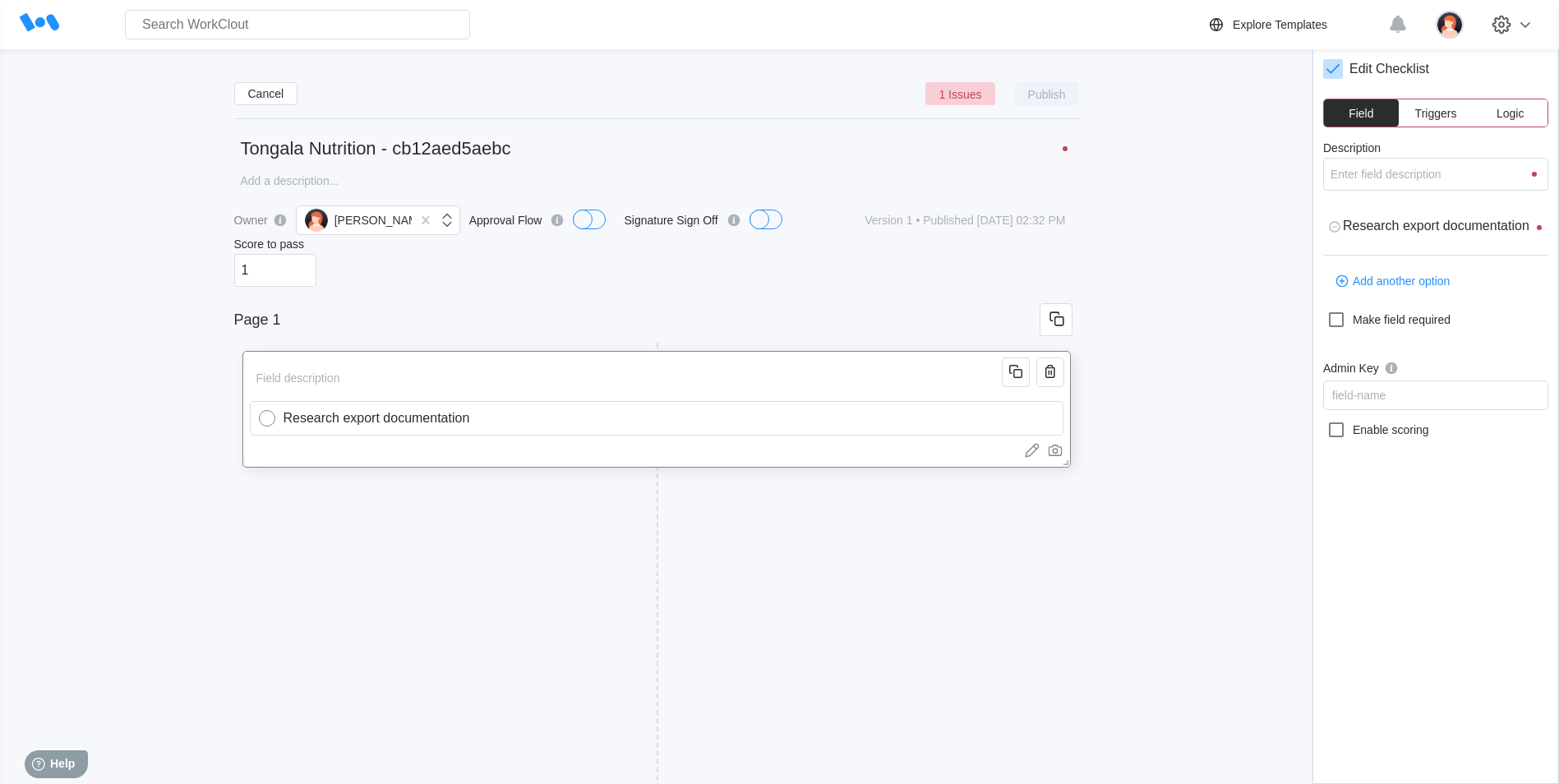
click at [268, 415] on rect at bounding box center [266, 418] width 16 height 16
click at [260, 425] on icon at bounding box center [267, 418] width 20 height 20
click at [1020, 379] on icon "button" at bounding box center [1016, 371] width 20 height 20
click at [1056, 499] on icon "button" at bounding box center [1051, 495] width 20 height 20
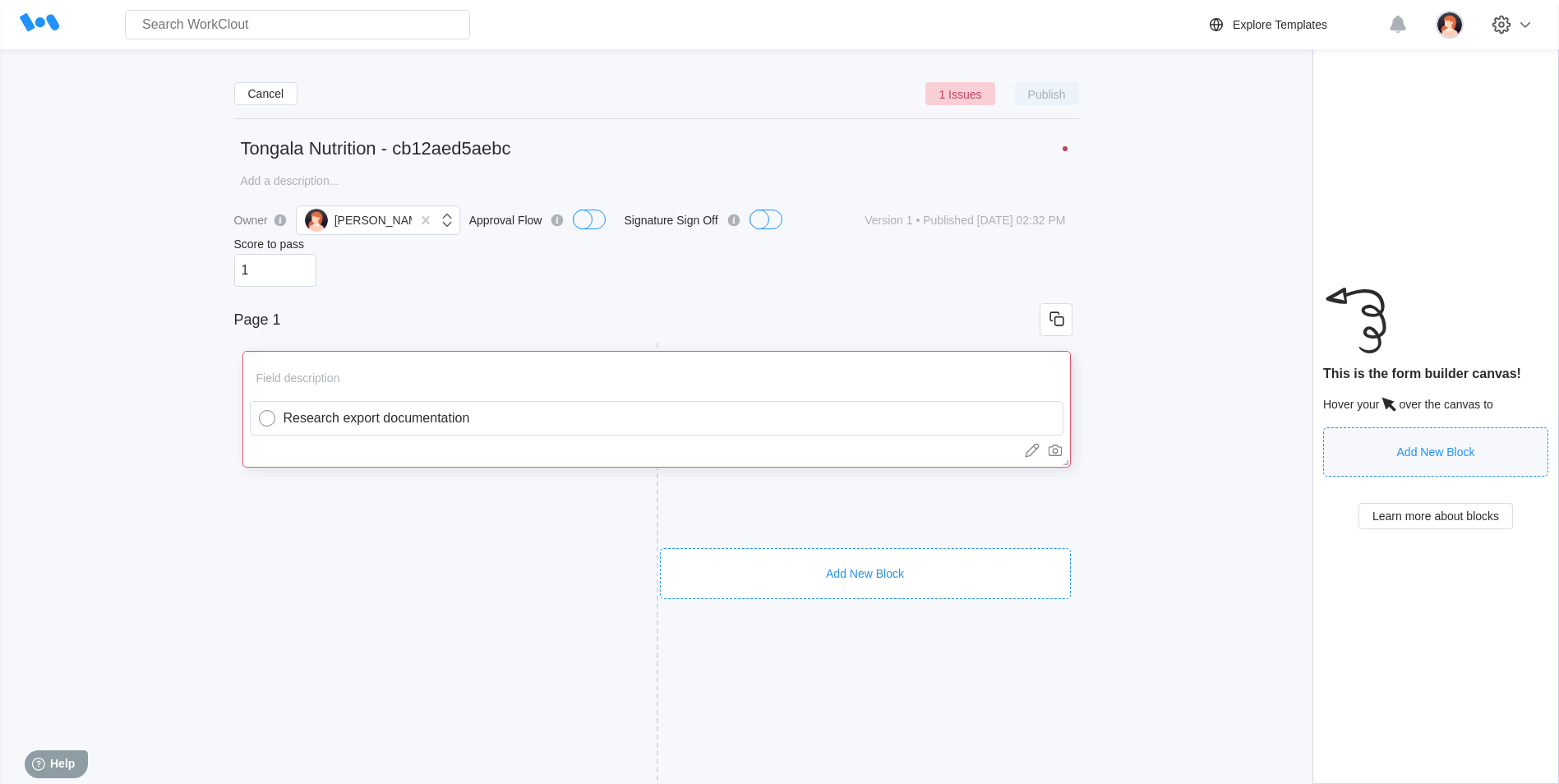
click at [1422, 459] on div "Add New Block" at bounding box center [1436, 452] width 78 height 13
click at [446, 516] on div "Add New Block" at bounding box center [447, 541] width 411 height 51
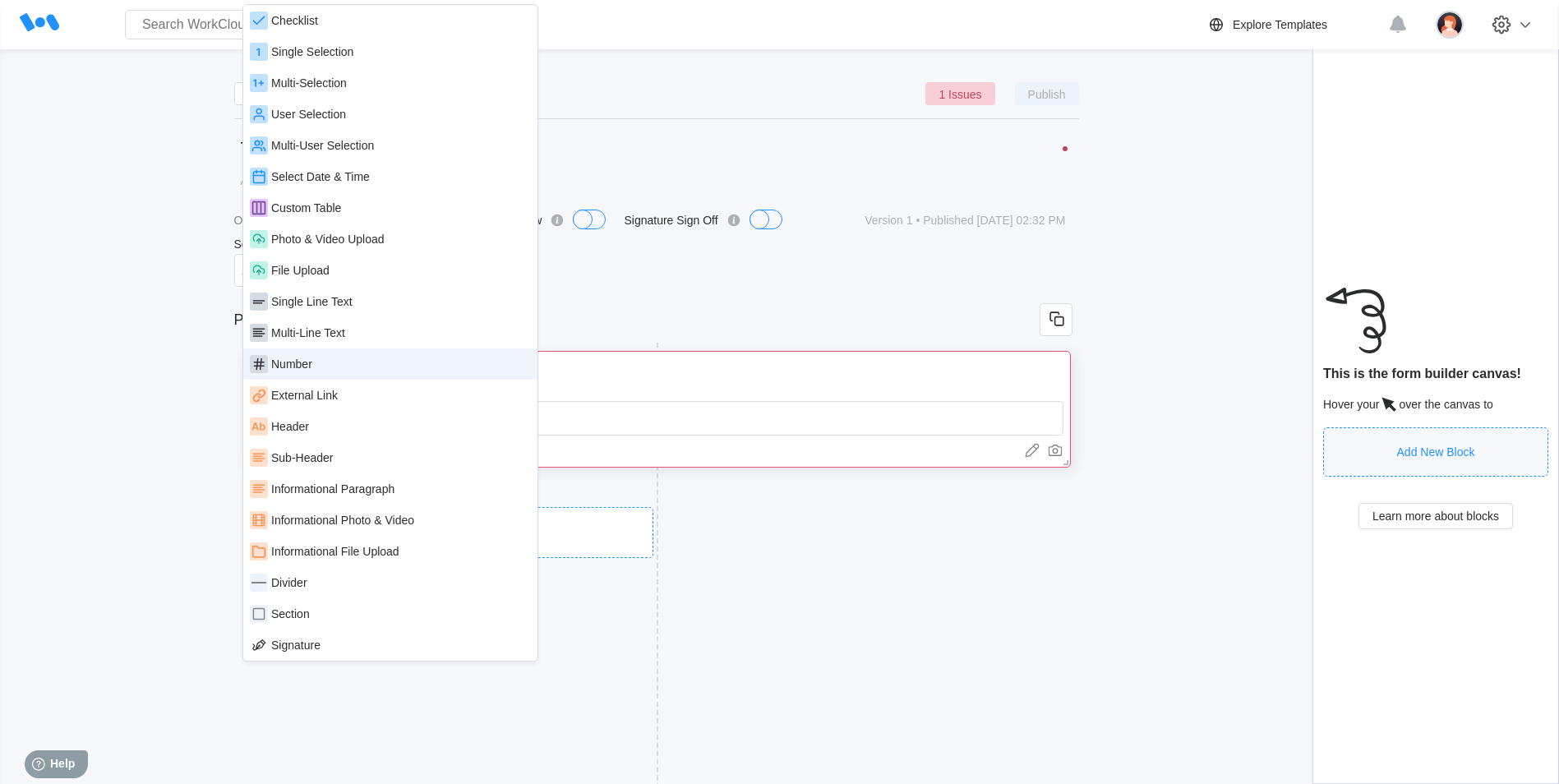
click at [354, 367] on div "Number" at bounding box center [390, 364] width 281 height 18
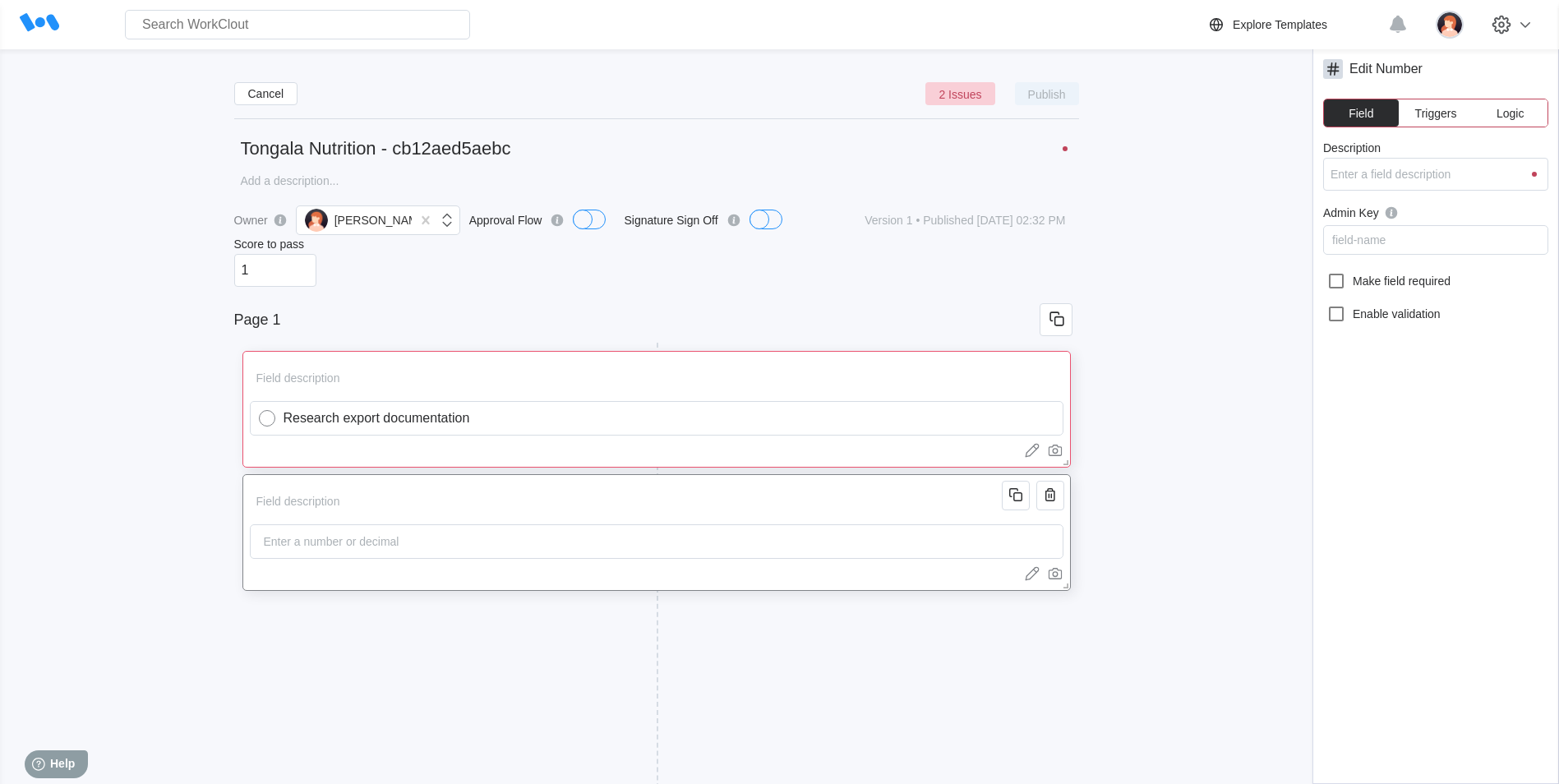
click at [284, 554] on div "Enter a number or decimal" at bounding box center [331, 542] width 149 height 33
click at [1048, 494] on icon "button" at bounding box center [1049, 497] width 3 height 5
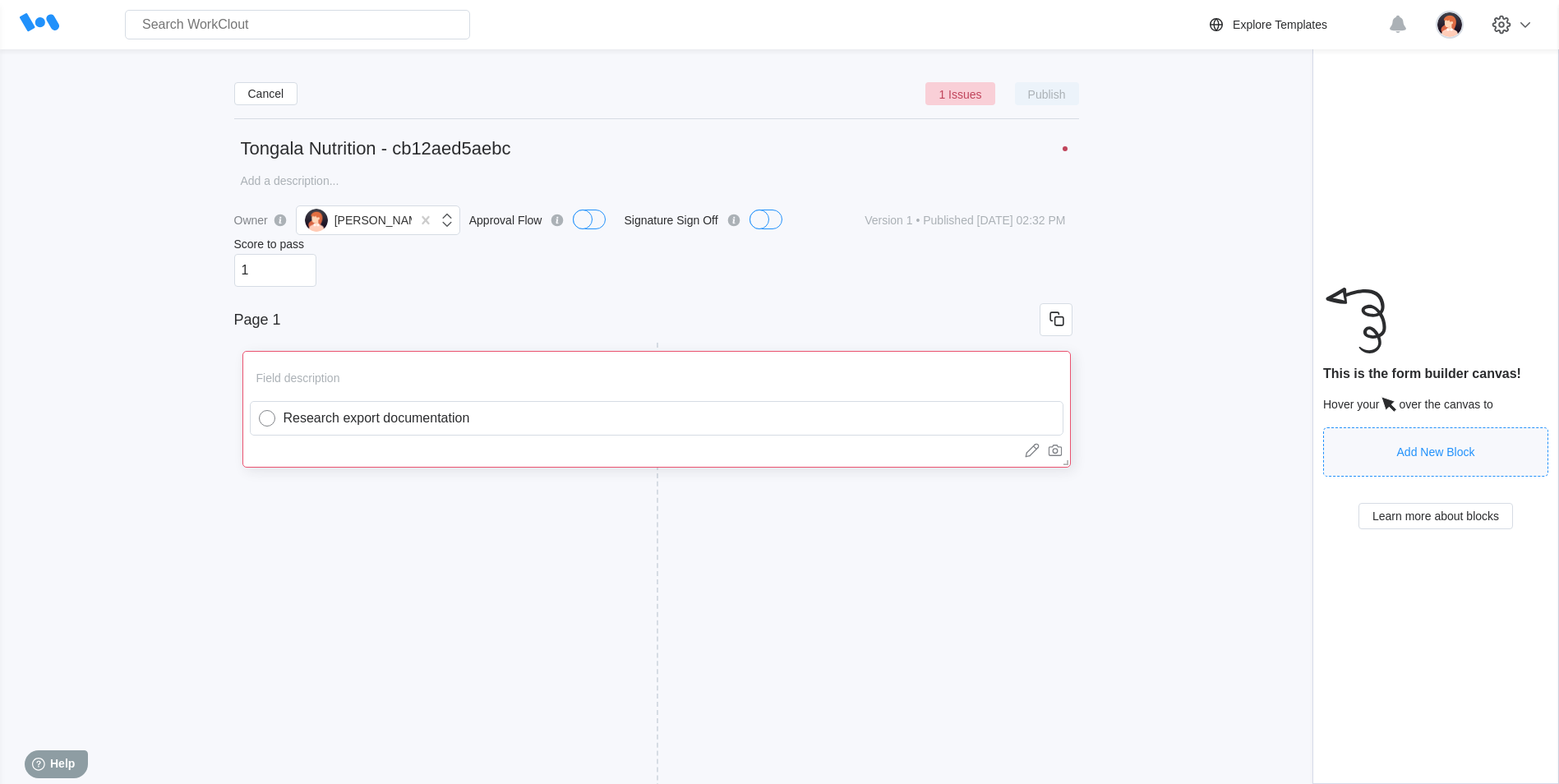
click at [1421, 459] on div "Add New Block" at bounding box center [1436, 452] width 78 height 13
click at [329, 510] on div "Add New Block" at bounding box center [447, 533] width 411 height 51
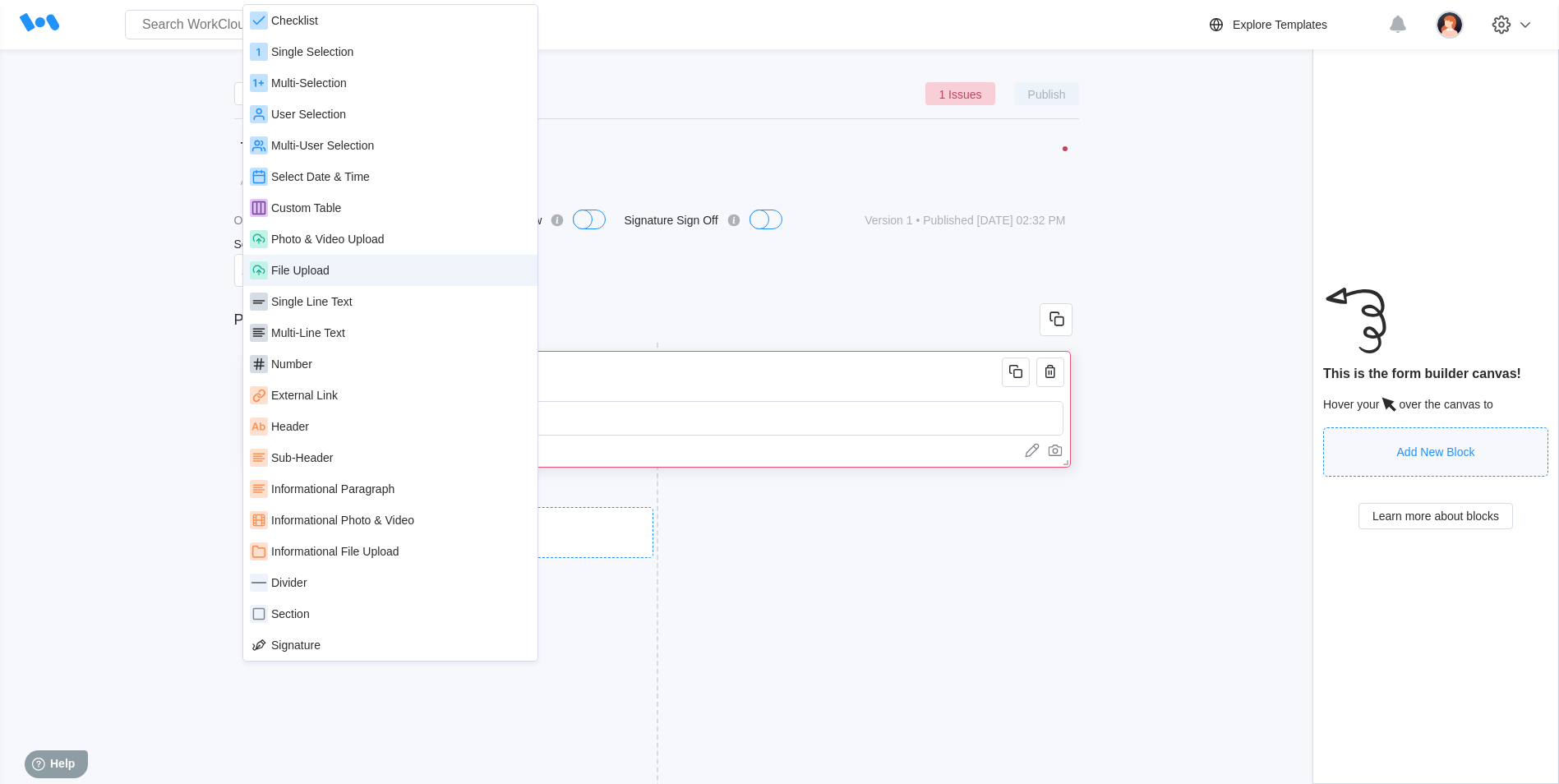
click at [308, 276] on div "File Upload" at bounding box center [300, 270] width 58 height 13
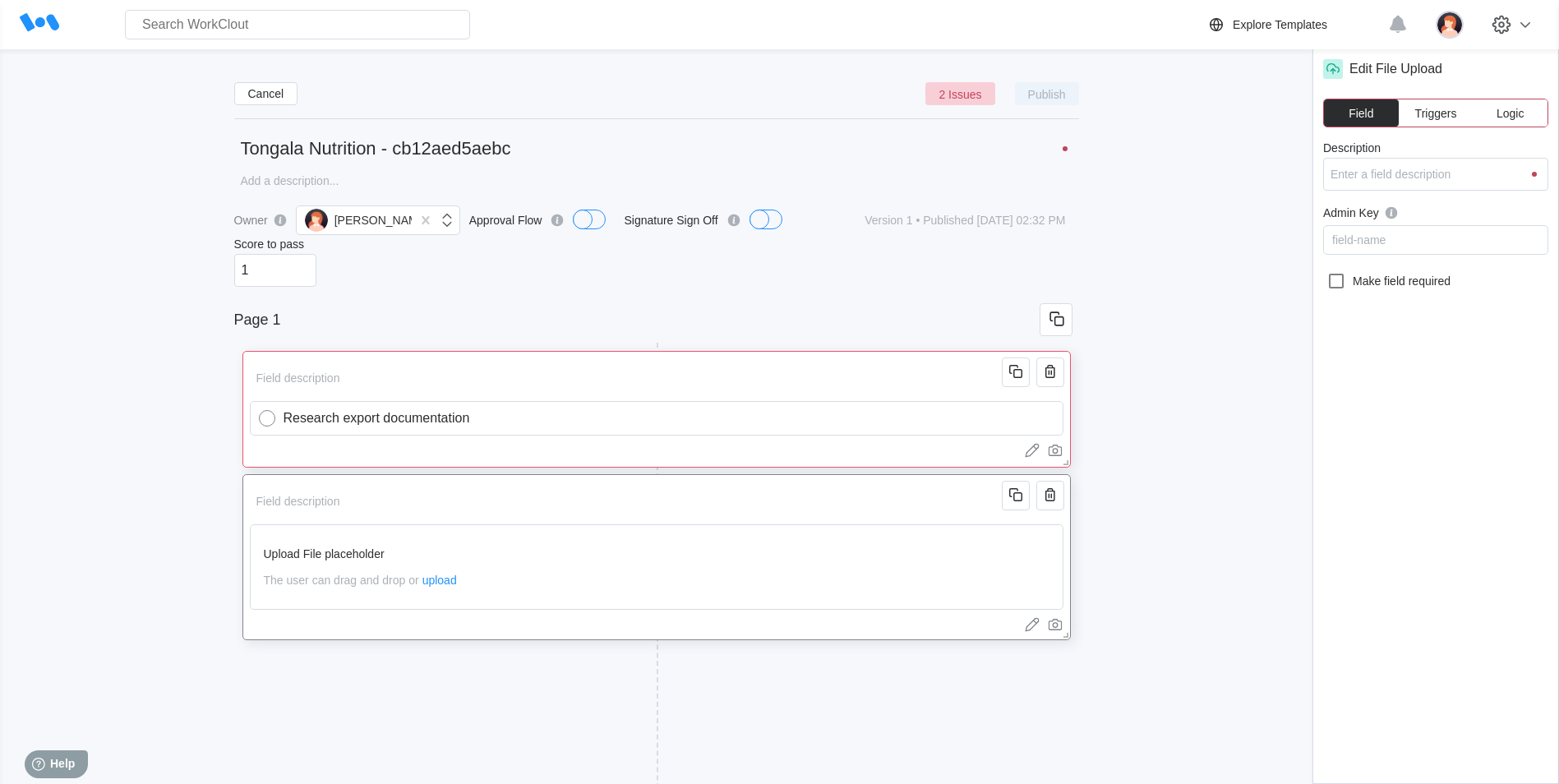
click at [447, 592] on div "Upload File placeholder The user can drag and drop or upload" at bounding box center [656, 567] width 814 height 86
click at [446, 590] on div "Upload File placeholder The user can drag and drop or upload" at bounding box center [656, 567] width 814 height 86
click at [438, 584] on span "upload" at bounding box center [440, 581] width 35 height 13
click at [453, 590] on div "Upload File placeholder The user can drag and drop or upload" at bounding box center [656, 567] width 814 height 86
click at [335, 554] on div "Upload File placeholder" at bounding box center [656, 554] width 786 height 13
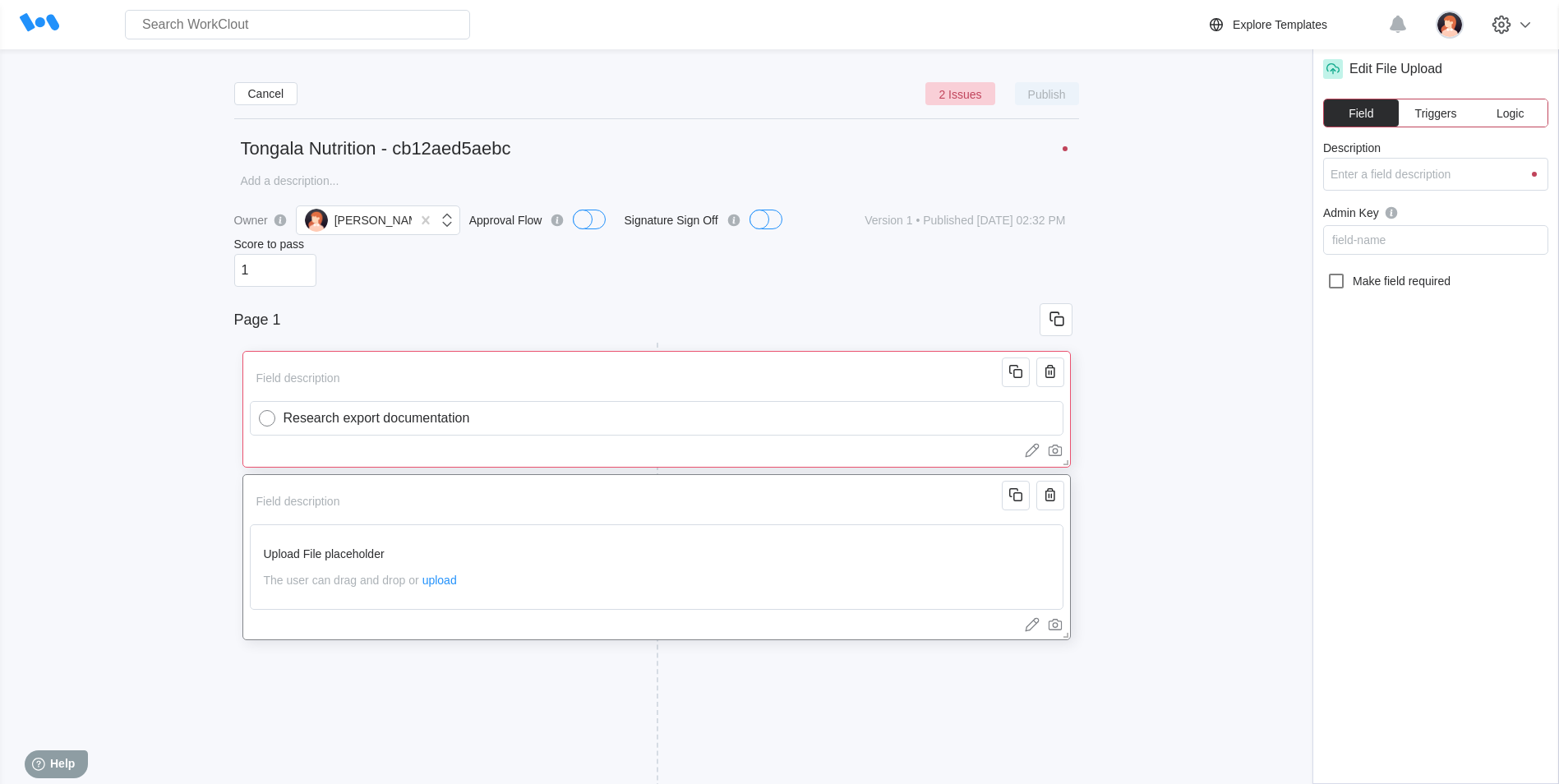
click at [441, 588] on div "Upload File placeholder The user can drag and drop or upload" at bounding box center [656, 567] width 814 height 86
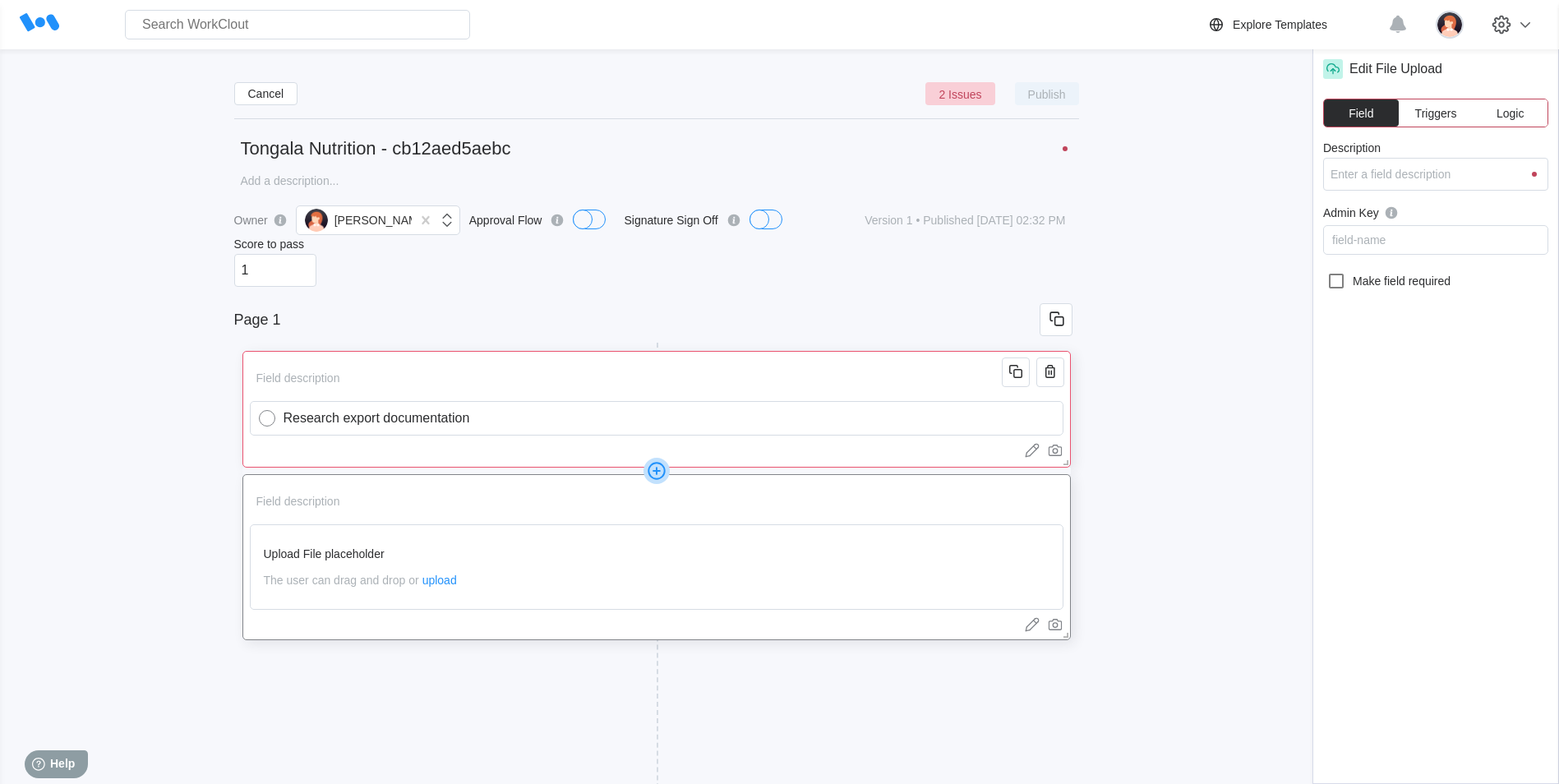
click at [1349, 117] on span "Field" at bounding box center [1361, 114] width 25 height 12
click at [1346, 170] on input "Description" at bounding box center [1435, 175] width 225 height 33
click at [1442, 113] on span "Triggers" at bounding box center [1436, 114] width 42 height 12
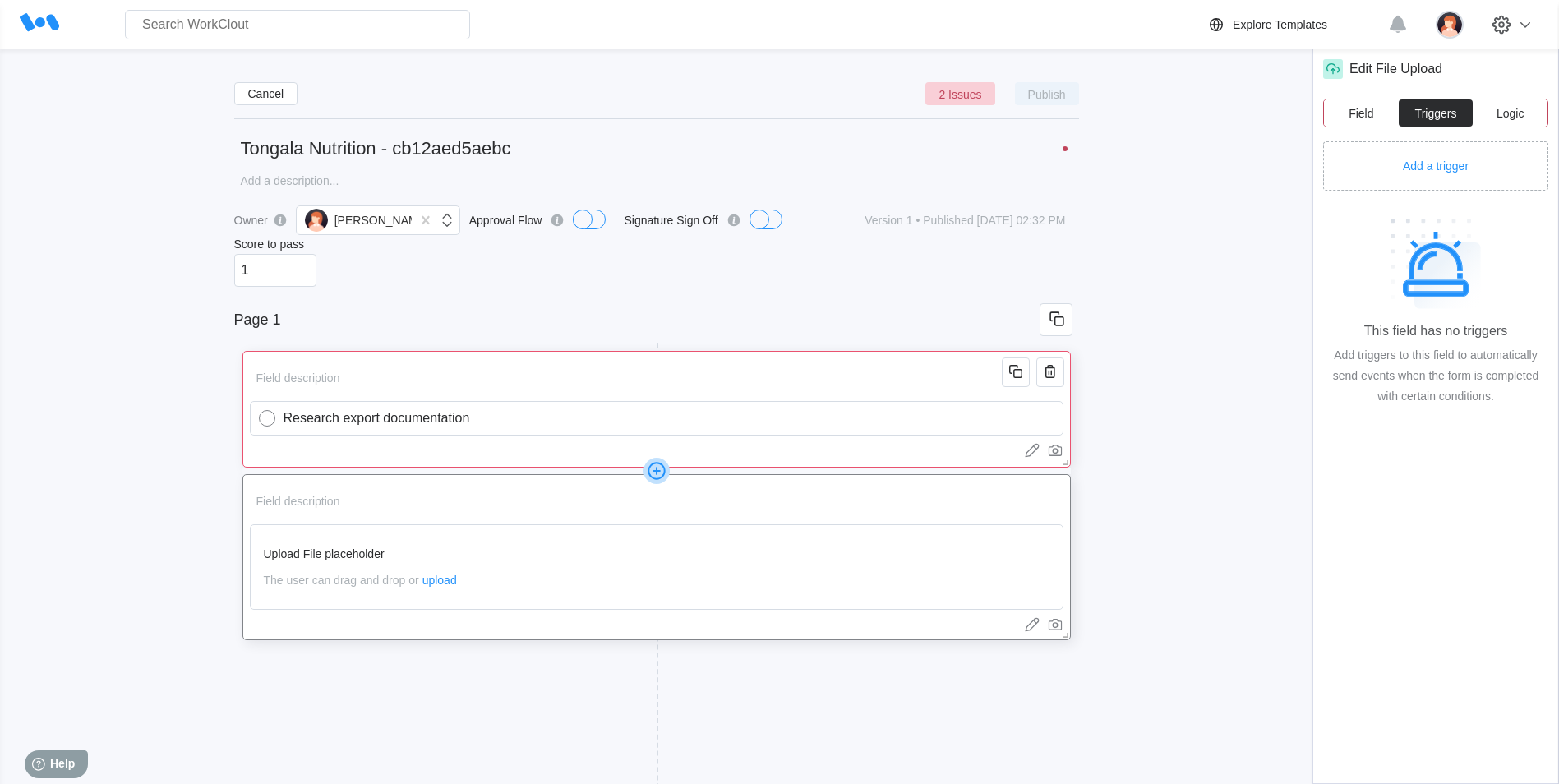
click at [1517, 112] on span "Logic" at bounding box center [1510, 114] width 27 height 12
click at [1331, 72] on icon at bounding box center [1333, 69] width 20 height 20
drag, startPoint x: 1437, startPoint y: 104, endPoint x: 1421, endPoint y: 110, distance: 17.1
click at [1435, 110] on button "Triggers" at bounding box center [1436, 113] width 75 height 27
click at [1347, 110] on button "Field" at bounding box center [1361, 113] width 75 height 27
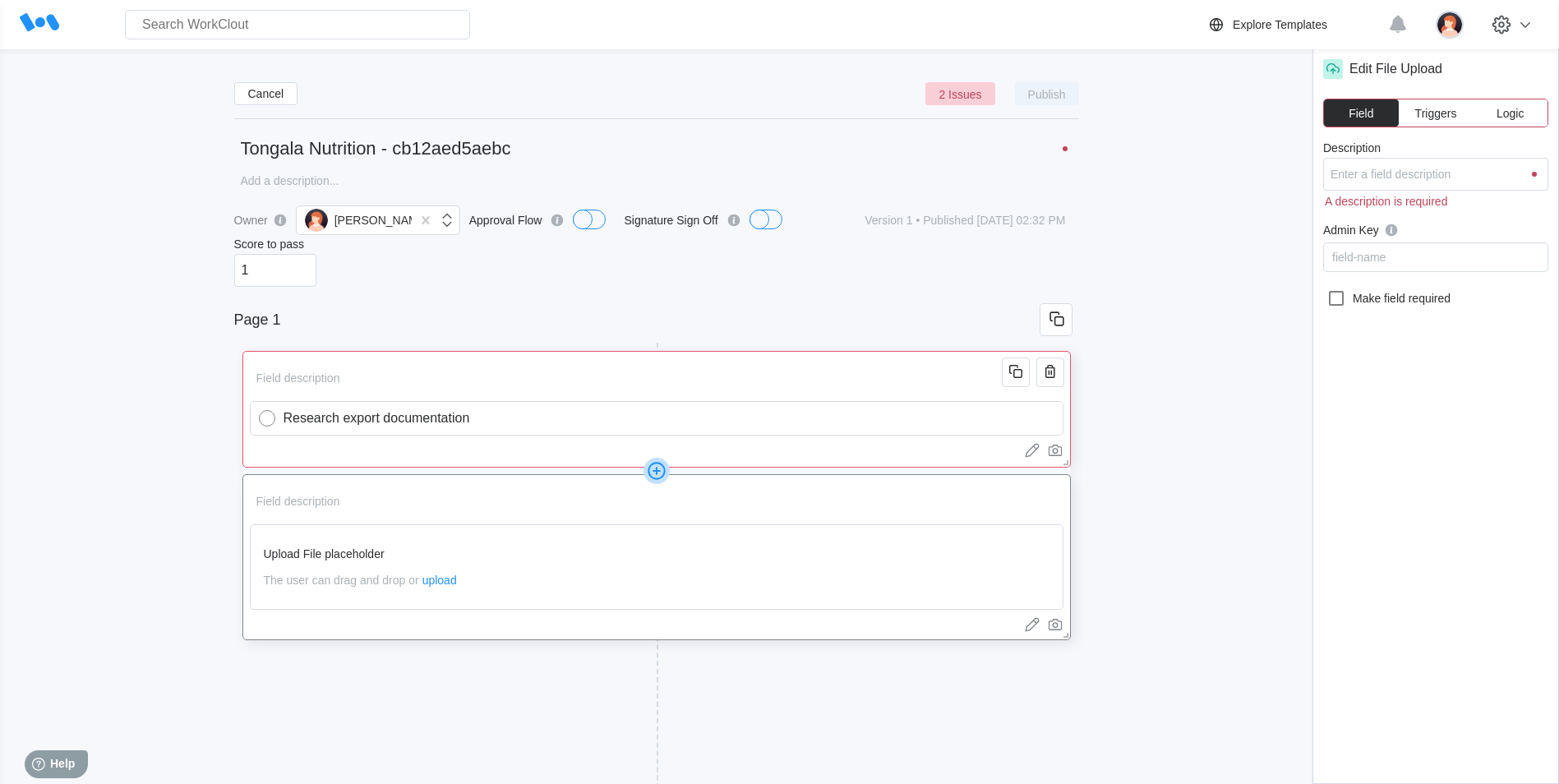
click at [1333, 63] on icon at bounding box center [1333, 69] width 20 height 20
click at [1385, 177] on input "Description" at bounding box center [1435, 175] width 225 height 33
type input "E"
type input "Ex"
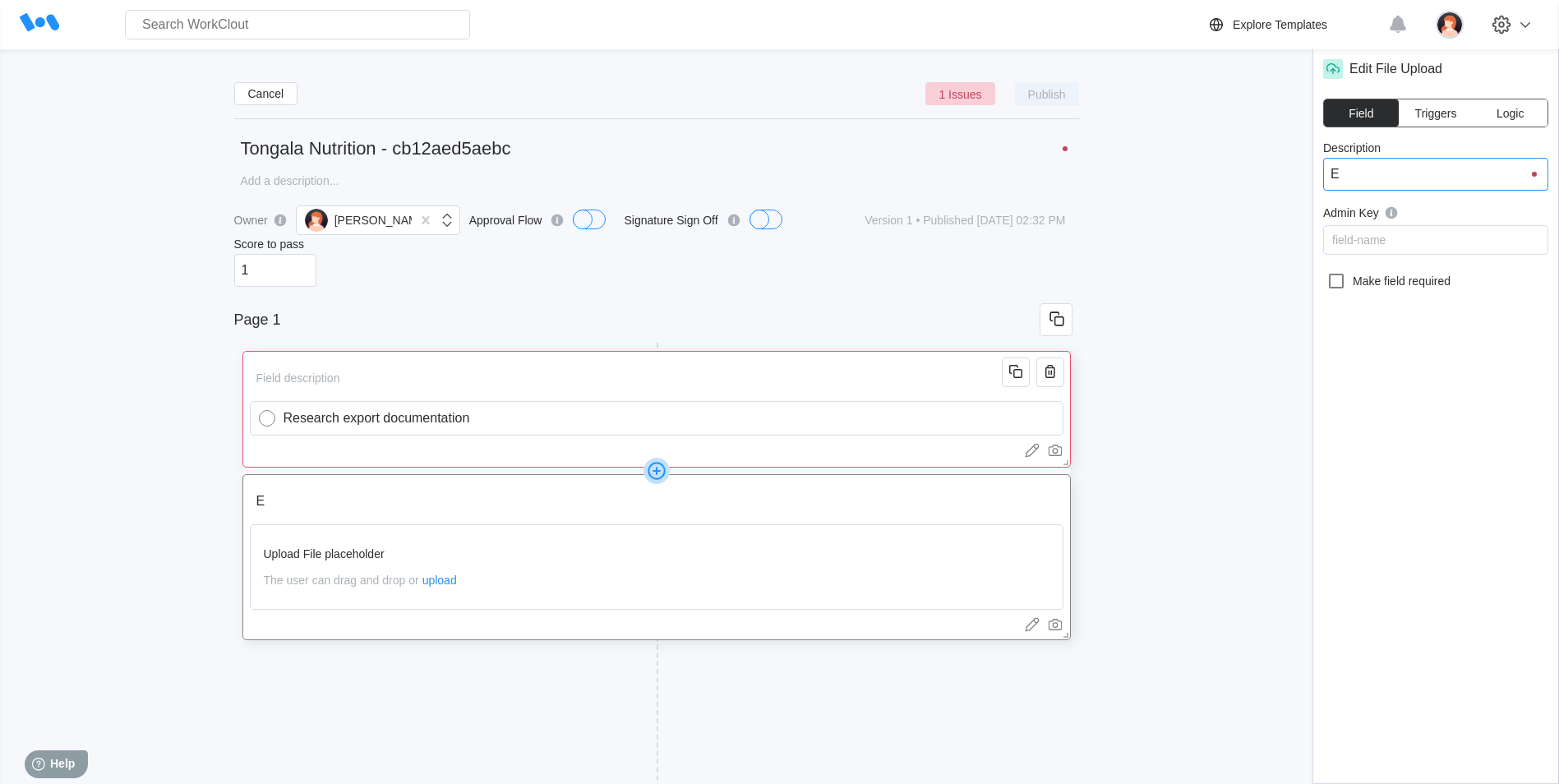
type input "Ex"
type input "Exp"
type input "Expo"
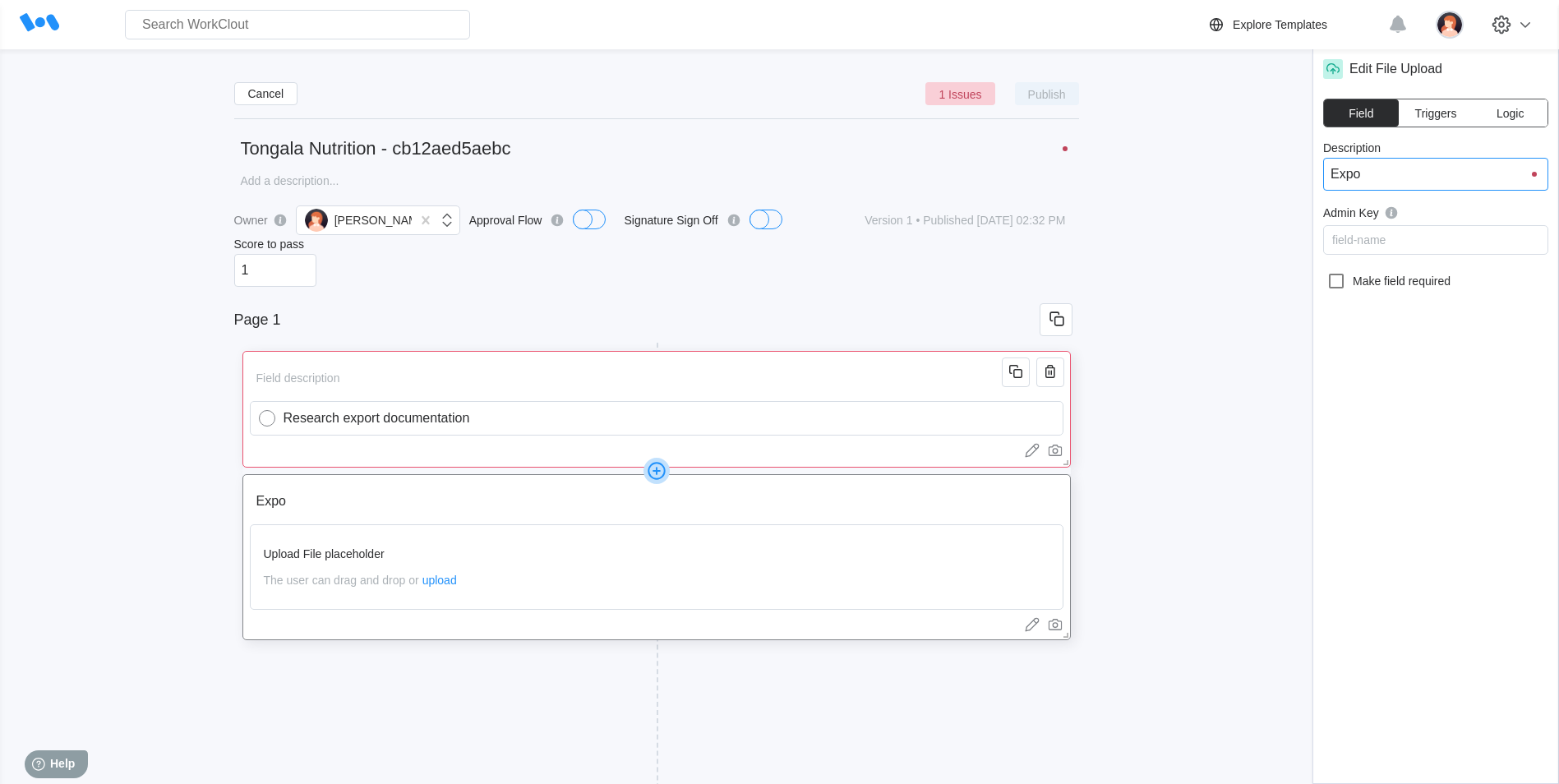
type input "Expor"
type input "Export"
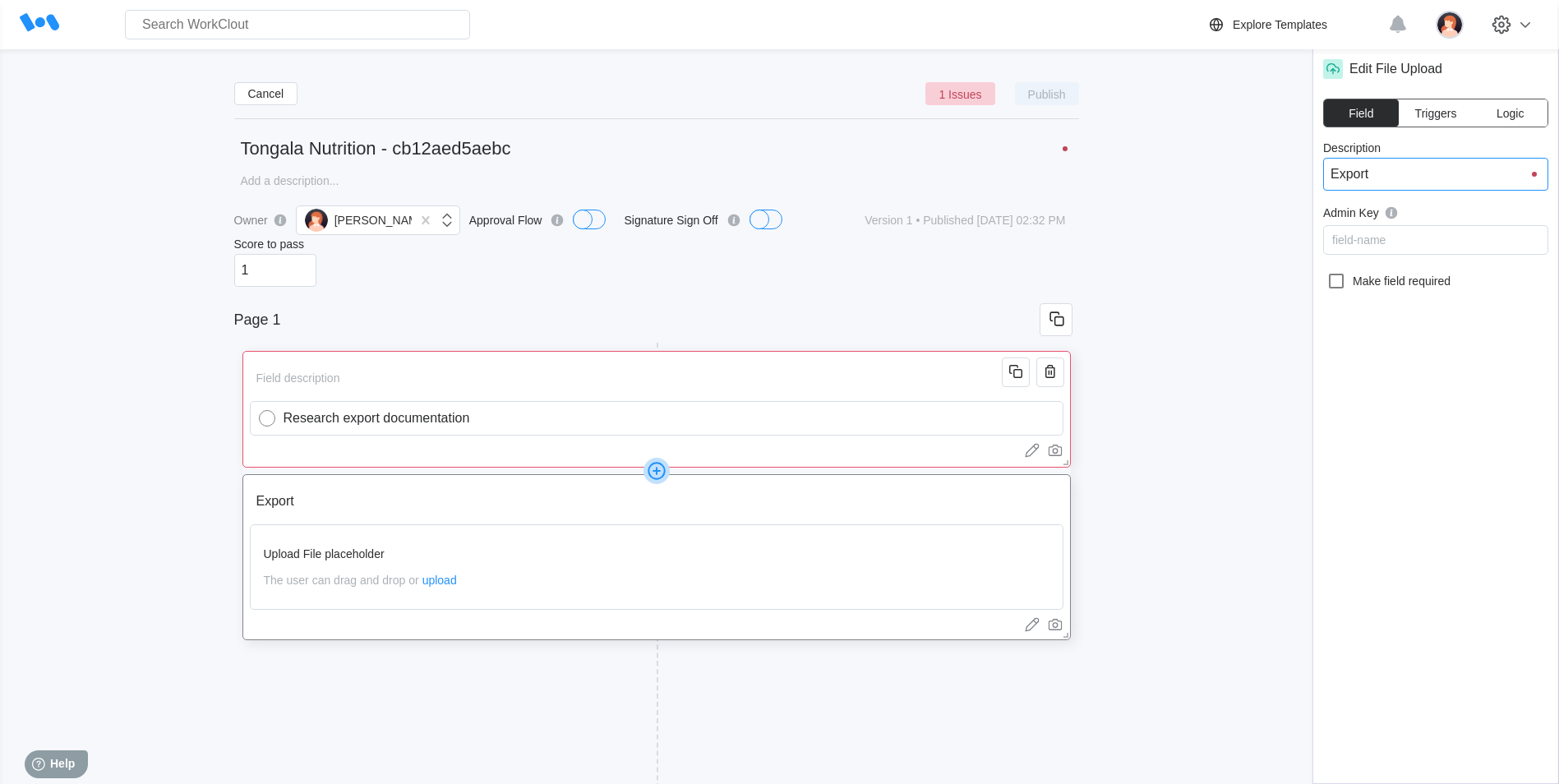
type input "Export"
type input "Export d"
type input "Export do"
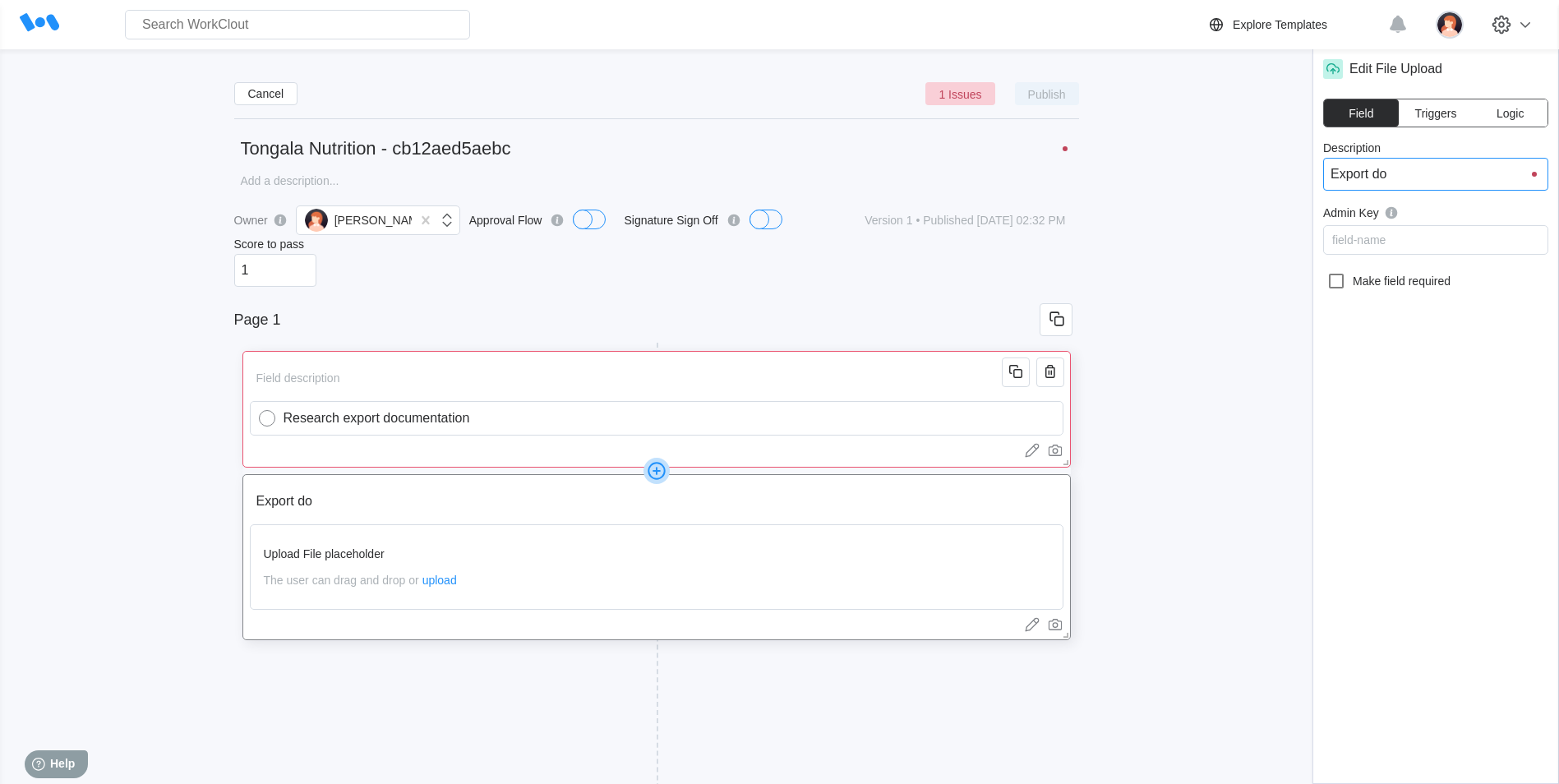
type input "Export doc"
type input "Export docu"
type input "Export docum"
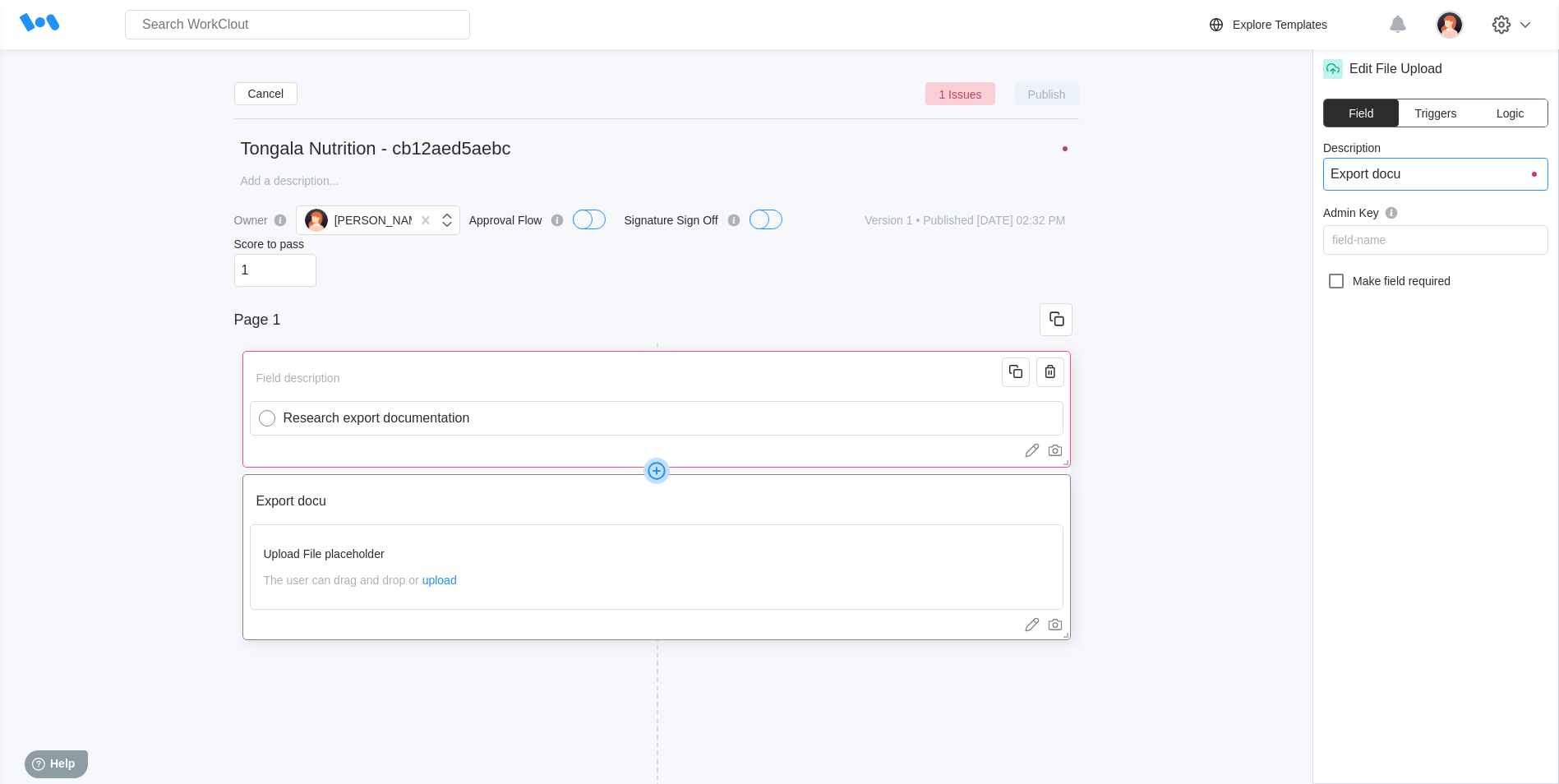
type input "Export docum"
type input "Export docume"
click at [1364, 232] on div "field-name" at bounding box center [1435, 240] width 223 height 23
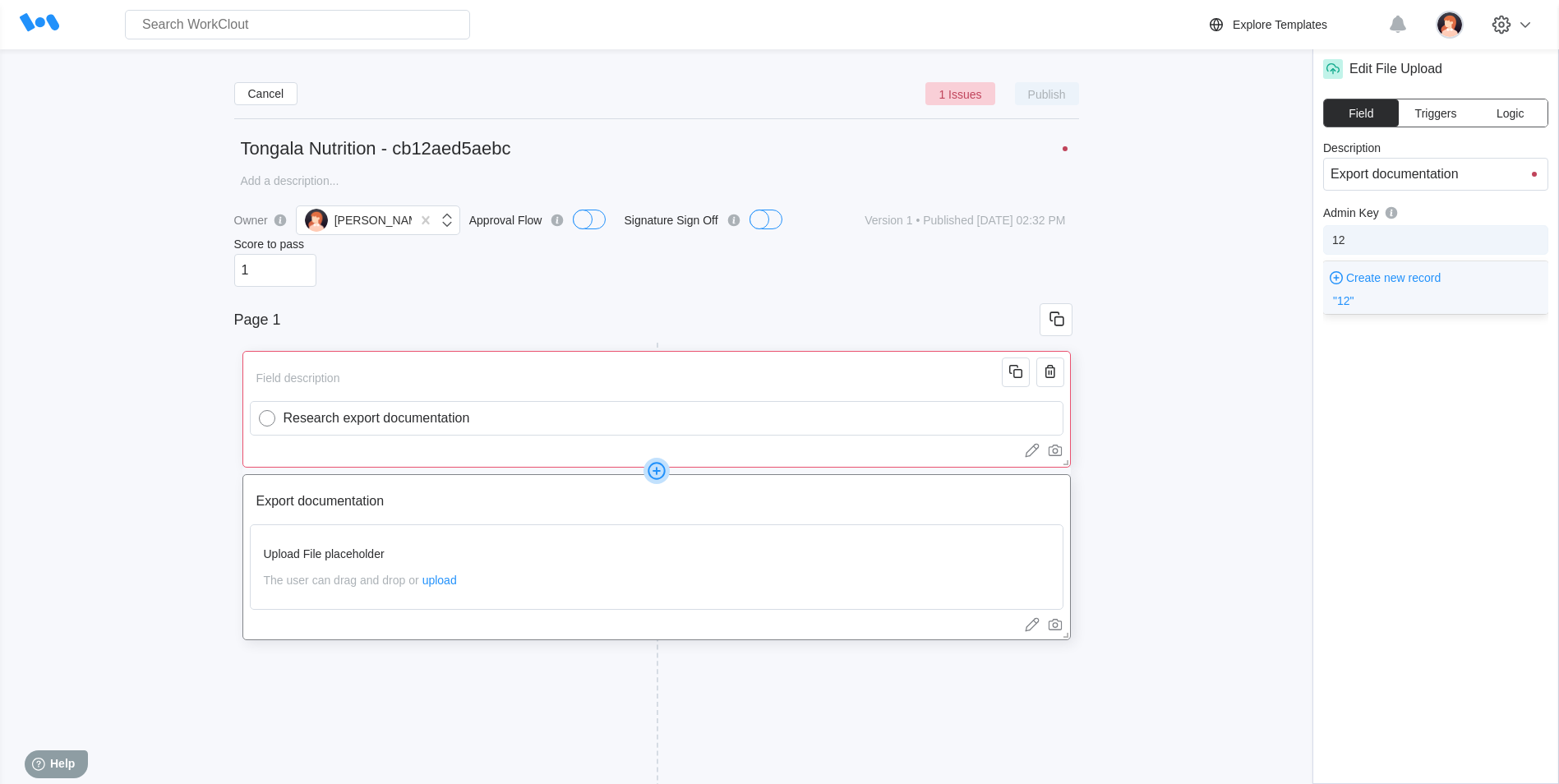
click at [1351, 273] on span "Create new record" at bounding box center [1393, 278] width 95 height 13
click at [1336, 281] on icon at bounding box center [1337, 281] width 20 height 20
click at [1328, 272] on input "Make field required" at bounding box center [1327, 271] width 1 height 1
click at [1335, 279] on icon at bounding box center [1337, 281] width 15 height 15
click at [1328, 272] on input "Make field required" at bounding box center [1327, 271] width 1 height 1
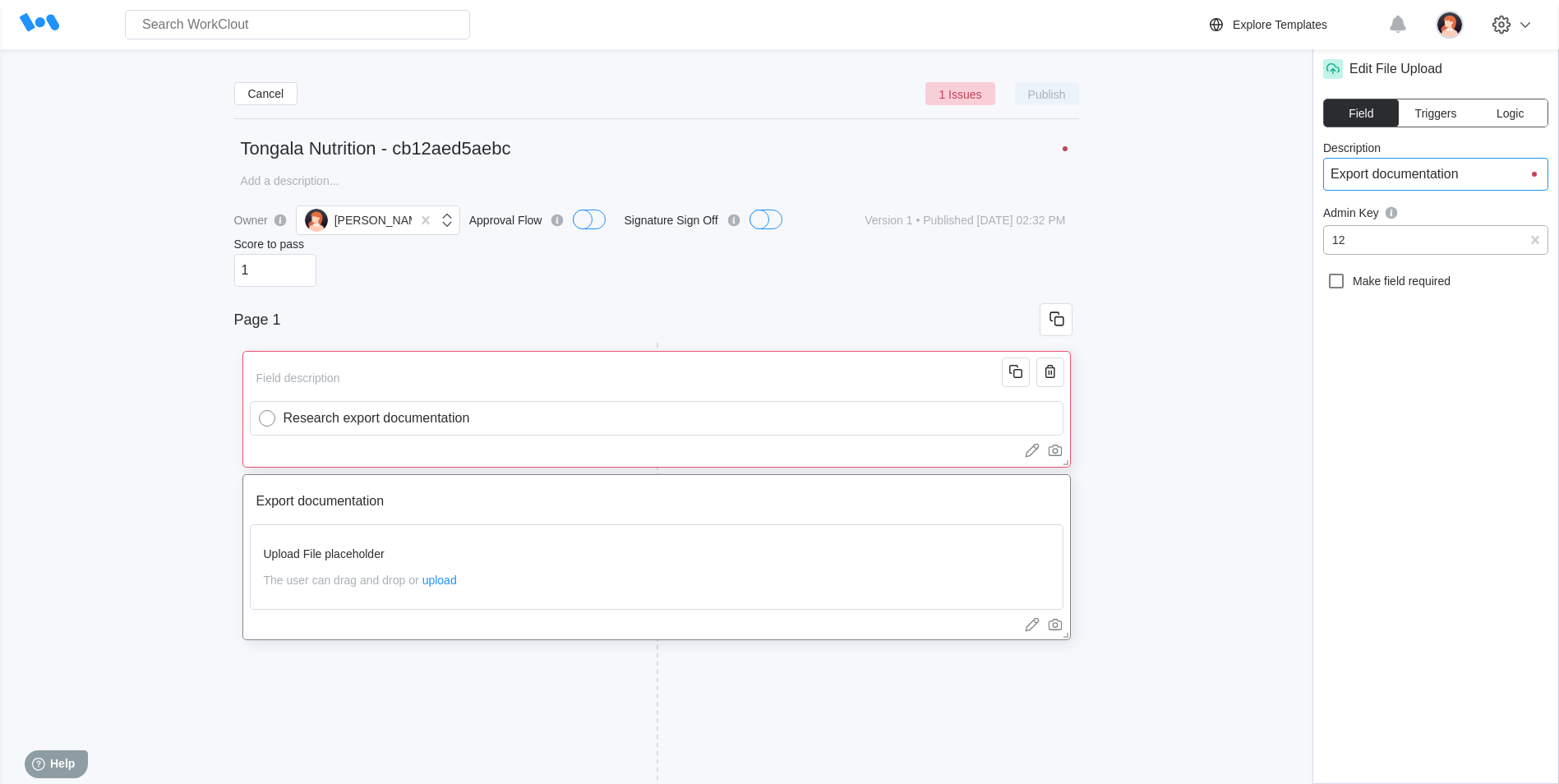
drag, startPoint x: 1486, startPoint y: 176, endPoint x: 1291, endPoint y: 178, distance: 195.0
click at [1291, 178] on div "Cancel 1 Issues Publish Tongala Nutrition - cb12aed5aebc x Owner [PERSON_NAME] …" at bounding box center [779, 472] width 1506 height 806
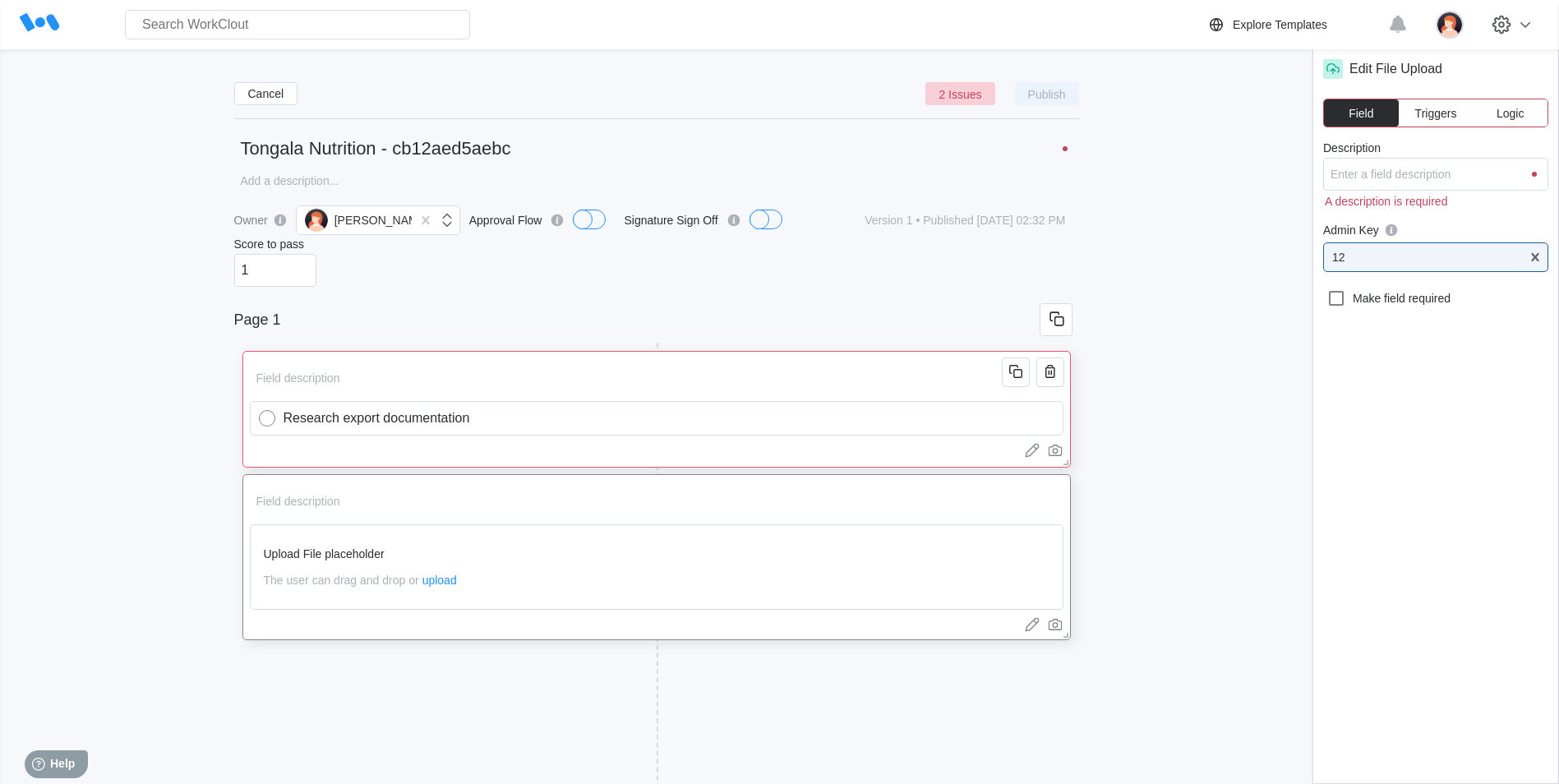
drag, startPoint x: 1363, startPoint y: 250, endPoint x: 1305, endPoint y: 251, distance: 58.0
click at [1306, 250] on div "Cancel 2 Issues Publish Tongala Nutrition - cb12aed5aebc x Owner [PERSON_NAME] …" at bounding box center [779, 472] width 1506 height 806
click at [1162, 115] on div "Cancel 2 Issues Publish Tongala Nutrition - cb12aed5aebc x Owner [PERSON_NAME] …" at bounding box center [779, 472] width 1506 height 806
click at [1054, 499] on icon "button" at bounding box center [1051, 494] width 10 height 13
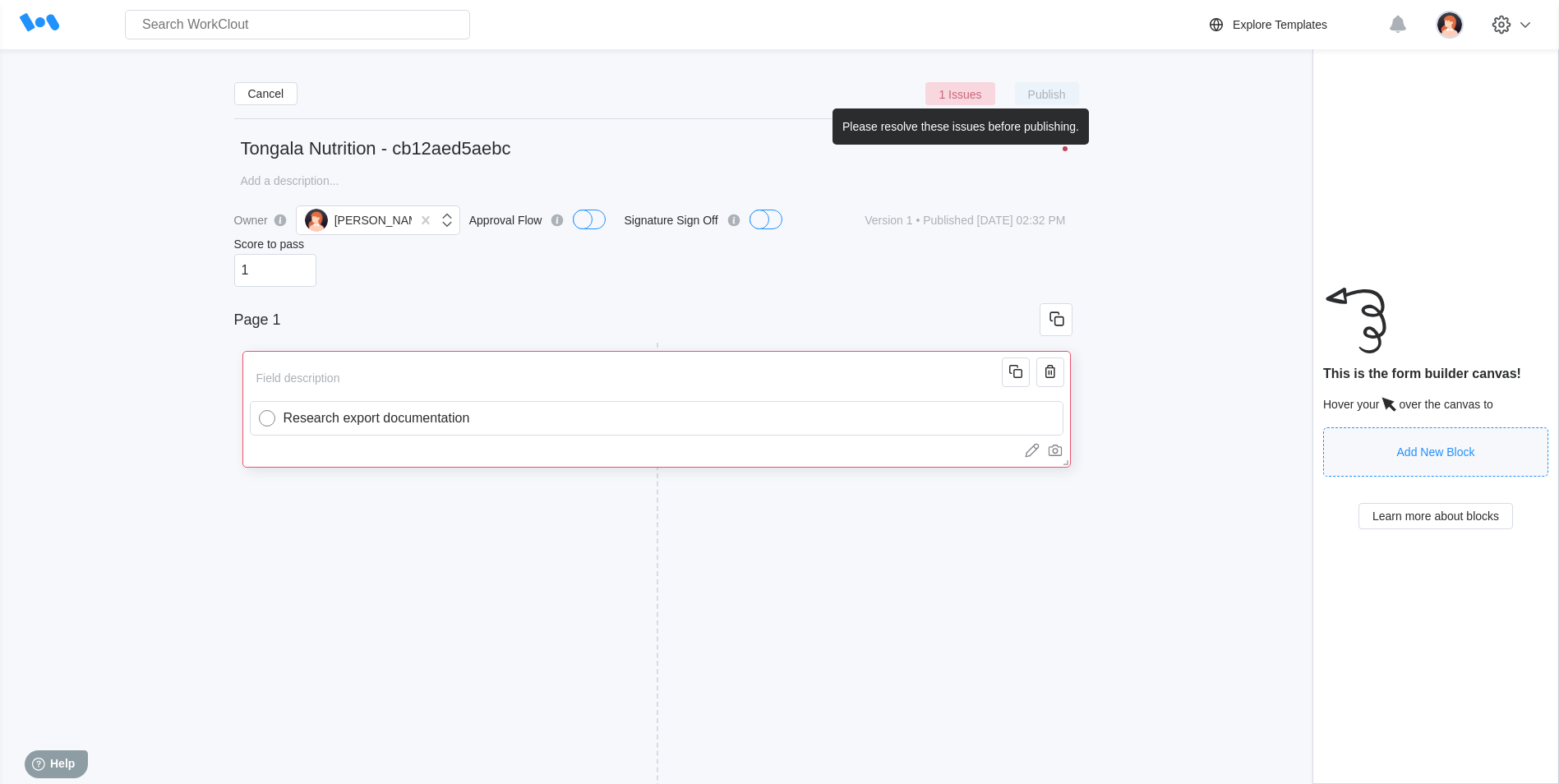
click at [965, 92] on span "1 Issues" at bounding box center [960, 94] width 43 height 10
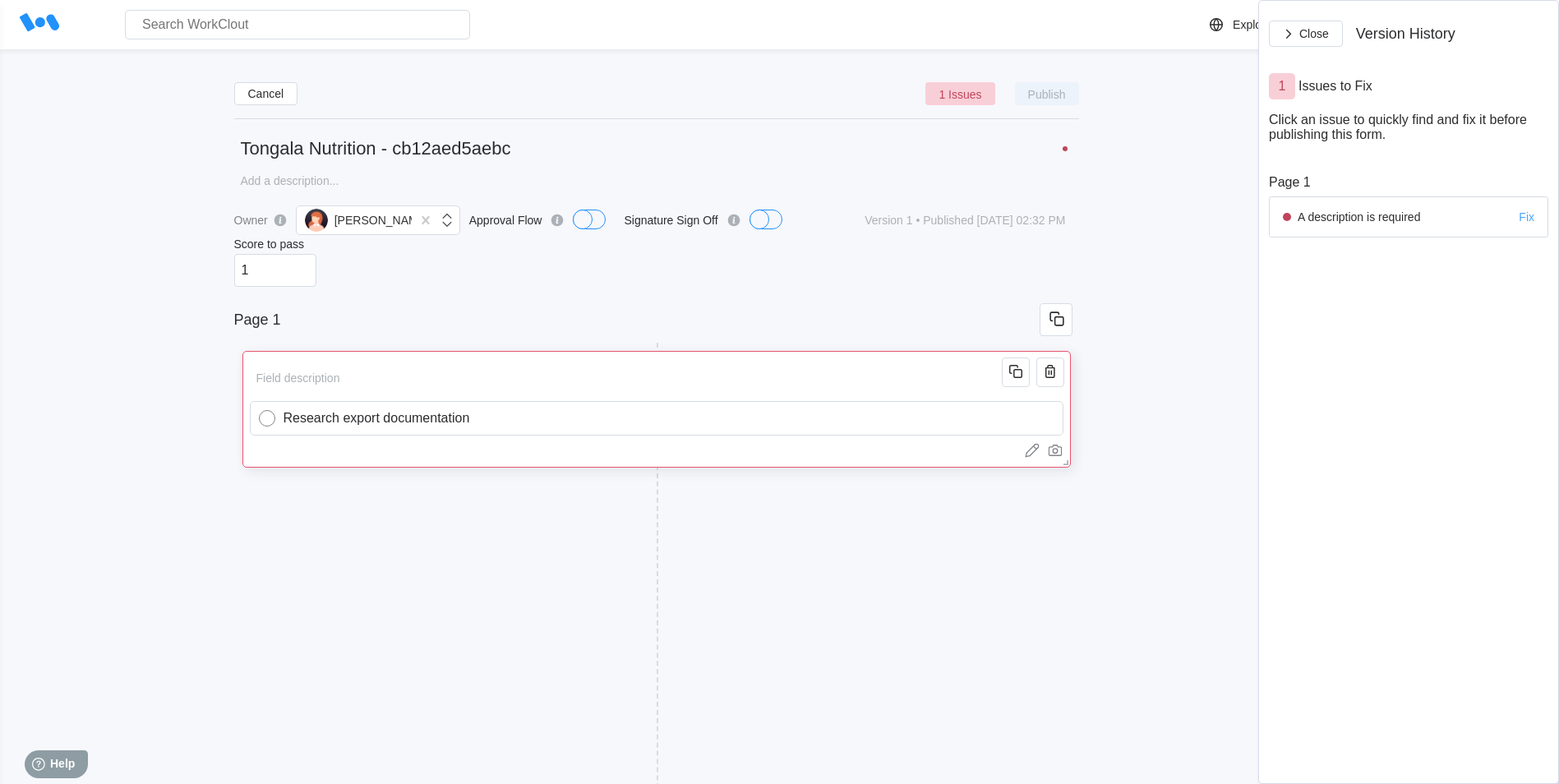
click at [1343, 219] on div "A description is required" at bounding box center [1359, 217] width 123 height 13
click at [1438, 214] on div "A description is required Fix" at bounding box center [1408, 217] width 279 height 41
drag, startPoint x: 1460, startPoint y: 214, endPoint x: 1330, endPoint y: 217, distance: 130.0
click at [1330, 217] on div "A description is required Fix" at bounding box center [1408, 217] width 279 height 41
click at [1533, 216] on div "Fix" at bounding box center [1526, 217] width 16 height 13
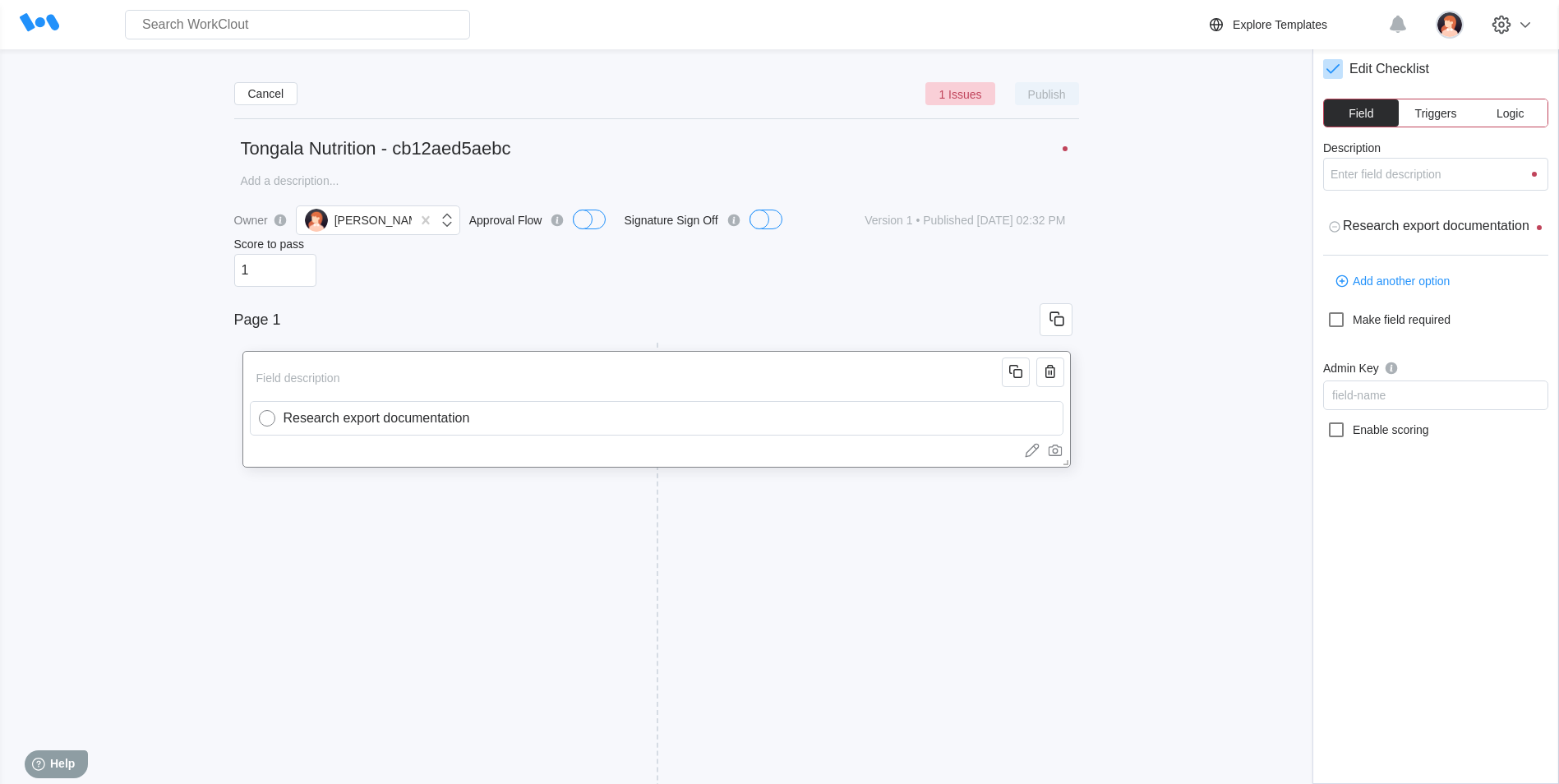
click at [329, 180] on textarea at bounding box center [656, 181] width 845 height 31
click at [507, 423] on input "Research export documentation" at bounding box center [666, 418] width 779 height 33
click at [416, 516] on div "Add New Block" at bounding box center [447, 541] width 411 height 51
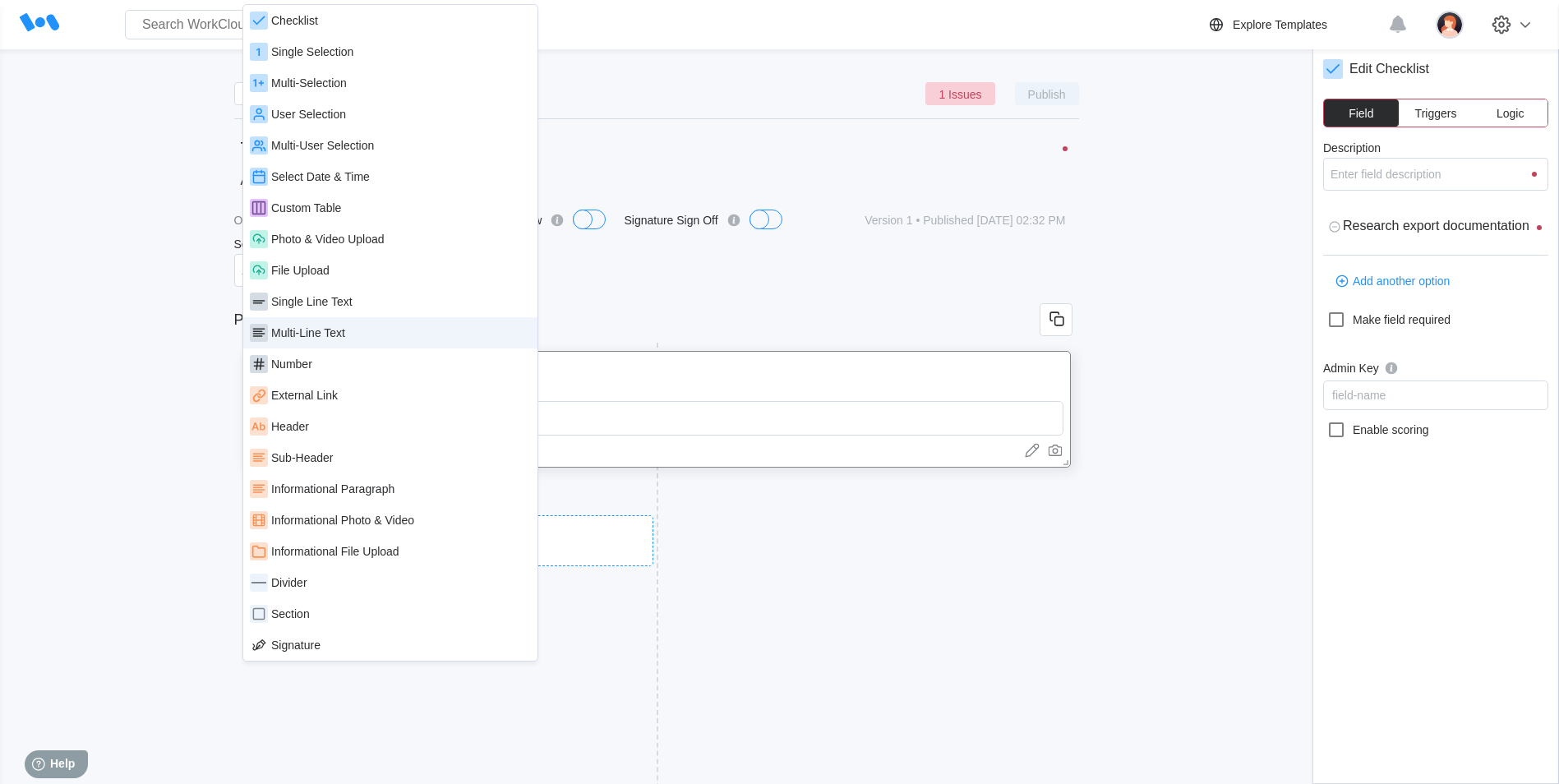
click at [328, 339] on div "Multi-Line Text" at bounding box center [390, 333] width 281 height 18
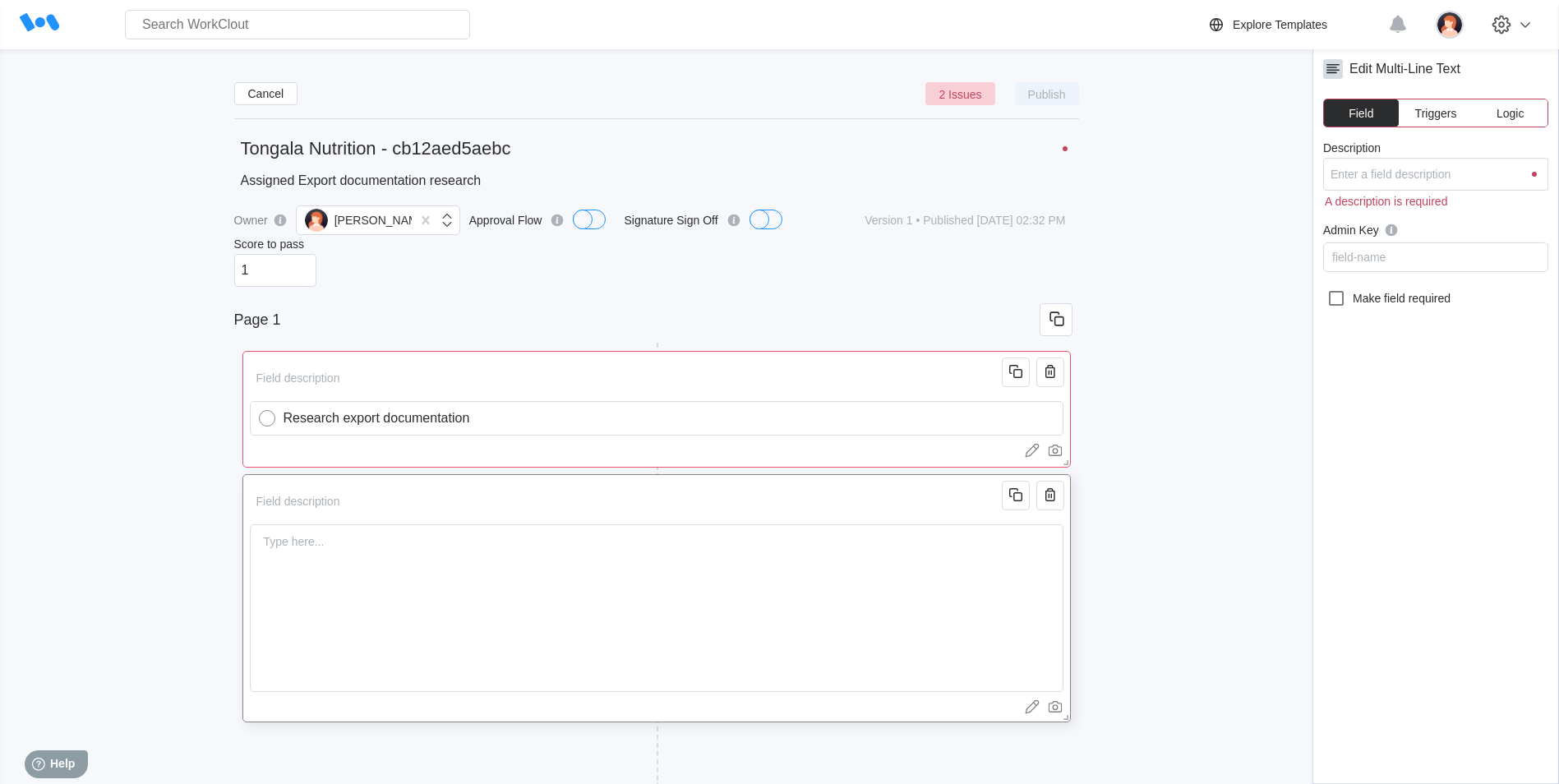
click at [292, 544] on div "Type here..." at bounding box center [294, 542] width 74 height 33
click at [315, 551] on div "Type here..." at bounding box center [294, 542] width 74 height 33
click at [285, 553] on div "Type here..." at bounding box center [294, 542] width 74 height 33
click at [278, 543] on div "Type here..." at bounding box center [294, 542] width 74 height 33
click at [288, 514] on input "Description" at bounding box center [628, 502] width 758 height 33
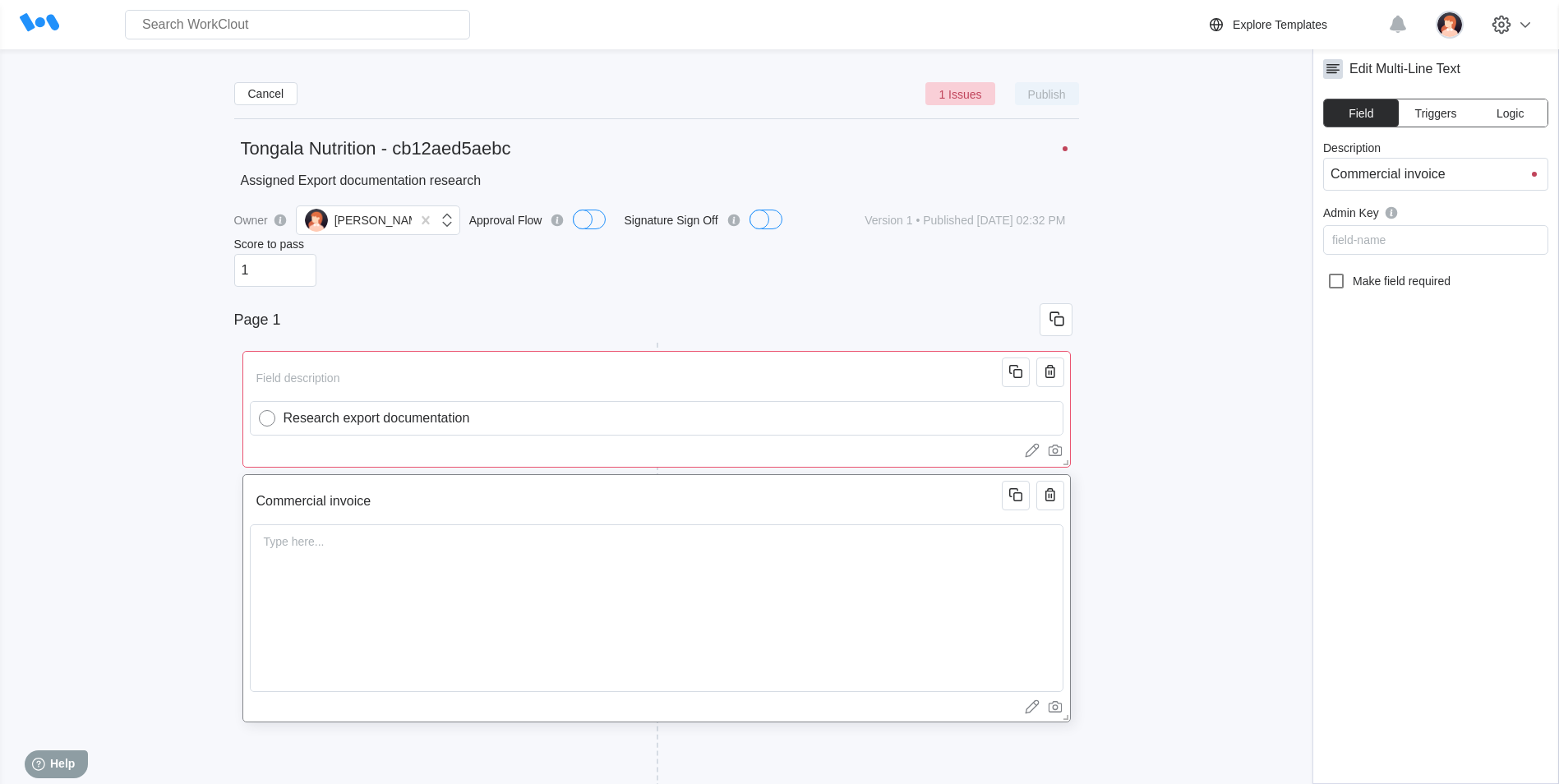
click at [293, 544] on div "Type here..." at bounding box center [294, 542] width 74 height 33
click at [309, 551] on div "Type here..." at bounding box center [294, 542] width 74 height 33
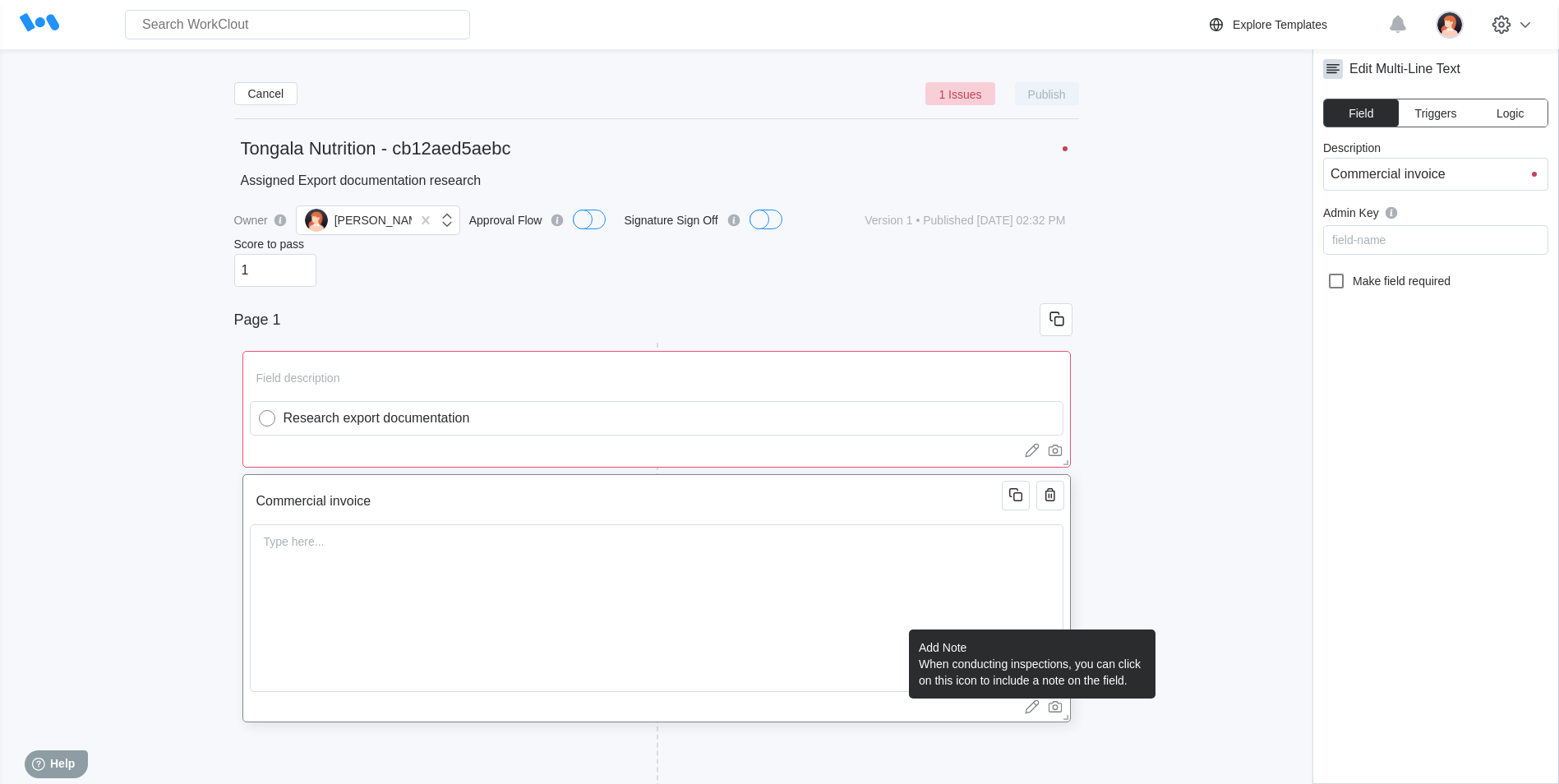
click at [1025, 710] on icon at bounding box center [1033, 707] width 16 height 16
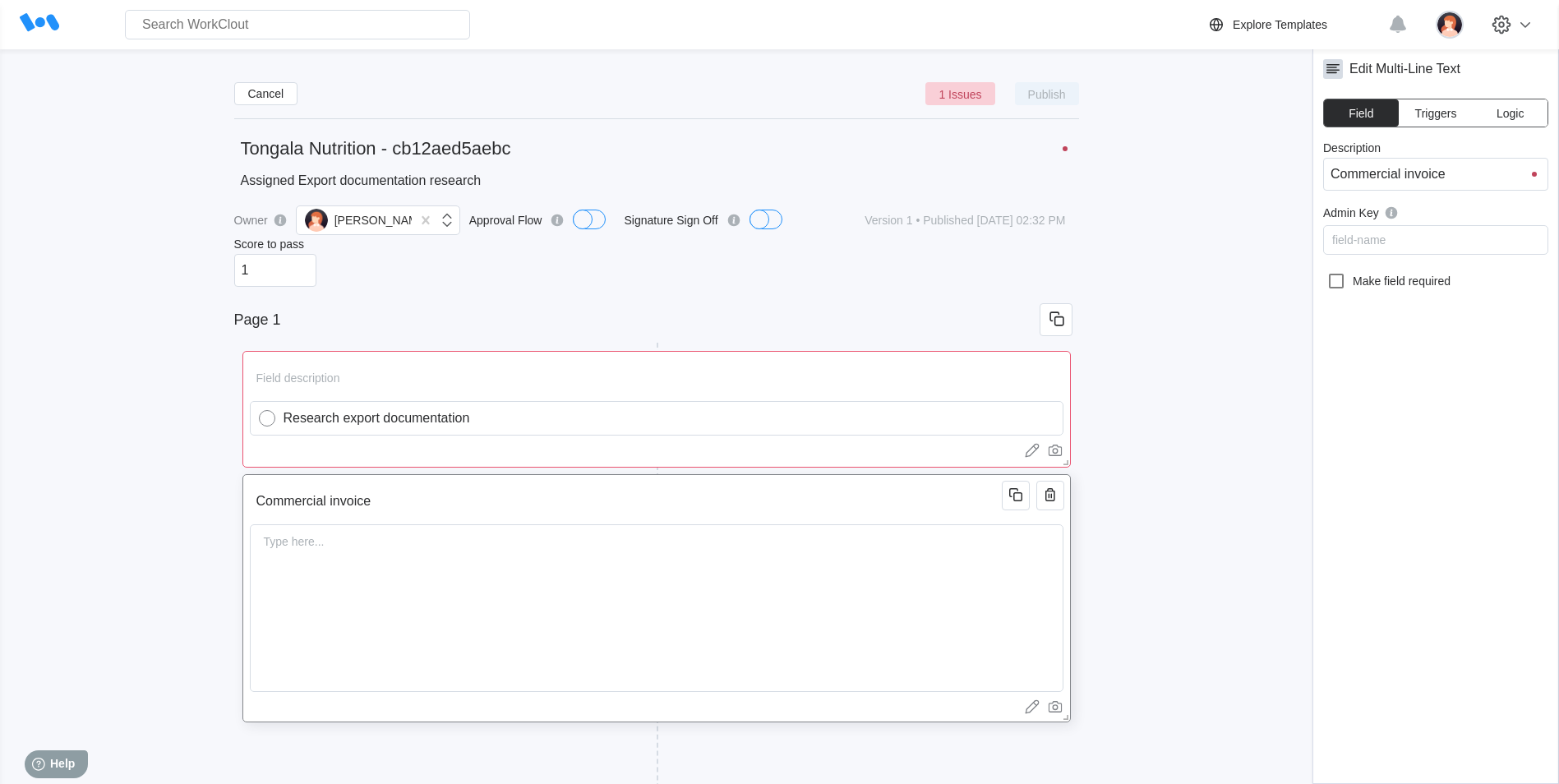
click at [278, 542] on div "Type here..." at bounding box center [294, 542] width 74 height 33
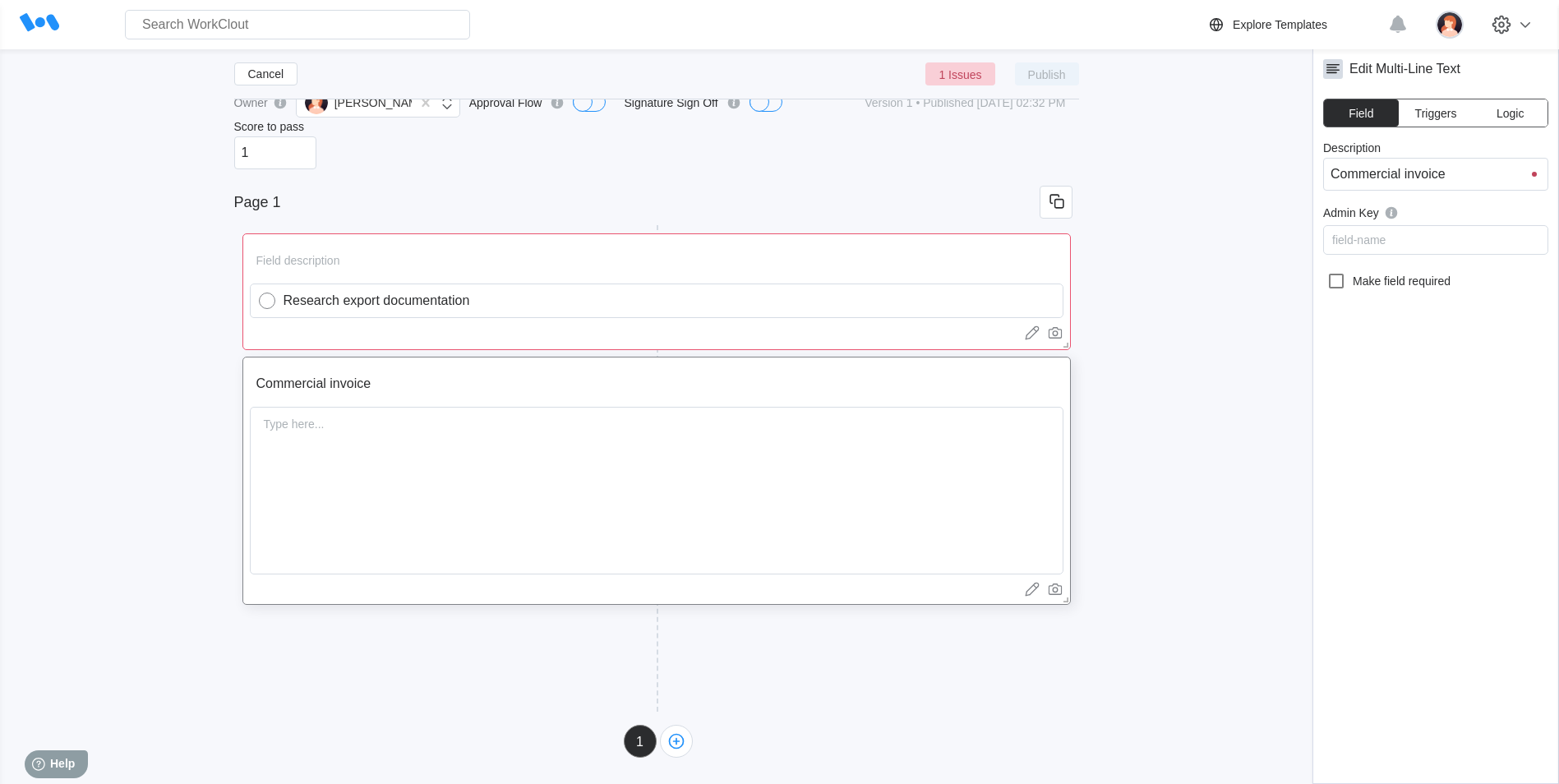
click at [676, 739] on icon "button" at bounding box center [676, 741] width 23 height 23
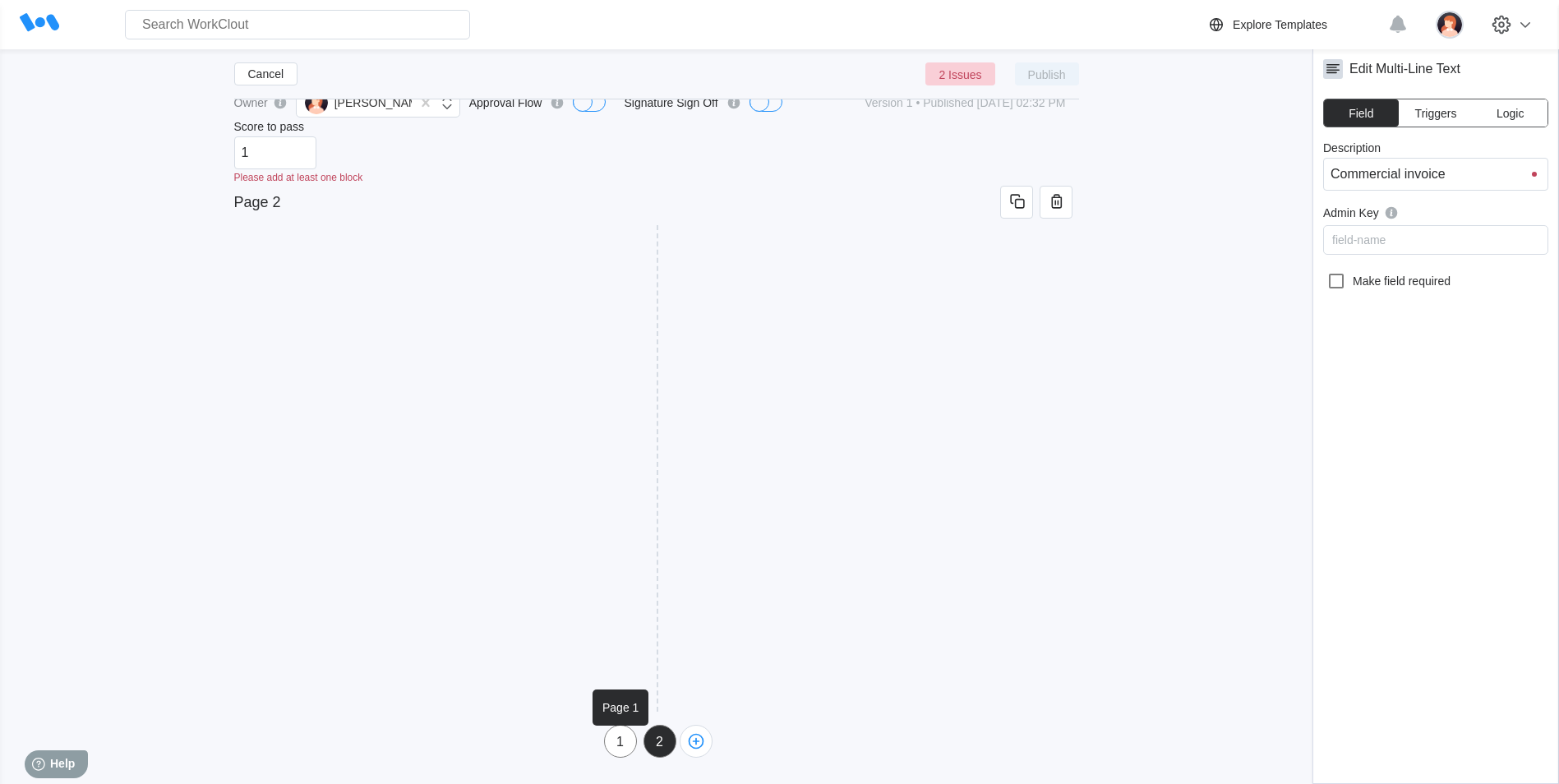
click at [623, 746] on div "1" at bounding box center [621, 742] width 31 height 15
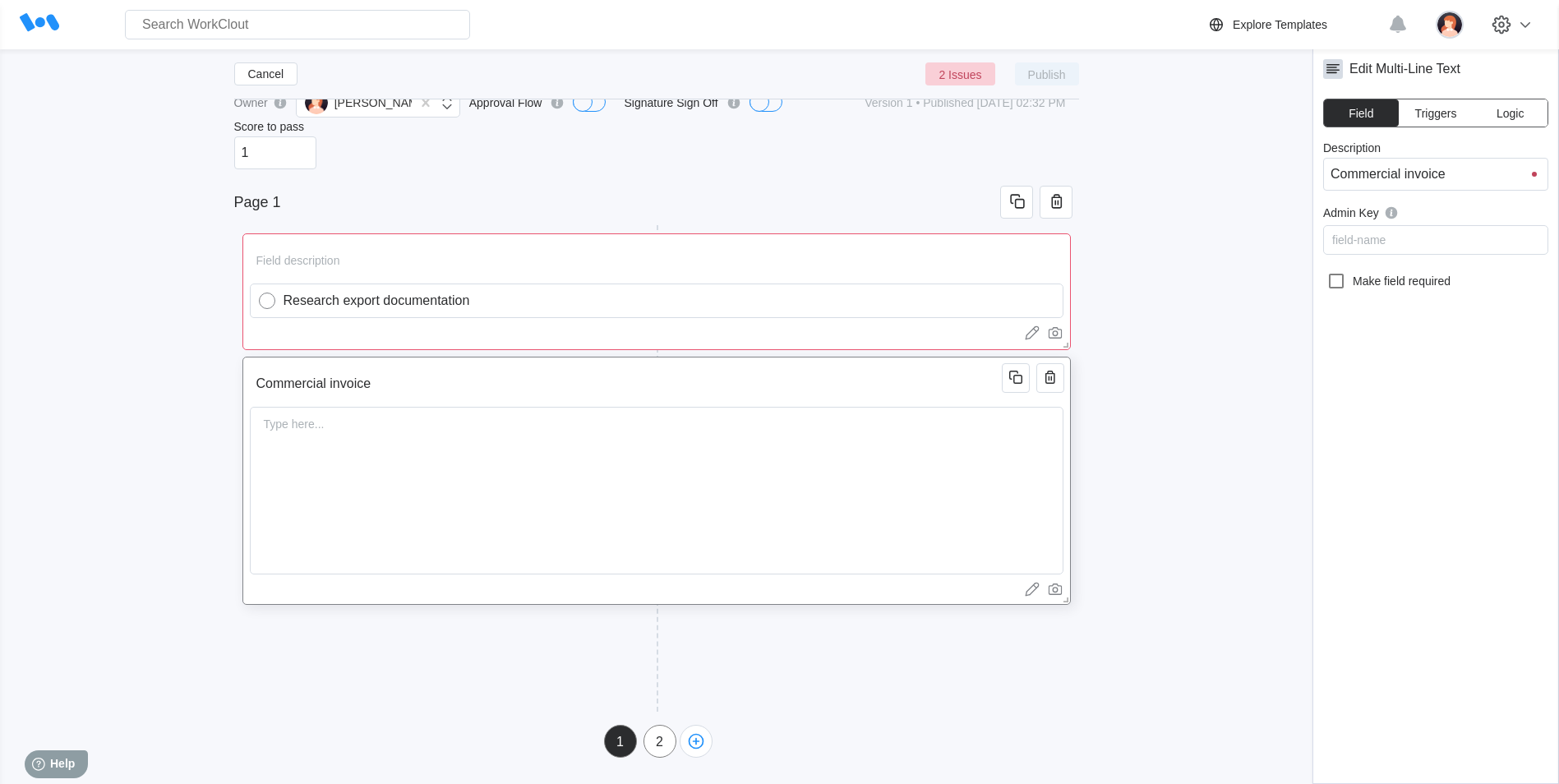
click at [274, 435] on div "Type here..." at bounding box center [294, 424] width 74 height 33
click at [383, 383] on input "Commercial invoice" at bounding box center [628, 384] width 758 height 33
click at [308, 442] on div "Type here..." at bounding box center [656, 491] width 814 height 168
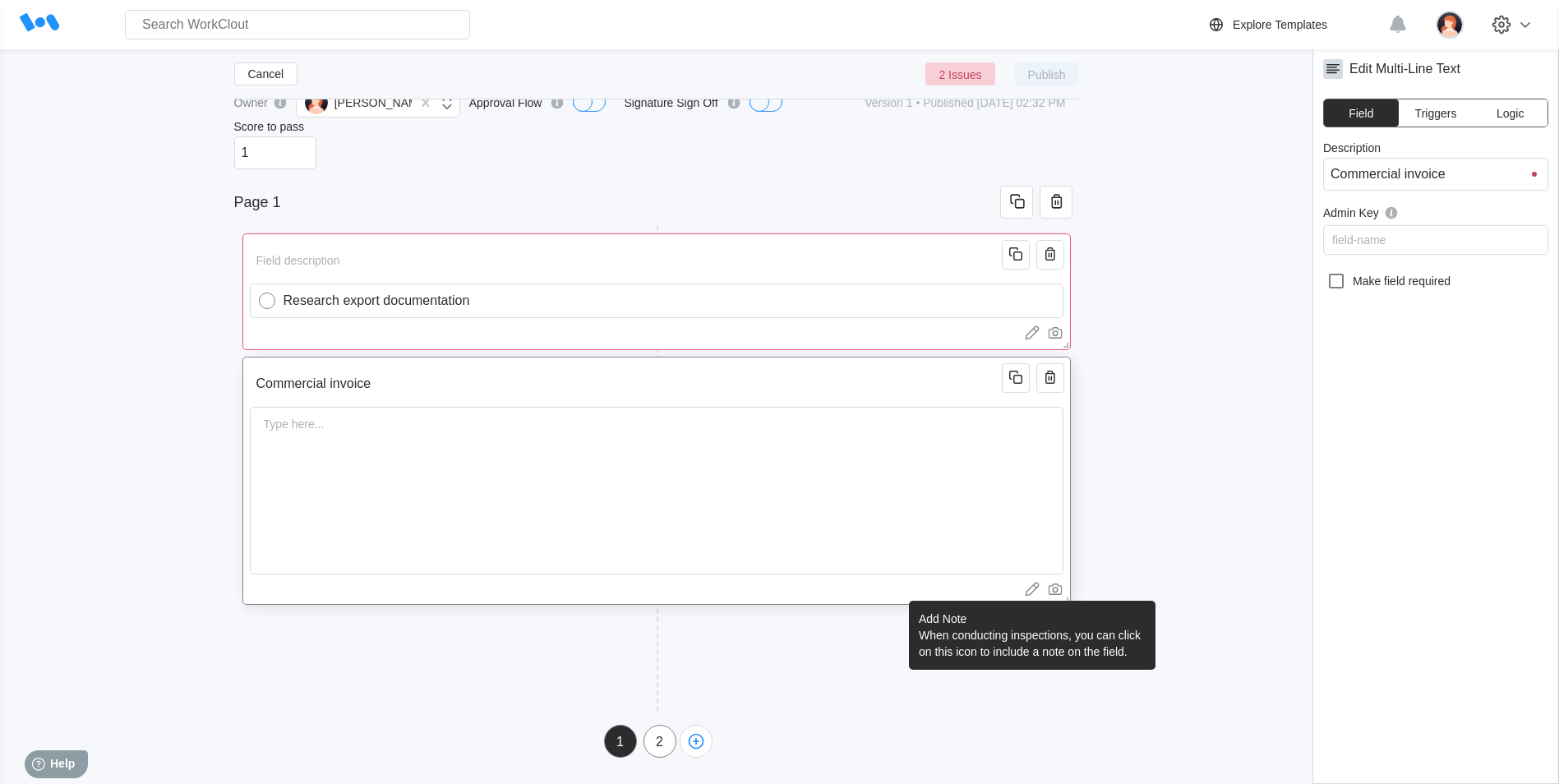
click at [1033, 593] on icon at bounding box center [1032, 591] width 13 height 10
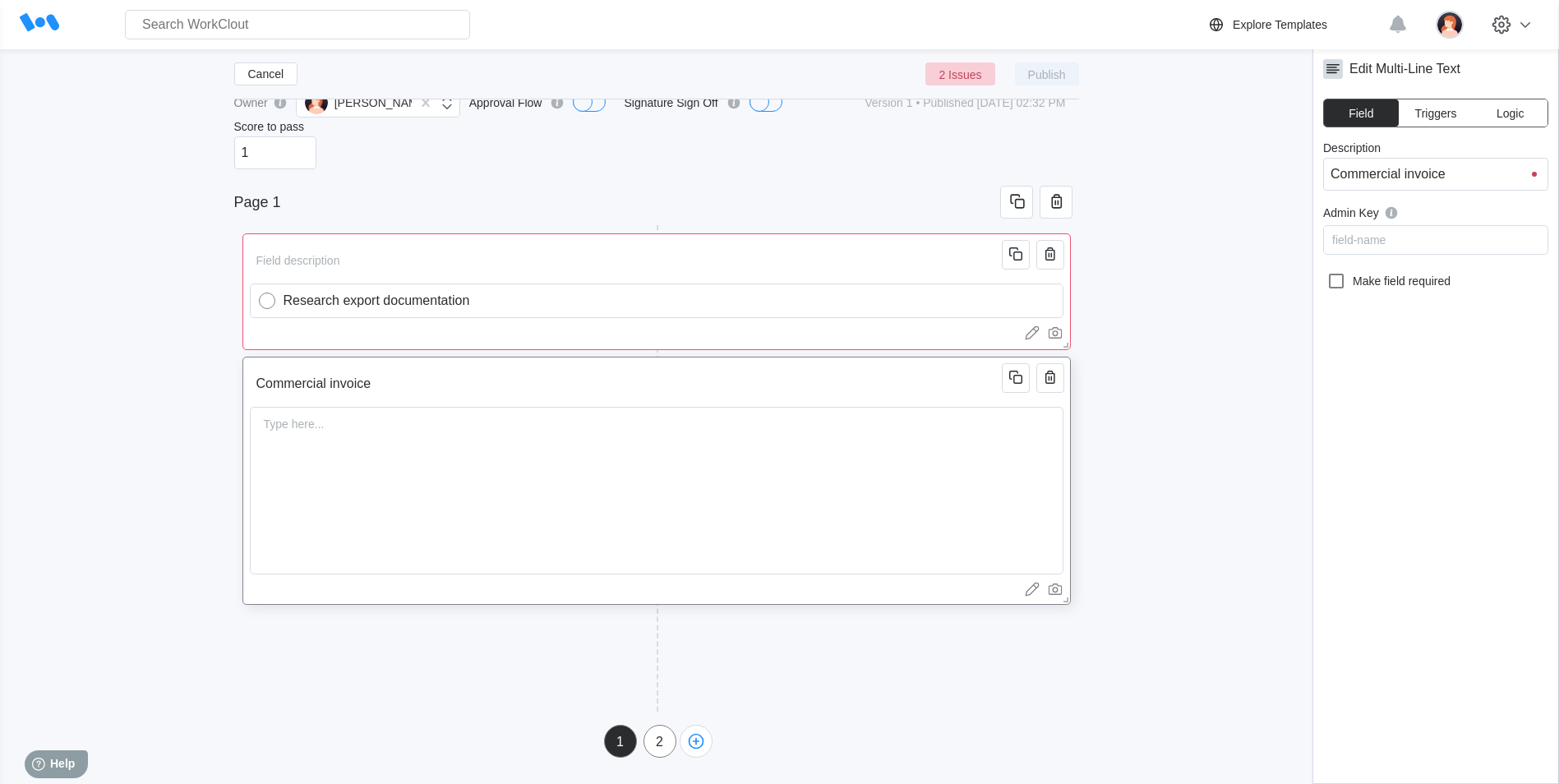
click at [1034, 600] on div "Commercial invoice Type here..." at bounding box center [656, 480] width 829 height 248
click at [407, 457] on div "Type here..." at bounding box center [656, 491] width 814 height 168
click at [410, 458] on div "Type here..." at bounding box center [656, 491] width 814 height 168
click at [411, 458] on div "Type here..." at bounding box center [656, 491] width 814 height 168
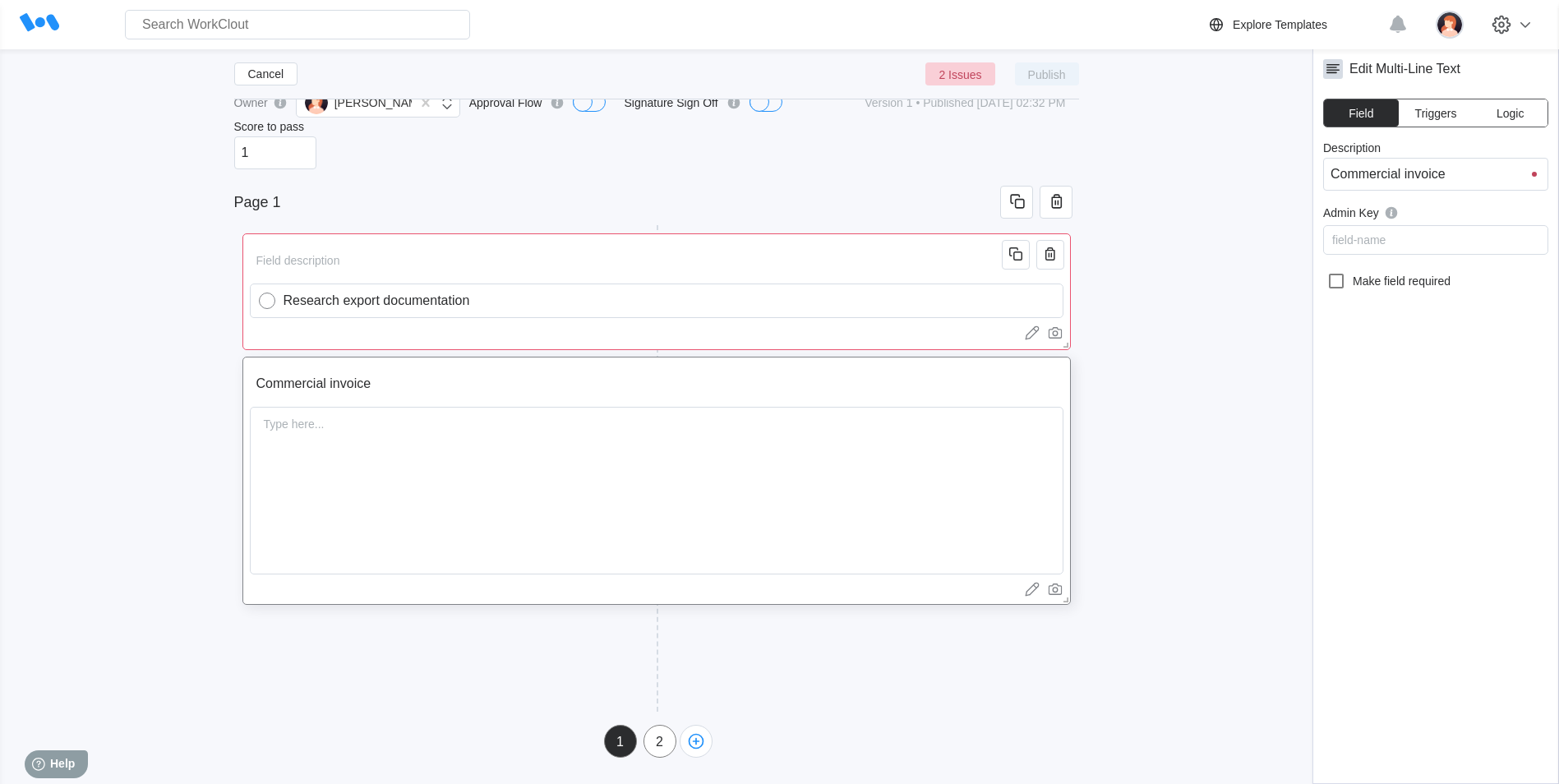
click at [252, 386] on input "Commercial invoice" at bounding box center [628, 384] width 758 height 33
click at [378, 387] on input "Commercial invoice" at bounding box center [628, 384] width 758 height 33
click at [255, 377] on input "Commercial invoice" at bounding box center [628, 384] width 758 height 33
click at [395, 383] on input "Commercial invoice" at bounding box center [629, 384] width 758 height 33
click at [405, 434] on div "Type here..." at bounding box center [656, 491] width 814 height 168
